Goal: Task Accomplishment & Management: Complete application form

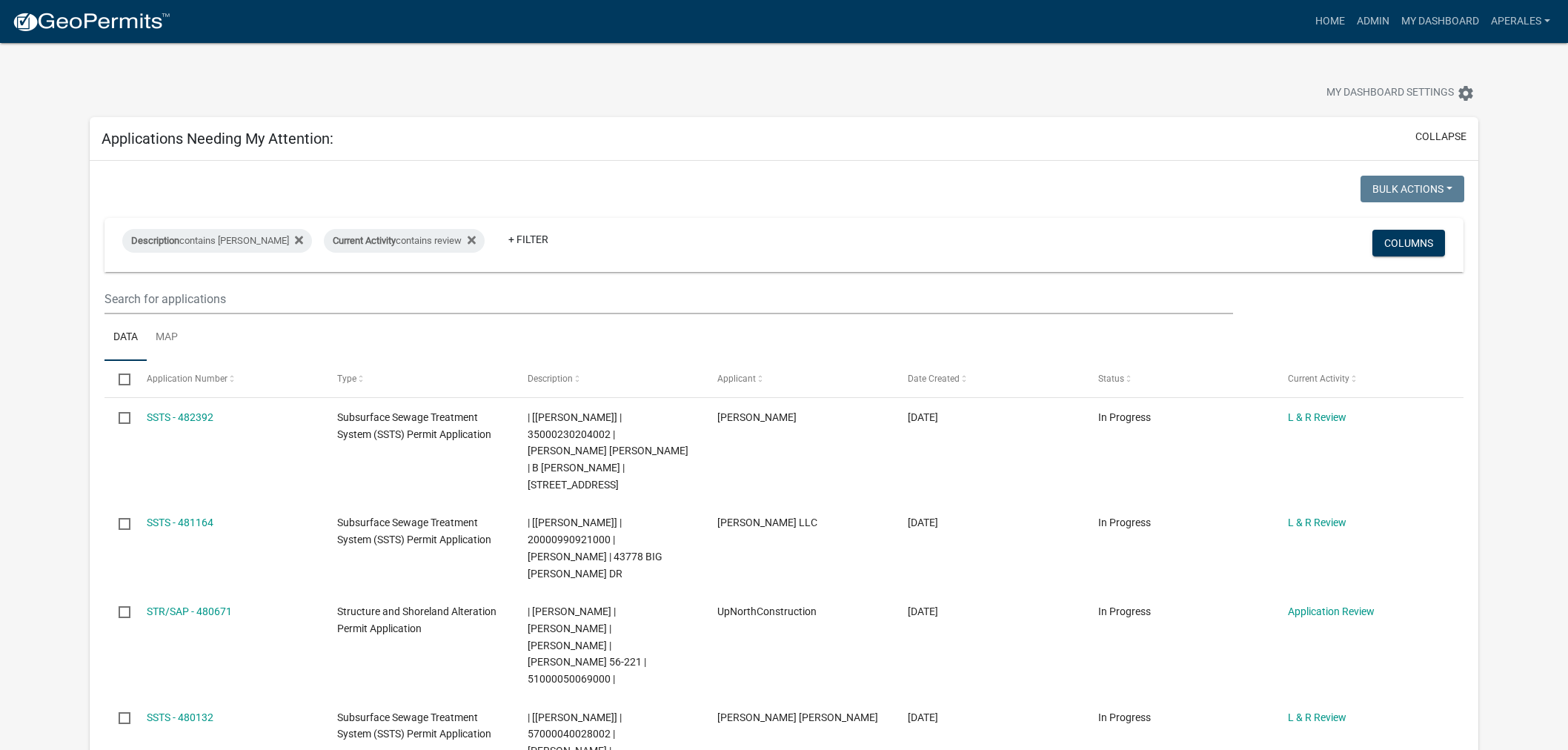
select select "3: 100"
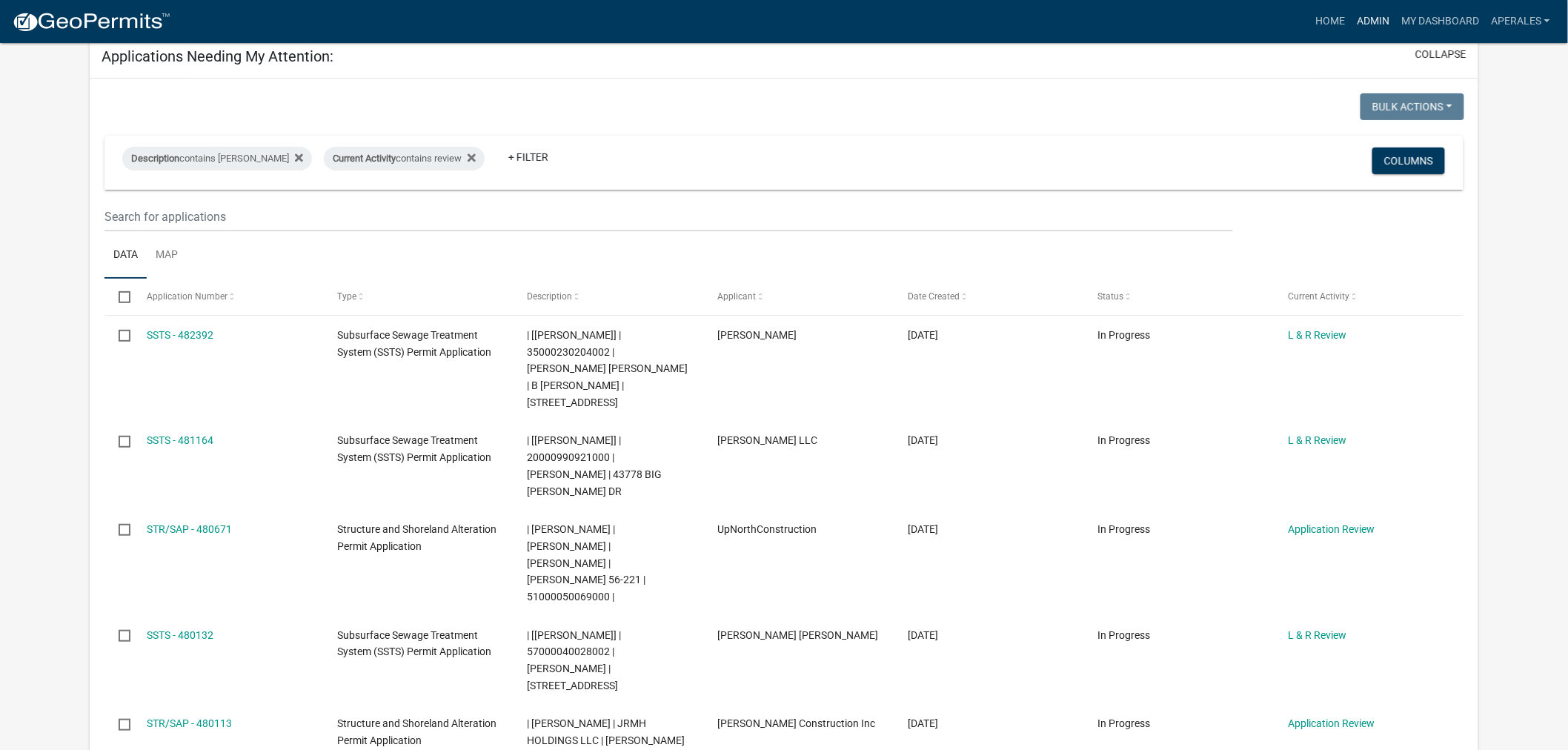
click at [1388, 27] on link "Admin" at bounding box center [1373, 21] width 45 height 28
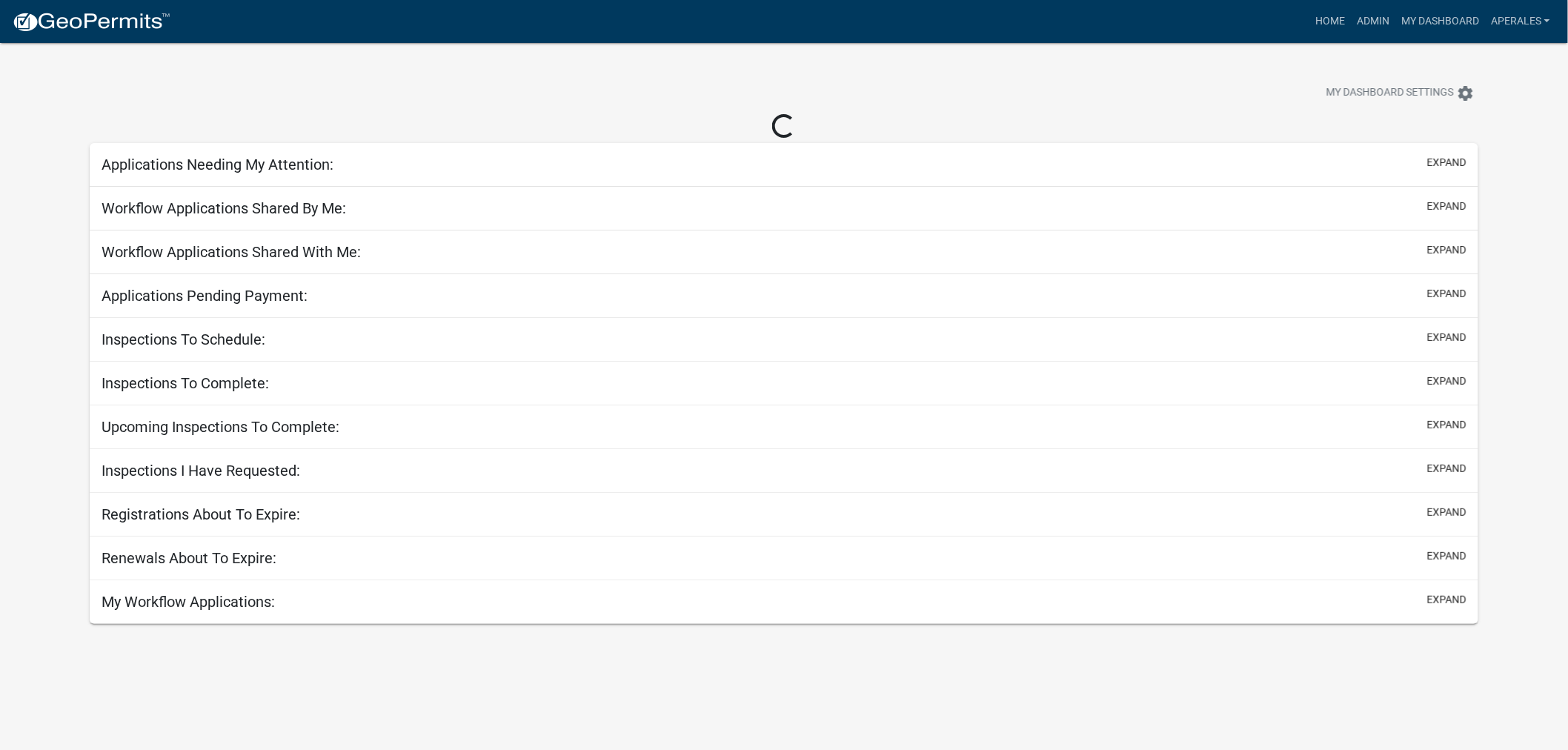
select select "3: 100"
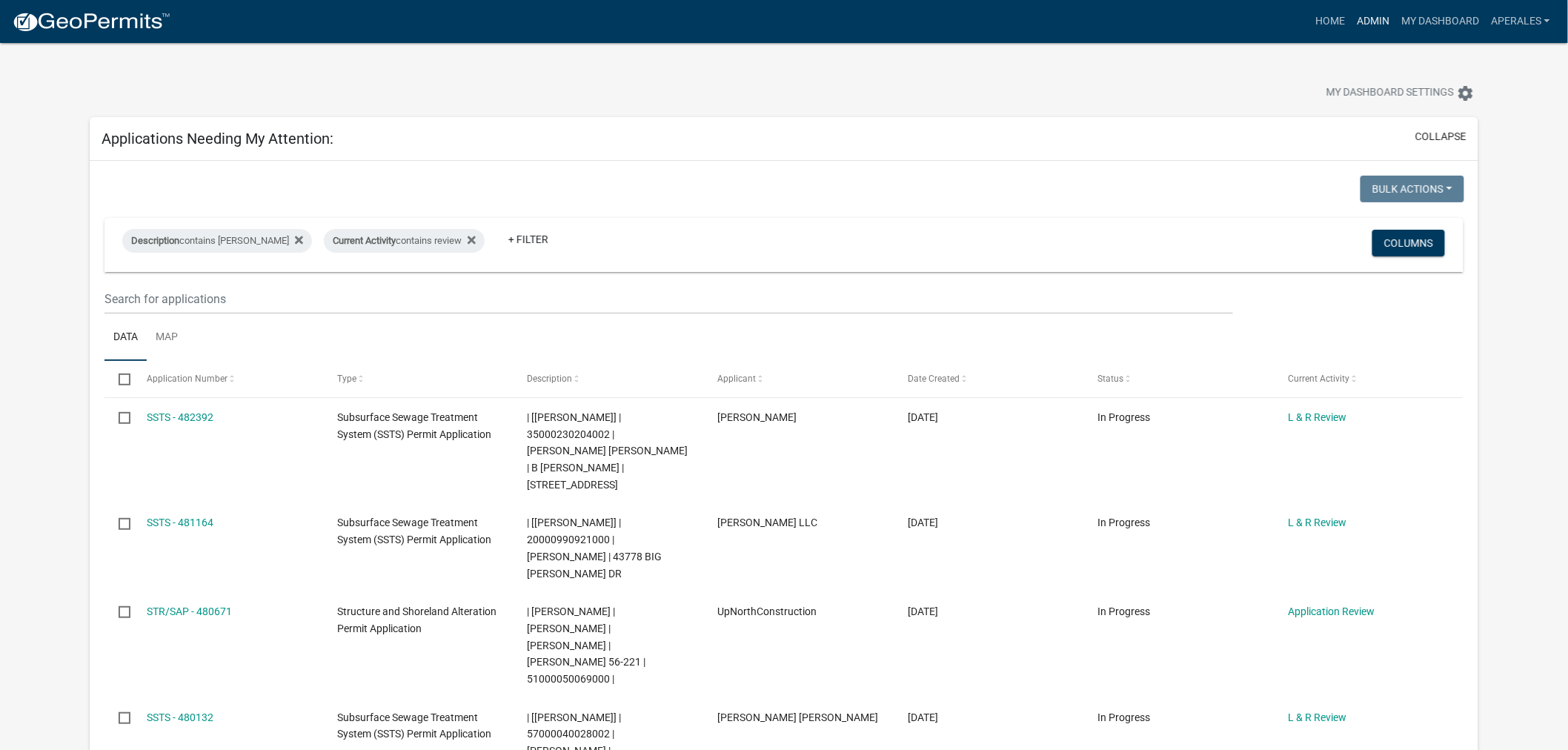
click at [1369, 13] on link "Admin" at bounding box center [1373, 21] width 45 height 28
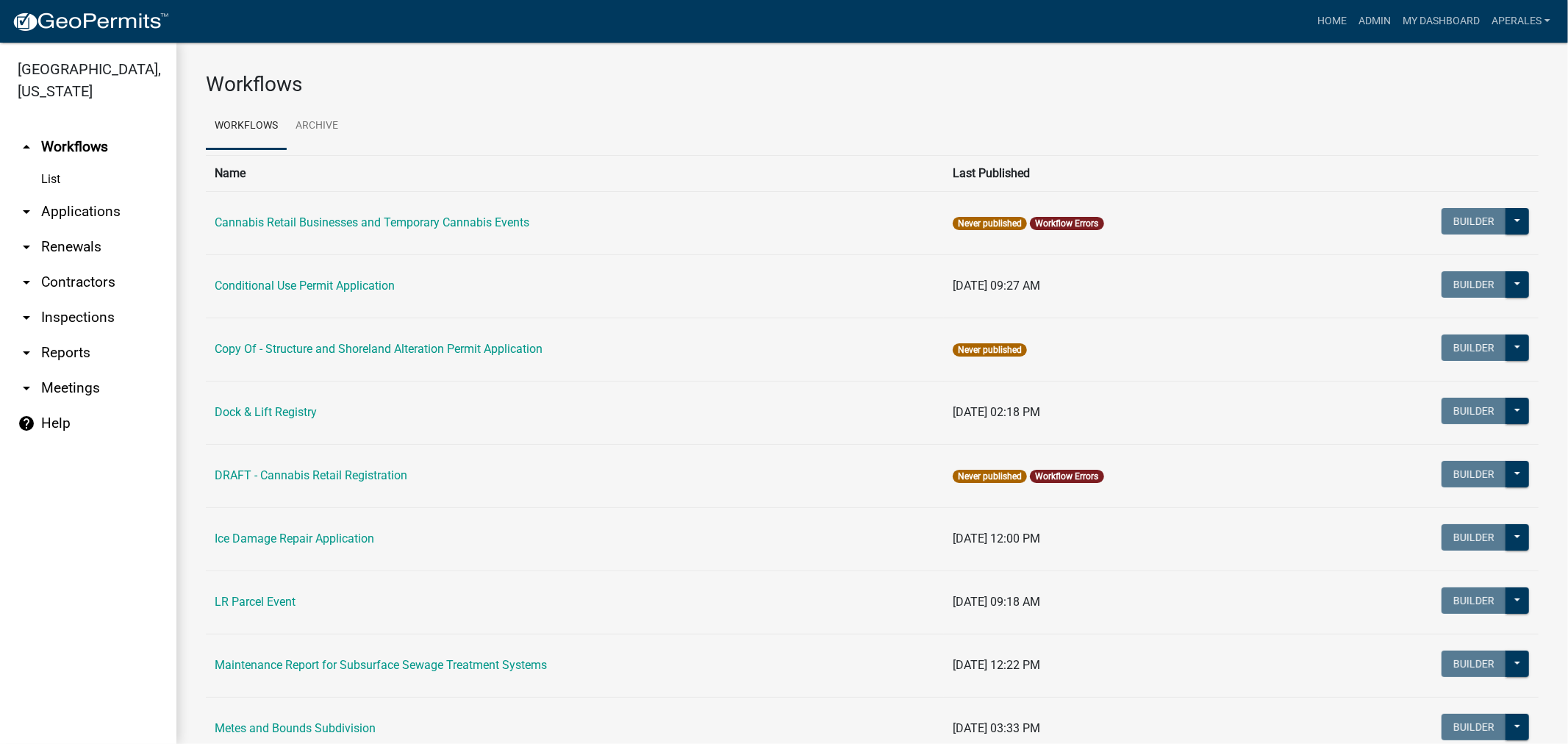
click at [69, 219] on link "arrow_drop_down Applications" at bounding box center [88, 212] width 177 height 36
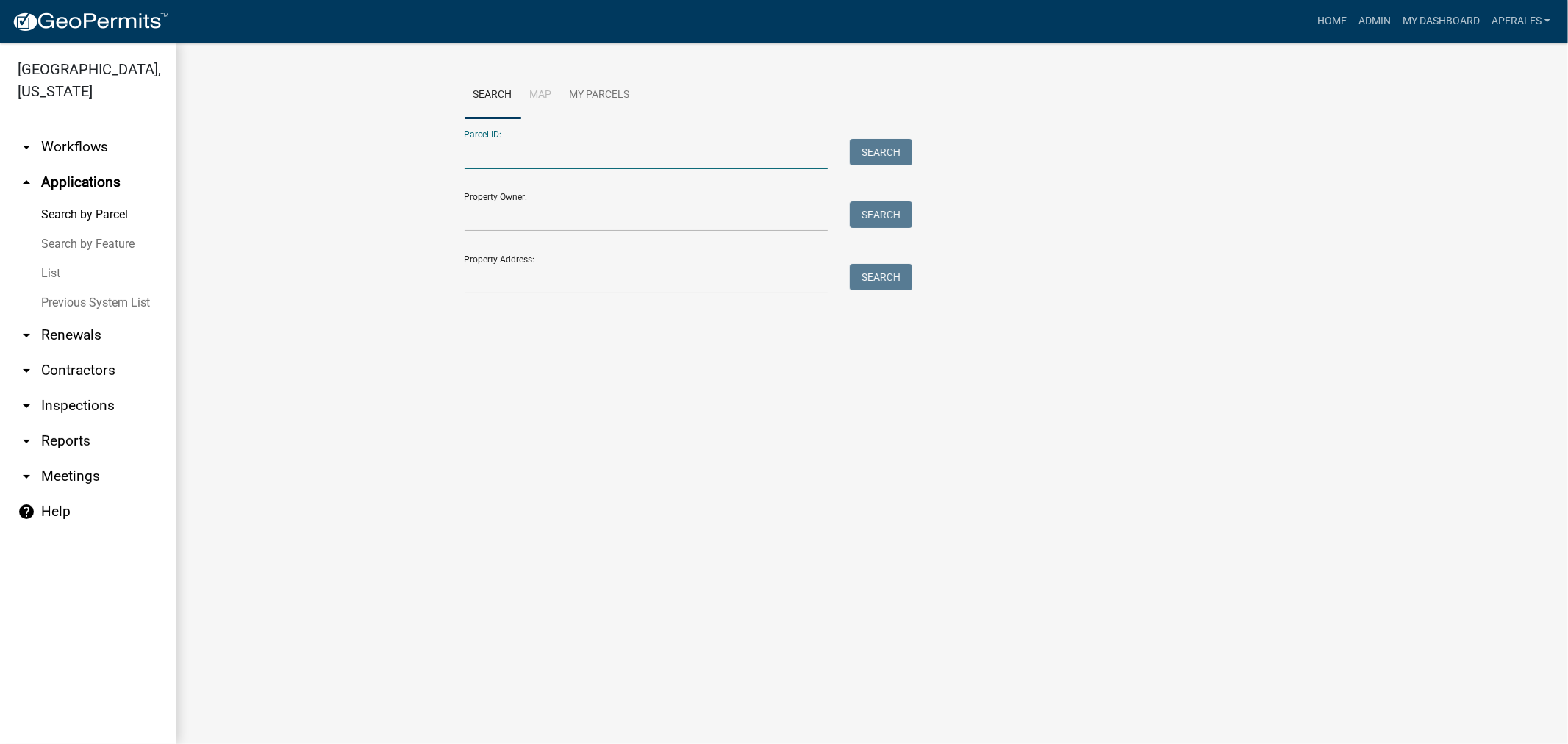
click at [519, 167] on input "Parcel ID:" at bounding box center [646, 153] width 364 height 30
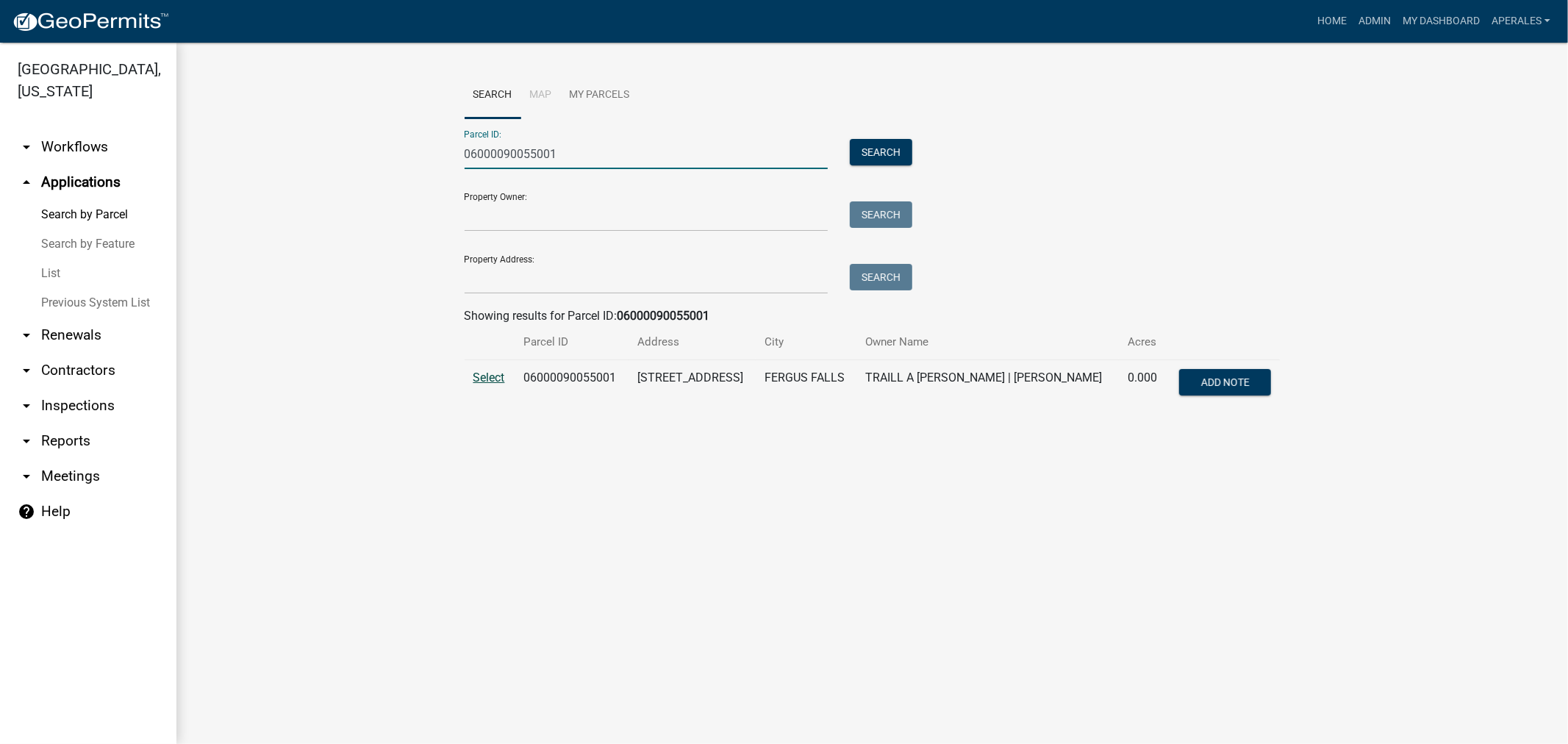
type input "06000090055001"
click at [489, 380] on span "Select" at bounding box center [489, 377] width 32 height 14
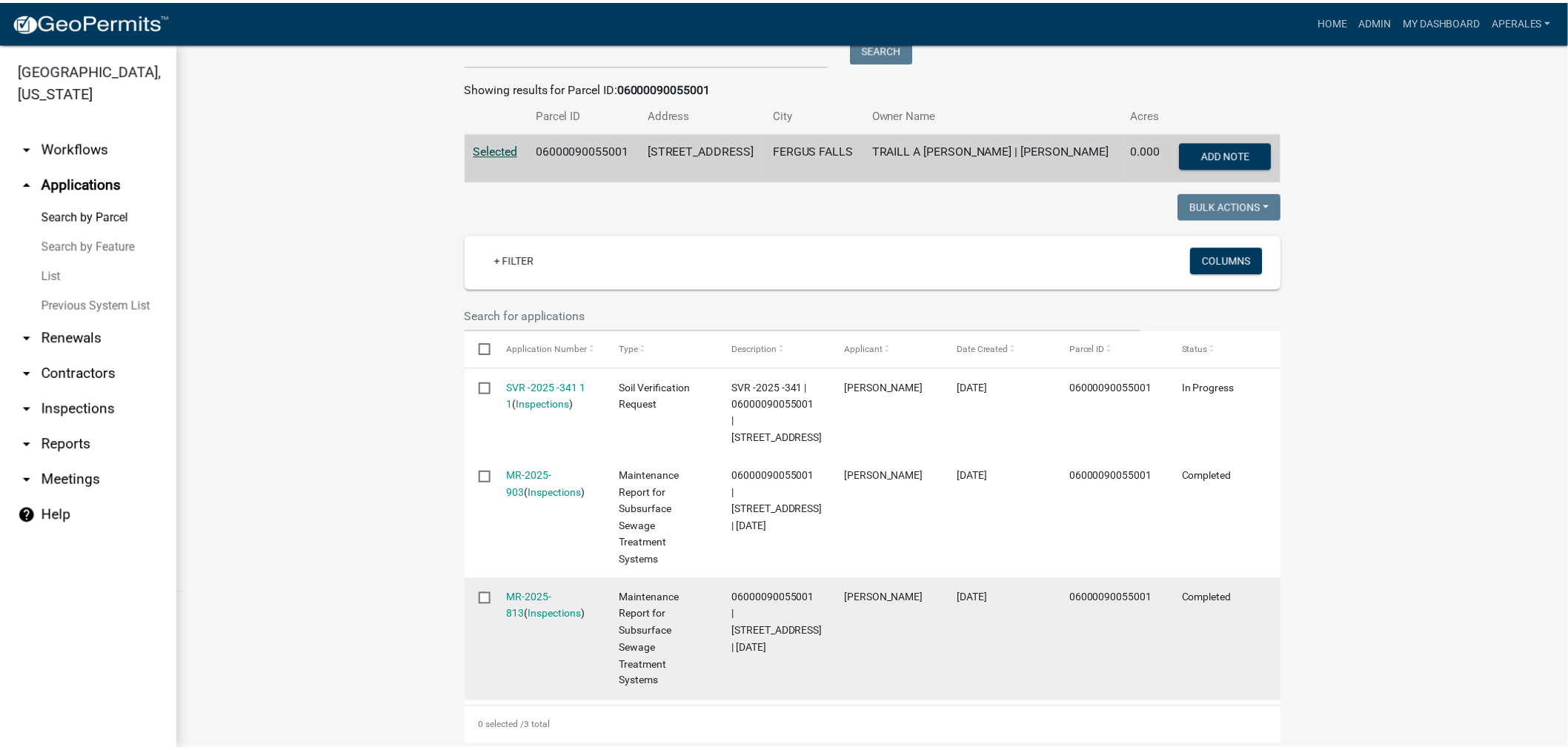
scroll to position [329, 0]
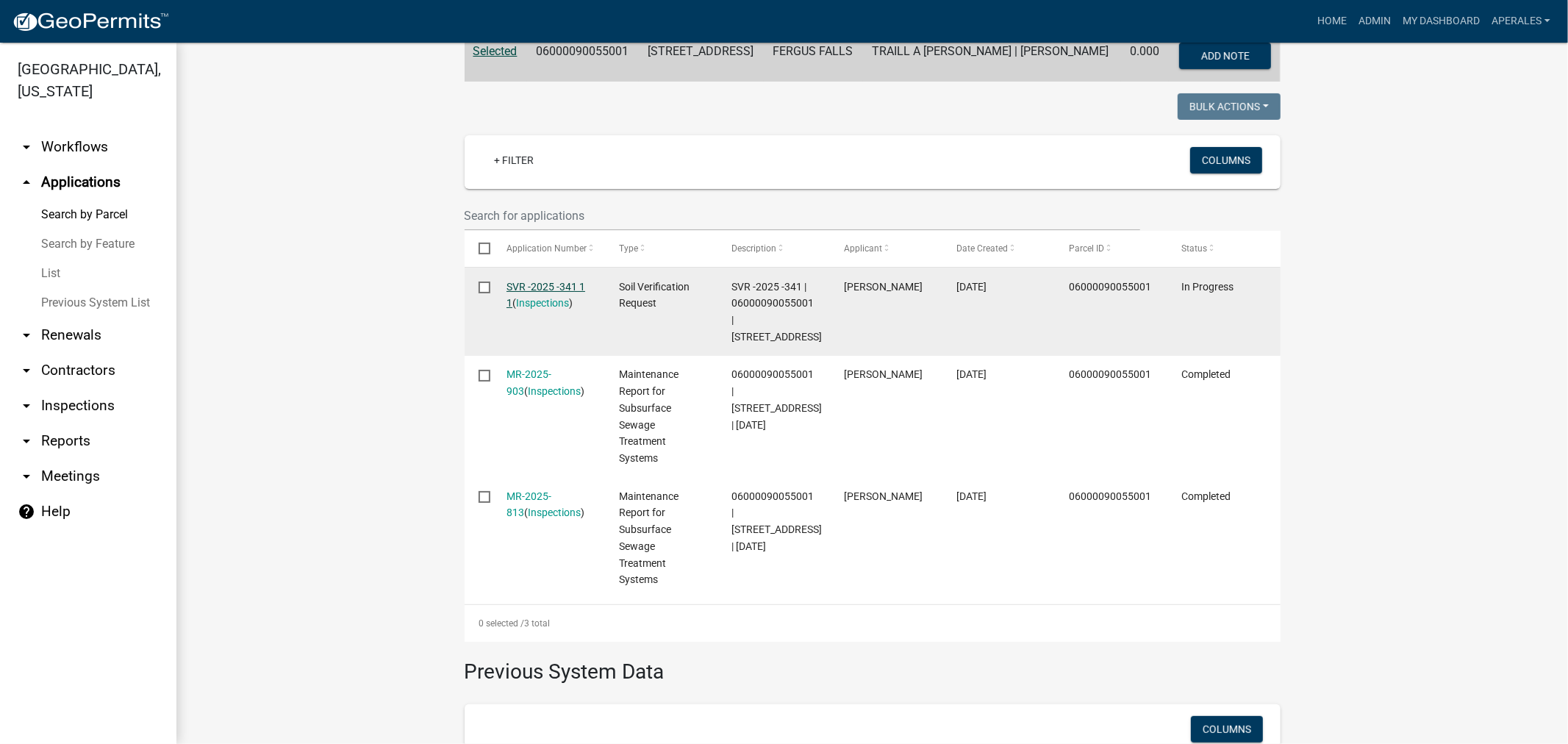
click at [546, 281] on link "SVR -2025 -341 1 1" at bounding box center [546, 294] width 78 height 29
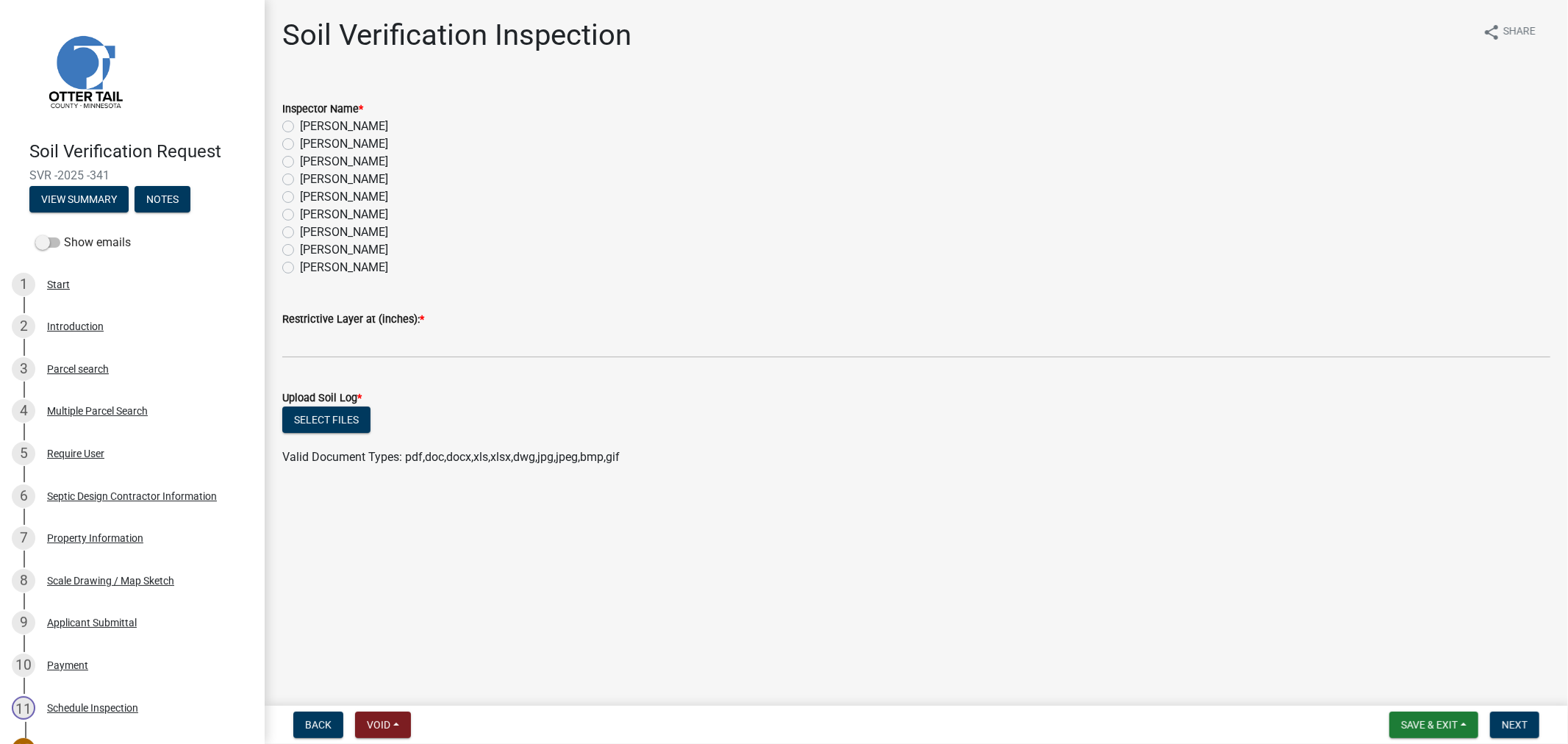
click at [300, 149] on label "[PERSON_NAME]" at bounding box center [344, 144] width 88 height 18
click at [300, 145] on input "[PERSON_NAME]" at bounding box center [305, 140] width 9 height 9
radio input "true"
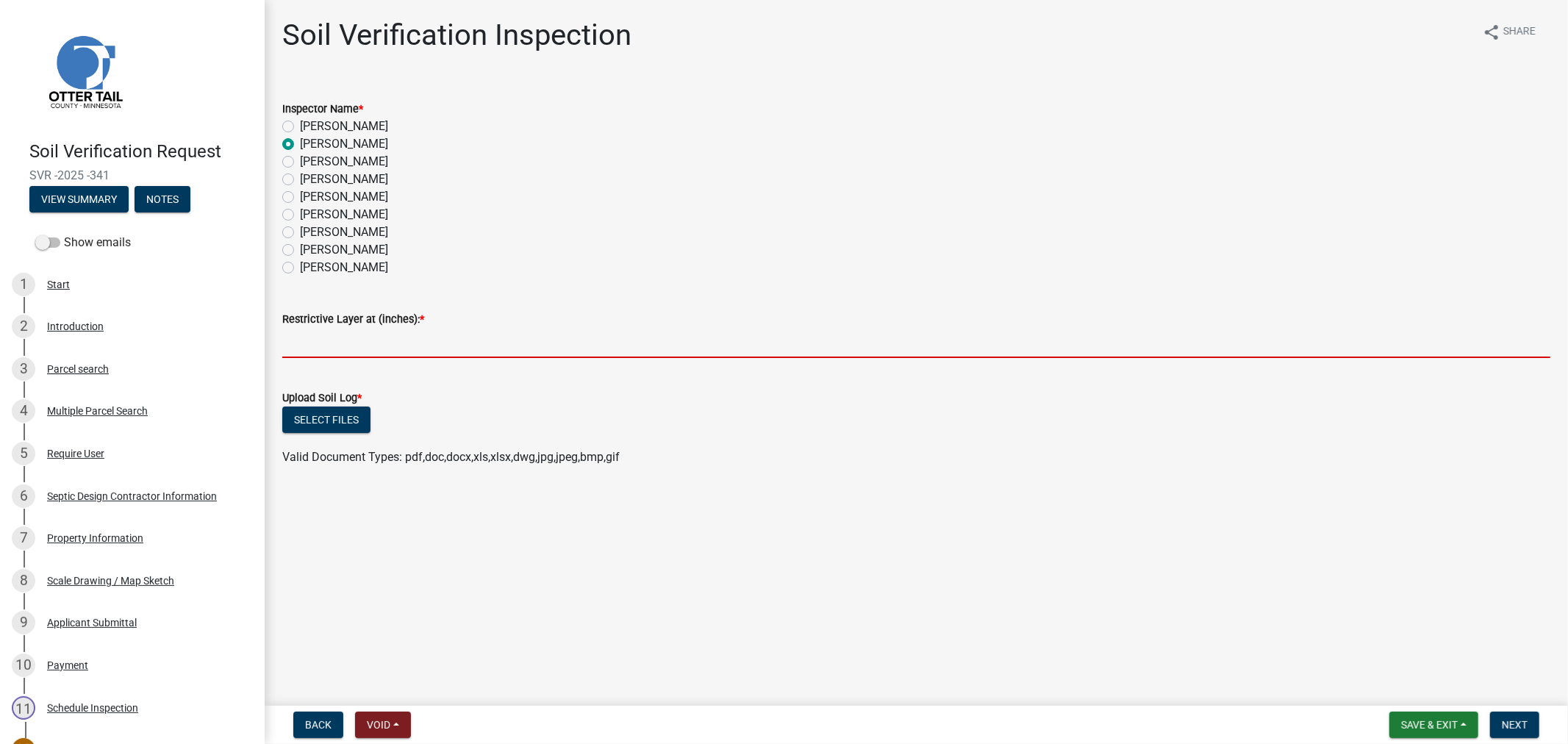
click at [312, 350] on input "text" at bounding box center [916, 343] width 1268 height 30
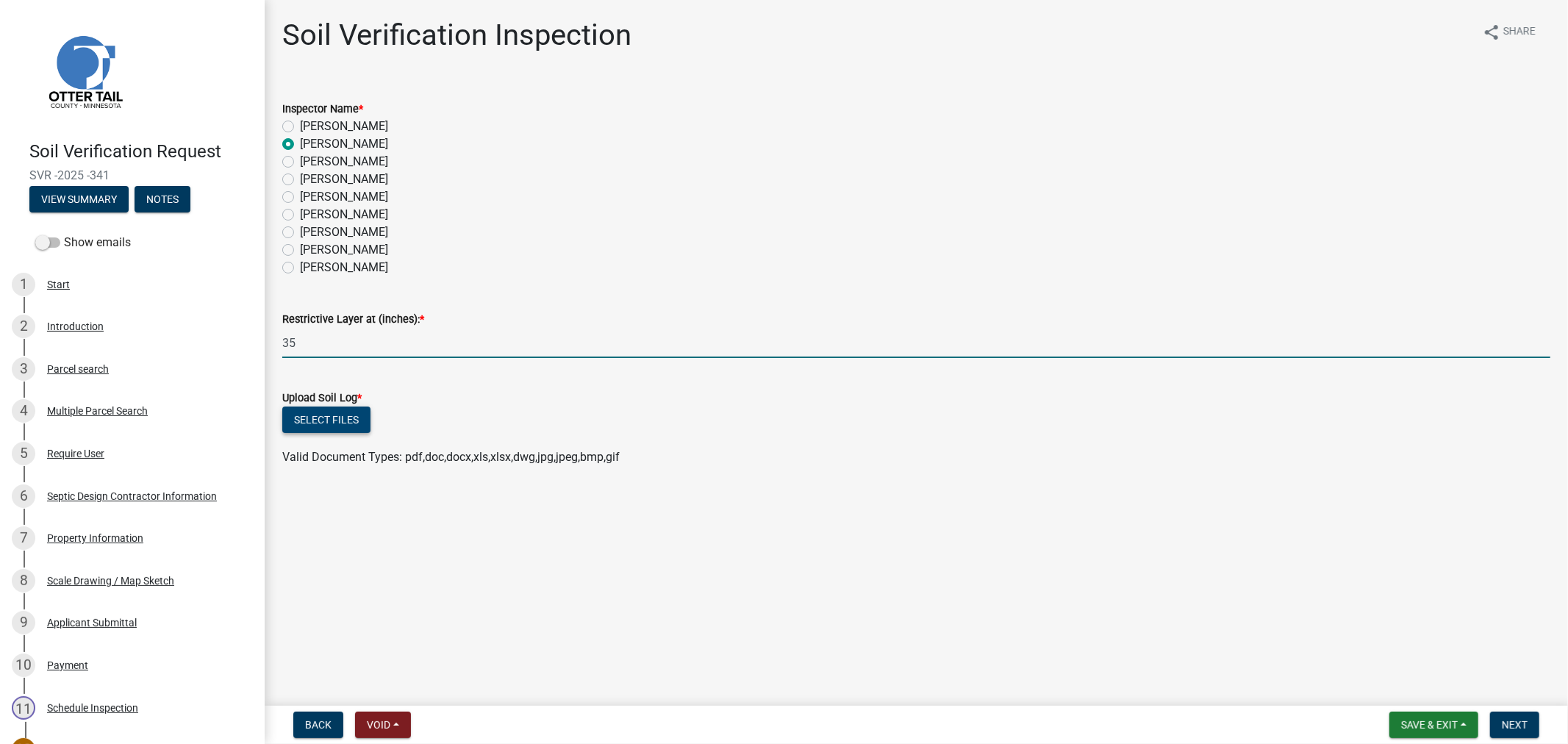
type input "35"
click at [307, 424] on button "Select files" at bounding box center [326, 420] width 88 height 26
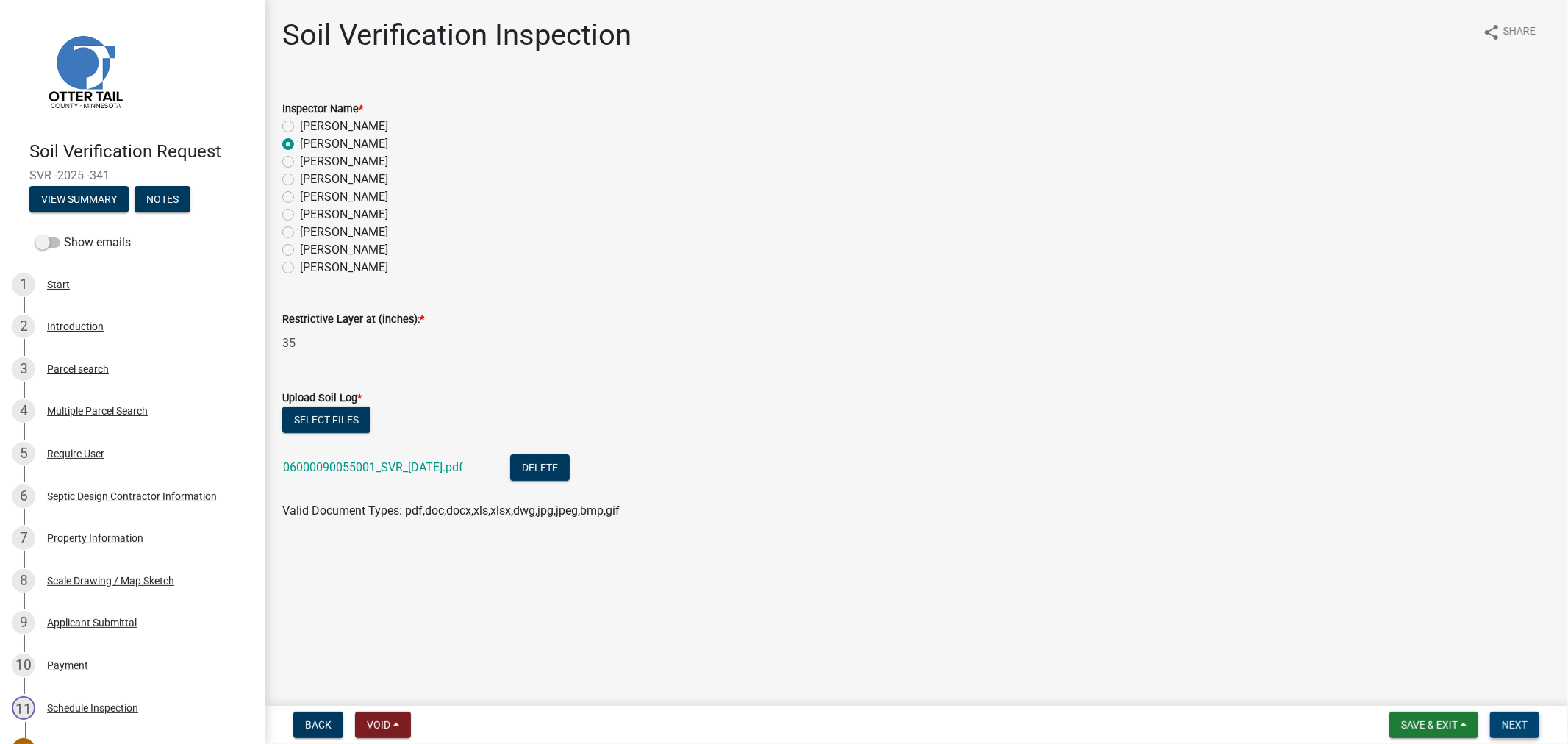
click at [1522, 721] on span "Next" at bounding box center [1515, 725] width 26 height 12
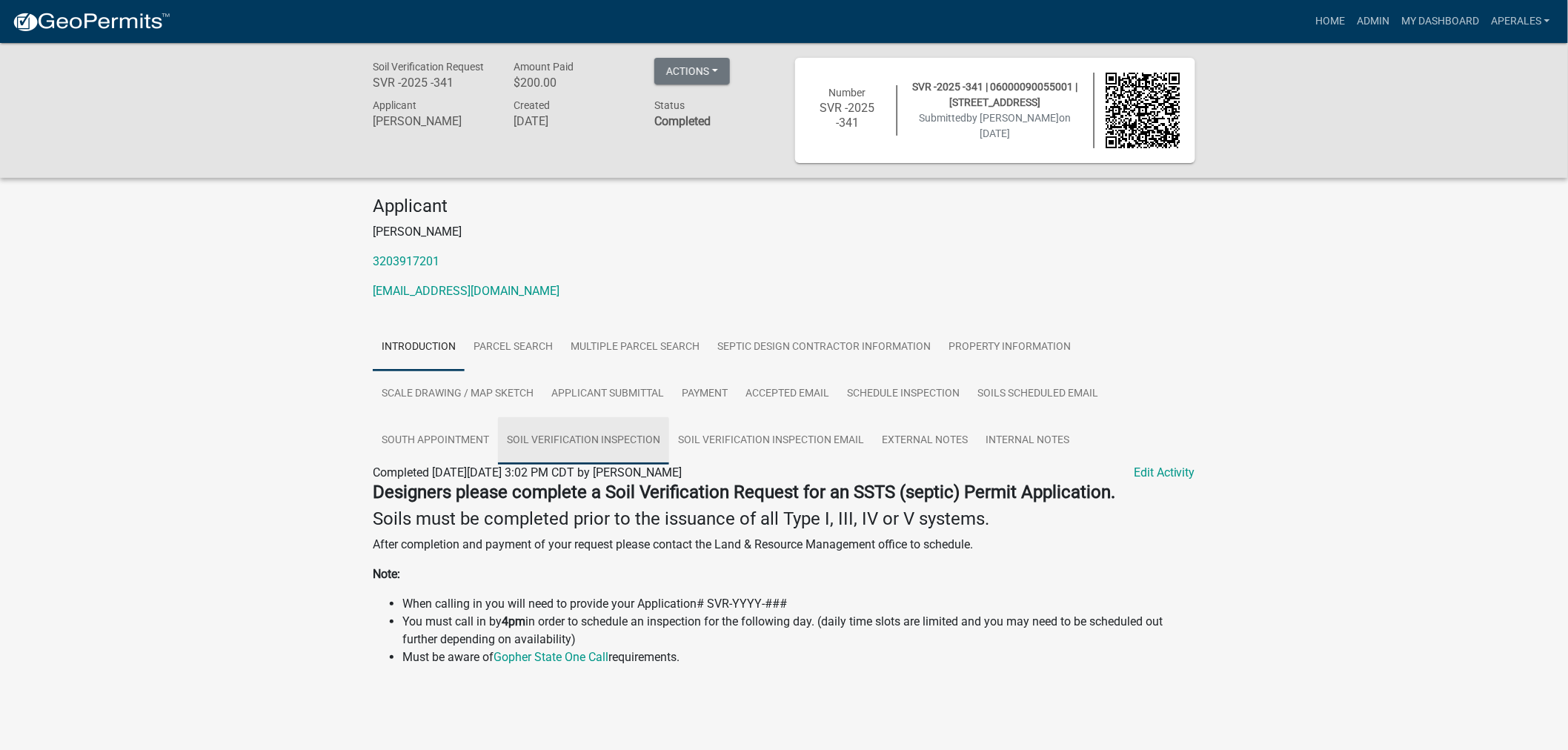
click at [542, 441] on link "Soil Verification Inspection" at bounding box center [583, 441] width 171 height 48
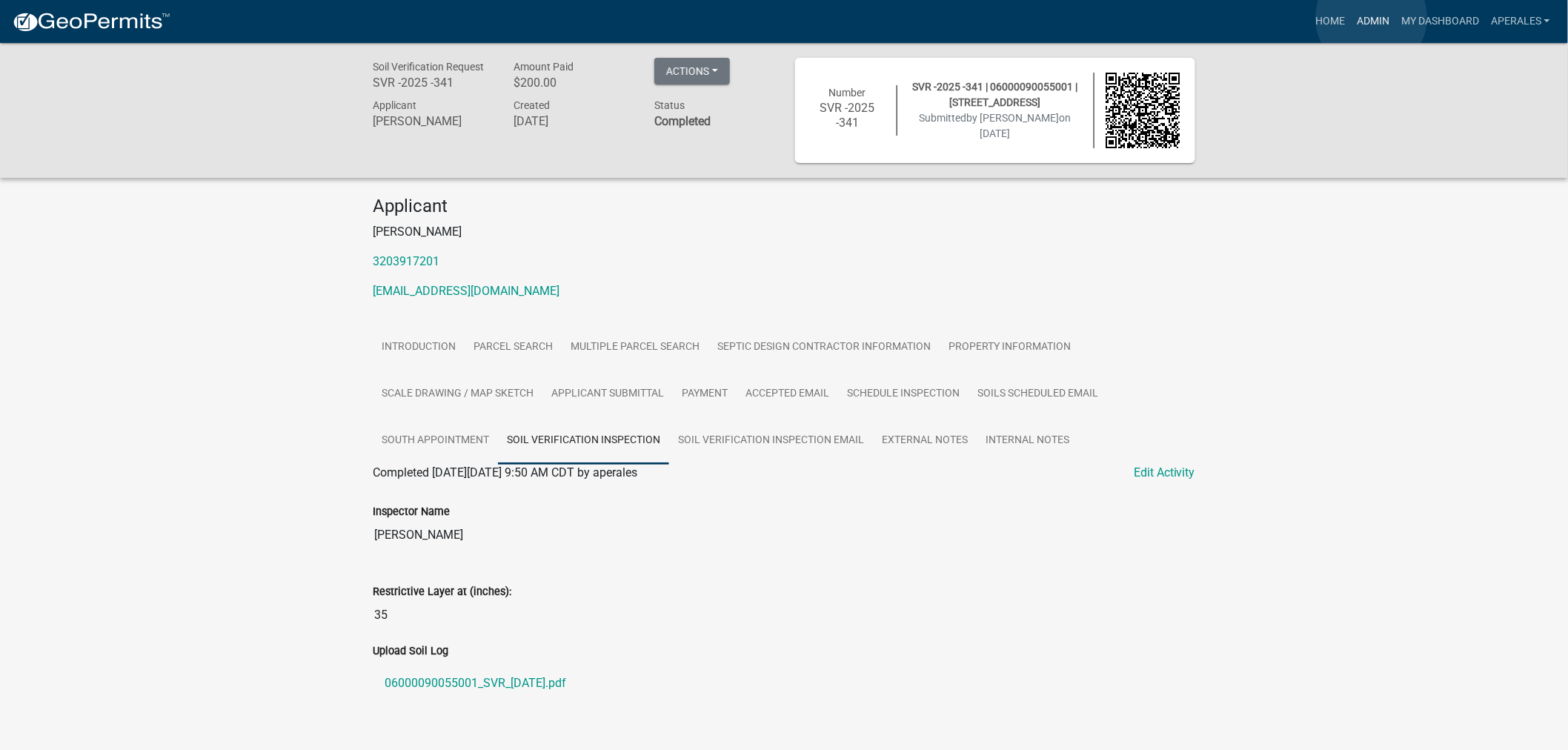
click at [1372, 18] on link "Admin" at bounding box center [1373, 21] width 45 height 28
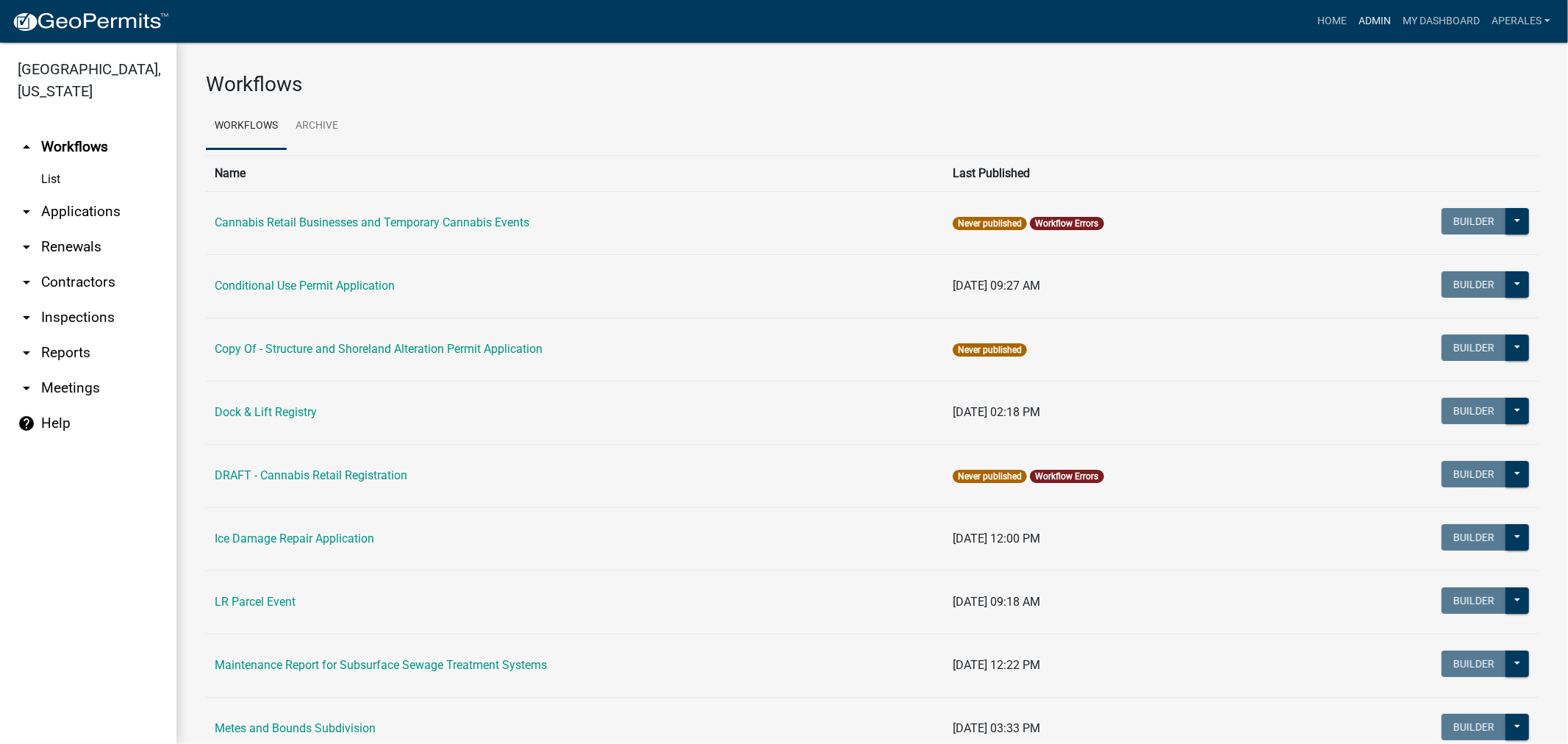
click at [1368, 23] on link "Admin" at bounding box center [1374, 21] width 44 height 28
click at [91, 215] on link "arrow_drop_down Applications" at bounding box center [88, 212] width 177 height 36
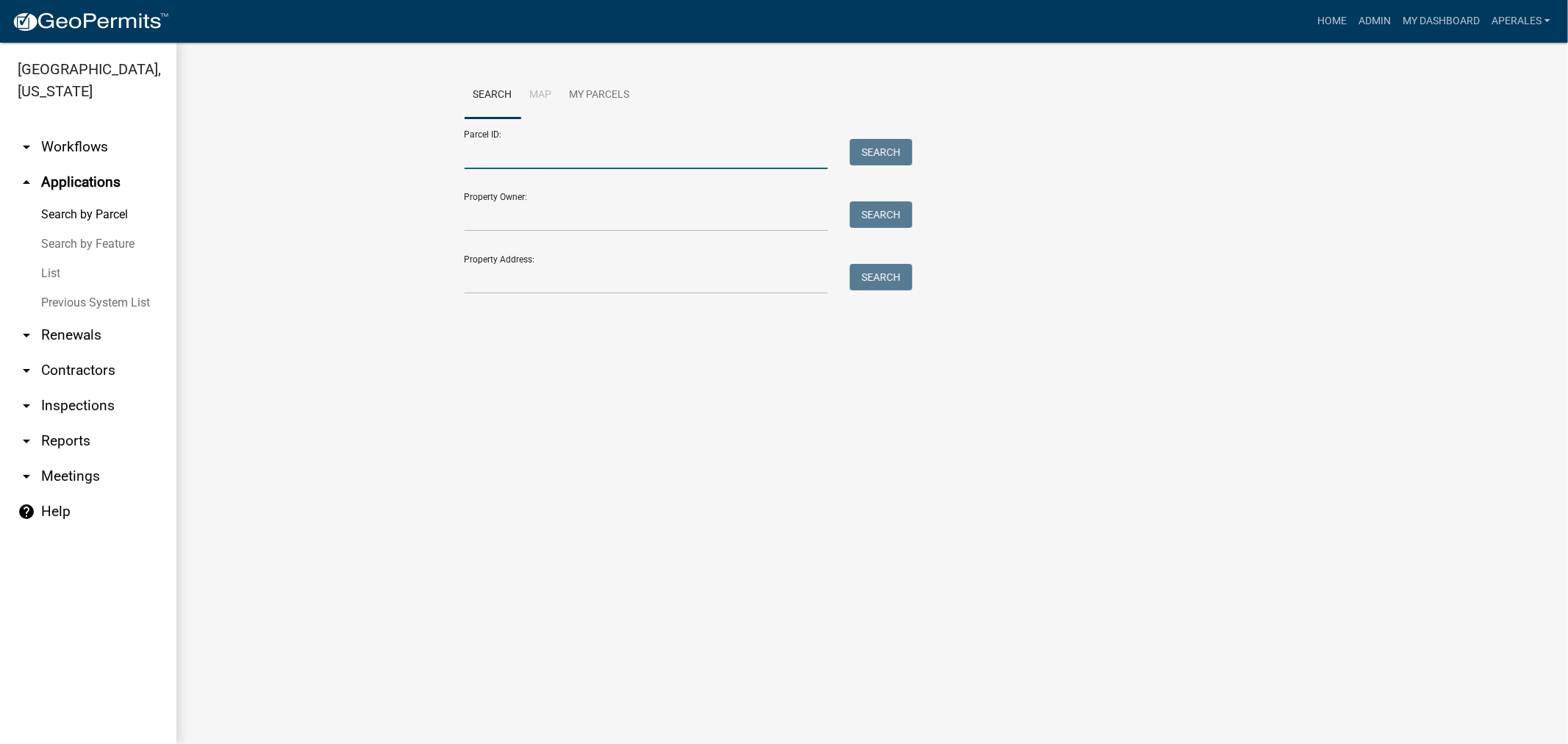
click at [557, 164] on input "Parcel ID:" at bounding box center [646, 153] width 364 height 30
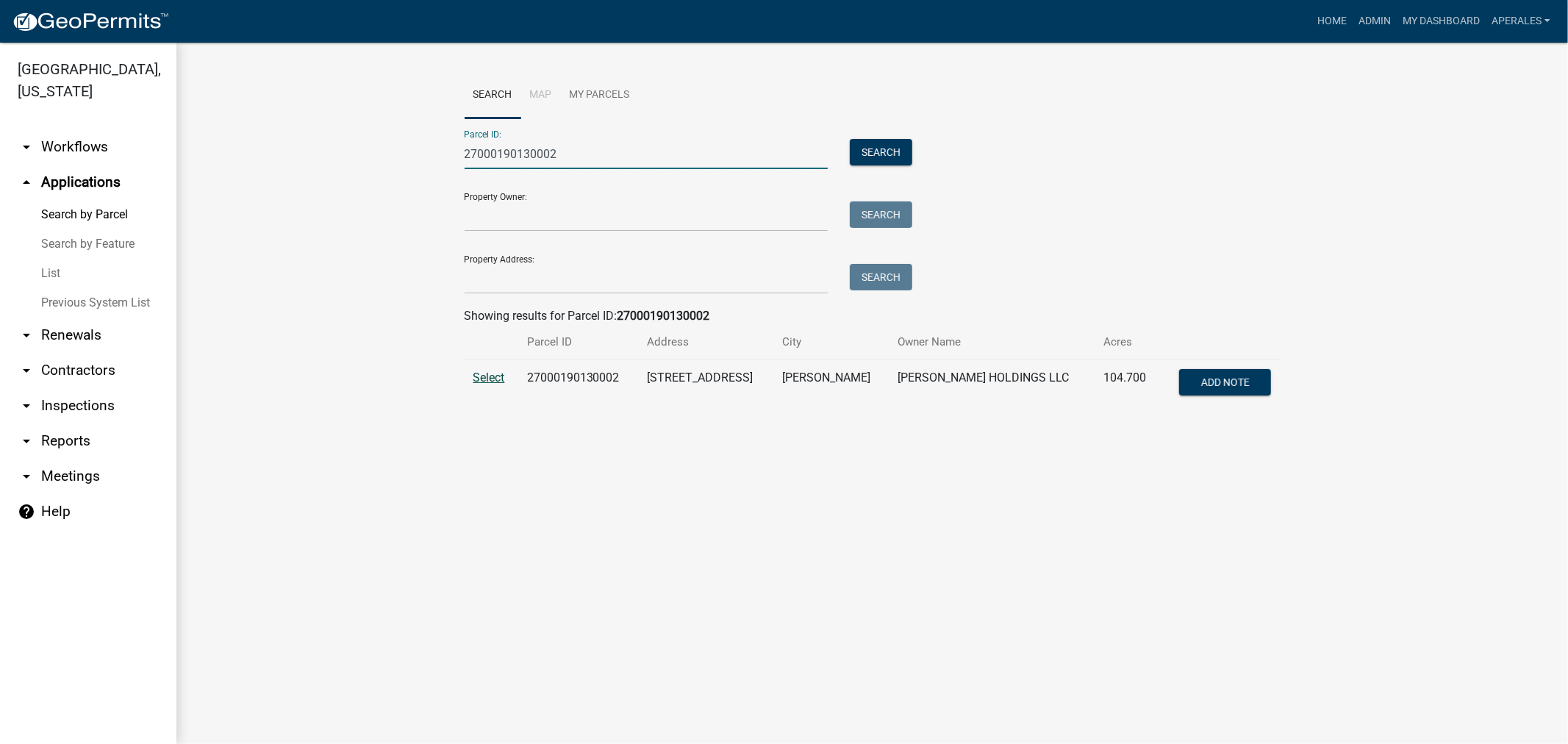
type input "27000190130002"
click at [481, 384] on span "Select" at bounding box center [489, 377] width 32 height 14
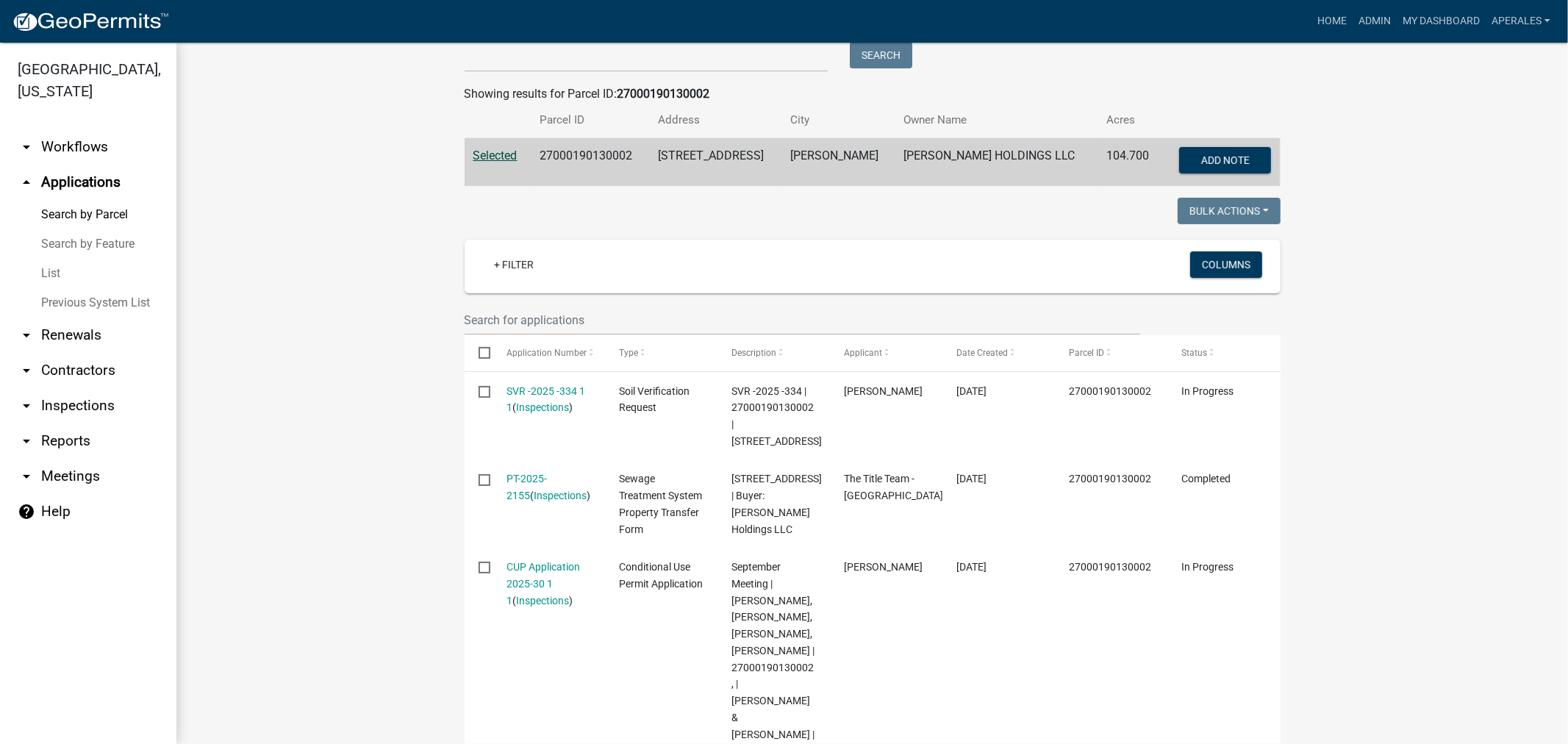
scroll to position [164, 0]
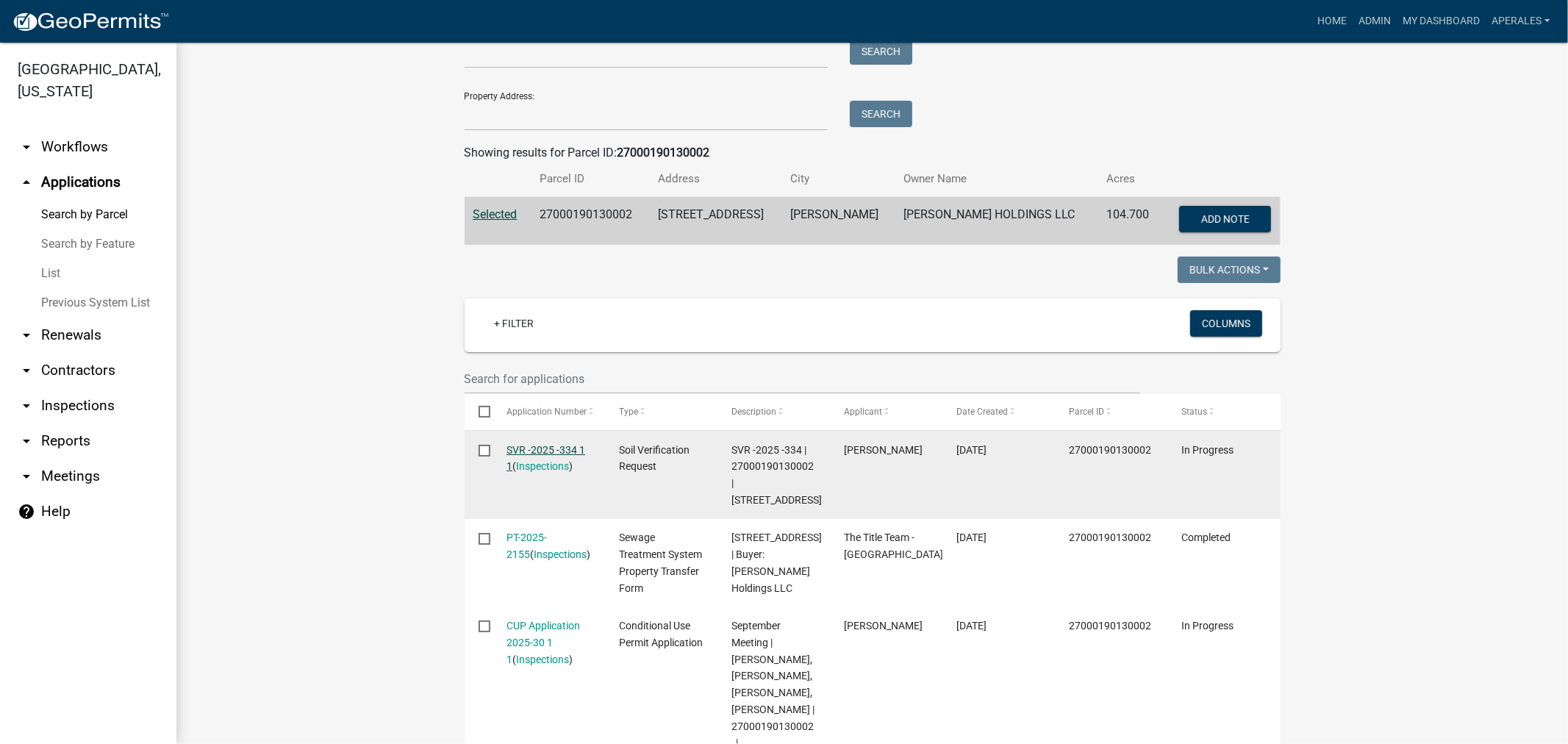
click at [527, 452] on link "SVR -2025 -334 1 1" at bounding box center [546, 458] width 78 height 29
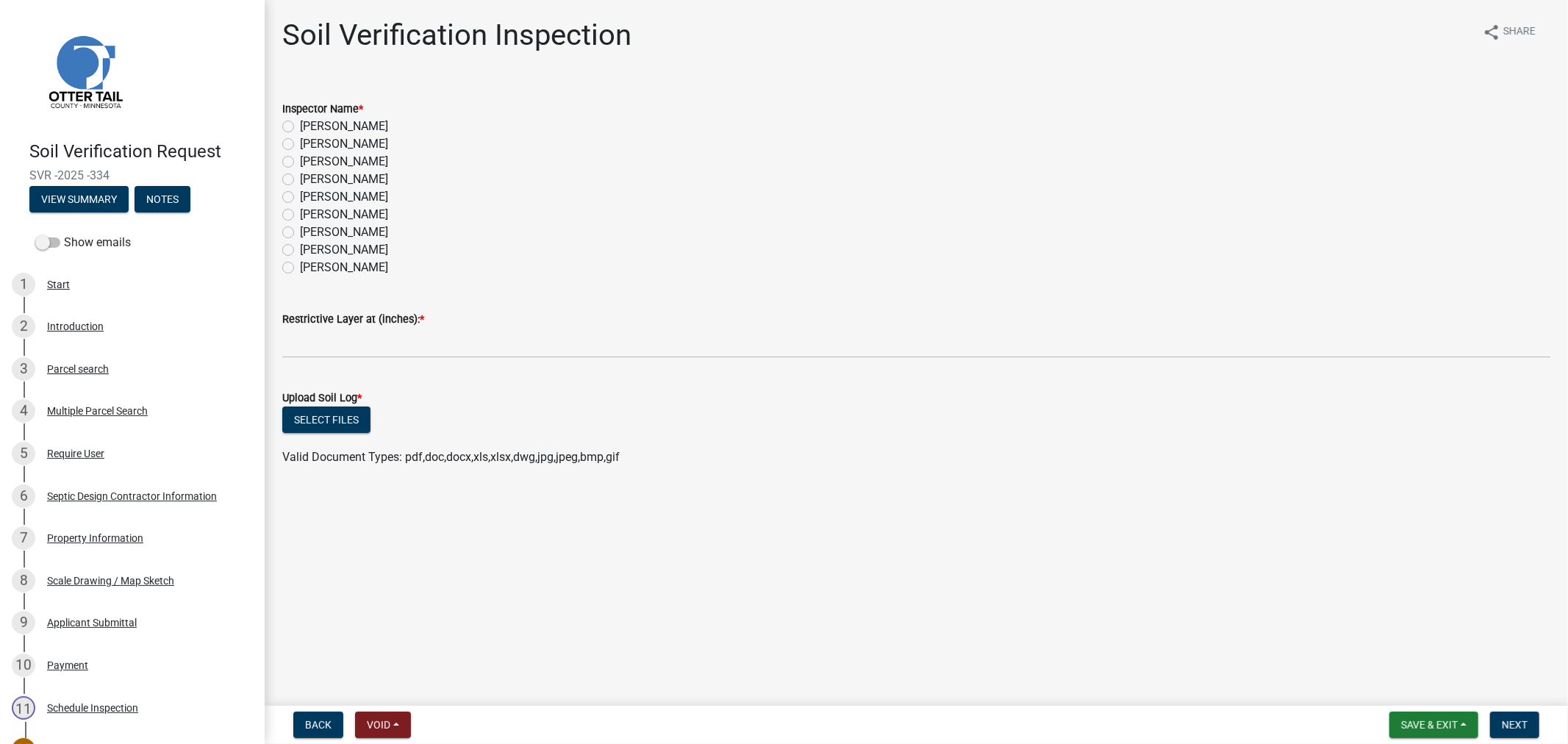
click at [300, 146] on label "[PERSON_NAME]" at bounding box center [344, 144] width 88 height 18
click at [300, 145] on input "[PERSON_NAME]" at bounding box center [305, 140] width 9 height 9
radio input "true"
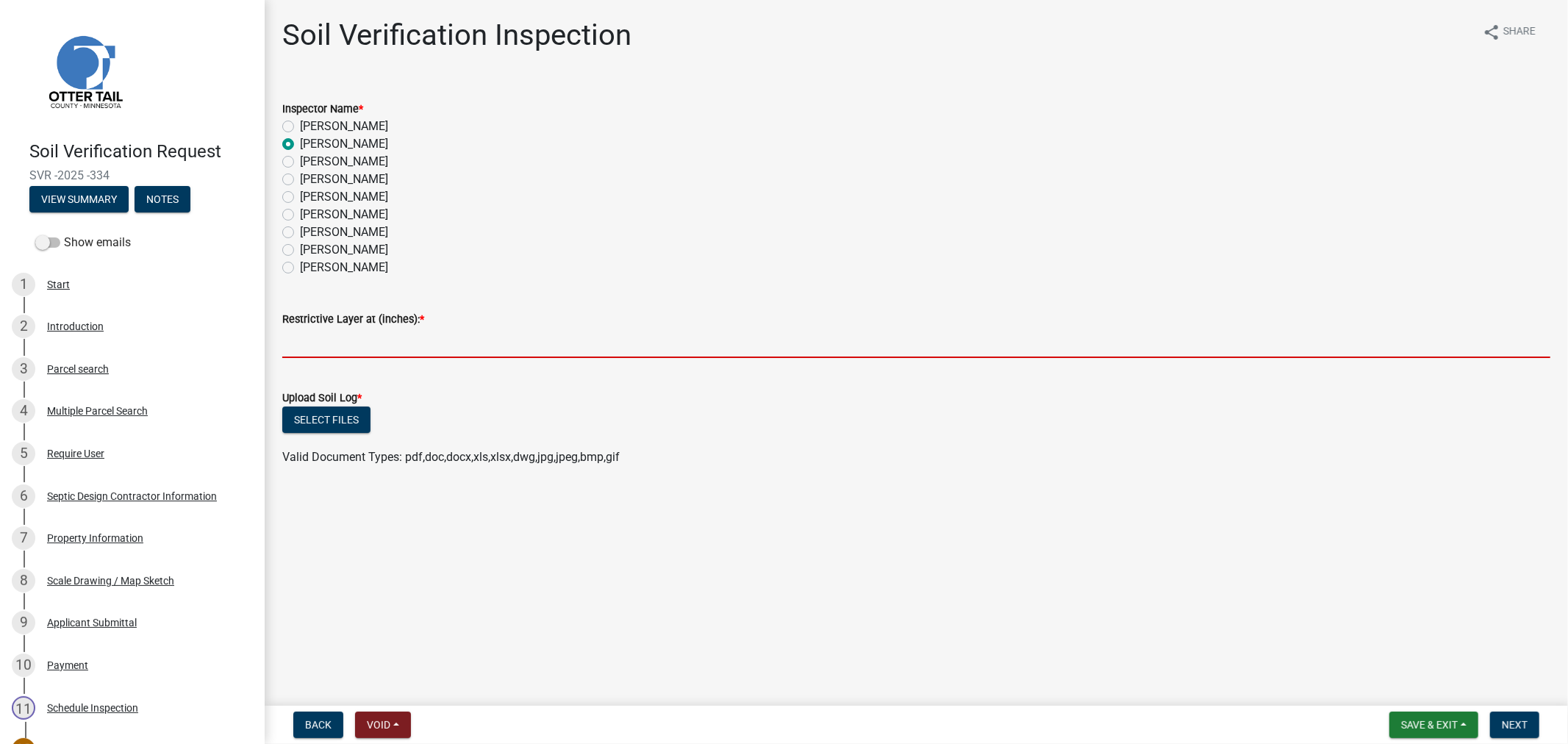
click at [328, 353] on input "text" at bounding box center [916, 343] width 1268 height 30
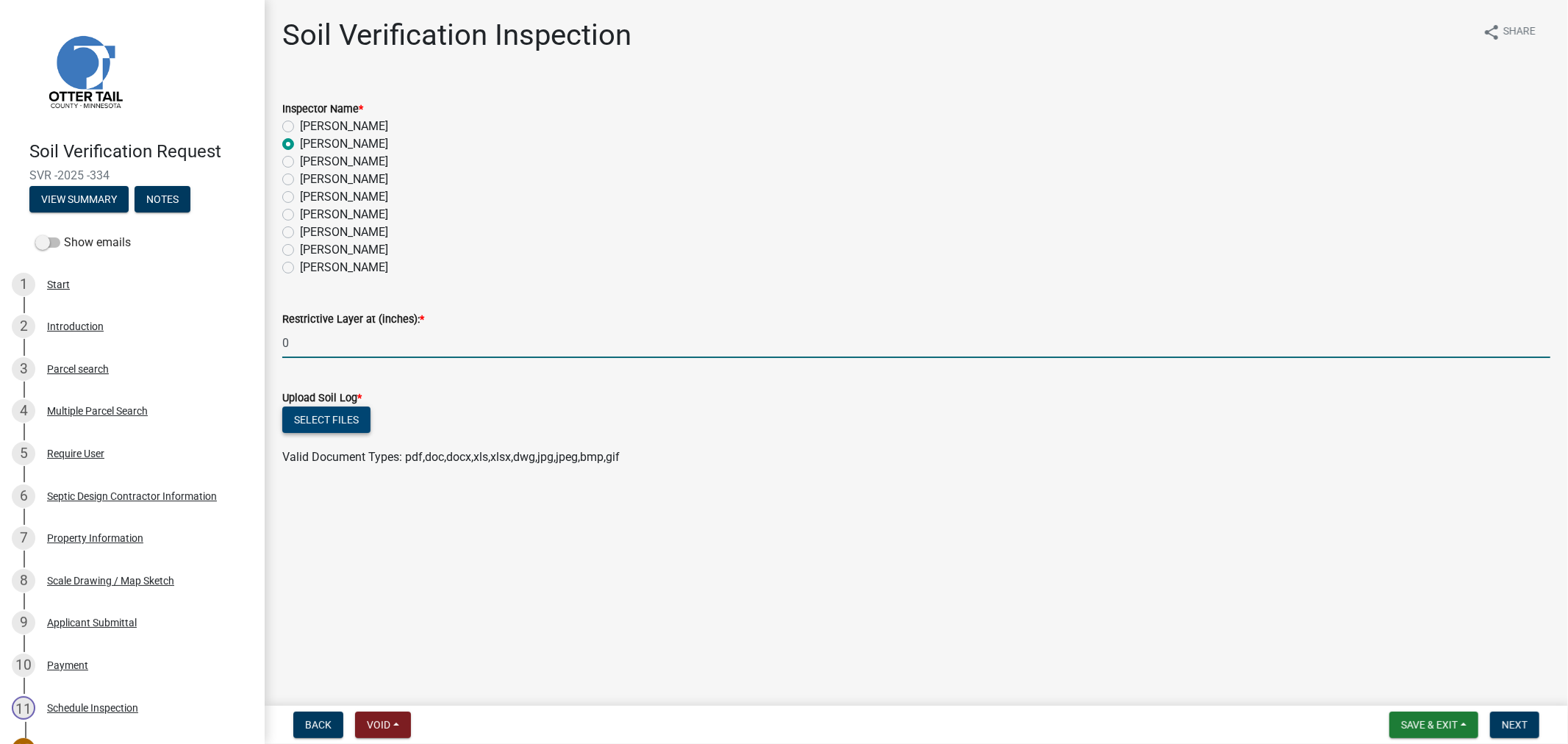
type input "0"
click at [320, 426] on button "Select files" at bounding box center [326, 420] width 88 height 26
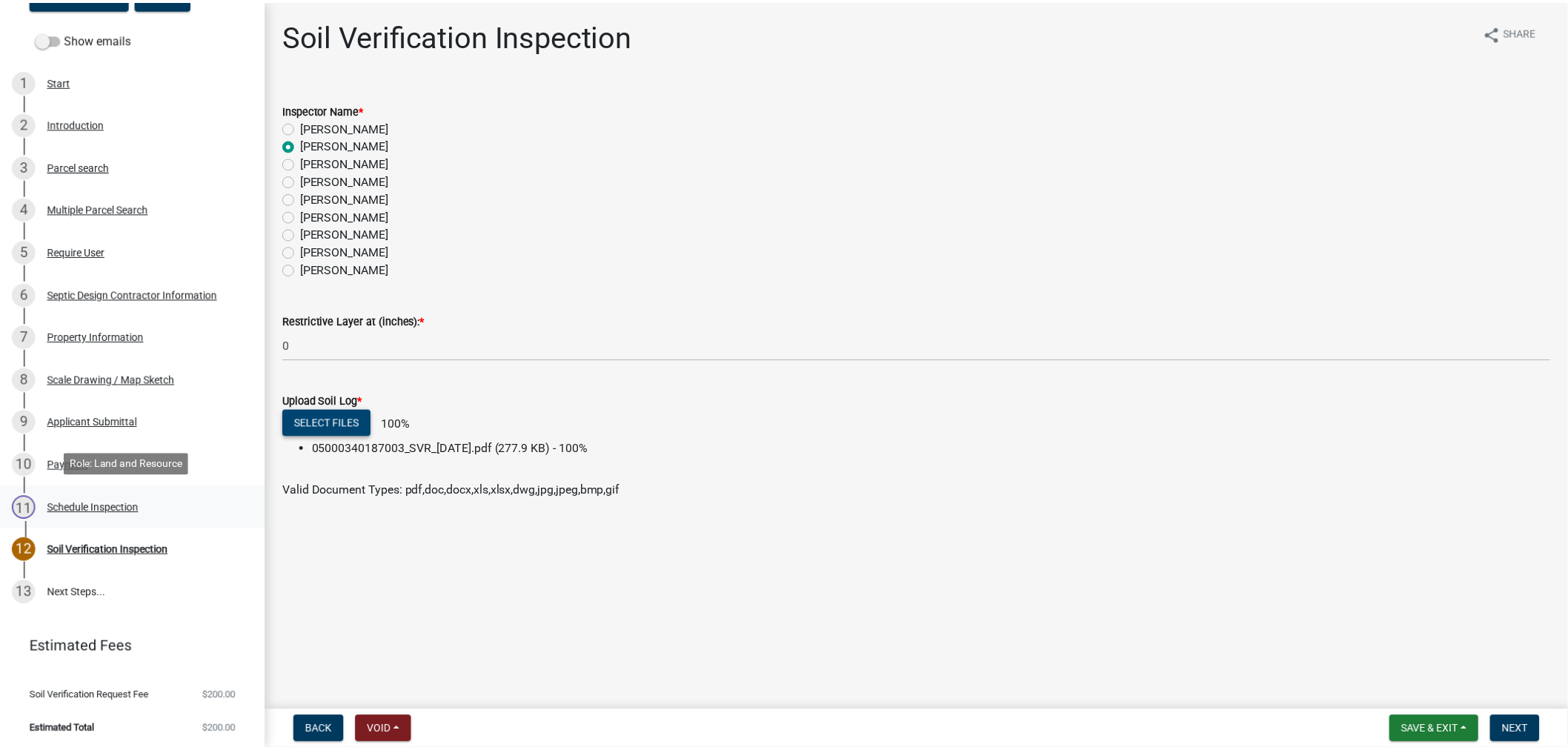
scroll to position [208, 0]
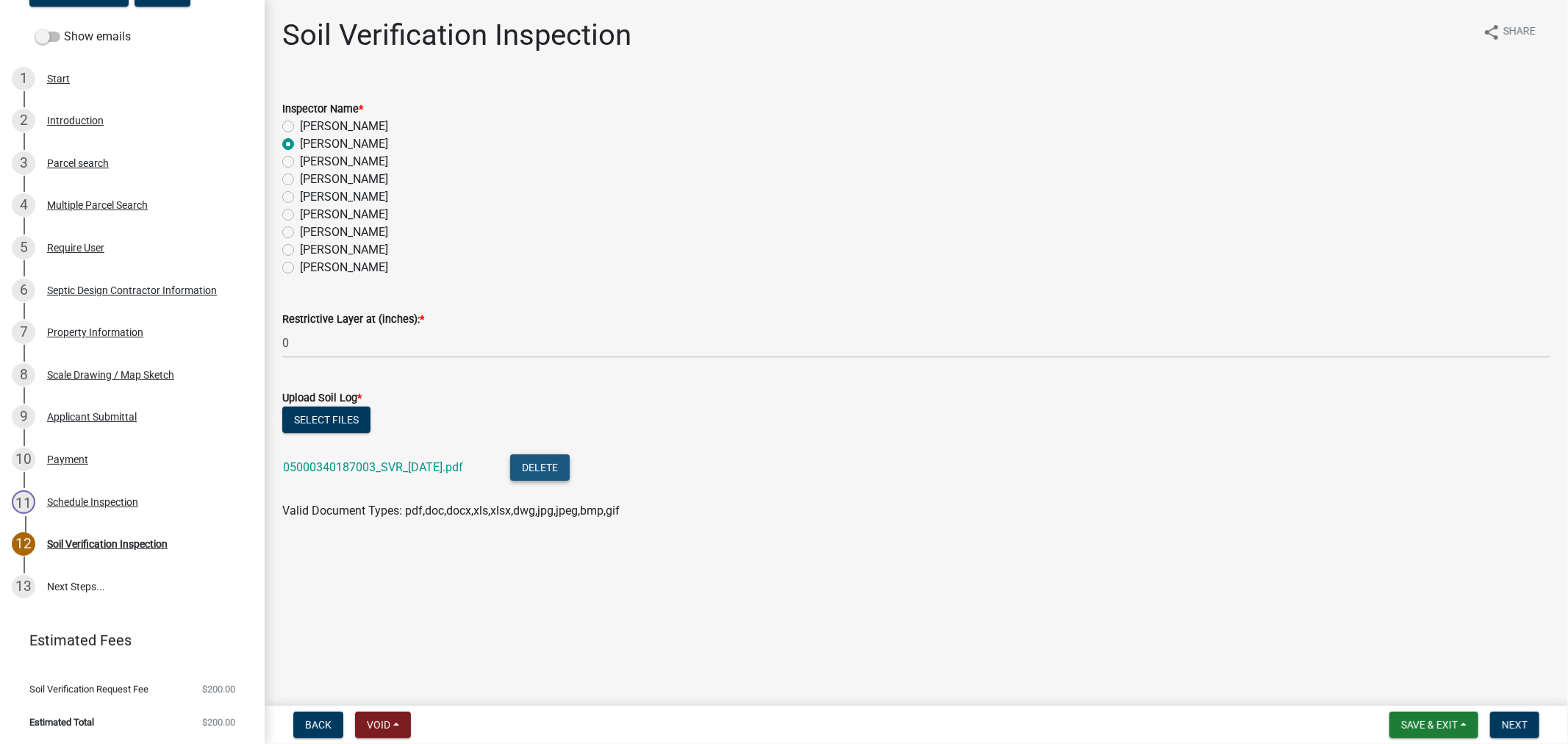
click at [552, 463] on button "Delete" at bounding box center [539, 467] width 60 height 26
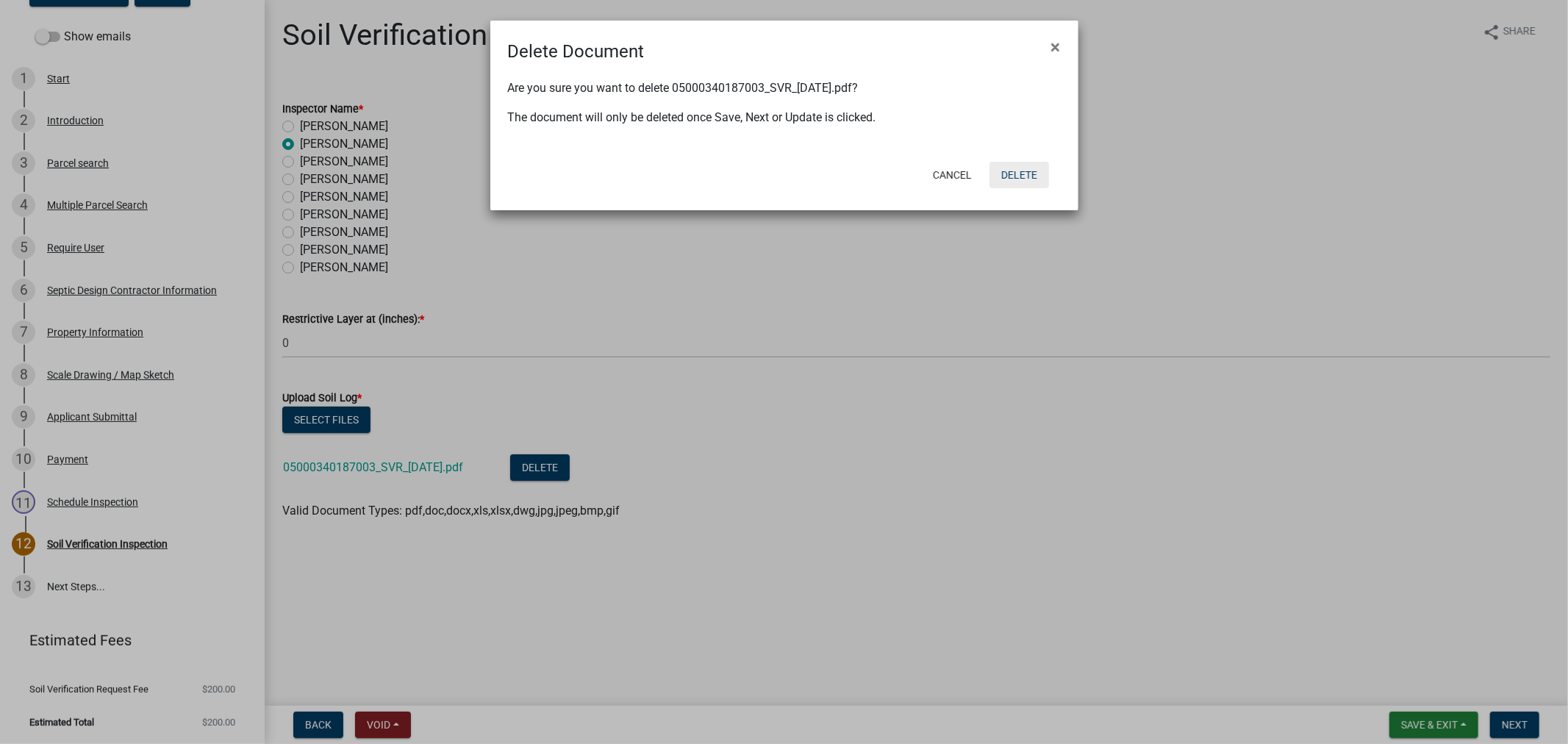
click at [1029, 172] on button "Delete" at bounding box center [1019, 175] width 60 height 26
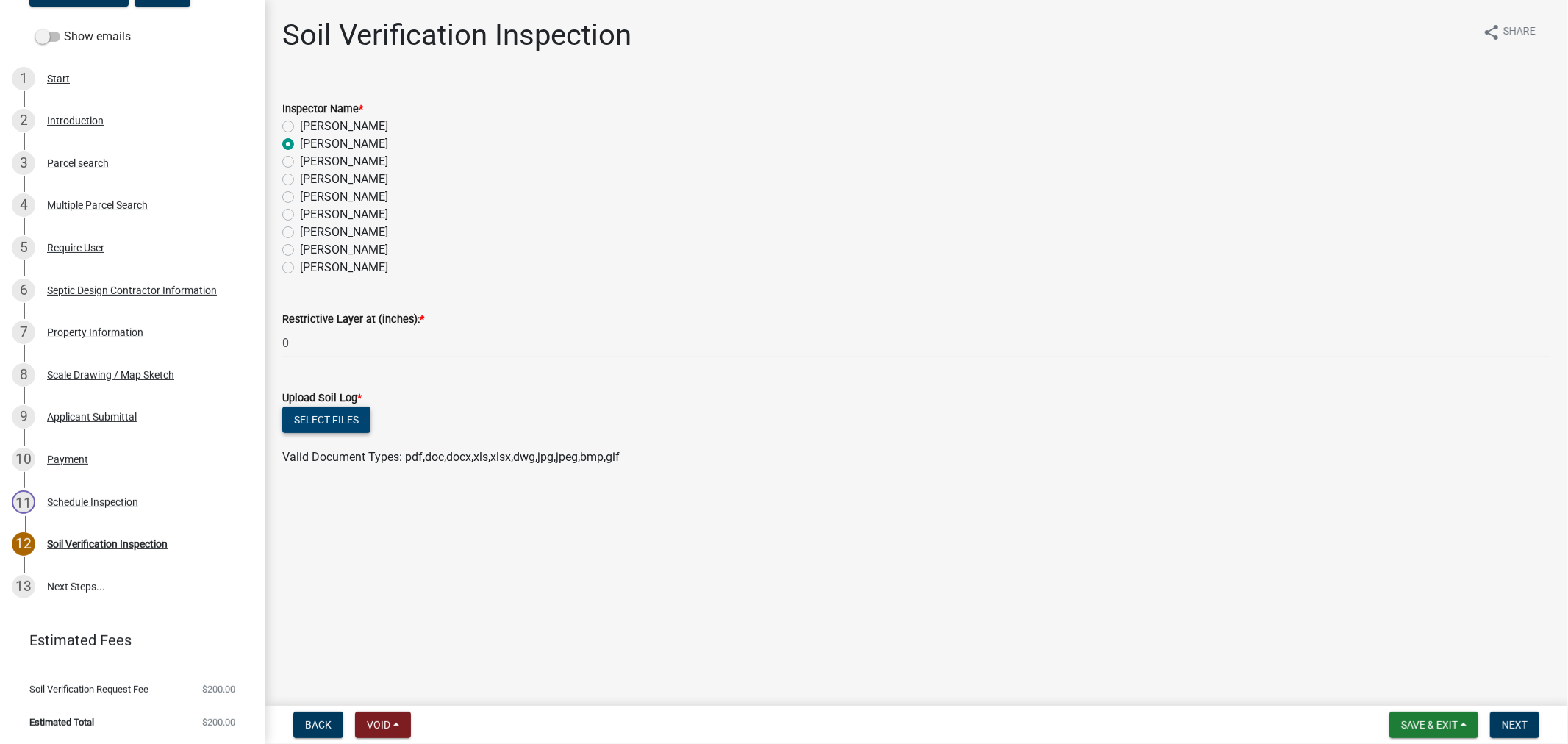
click at [339, 422] on button "Select files" at bounding box center [326, 420] width 88 height 26
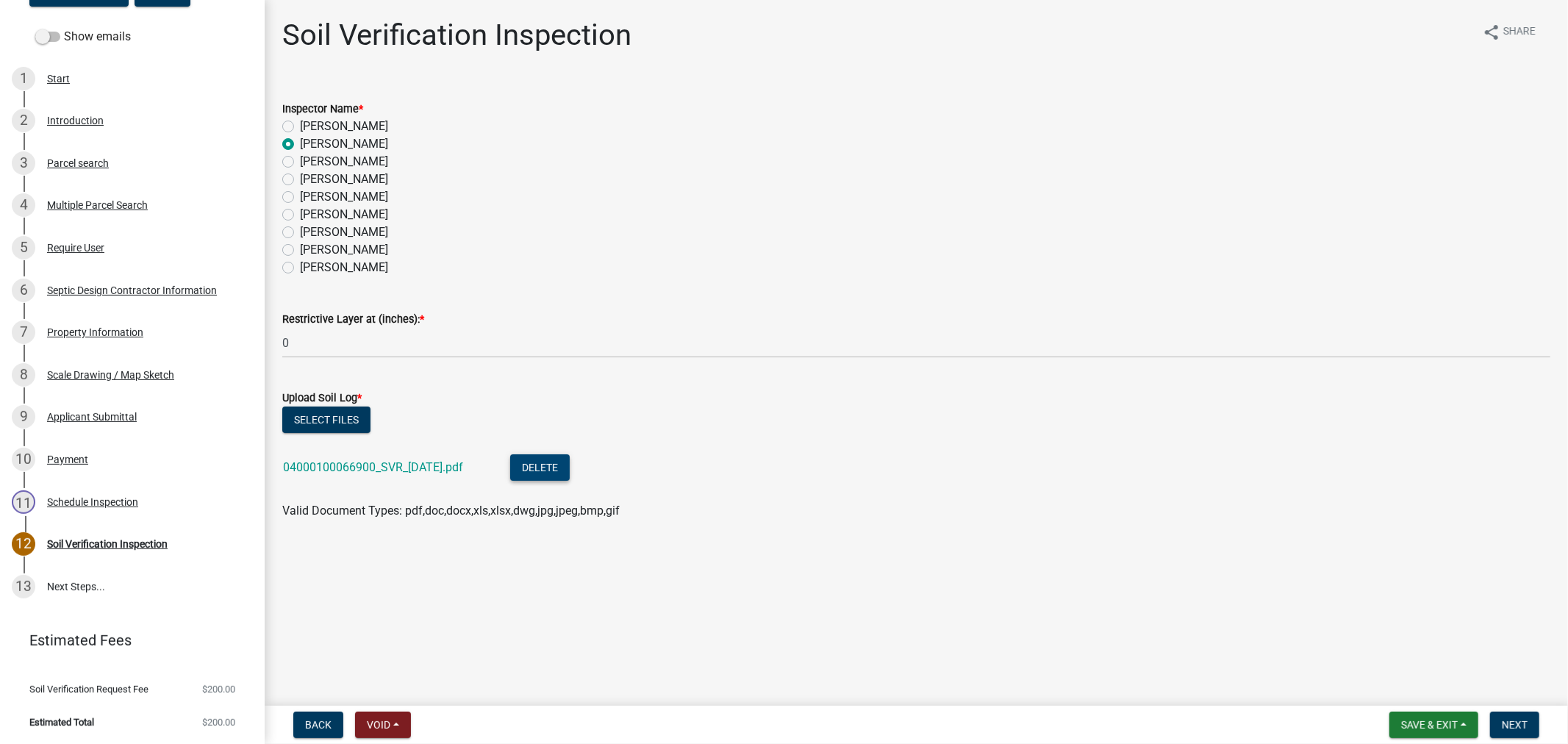
click at [568, 456] on button "Delete" at bounding box center [539, 467] width 60 height 26
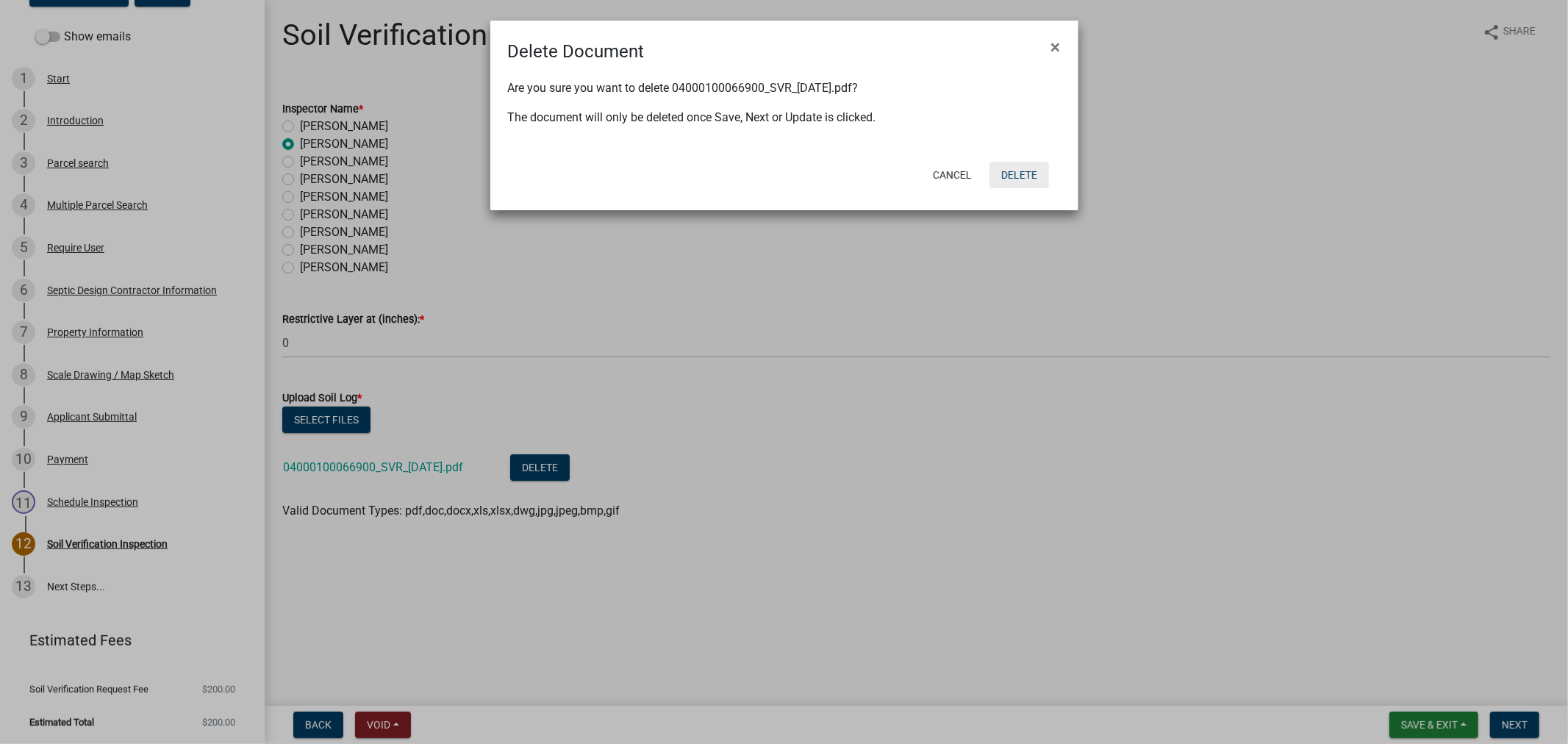
click at [1018, 171] on button "Delete" at bounding box center [1019, 175] width 60 height 26
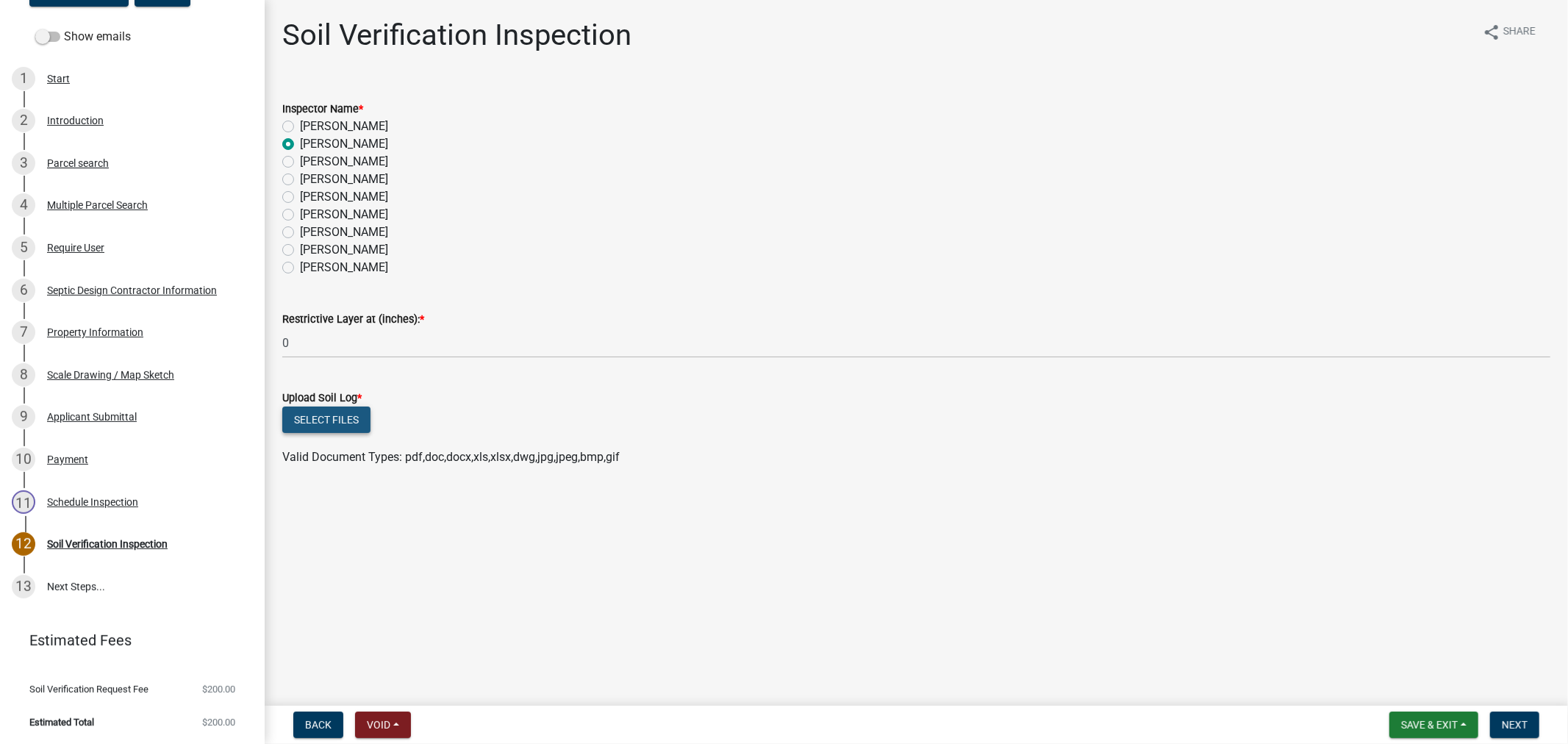
click at [340, 428] on button "Select files" at bounding box center [326, 420] width 88 height 26
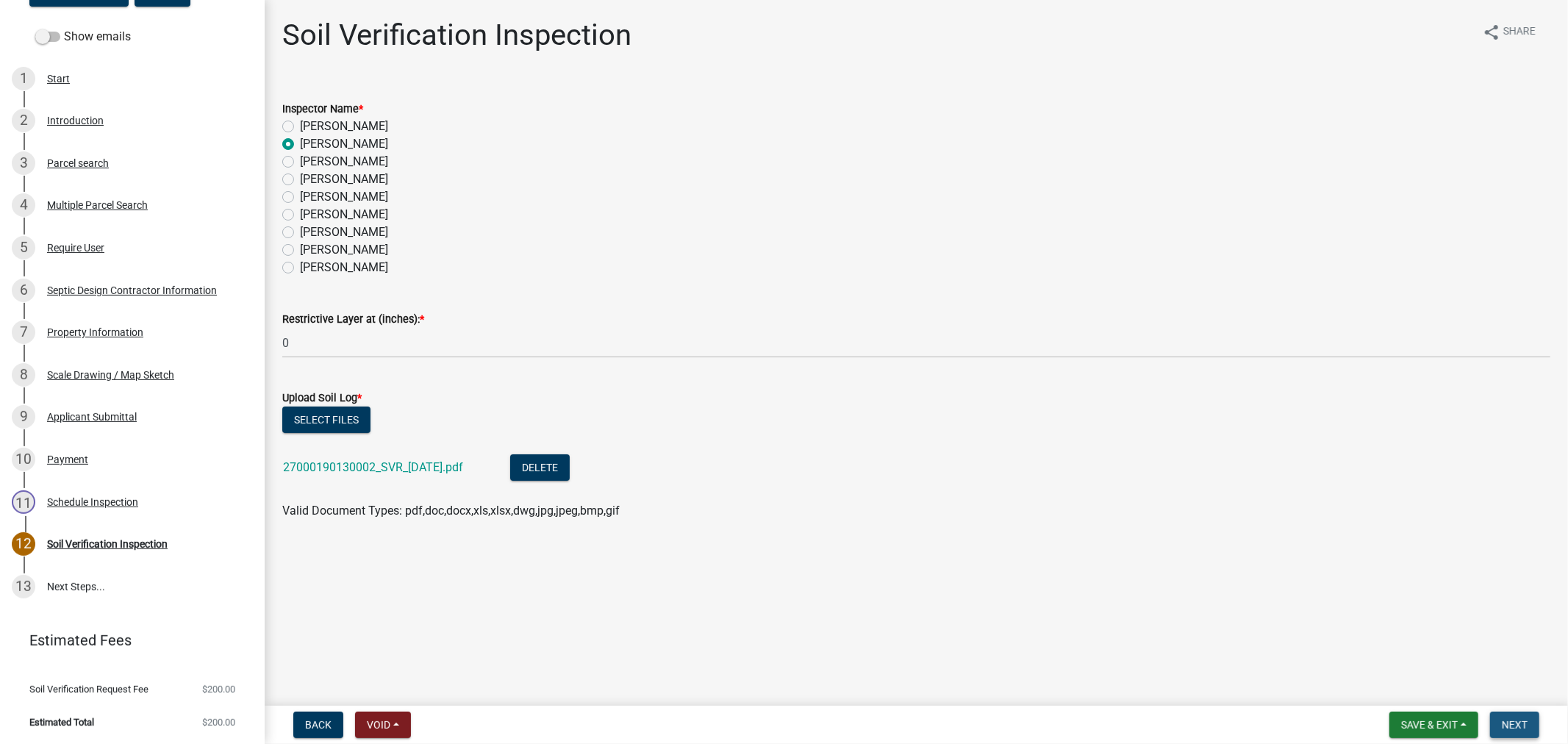
click at [1519, 730] on button "Next" at bounding box center [1515, 725] width 50 height 26
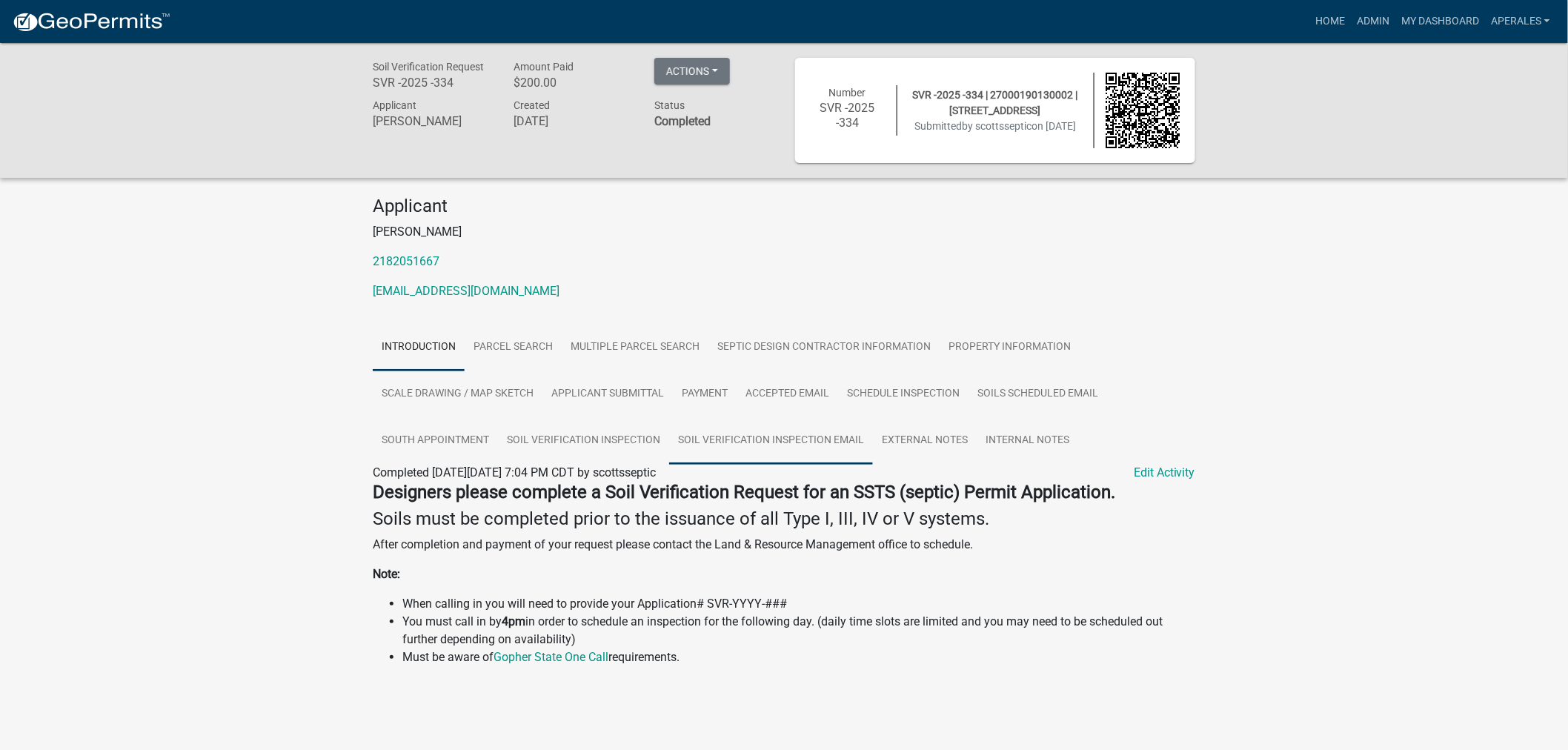
click at [709, 445] on link "Soil Verification Inspection Email" at bounding box center [770, 441] width 204 height 48
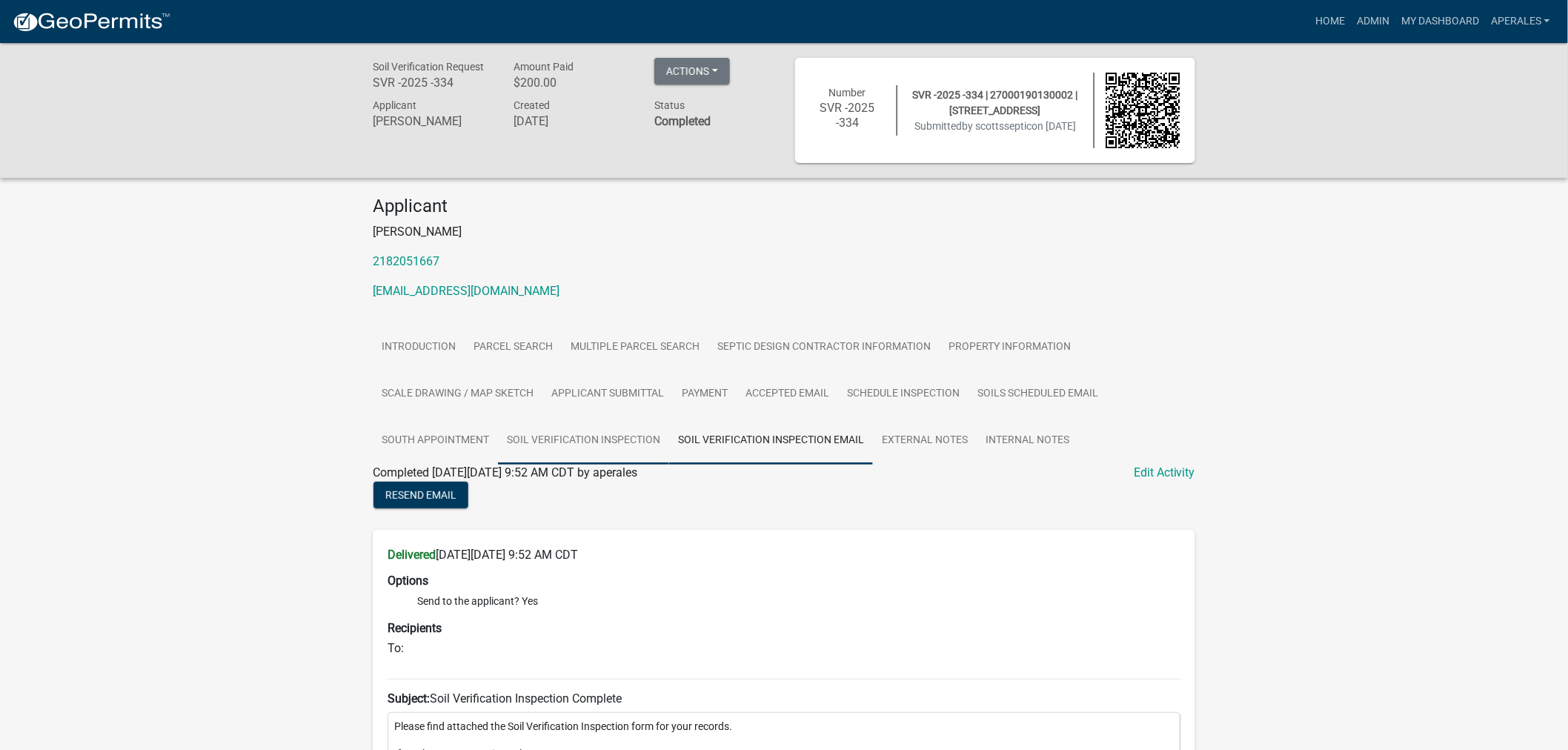
click at [566, 433] on link "Soil Verification Inspection" at bounding box center [583, 441] width 171 height 48
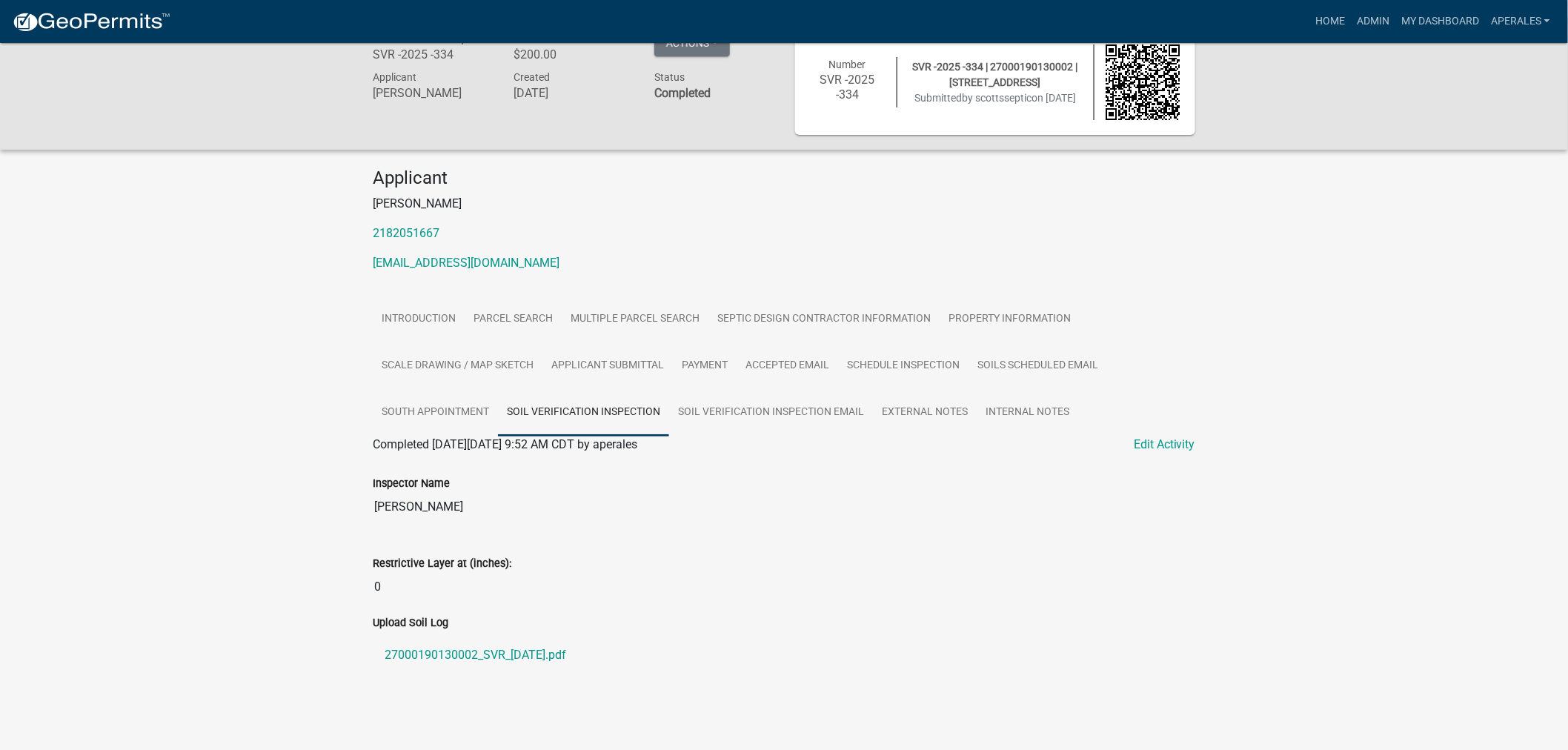
scroll to position [43, 0]
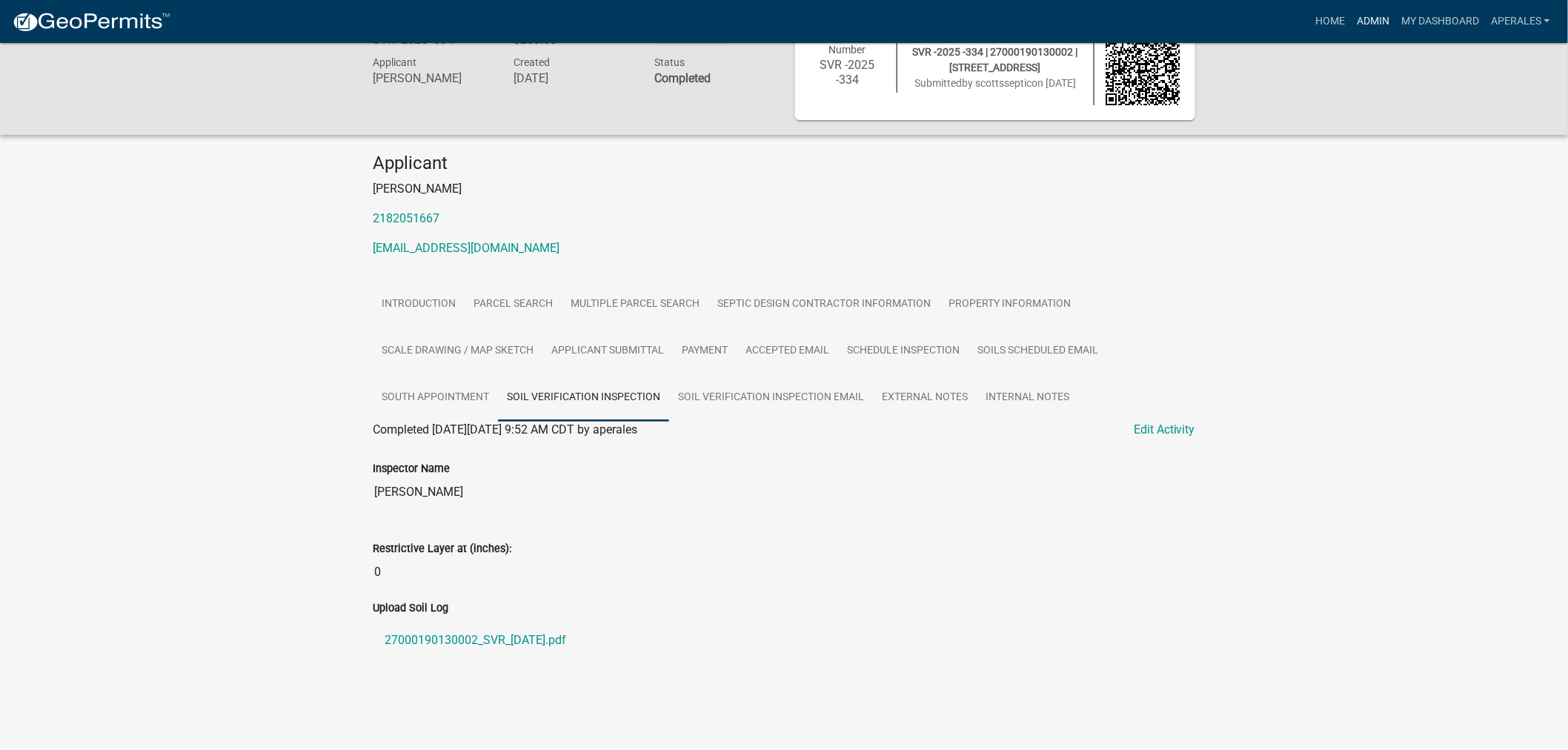
click at [1374, 20] on link "Admin" at bounding box center [1373, 21] width 45 height 28
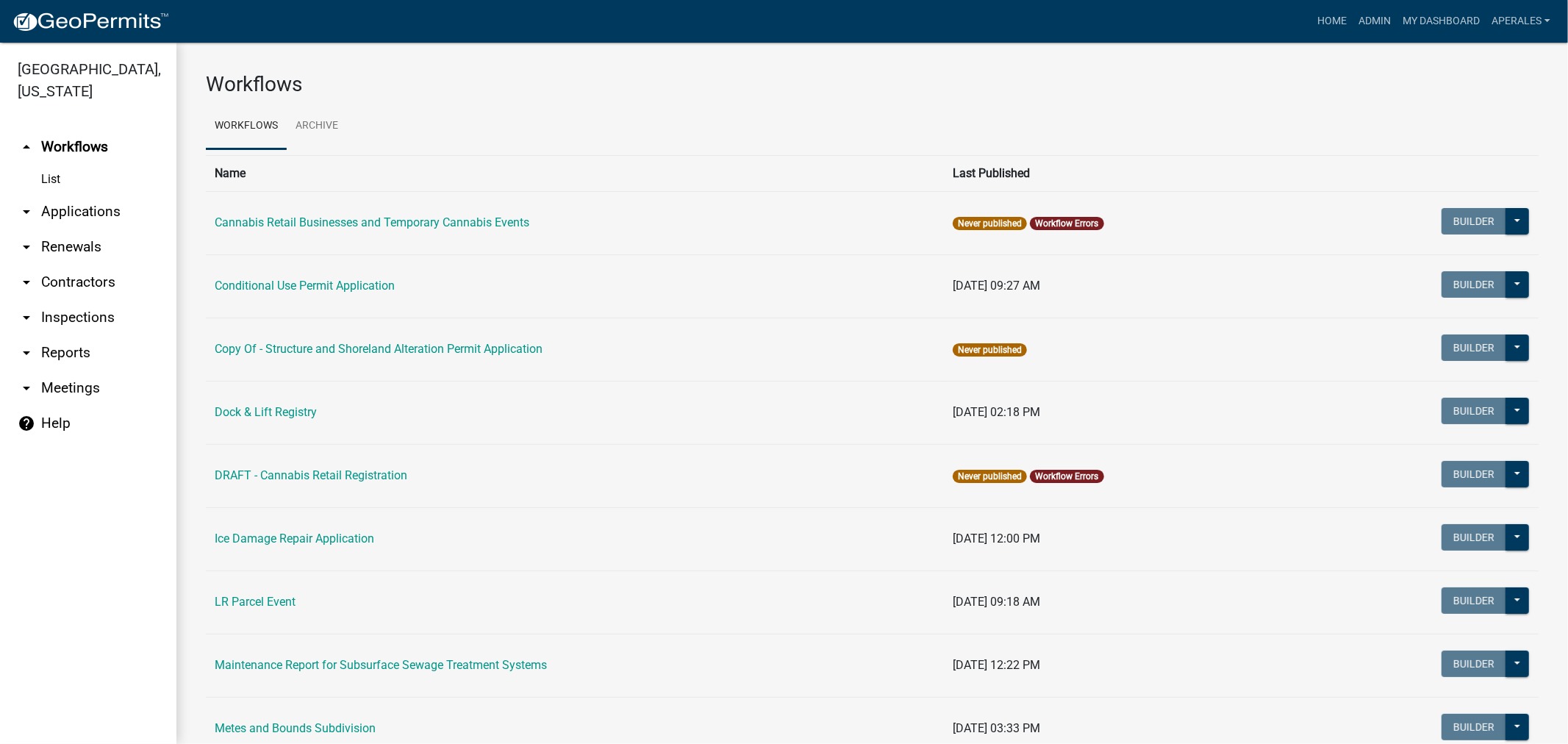
click at [69, 213] on link "arrow_drop_down Applications" at bounding box center [88, 212] width 177 height 36
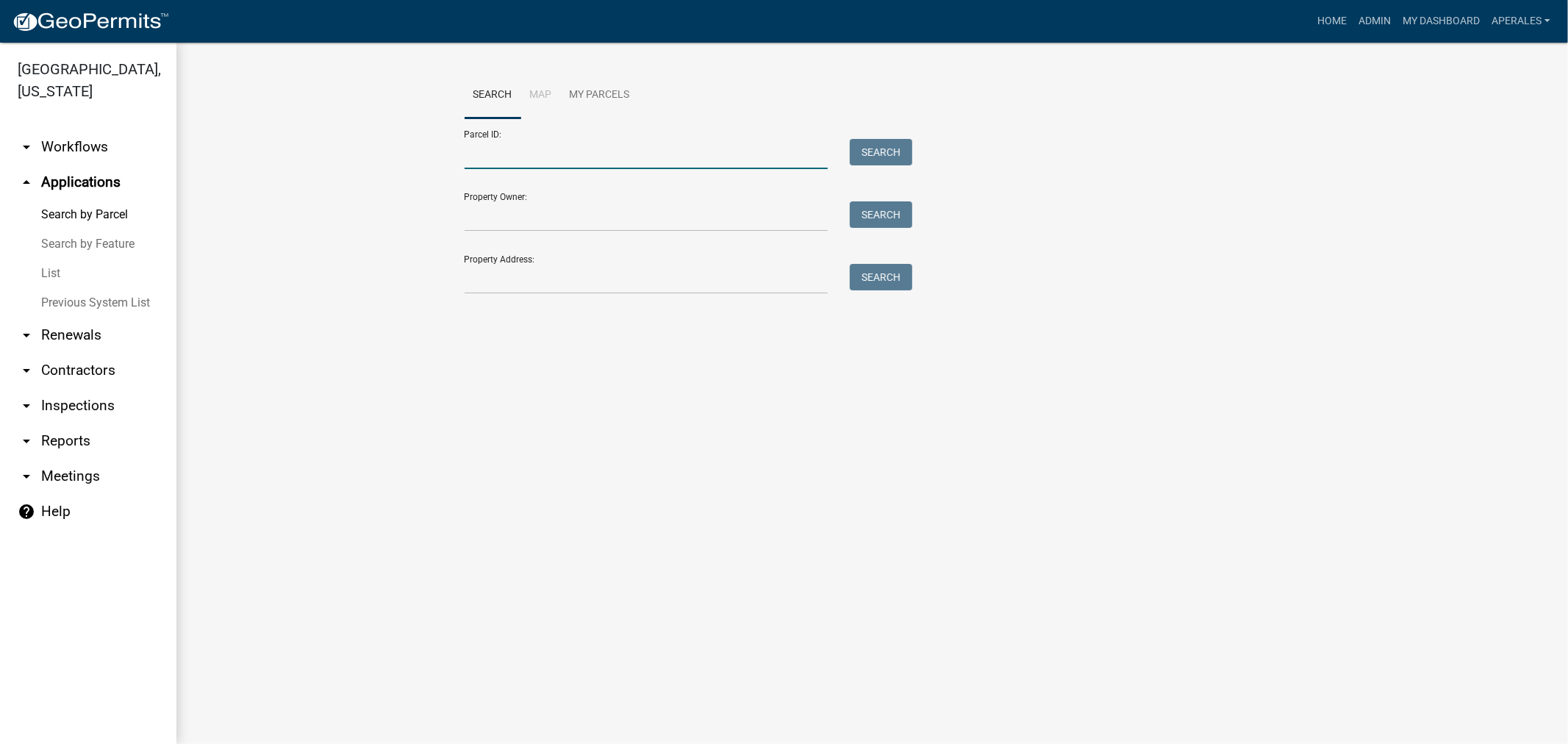
click at [498, 150] on input "Parcel ID:" at bounding box center [646, 153] width 364 height 30
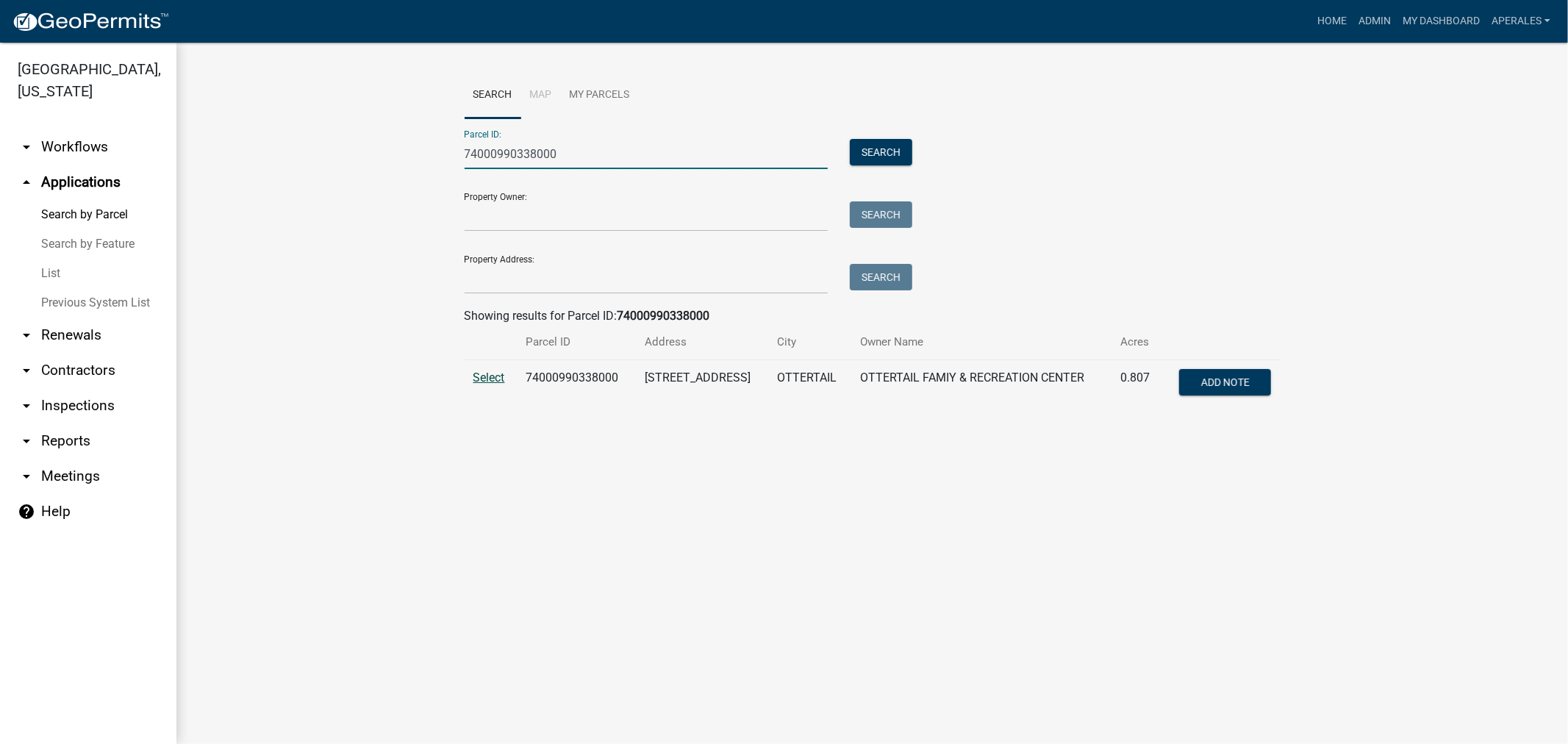
type input "74000990338000"
click at [485, 380] on span "Select" at bounding box center [489, 377] width 32 height 14
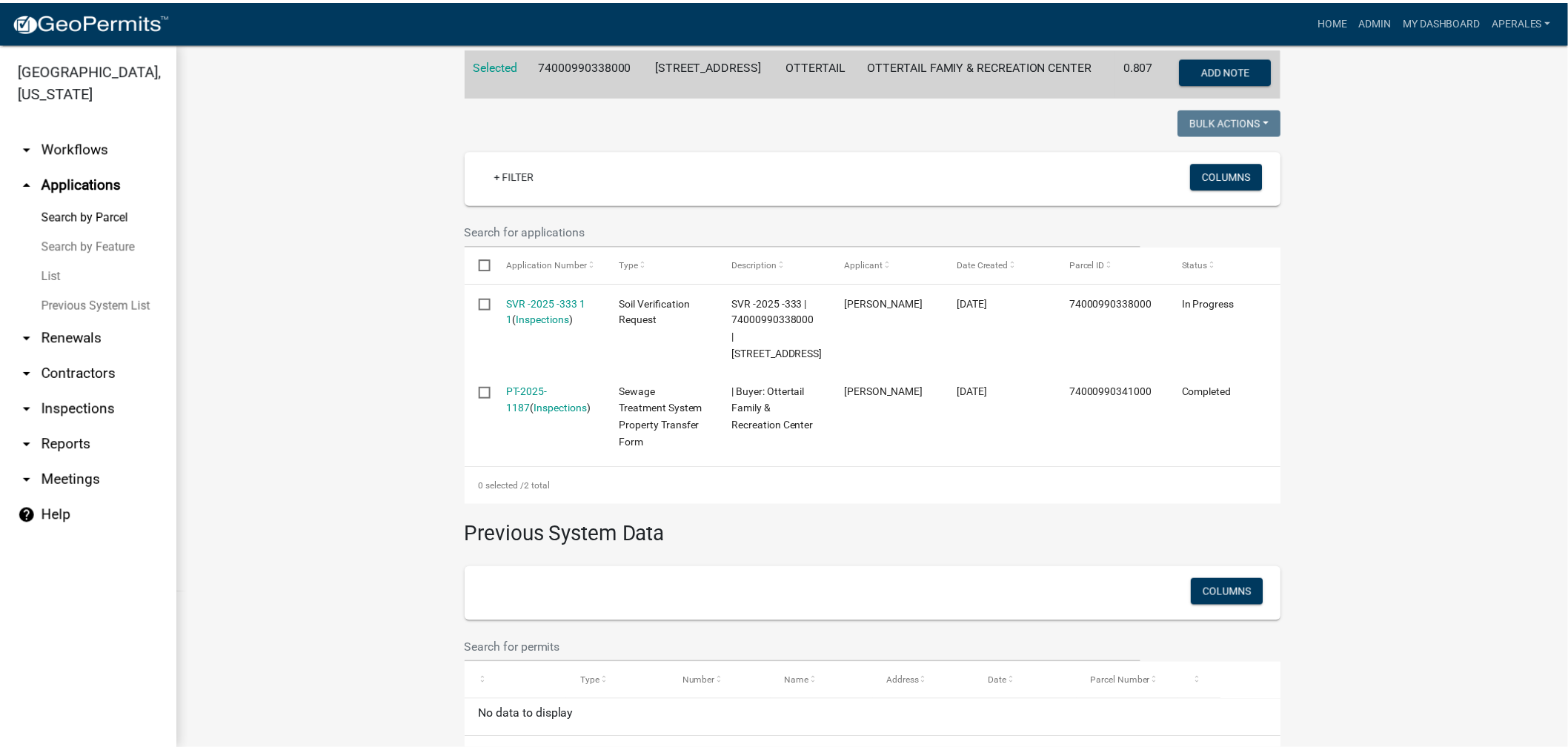
scroll to position [329, 0]
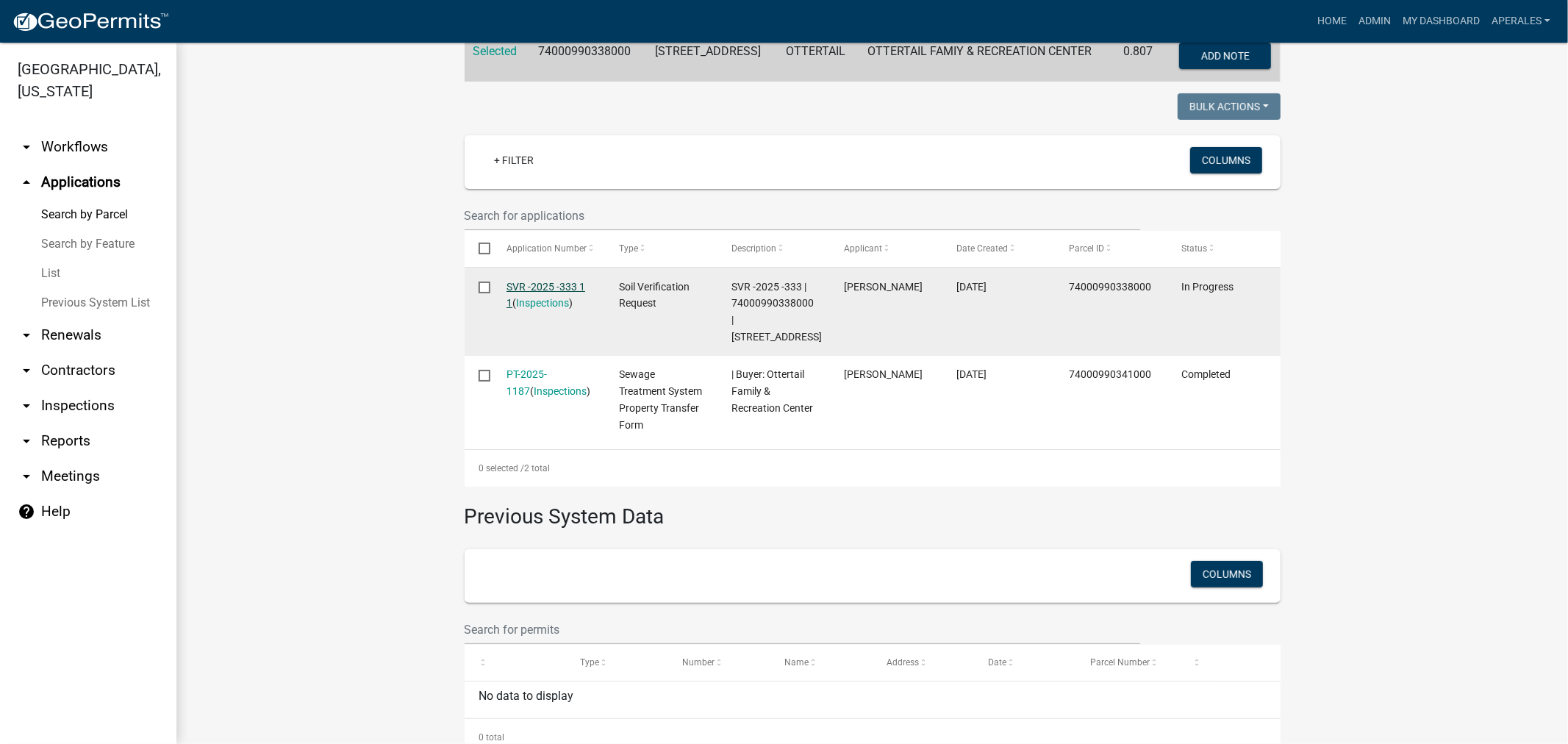
click at [511, 285] on link "SVR -2025 -333 1 1" at bounding box center [546, 294] width 78 height 29
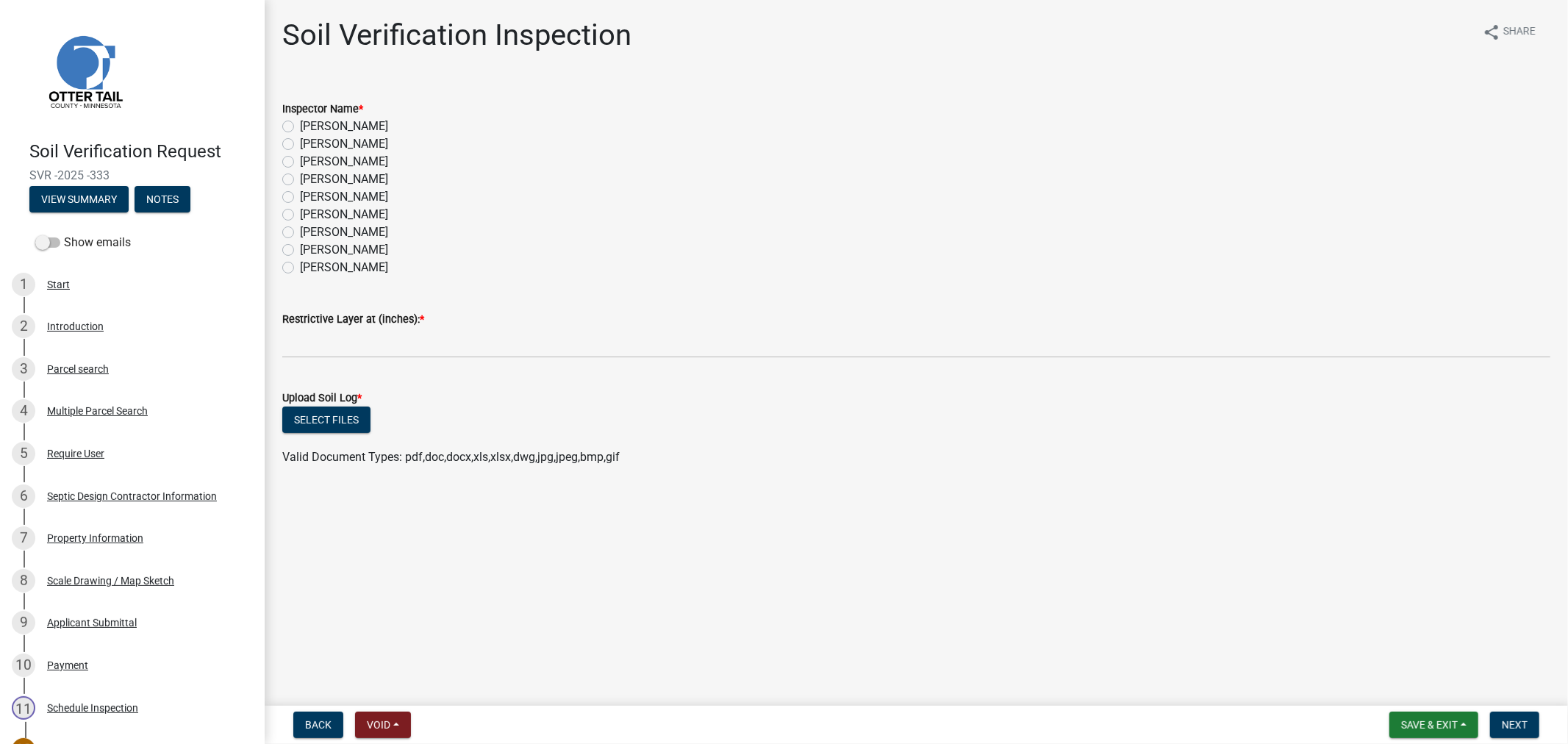
click at [300, 146] on label "[PERSON_NAME]" at bounding box center [344, 144] width 88 height 18
click at [300, 145] on input "[PERSON_NAME]" at bounding box center [305, 140] width 9 height 9
radio input "true"
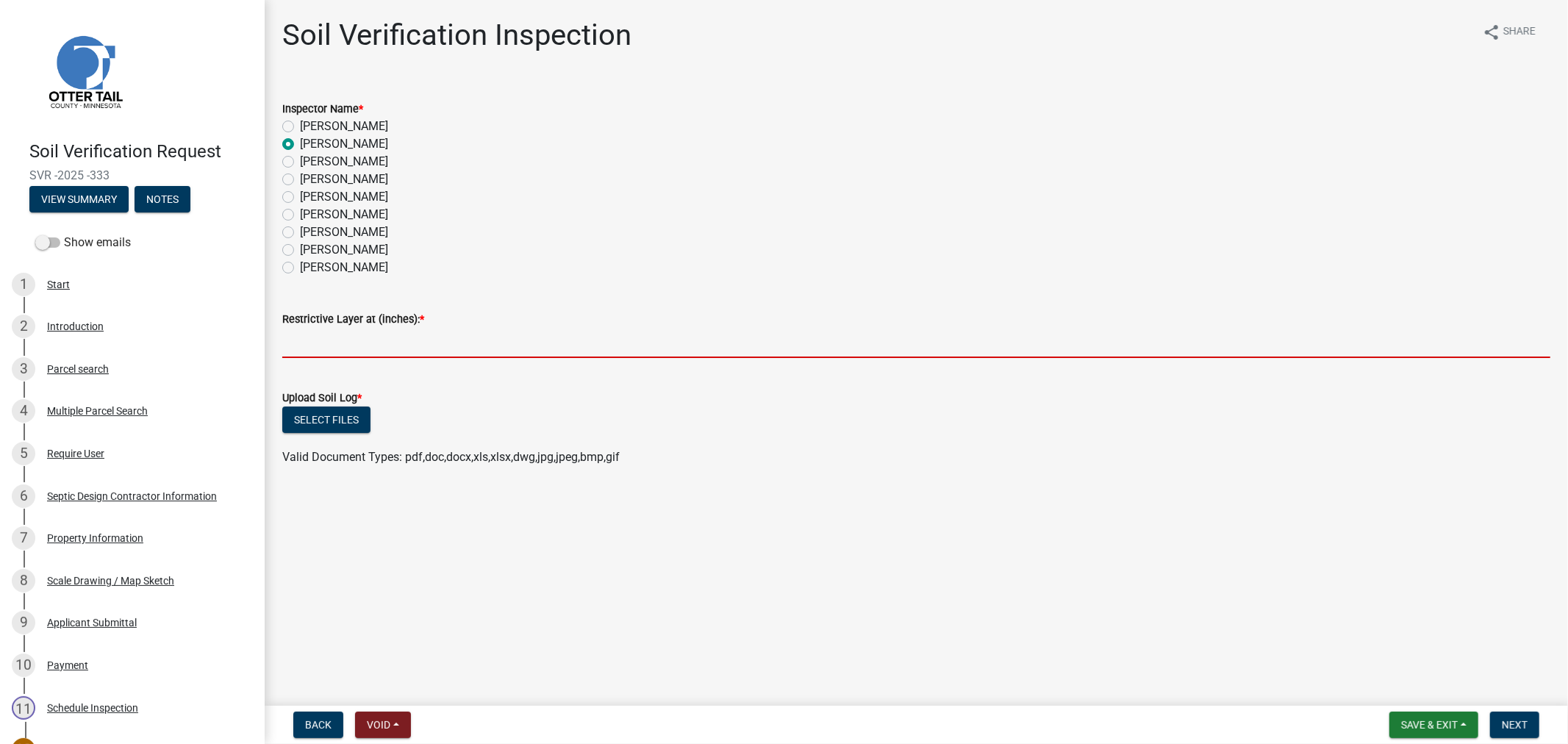
click at [375, 336] on input "text" at bounding box center [916, 343] width 1268 height 30
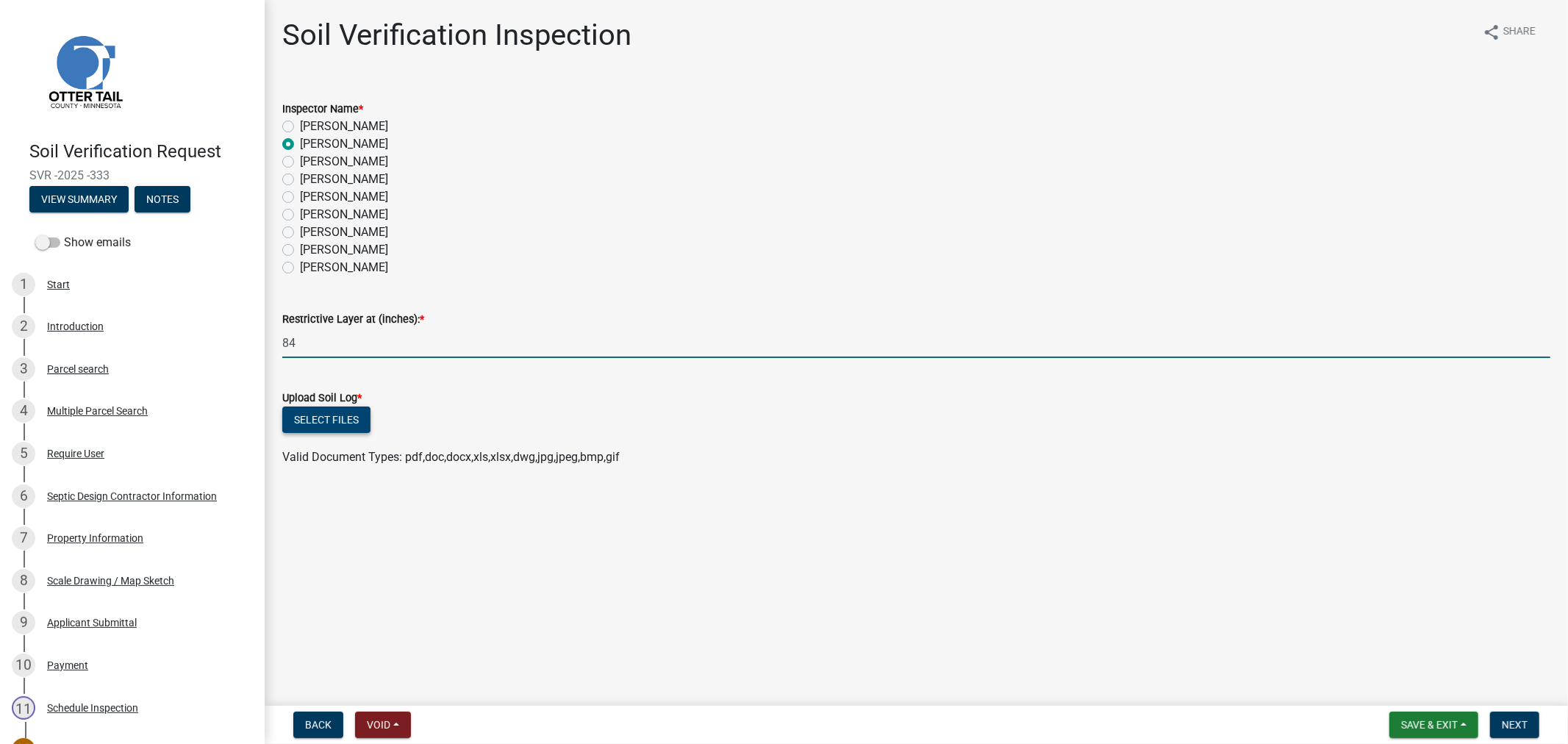
type input "84"
click at [353, 415] on button "Select files" at bounding box center [326, 420] width 88 height 26
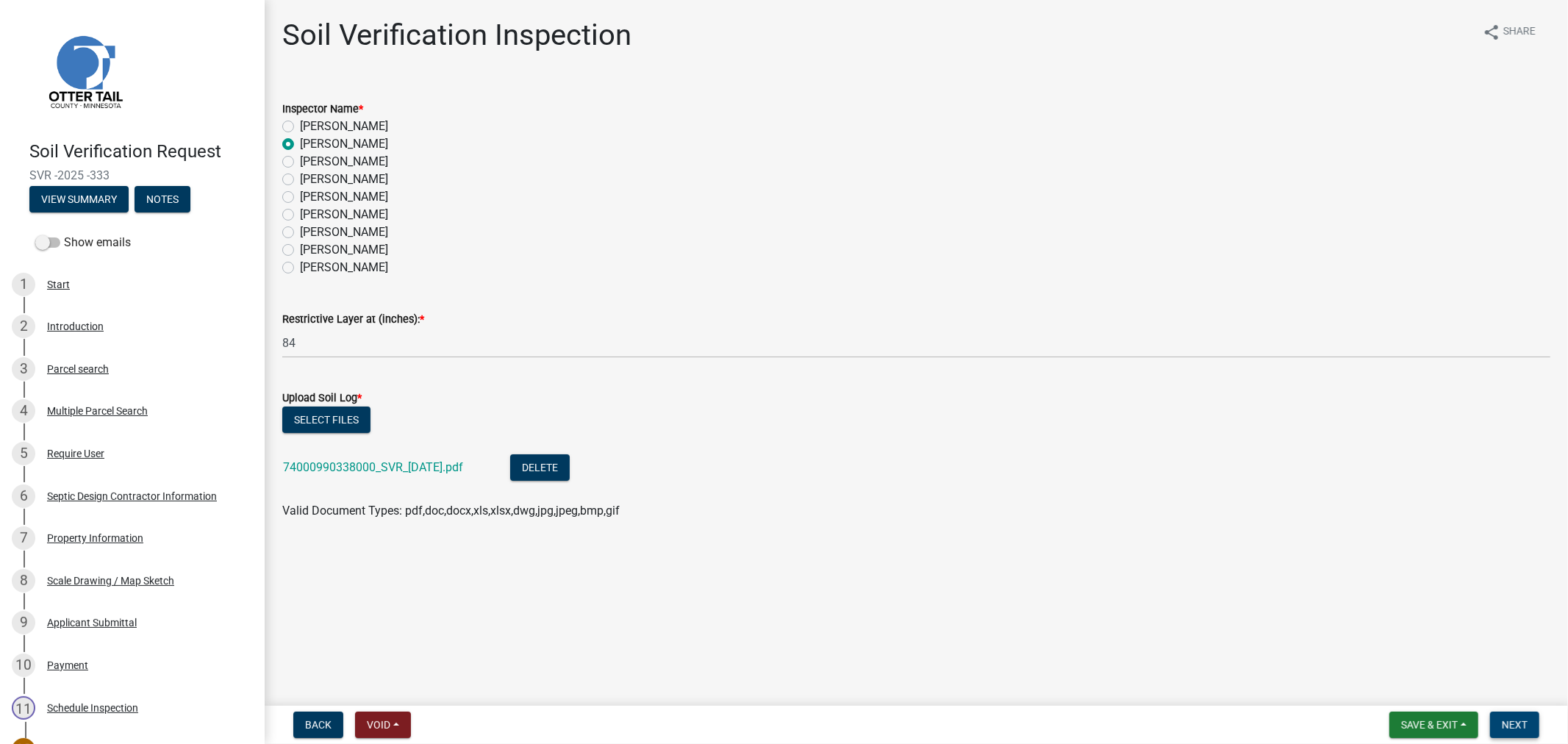
click at [1515, 719] on span "Next" at bounding box center [1515, 725] width 26 height 12
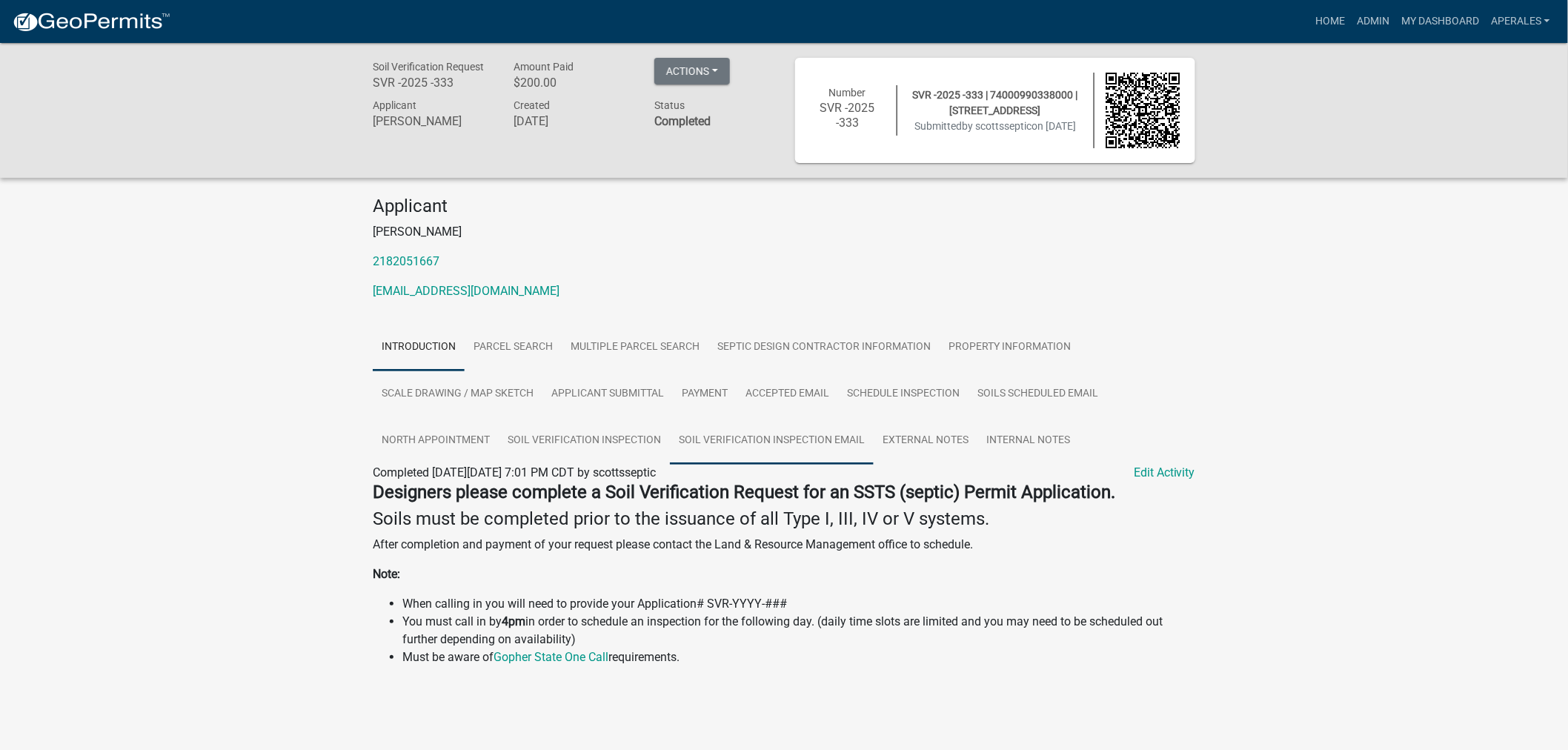
click at [760, 434] on link "Soil Verification Inspection Email" at bounding box center [771, 441] width 204 height 48
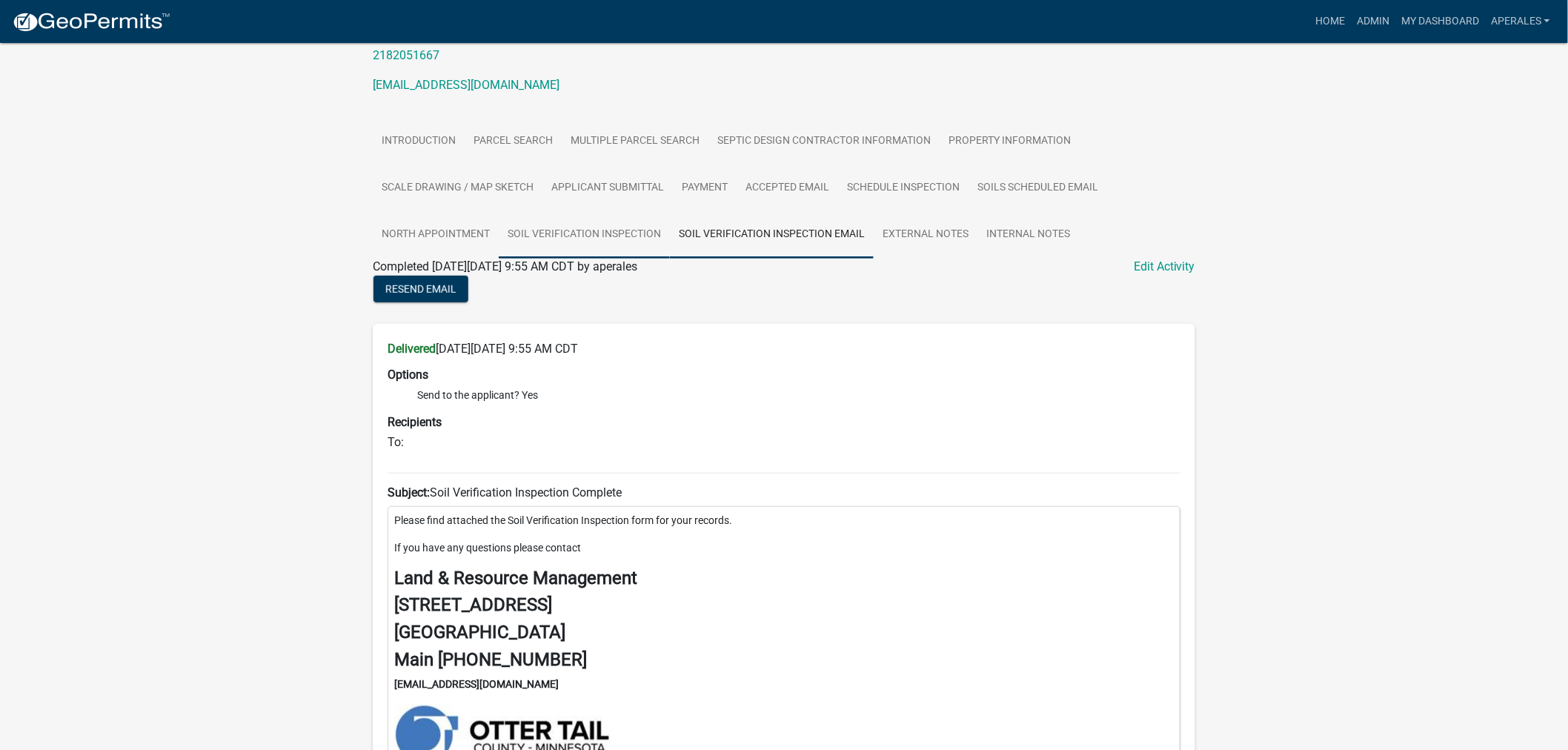
scroll to position [247, 0]
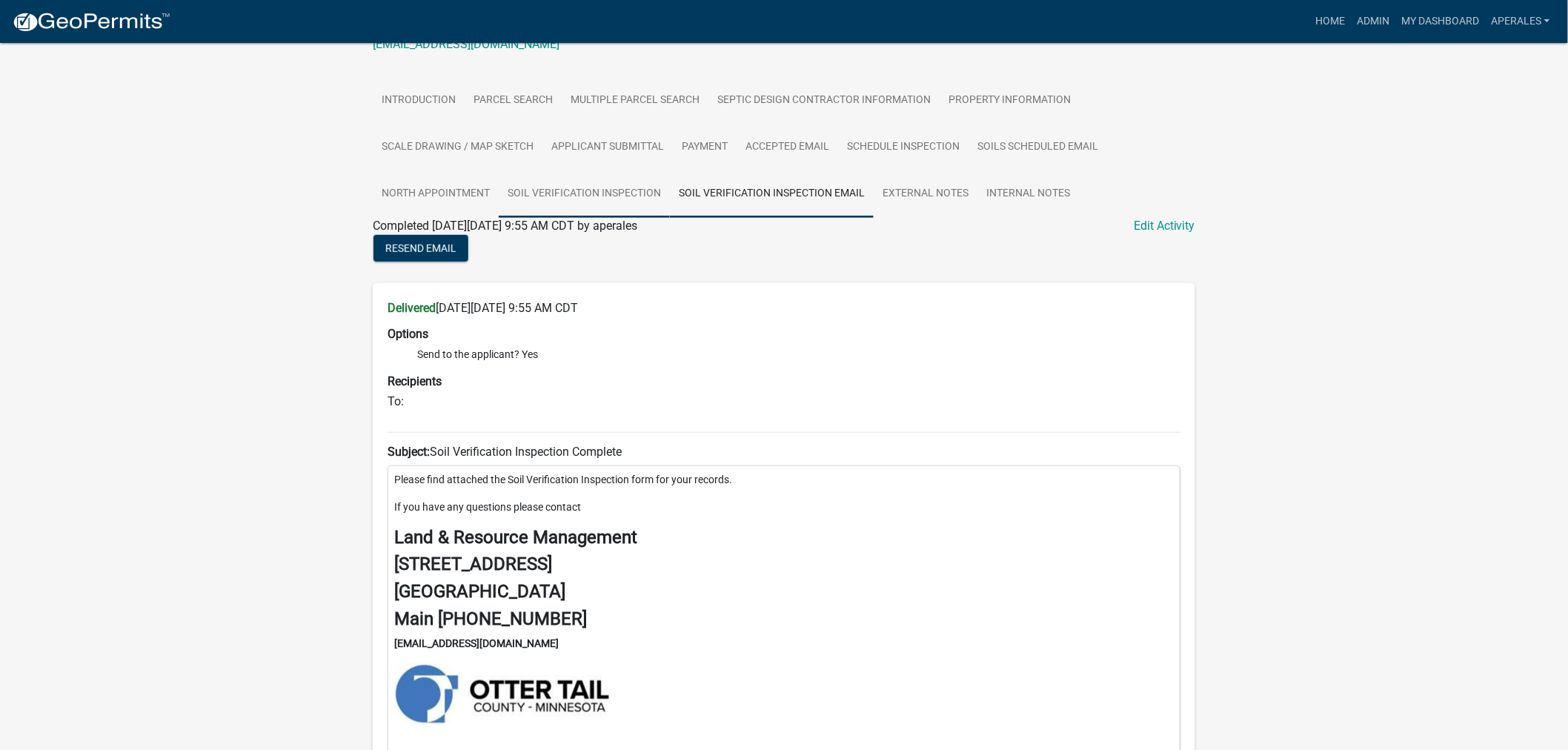
click at [625, 201] on link "Soil Verification Inspection" at bounding box center [584, 194] width 171 height 48
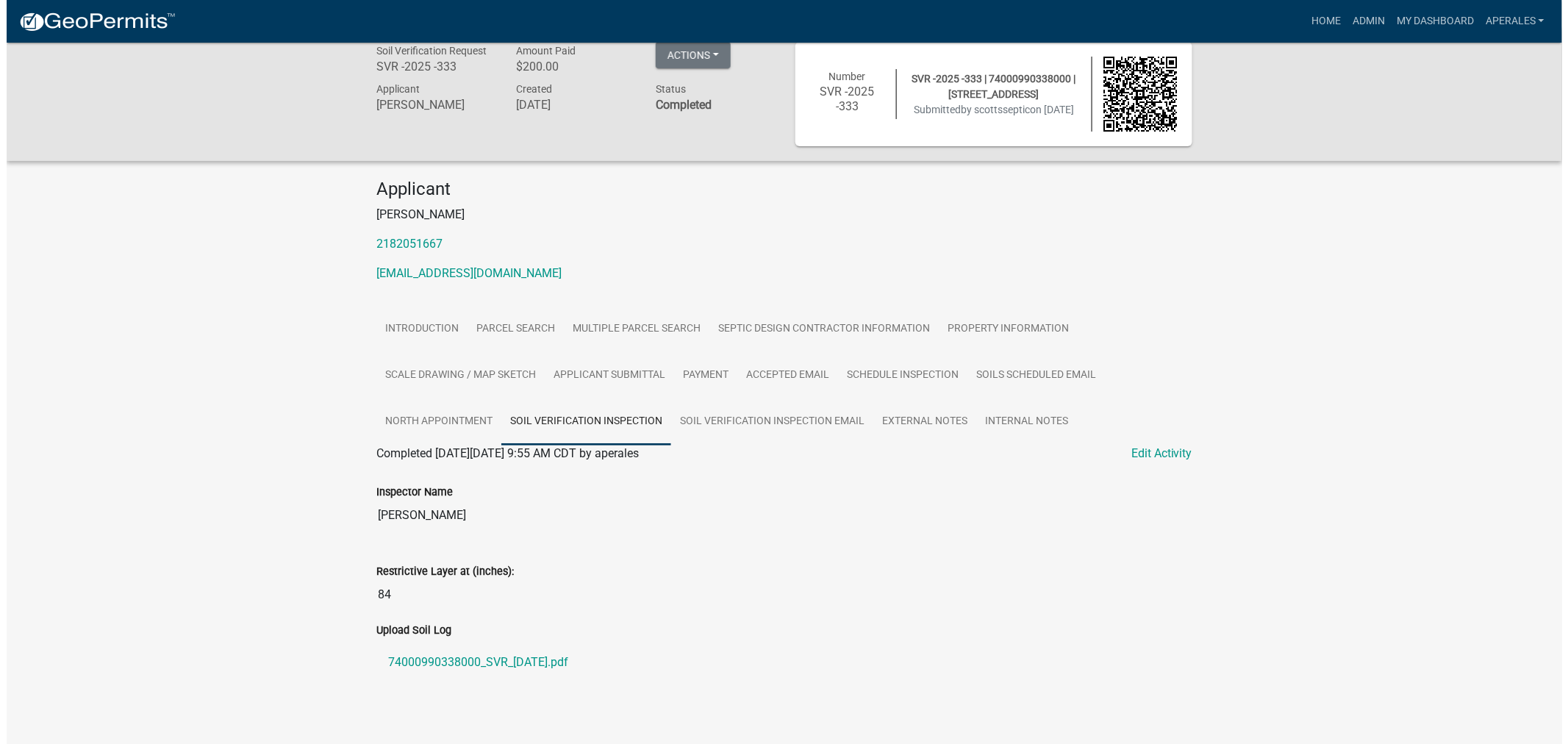
scroll to position [0, 0]
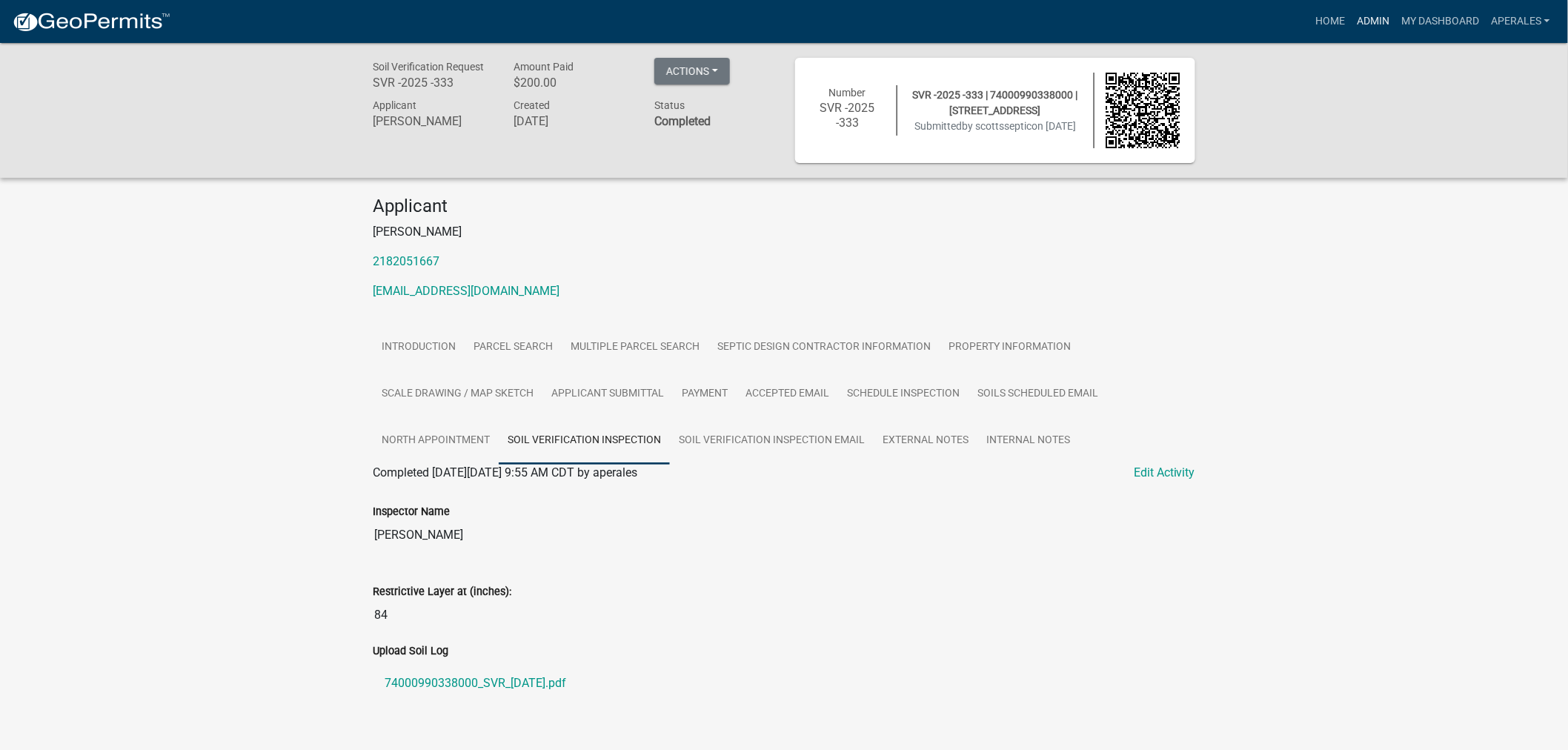
click at [1376, 13] on link "Admin" at bounding box center [1373, 21] width 45 height 28
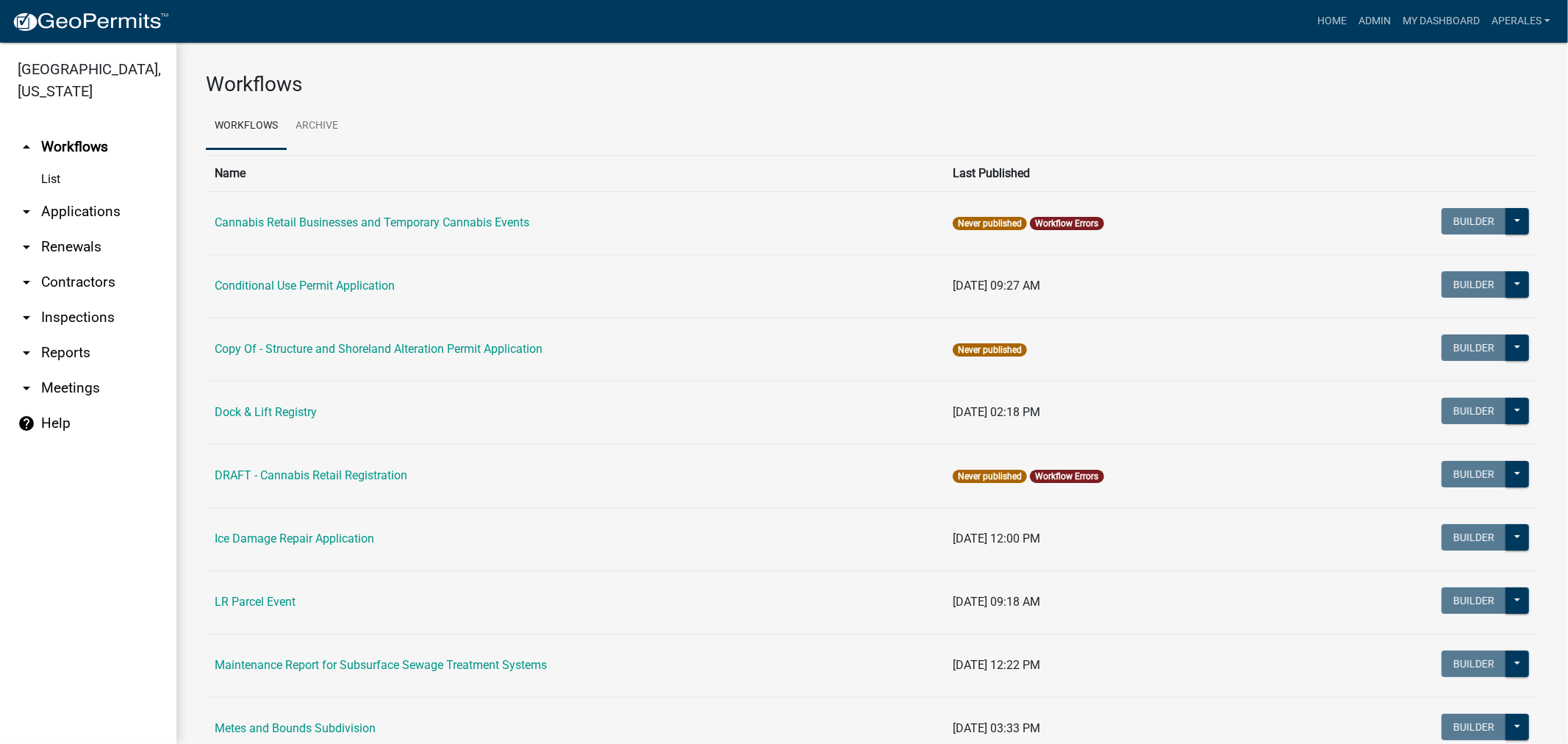
click at [74, 216] on link "arrow_drop_down Applications" at bounding box center [88, 212] width 177 height 36
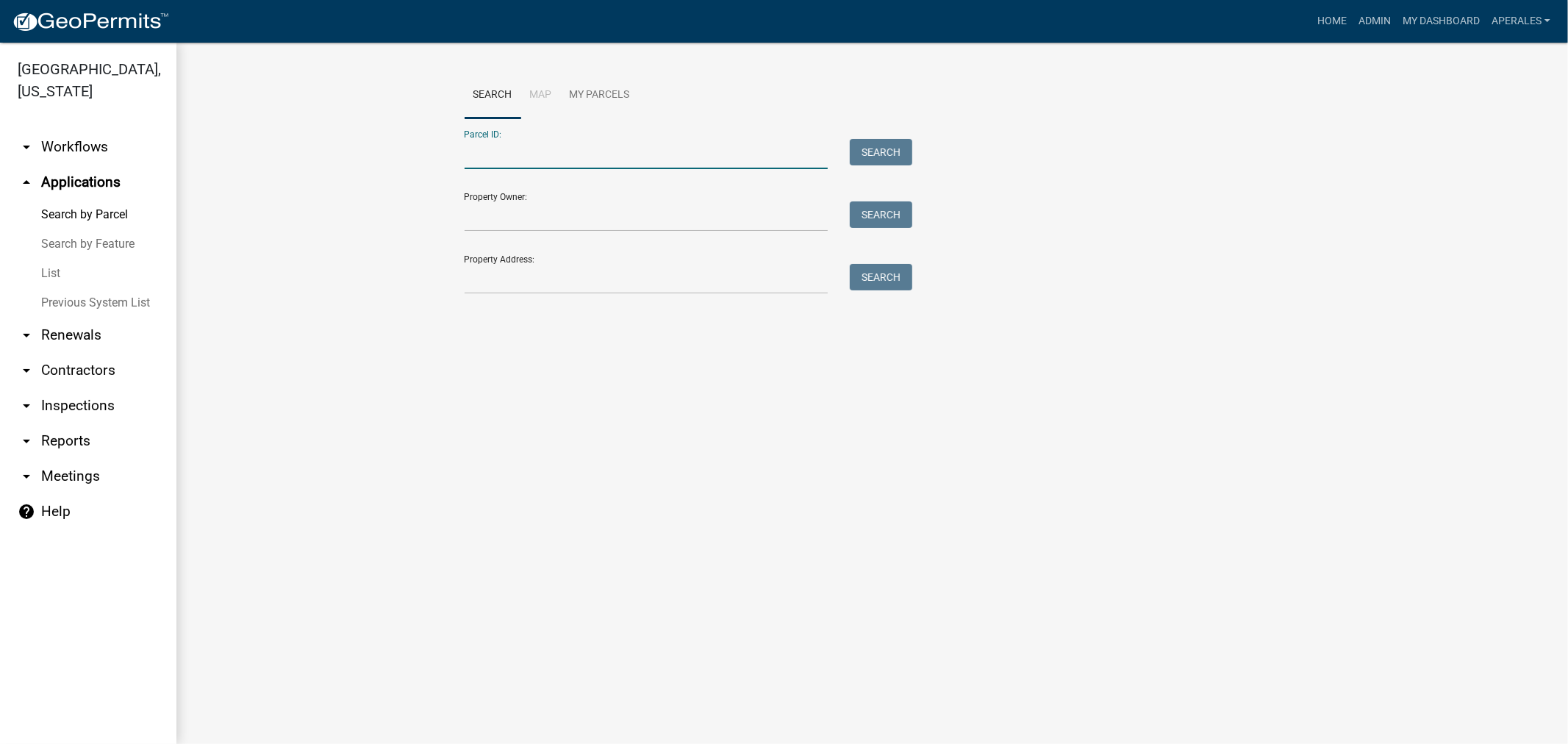
click at [557, 167] on input "Parcel ID:" at bounding box center [646, 153] width 364 height 30
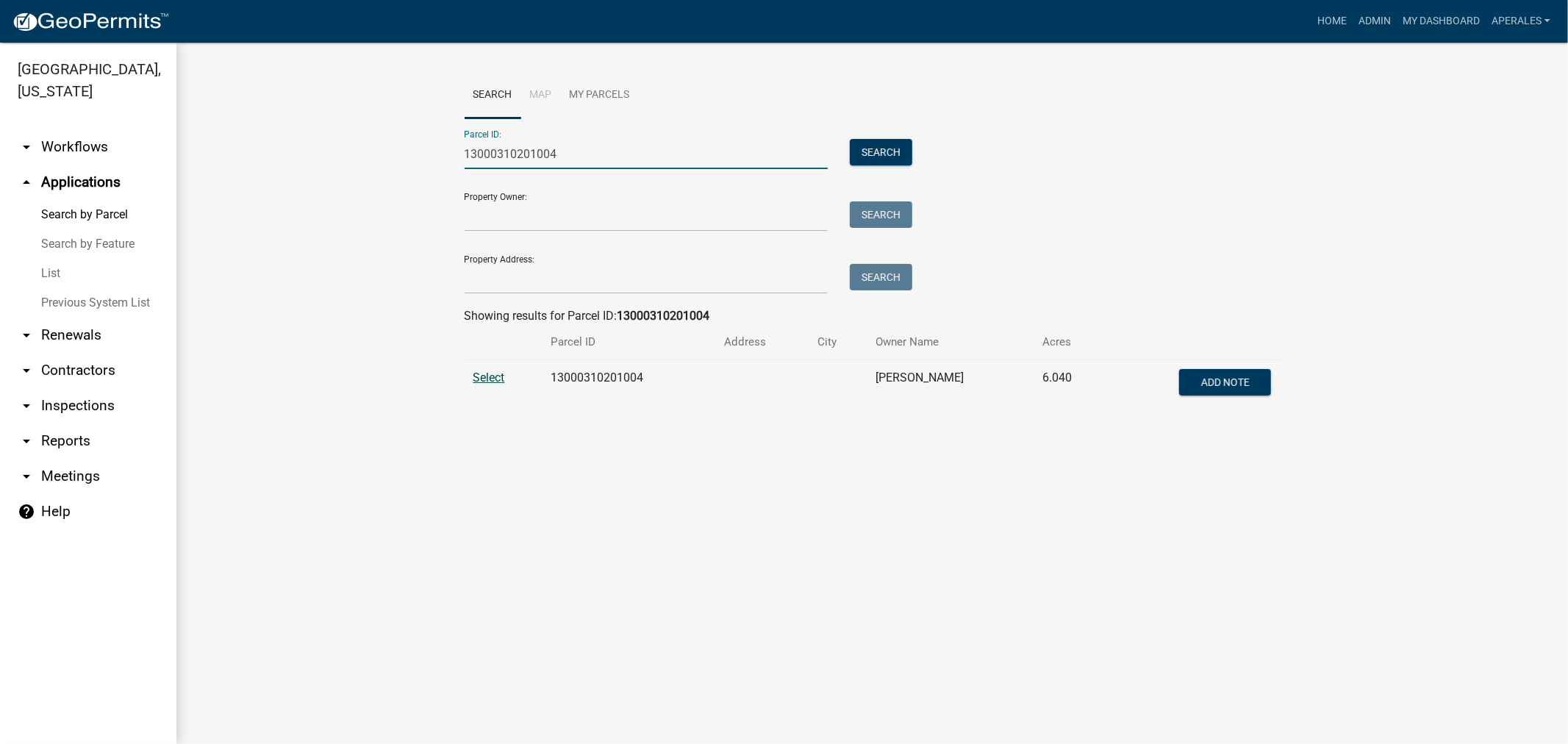
type input "13000310201004"
click at [484, 378] on span "Select" at bounding box center [489, 377] width 32 height 14
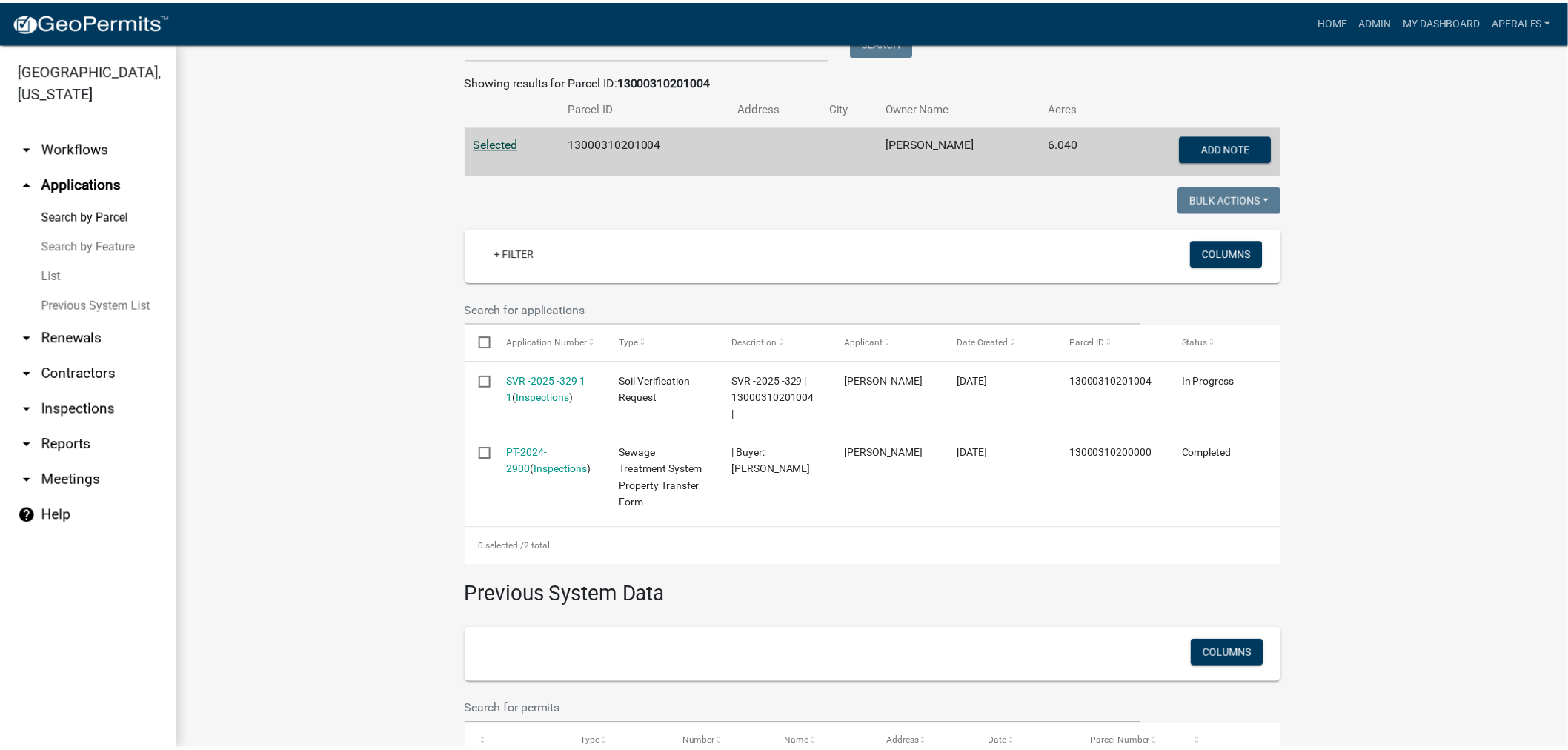
scroll to position [247, 0]
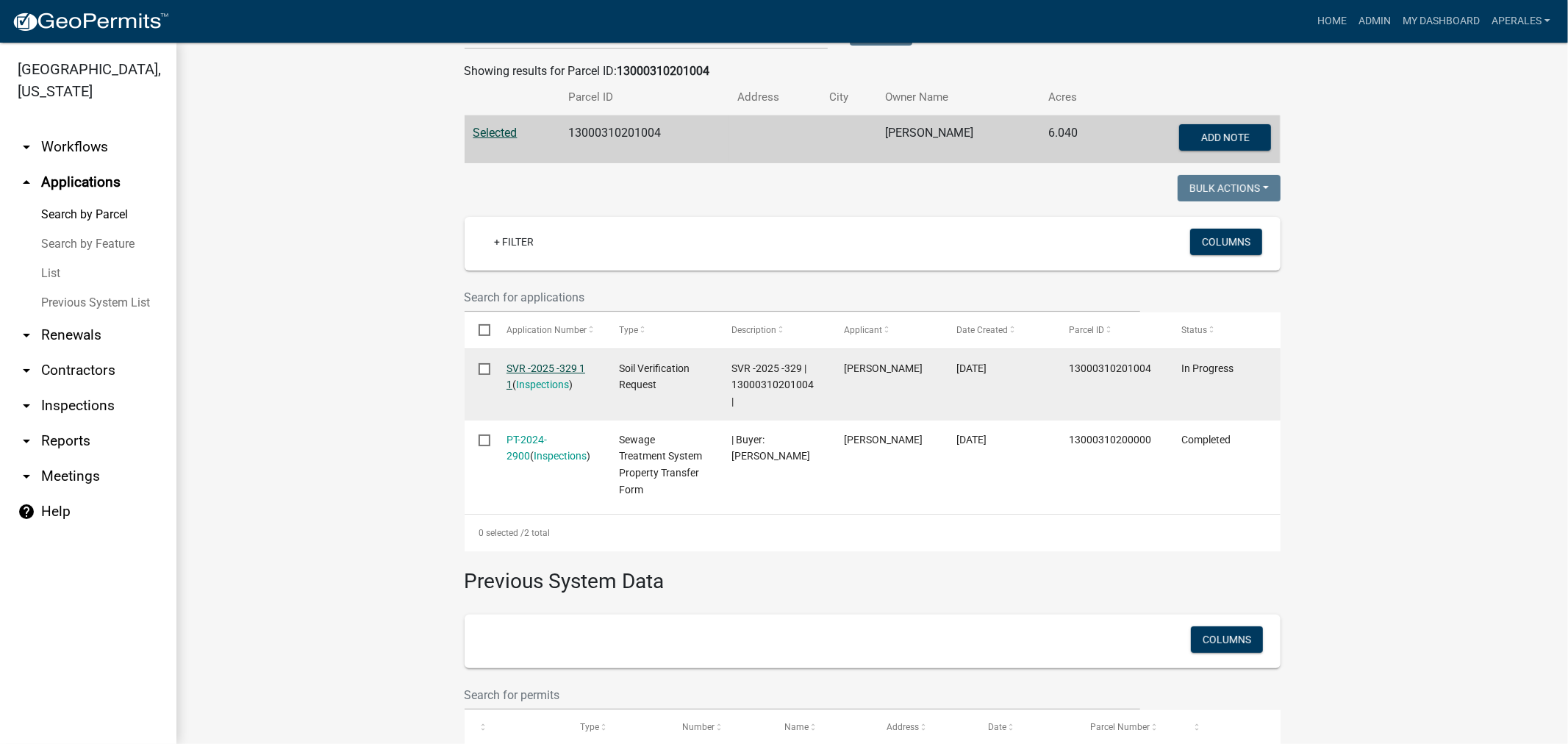
click at [563, 363] on link "SVR -2025 -329 1 1" at bounding box center [546, 377] width 78 height 29
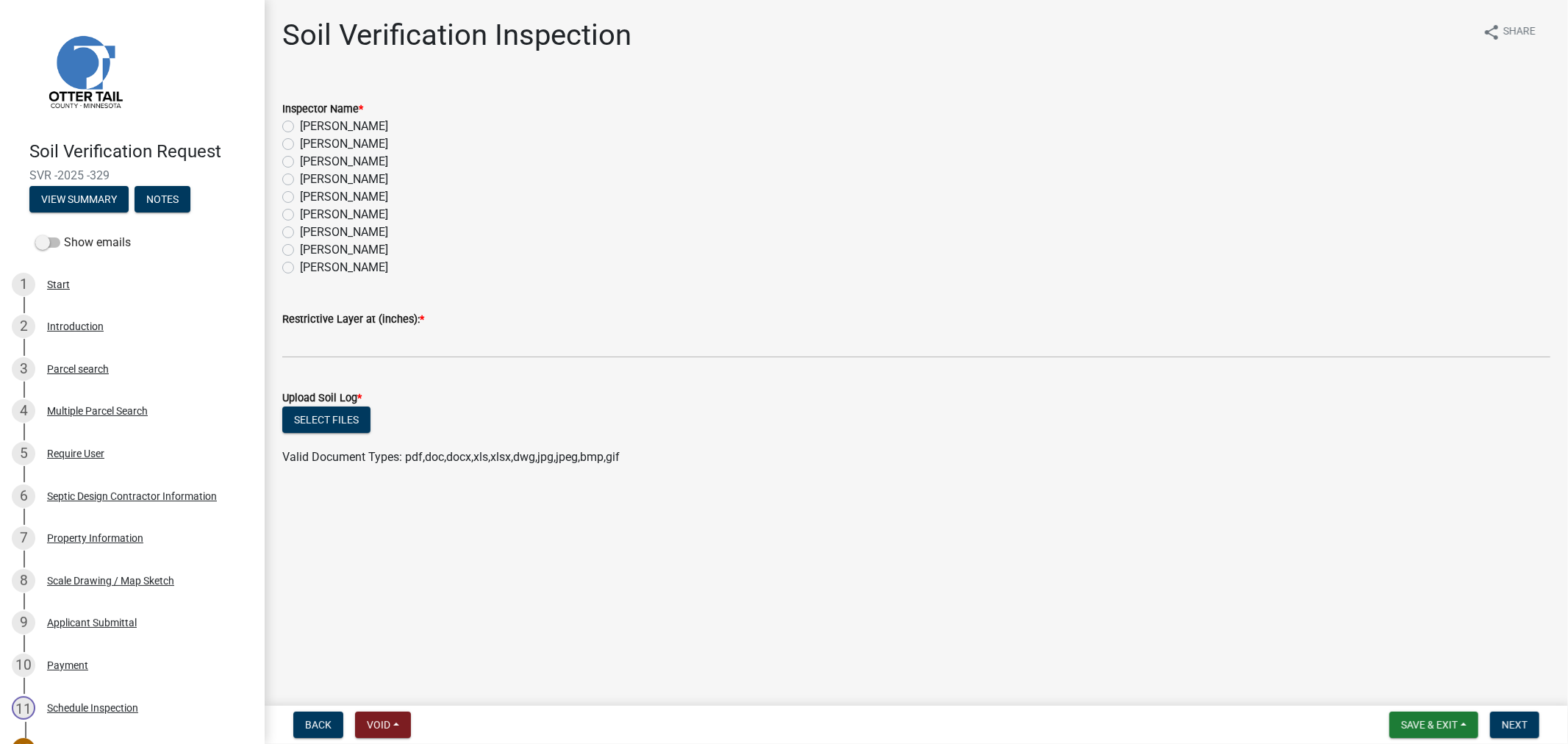
click at [300, 148] on label "[PERSON_NAME]" at bounding box center [344, 144] width 88 height 18
click at [300, 145] on input "[PERSON_NAME]" at bounding box center [305, 140] width 9 height 9
radio input "true"
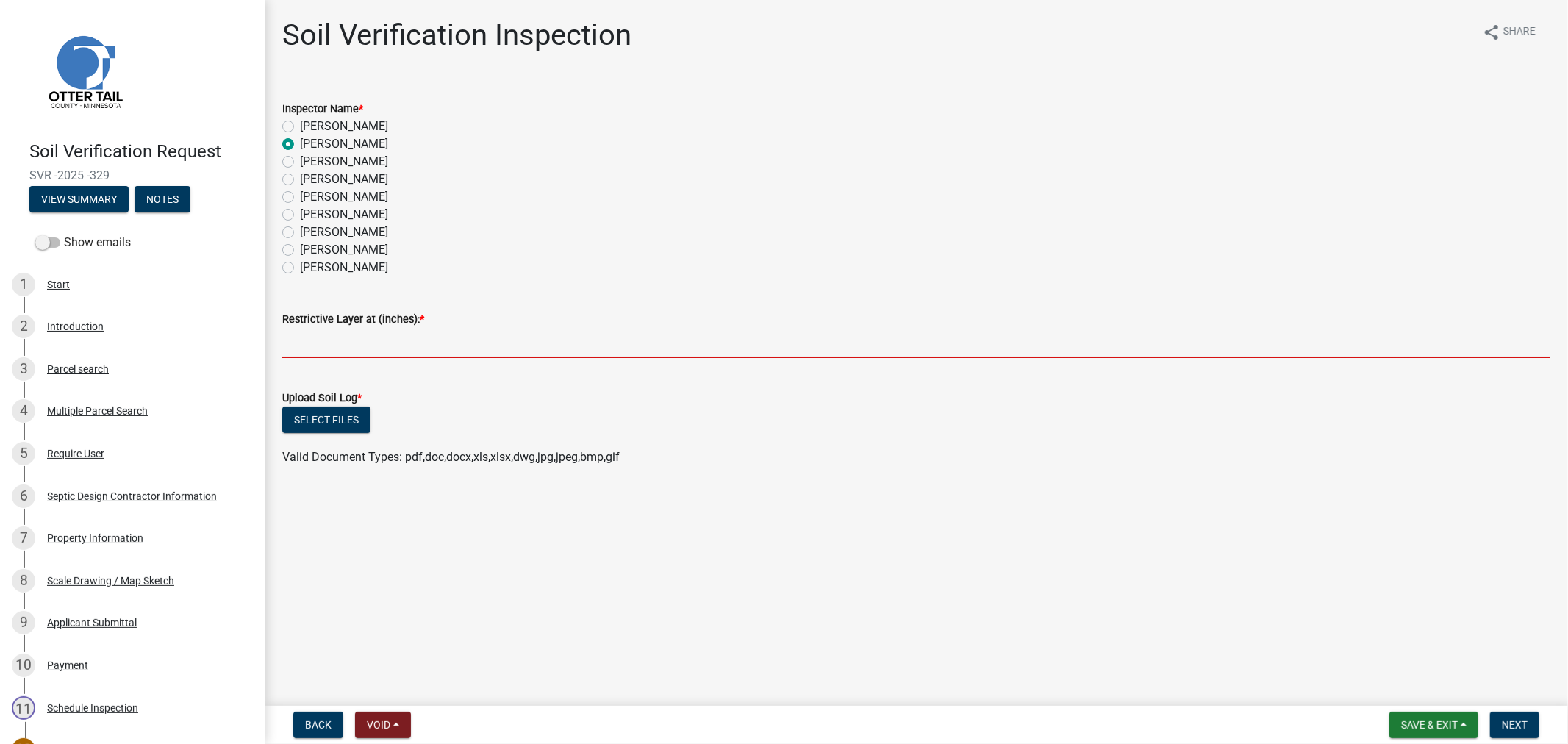
click at [336, 340] on input "text" at bounding box center [916, 343] width 1268 height 30
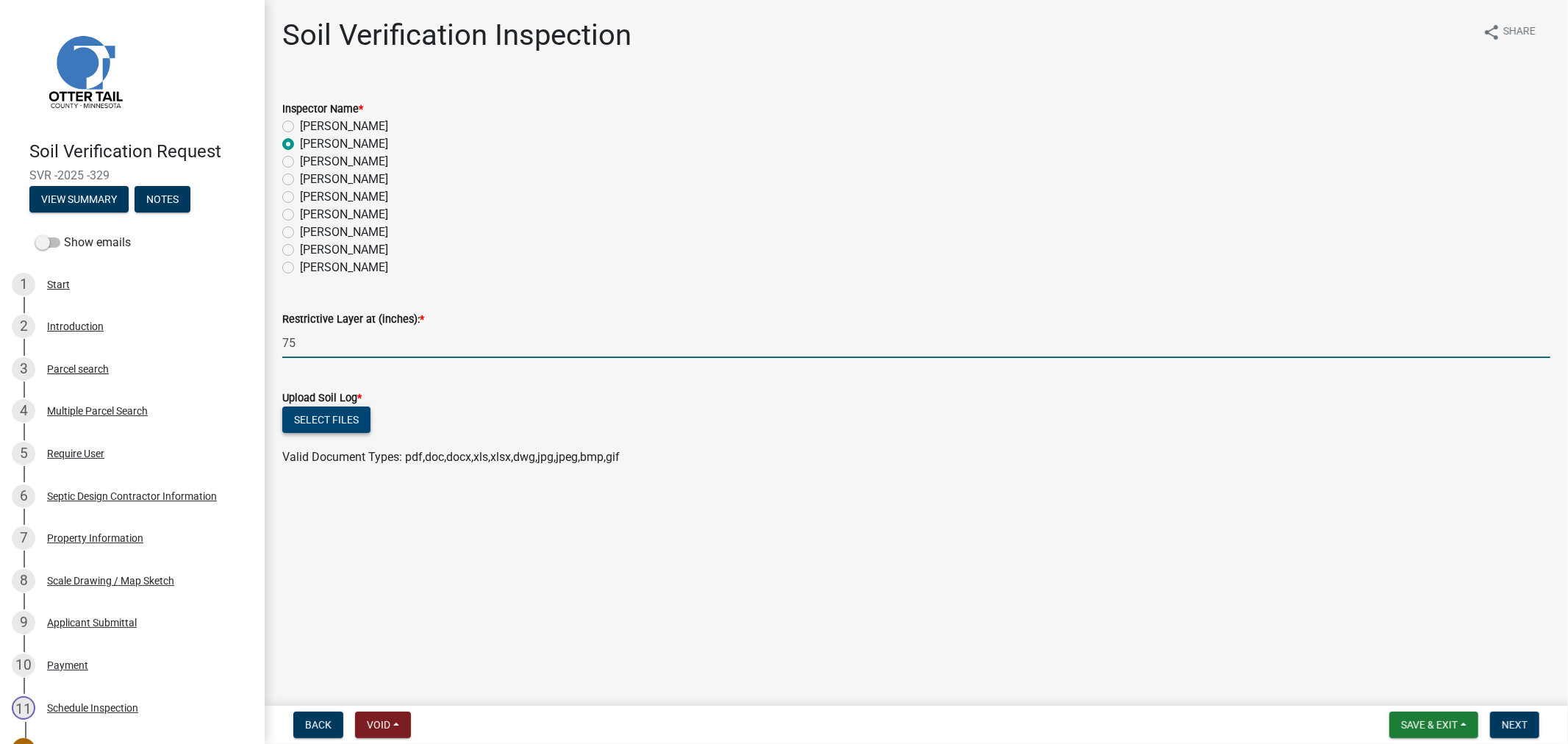
type input "75"
click at [332, 421] on button "Select files" at bounding box center [326, 420] width 88 height 26
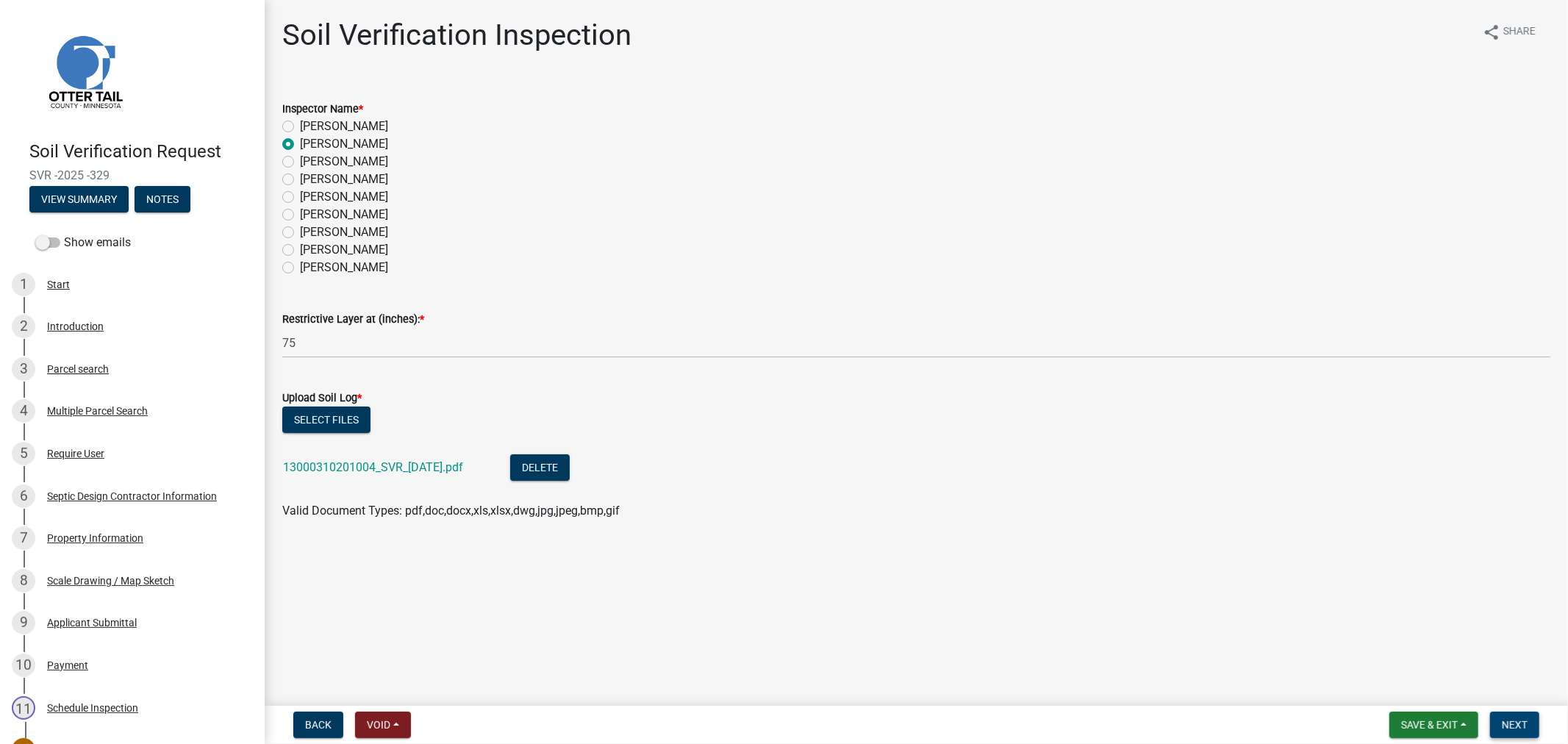
click at [1513, 711] on button "Next" at bounding box center [1515, 725] width 50 height 26
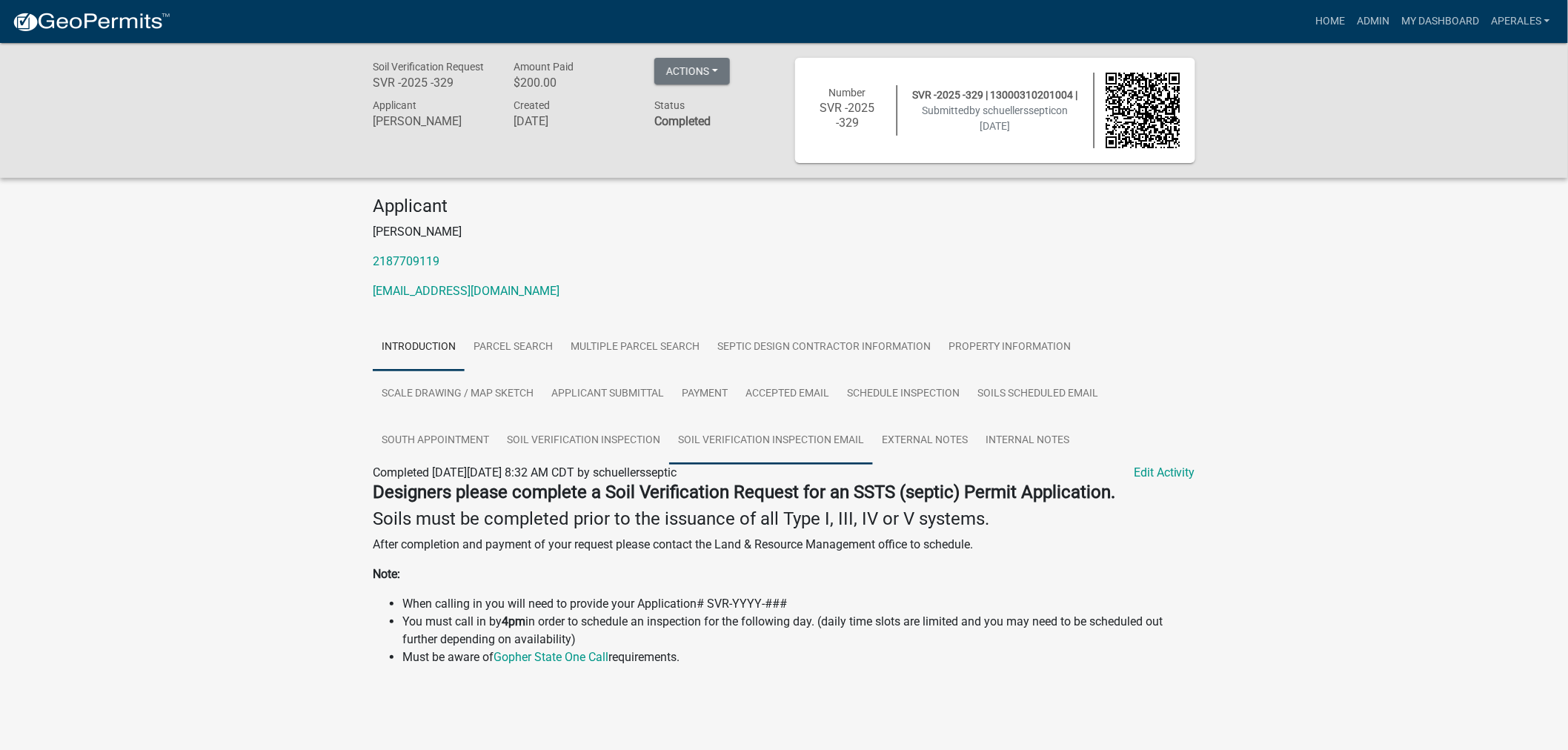
click at [767, 440] on link "Soil Verification Inspection Email" at bounding box center [770, 441] width 204 height 48
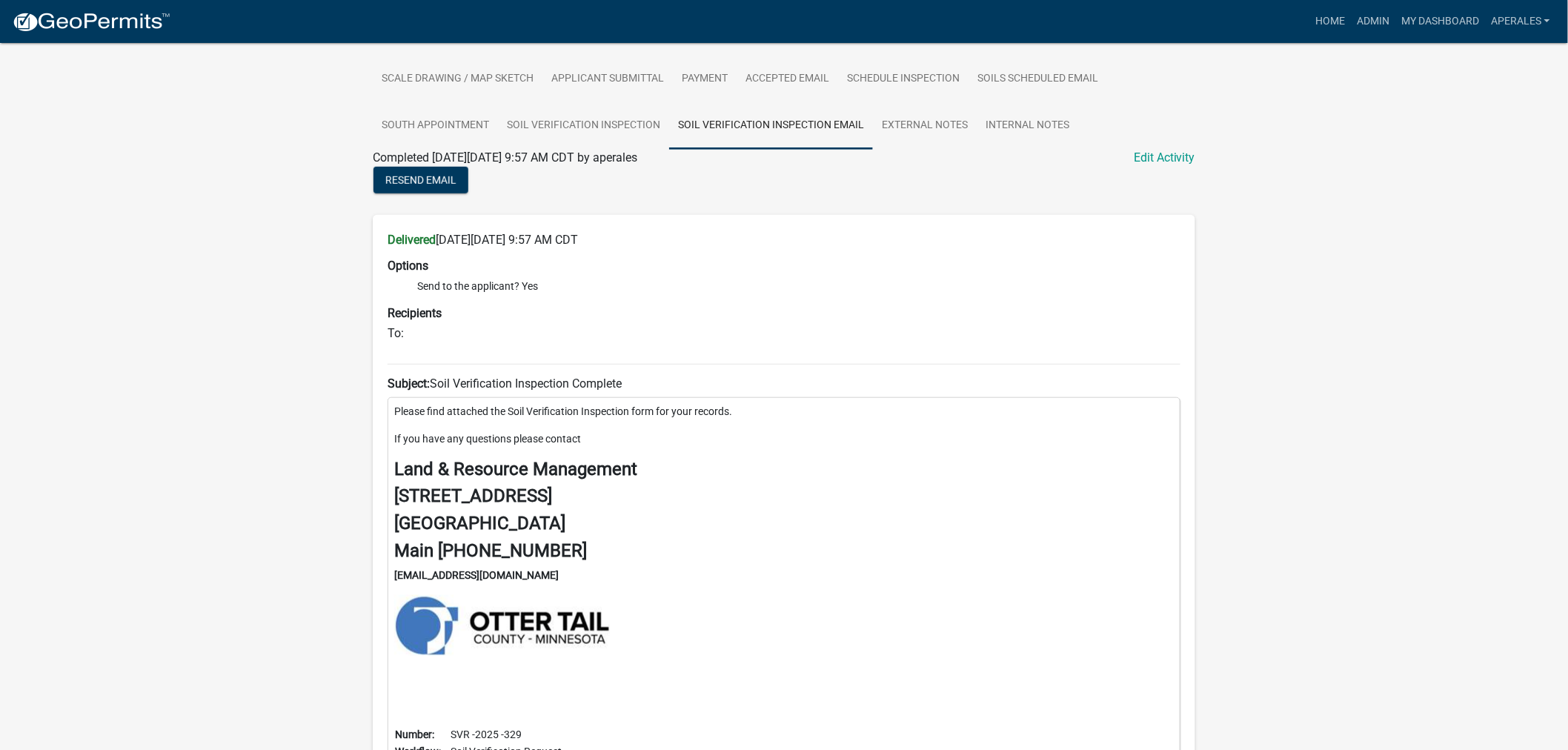
scroll to position [329, 0]
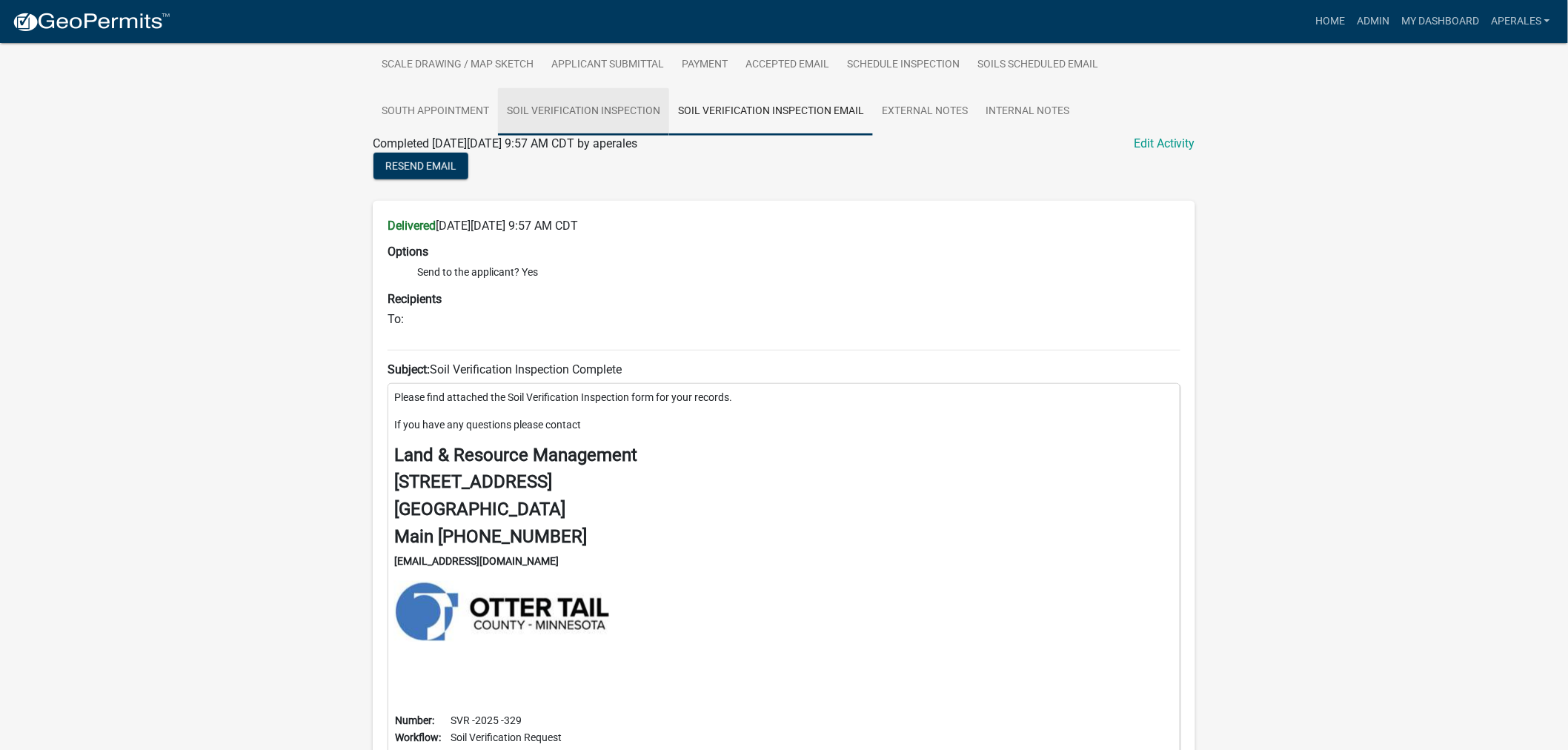
drag, startPoint x: 537, startPoint y: 109, endPoint x: 537, endPoint y: 123, distance: 14.0
click at [537, 109] on link "Soil Verification Inspection" at bounding box center [583, 112] width 171 height 48
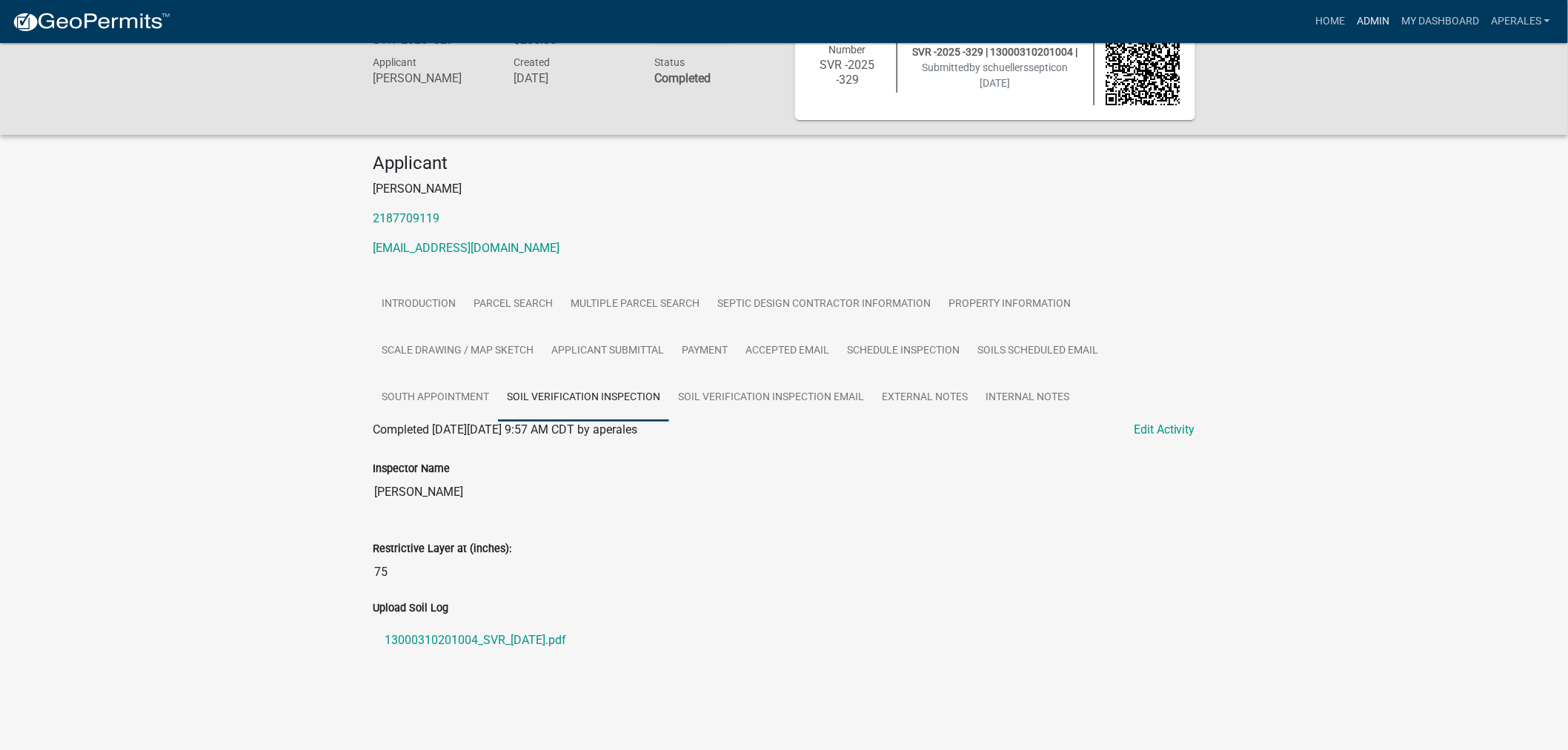
click at [1368, 9] on link "Admin" at bounding box center [1373, 21] width 45 height 28
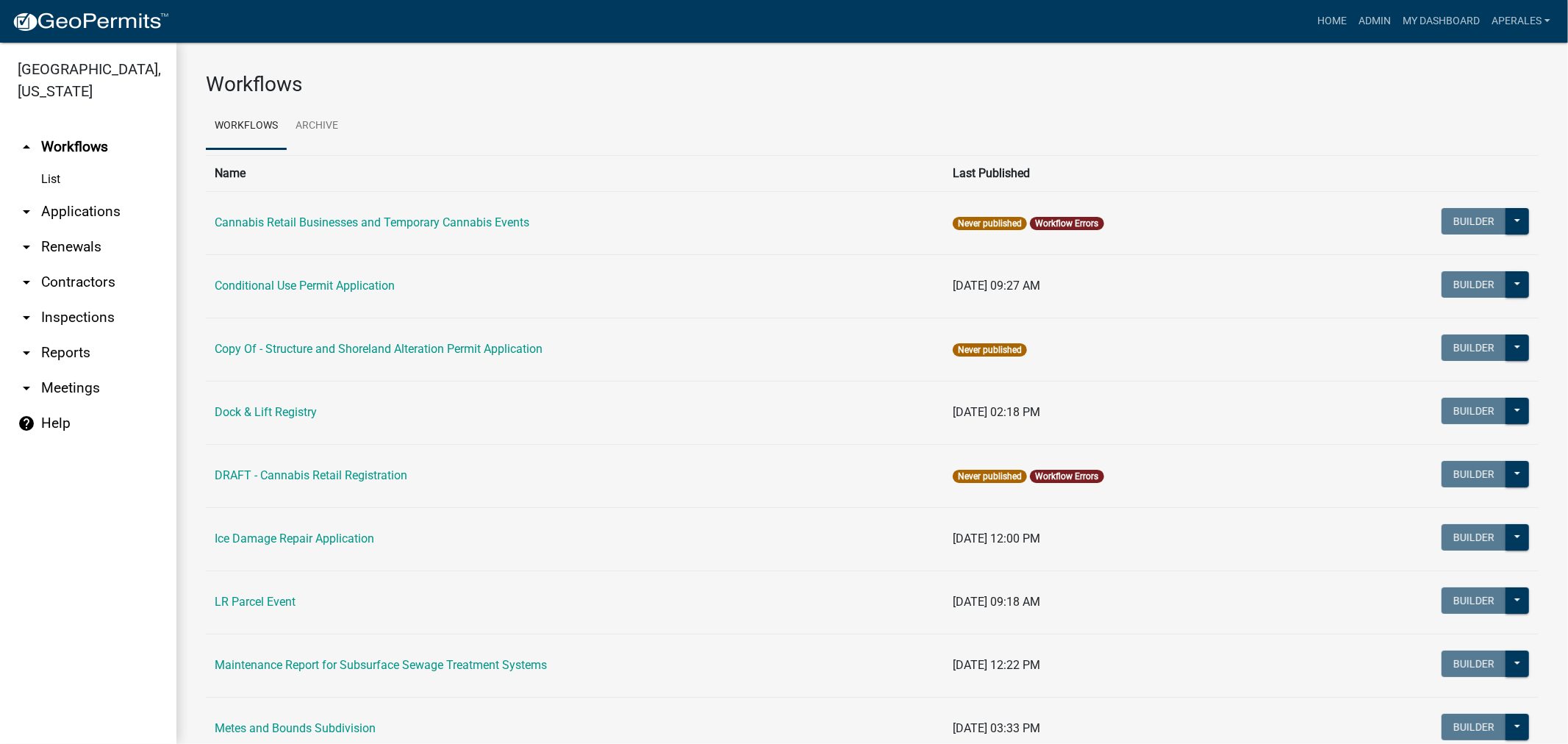
click at [54, 215] on link "arrow_drop_down Applications" at bounding box center [88, 212] width 177 height 36
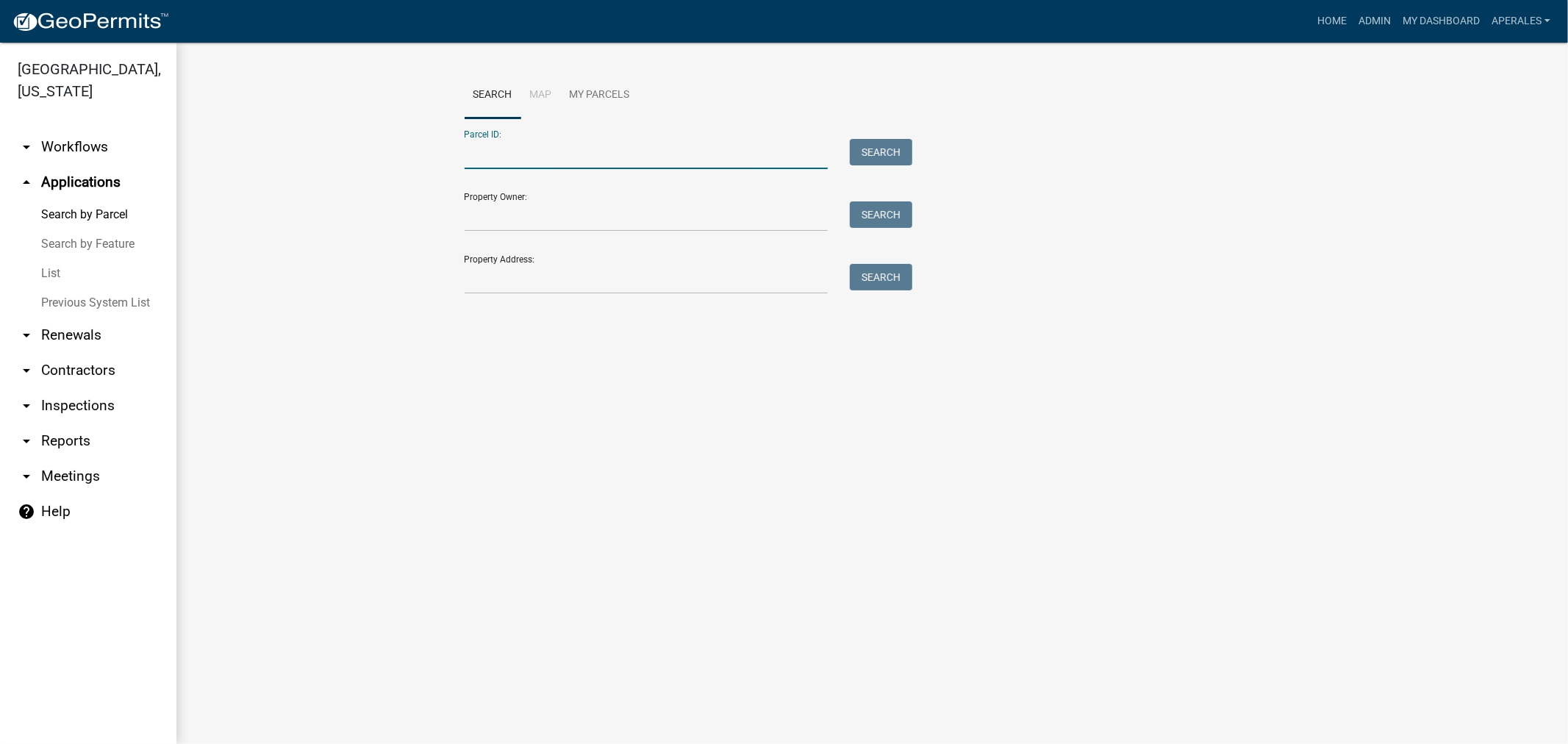
click at [495, 160] on input "Parcel ID:" at bounding box center [646, 153] width 364 height 30
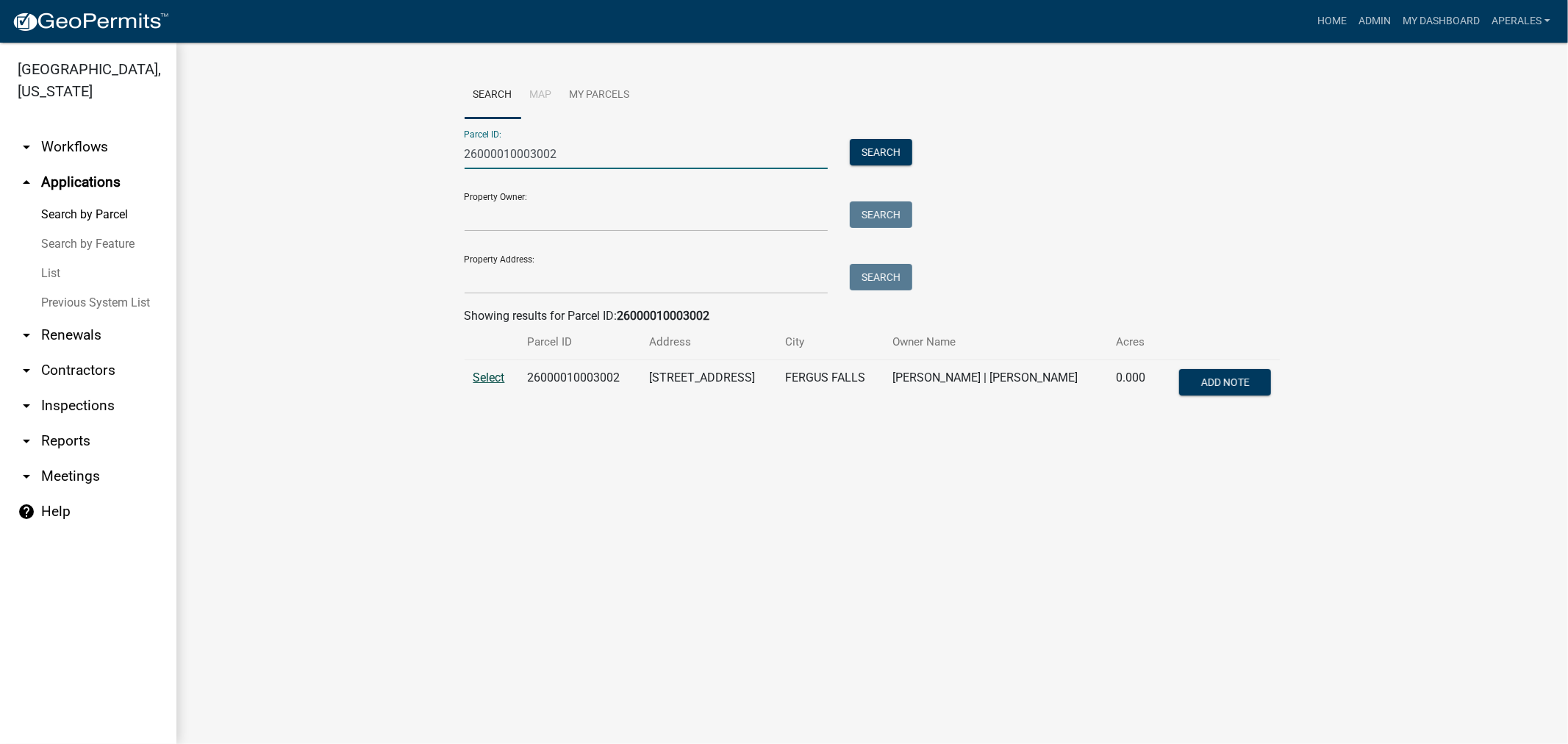
type input "26000010003002"
click at [478, 372] on span "Select" at bounding box center [489, 377] width 32 height 14
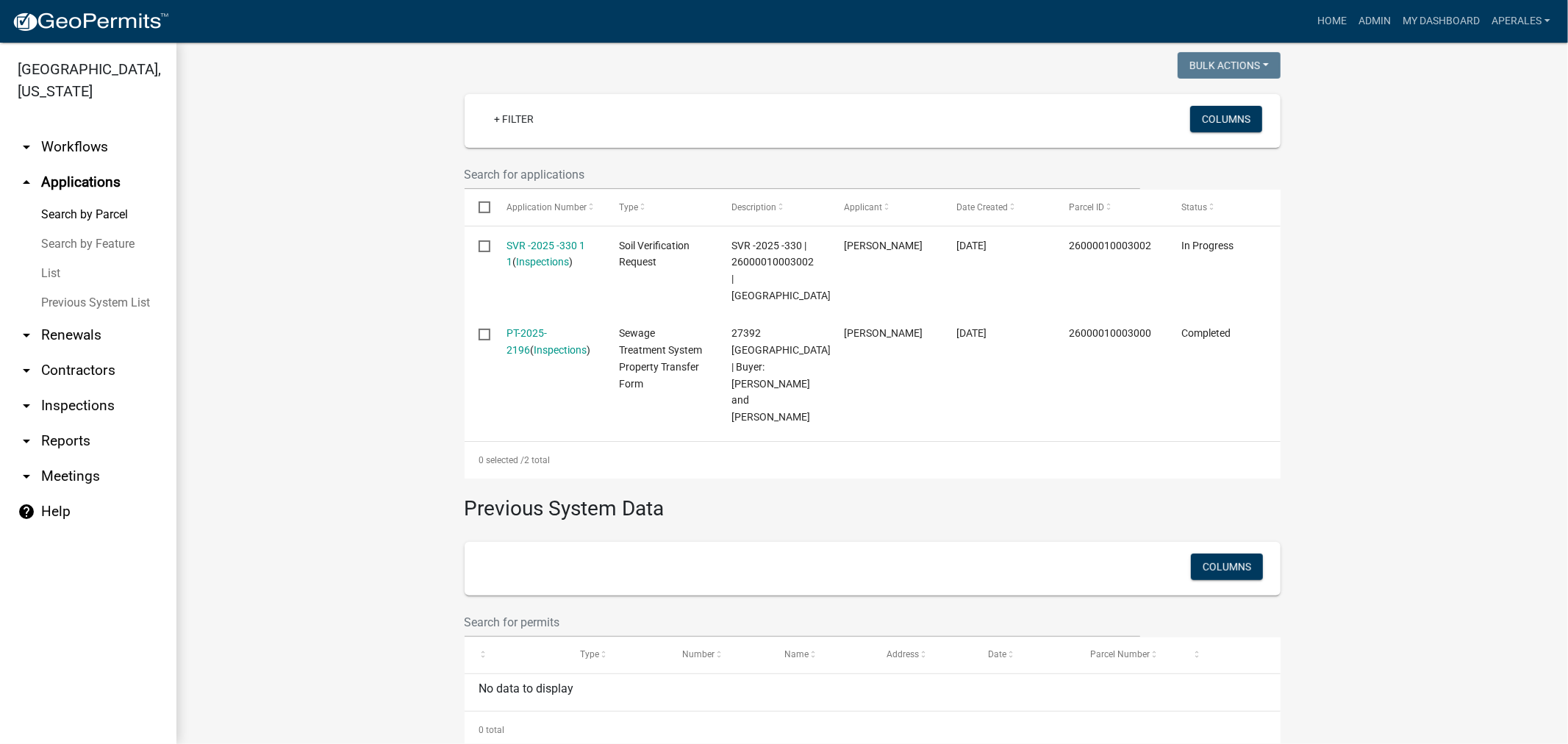
scroll to position [368, 0]
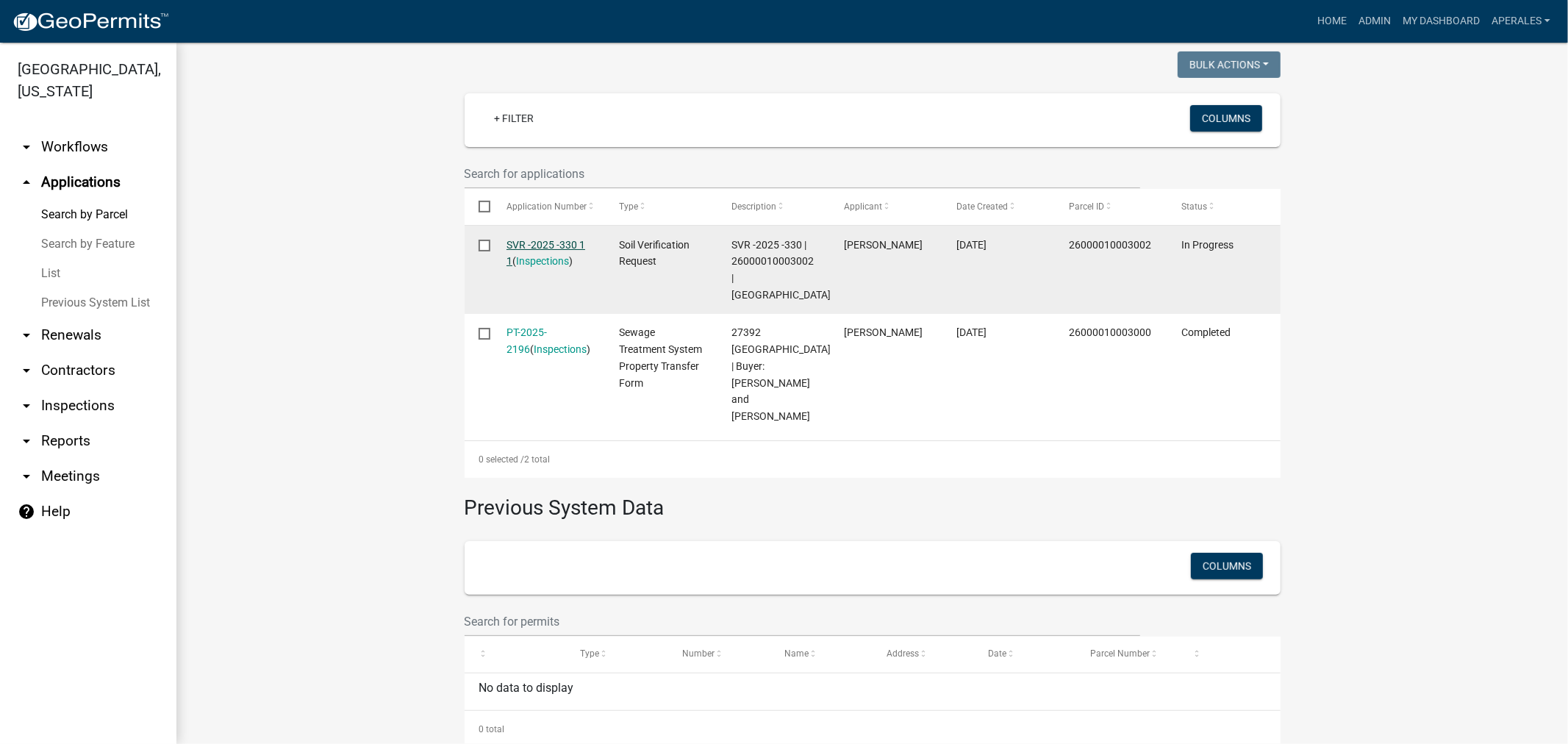
click at [555, 240] on link "SVR -2025 -330 1 1" at bounding box center [546, 253] width 78 height 29
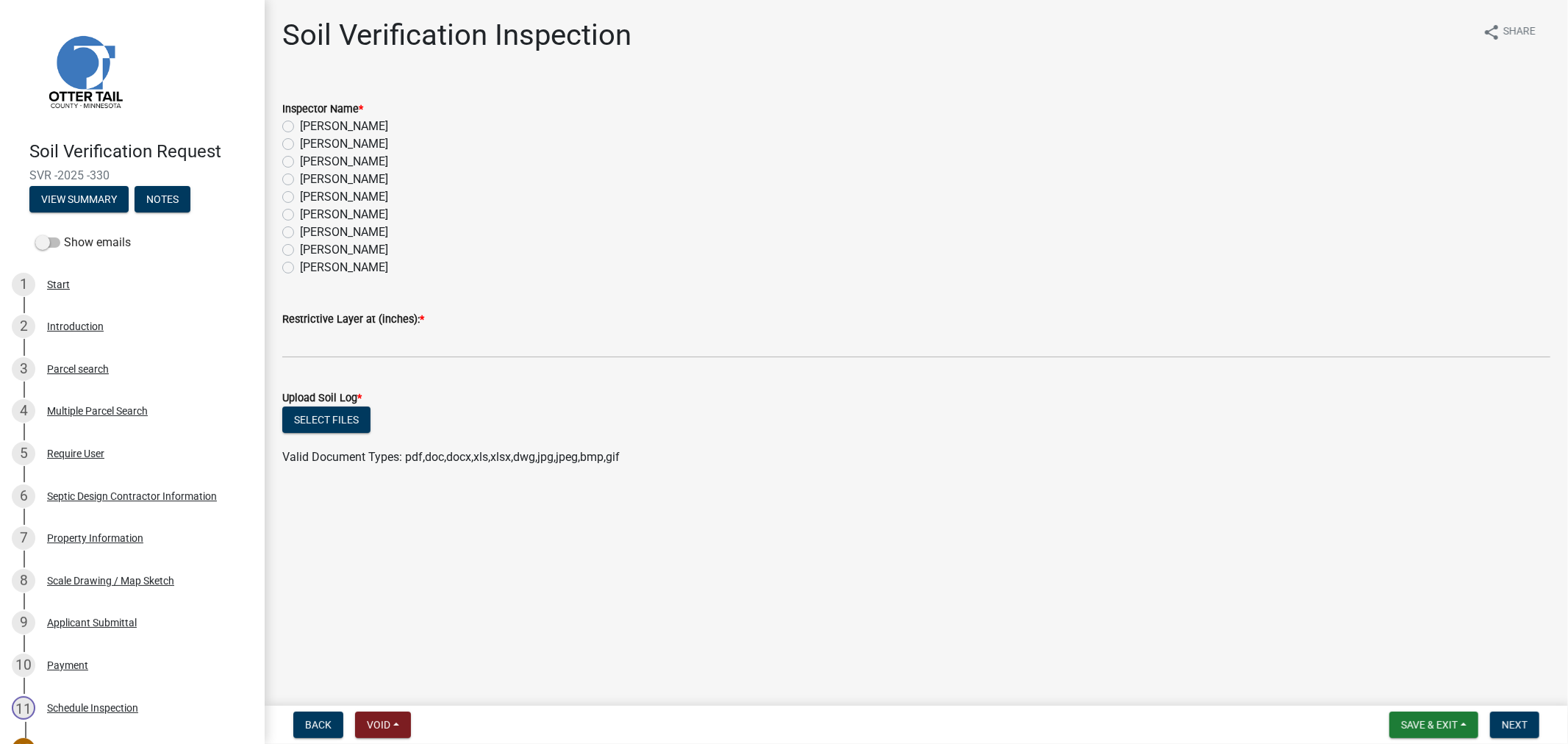
click at [300, 138] on label "[PERSON_NAME]" at bounding box center [344, 144] width 88 height 18
click at [300, 138] on input "[PERSON_NAME]" at bounding box center [305, 140] width 9 height 9
radio input "true"
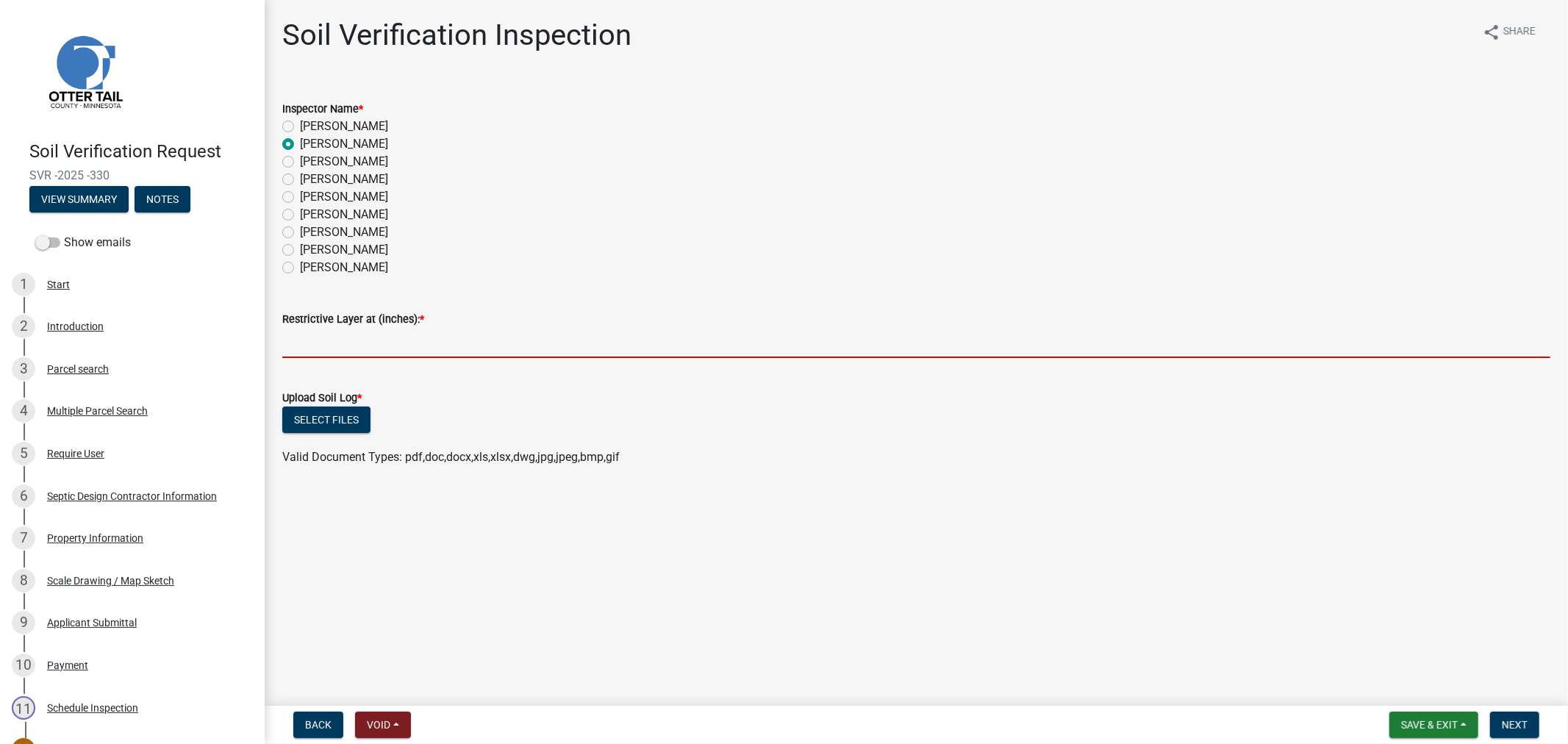
drag, startPoint x: 333, startPoint y: 342, endPoint x: 359, endPoint y: 316, distance: 36.8
click at [333, 342] on input "text" at bounding box center [916, 343] width 1268 height 30
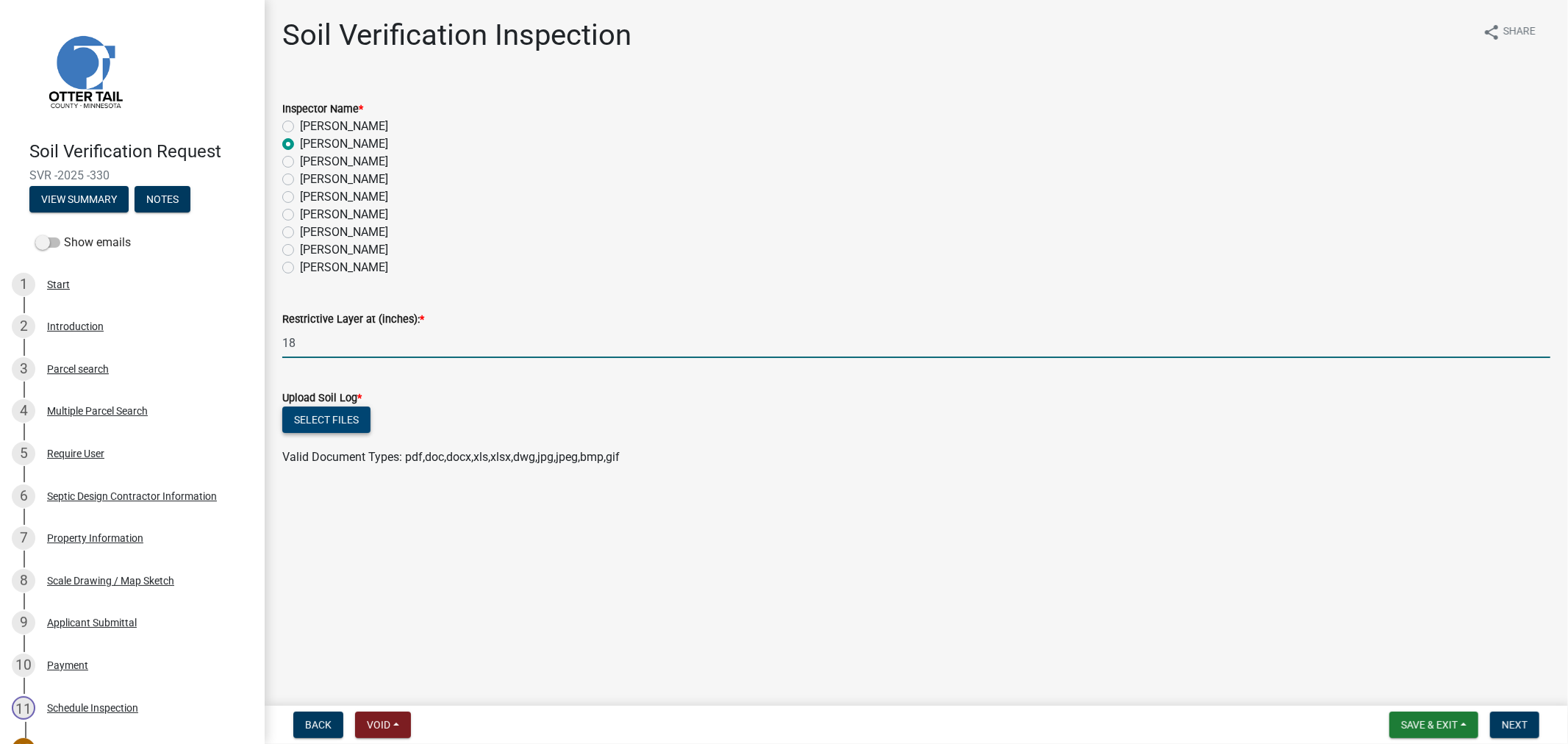
type input "18"
click at [356, 426] on button "Select files" at bounding box center [326, 420] width 88 height 26
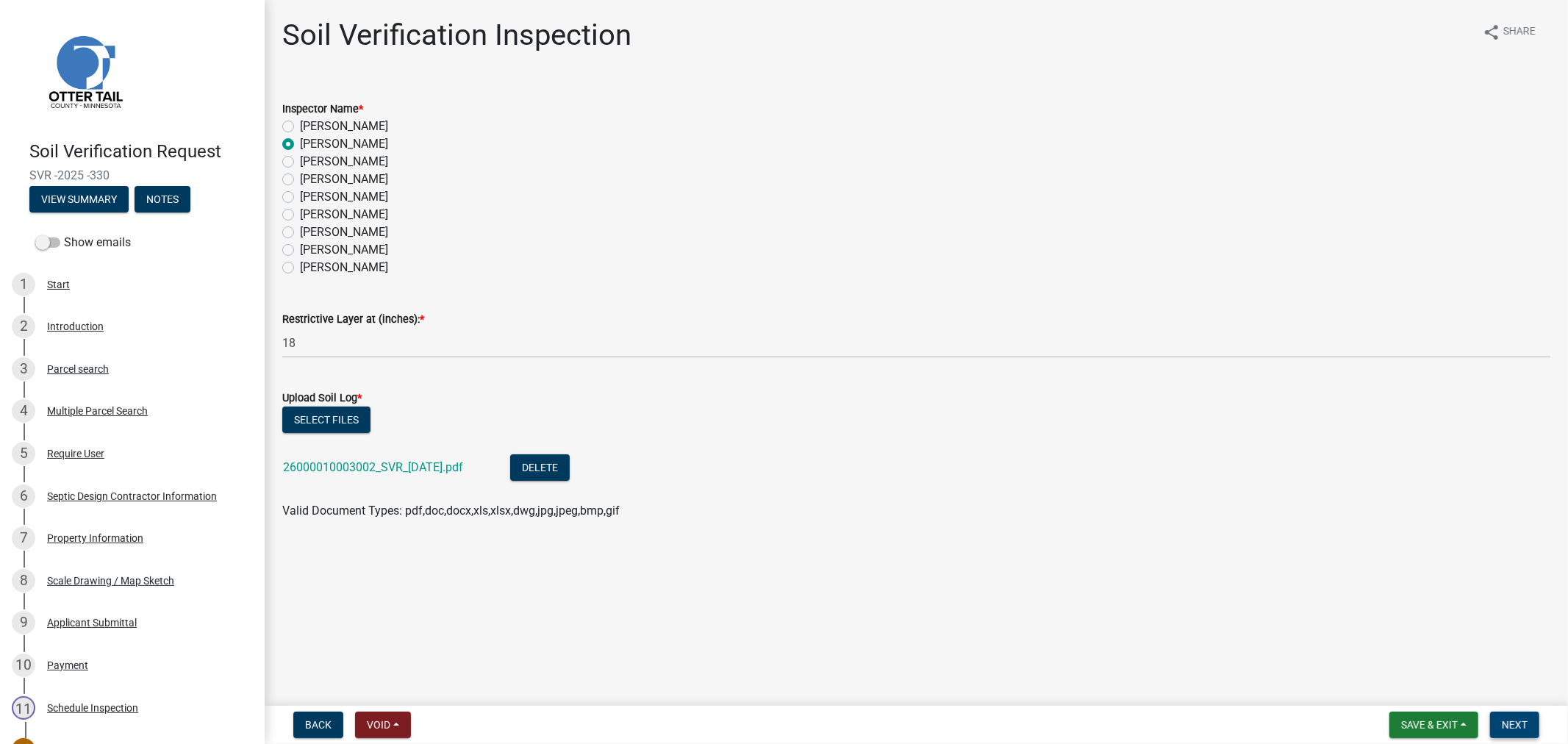
click at [1512, 725] on span "Next" at bounding box center [1515, 725] width 26 height 12
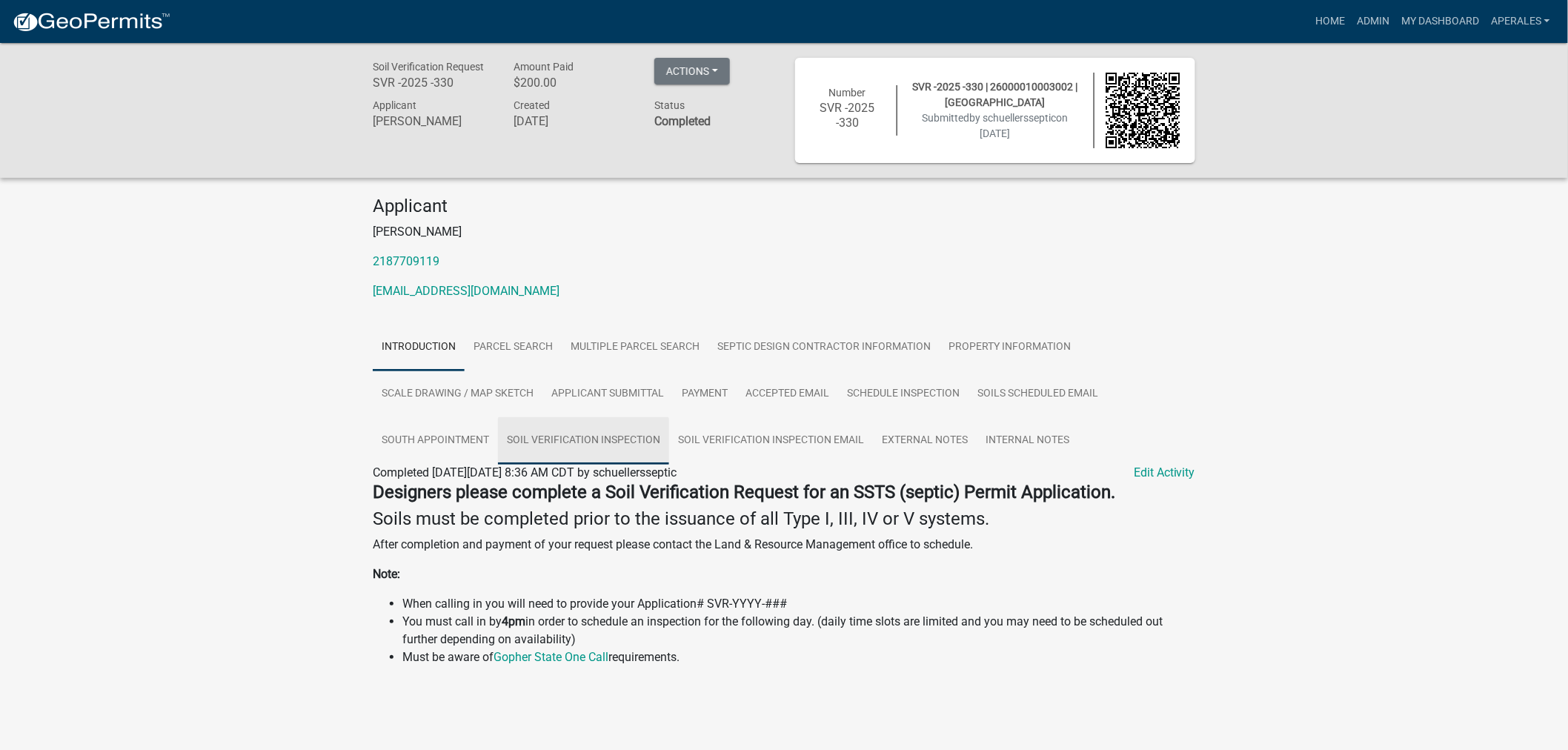
click at [636, 445] on link "Soil Verification Inspection" at bounding box center [583, 441] width 171 height 48
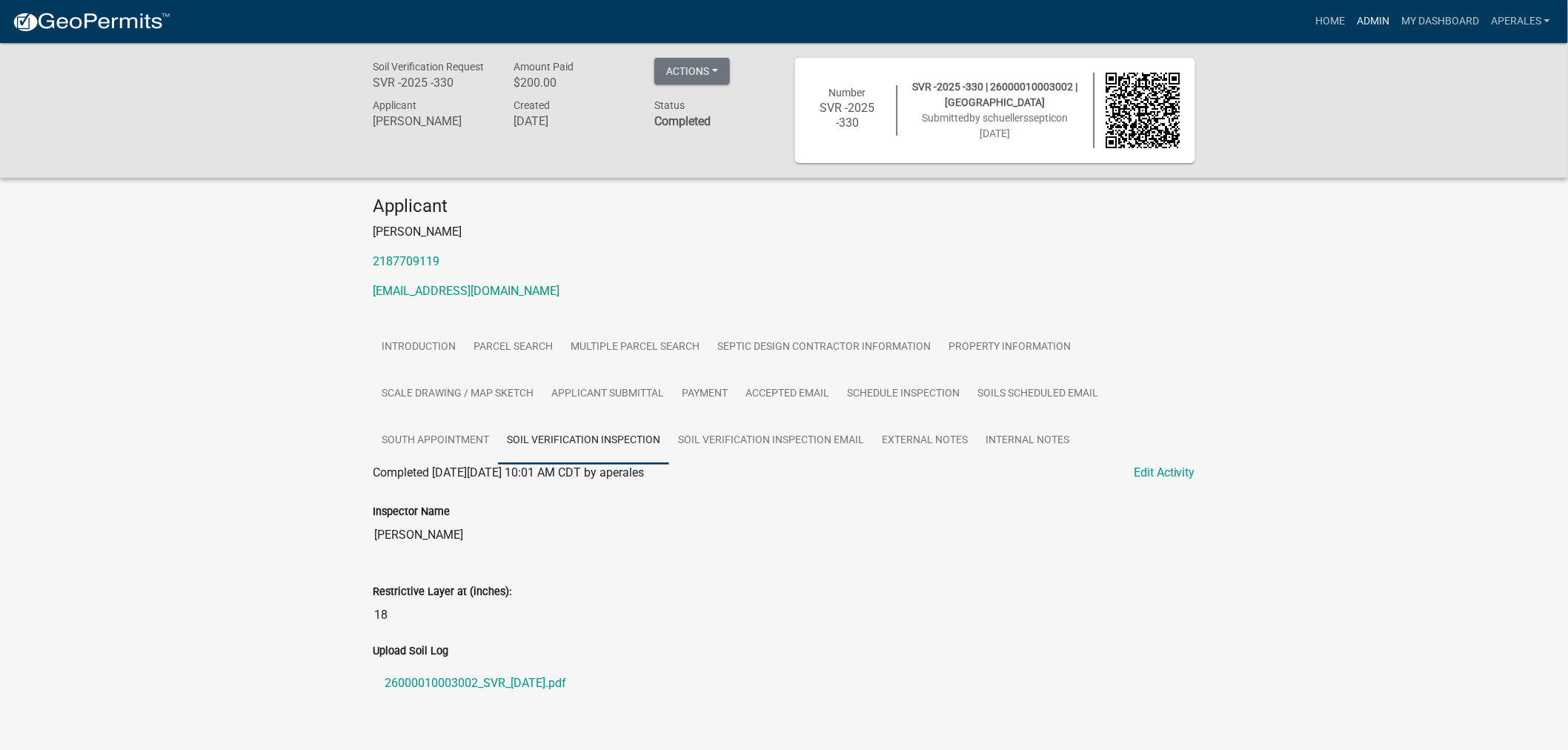
click at [1357, 15] on link "Admin" at bounding box center [1373, 21] width 45 height 28
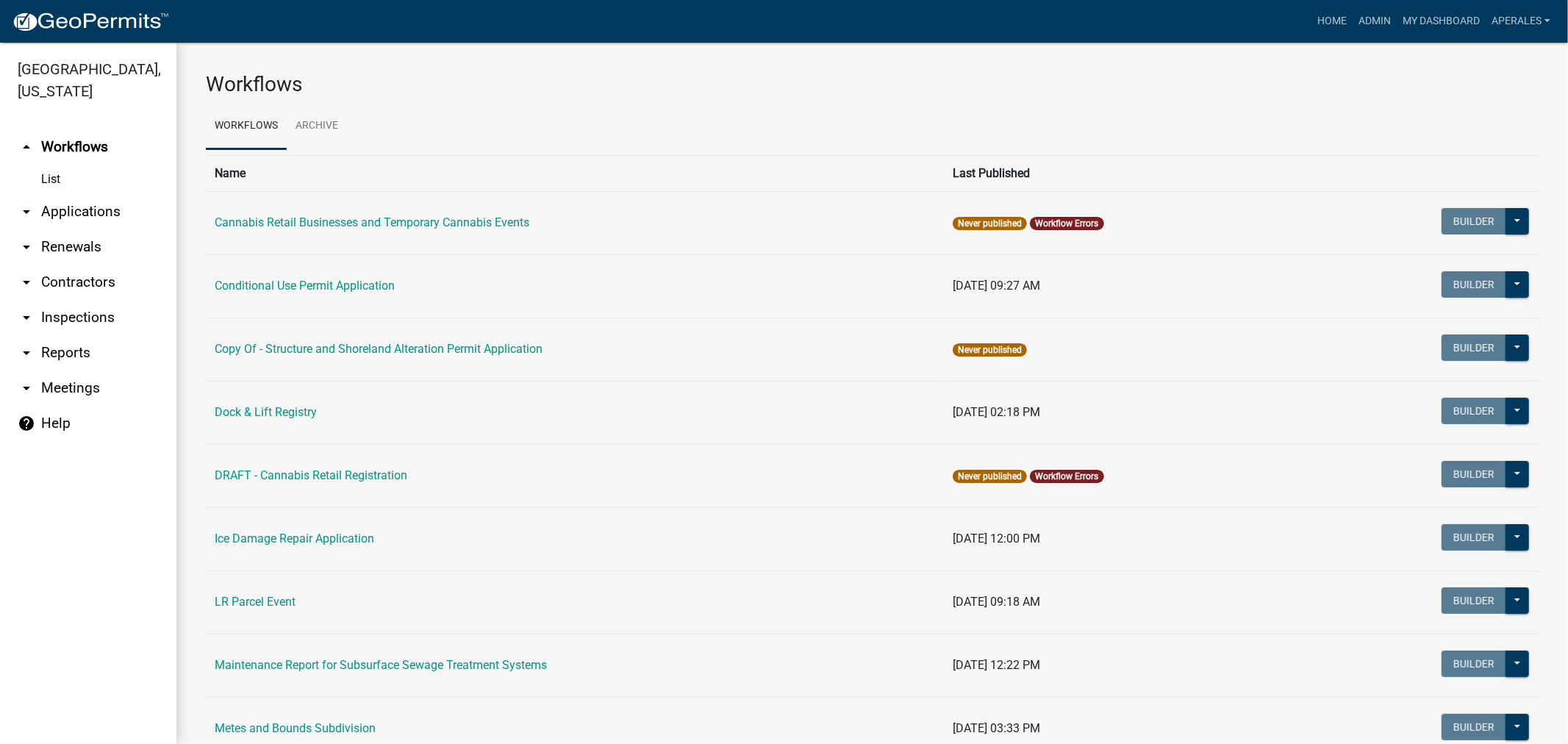
click at [113, 211] on link "arrow_drop_down Applications" at bounding box center [88, 212] width 177 height 36
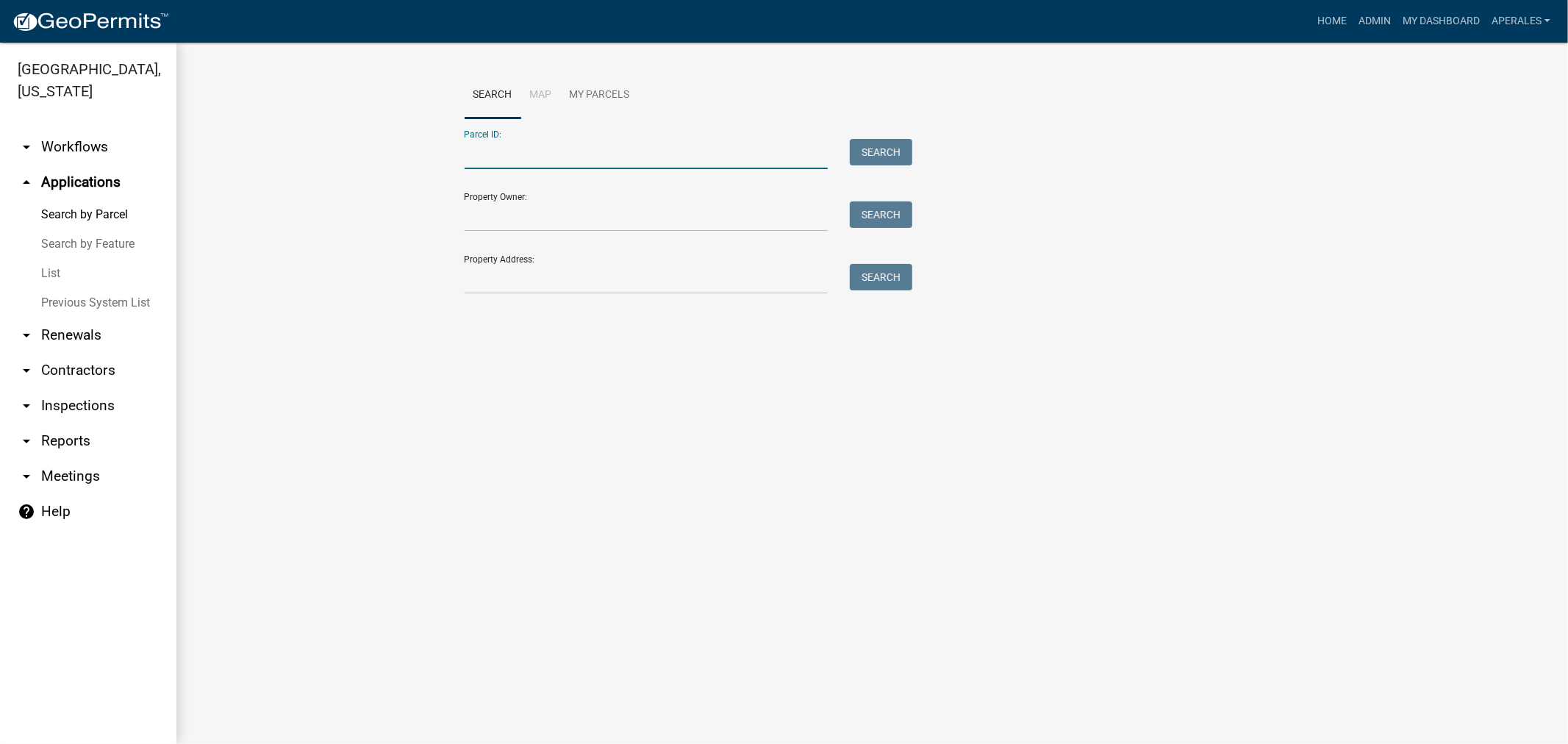
click at [539, 141] on input "Parcel ID:" at bounding box center [646, 153] width 364 height 30
type input "2"
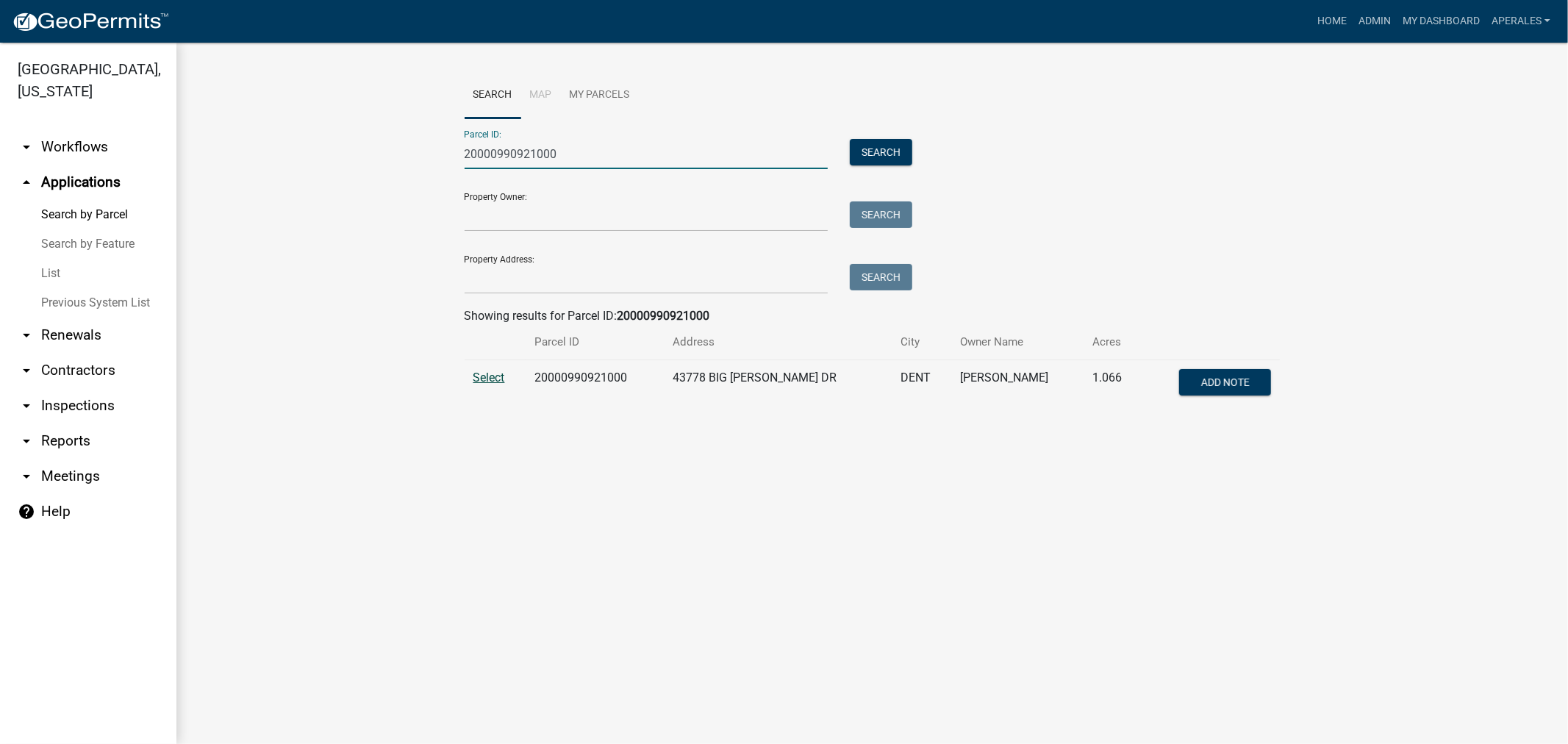
type input "20000990921000"
click at [491, 382] on span "Select" at bounding box center [489, 377] width 32 height 14
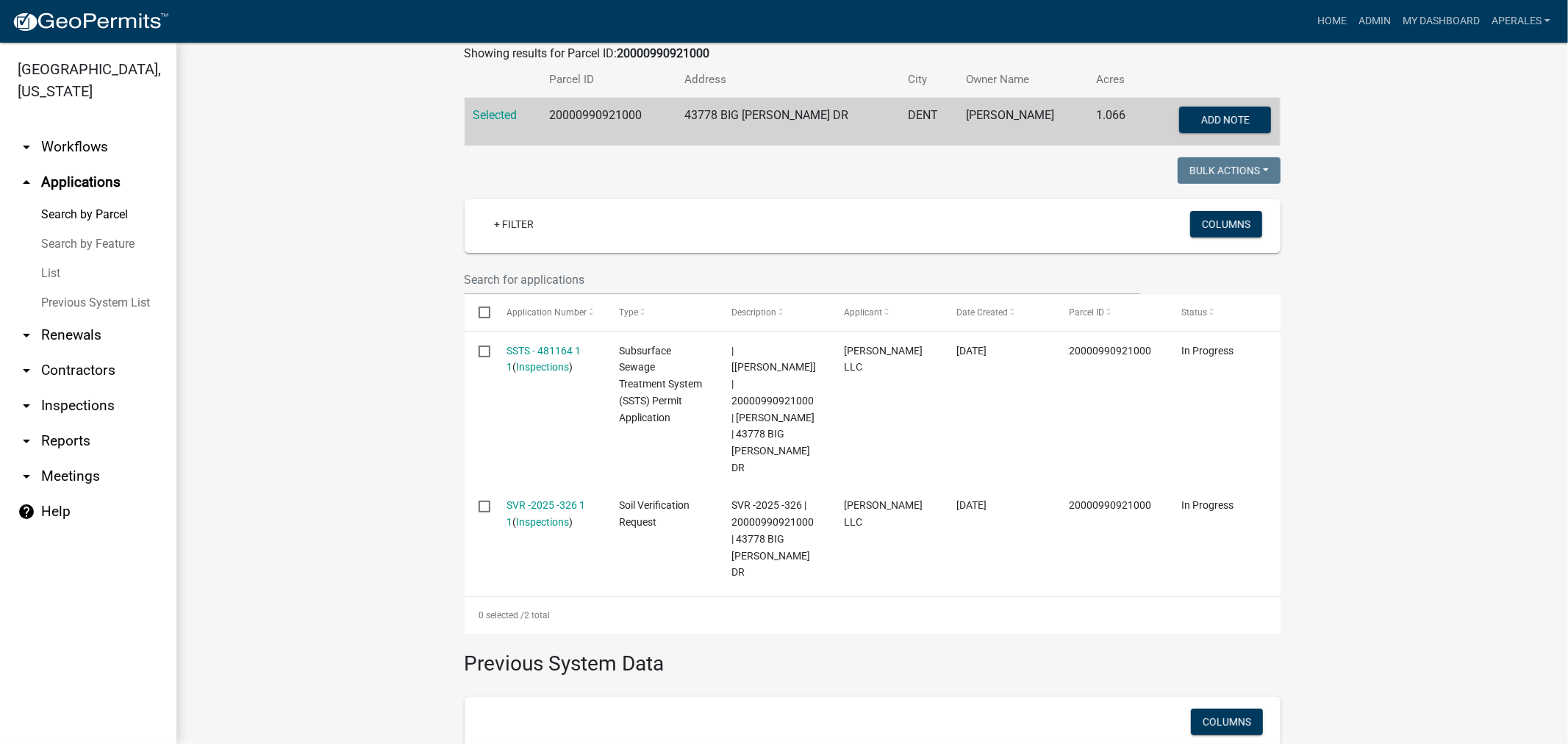
scroll to position [326, 0]
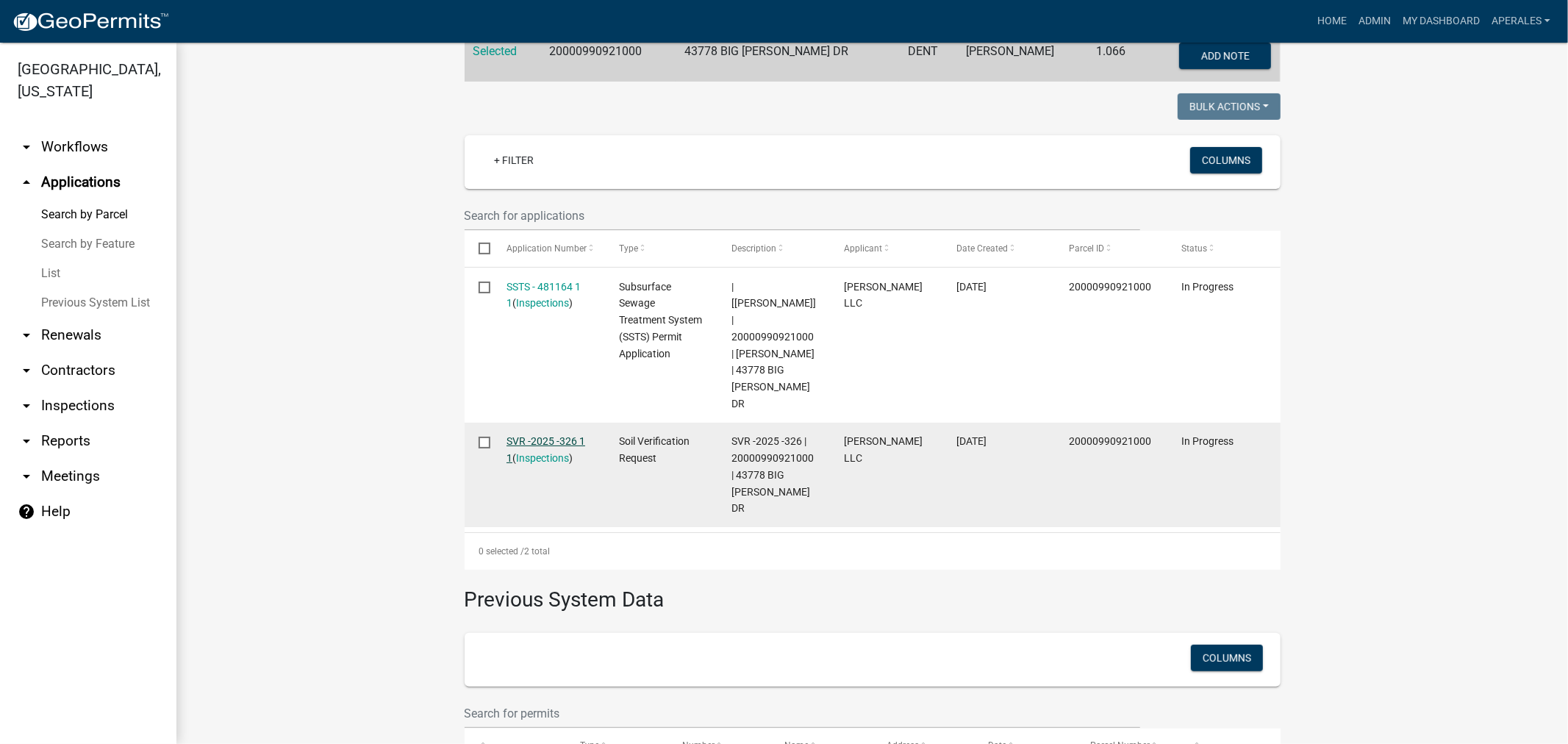
click at [530, 436] on link "SVR -2025 -326 1 1" at bounding box center [546, 450] width 78 height 29
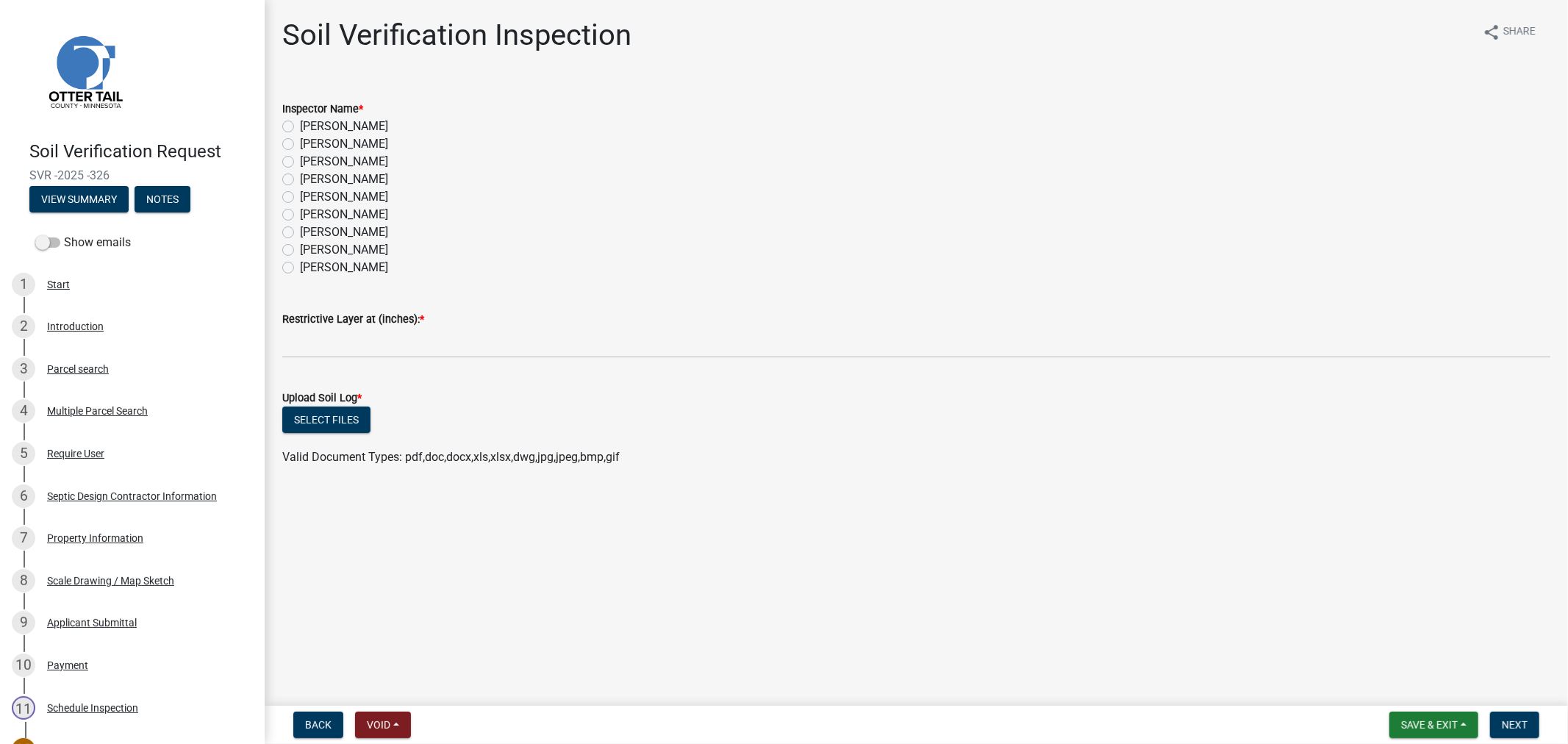
click at [300, 140] on label "[PERSON_NAME]" at bounding box center [344, 144] width 88 height 18
click at [300, 140] on input "[PERSON_NAME]" at bounding box center [305, 140] width 9 height 9
radio input "true"
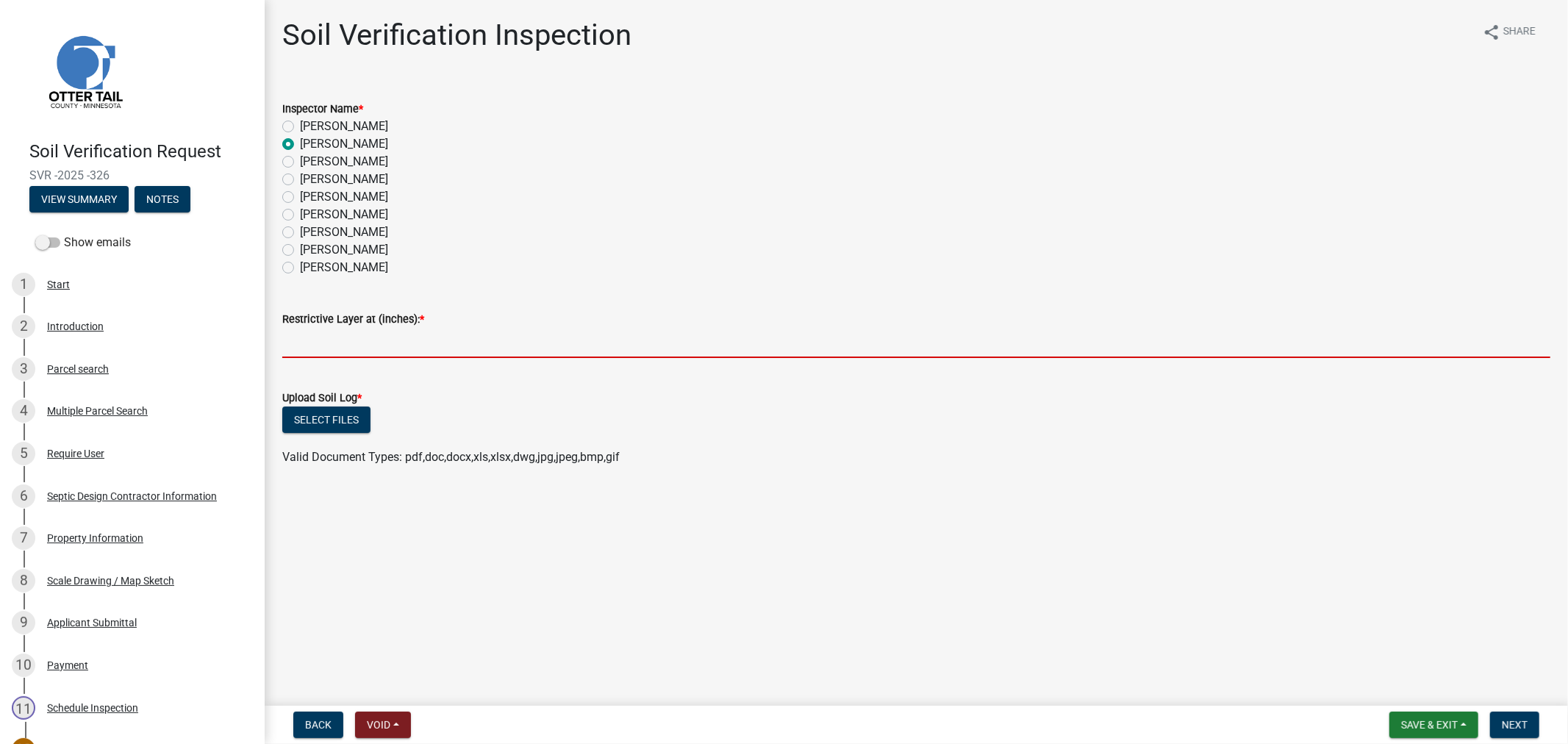
click at [326, 353] on input "text" at bounding box center [916, 343] width 1268 height 30
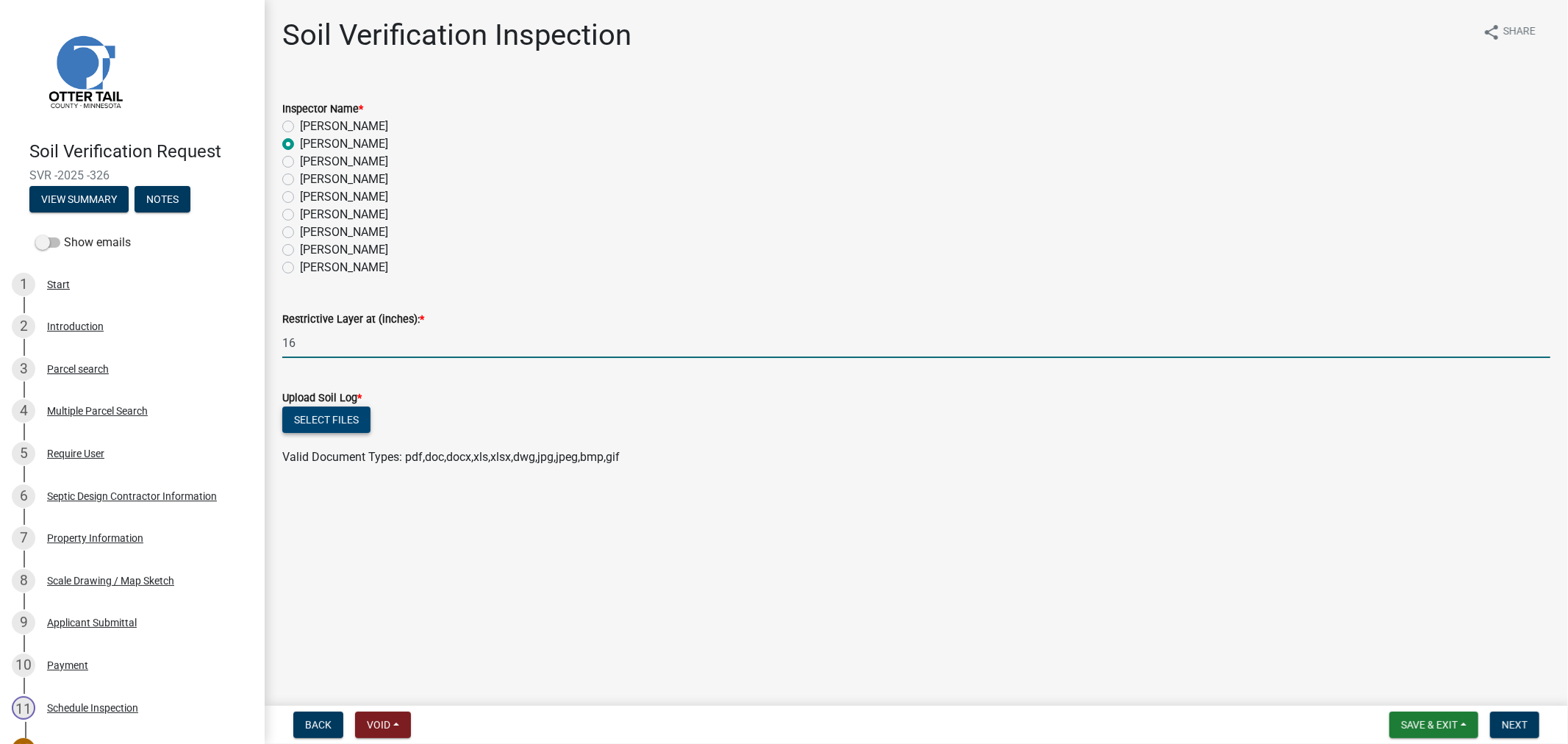
type input "16"
click at [353, 422] on button "Select files" at bounding box center [326, 420] width 88 height 26
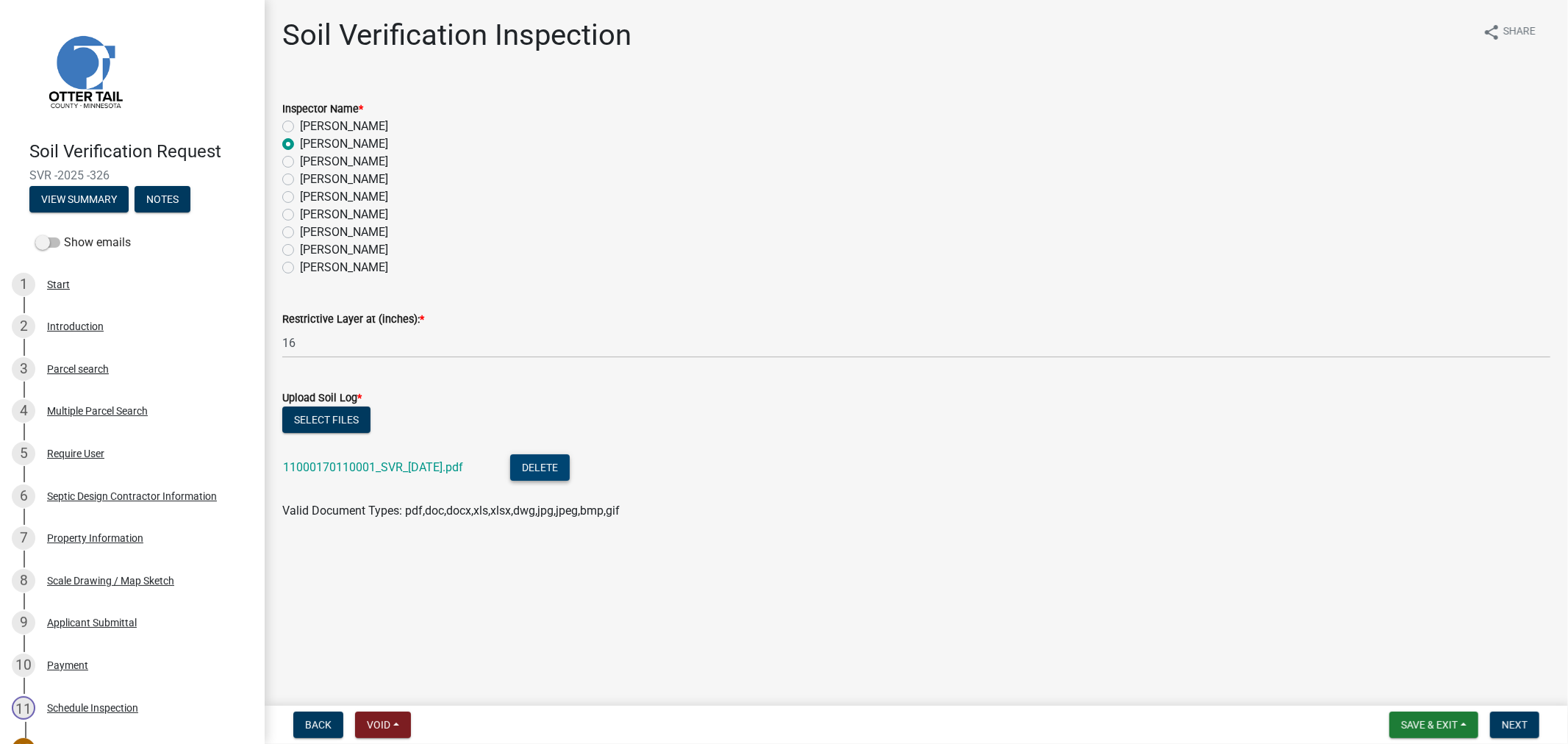
click at [551, 463] on button "Delete" at bounding box center [539, 467] width 60 height 26
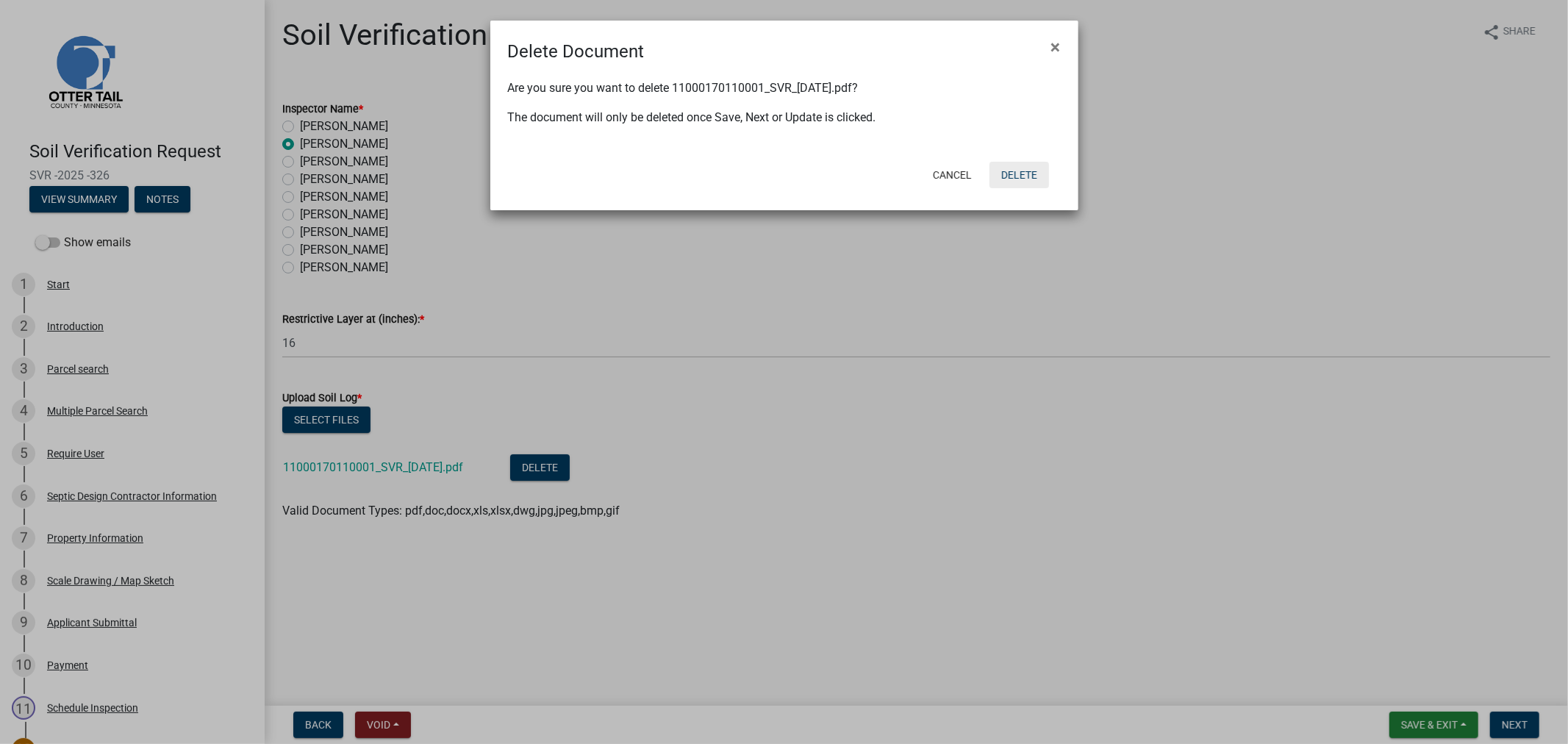
click at [1026, 185] on button "Delete" at bounding box center [1019, 175] width 60 height 26
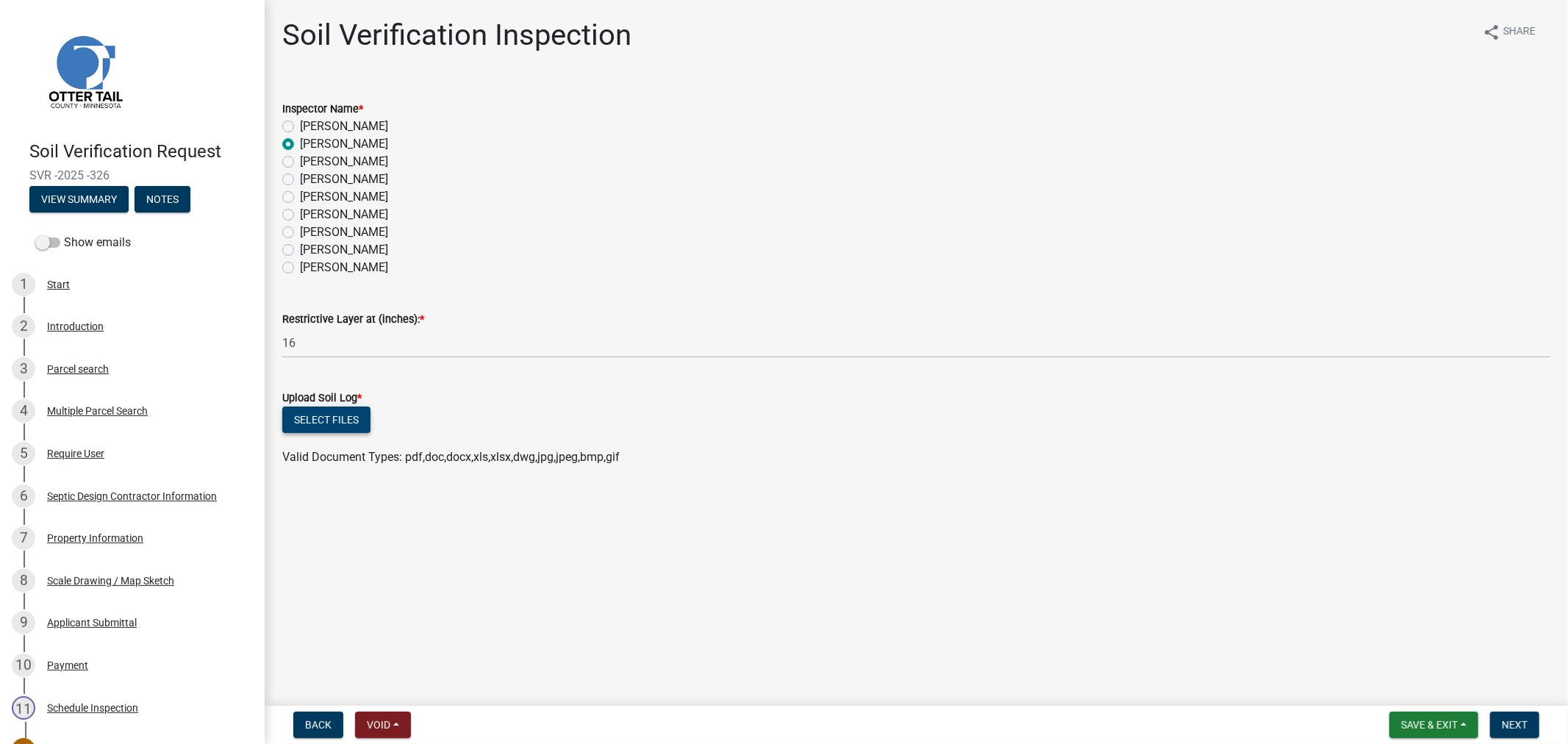
click at [329, 418] on button "Select files" at bounding box center [326, 420] width 88 height 26
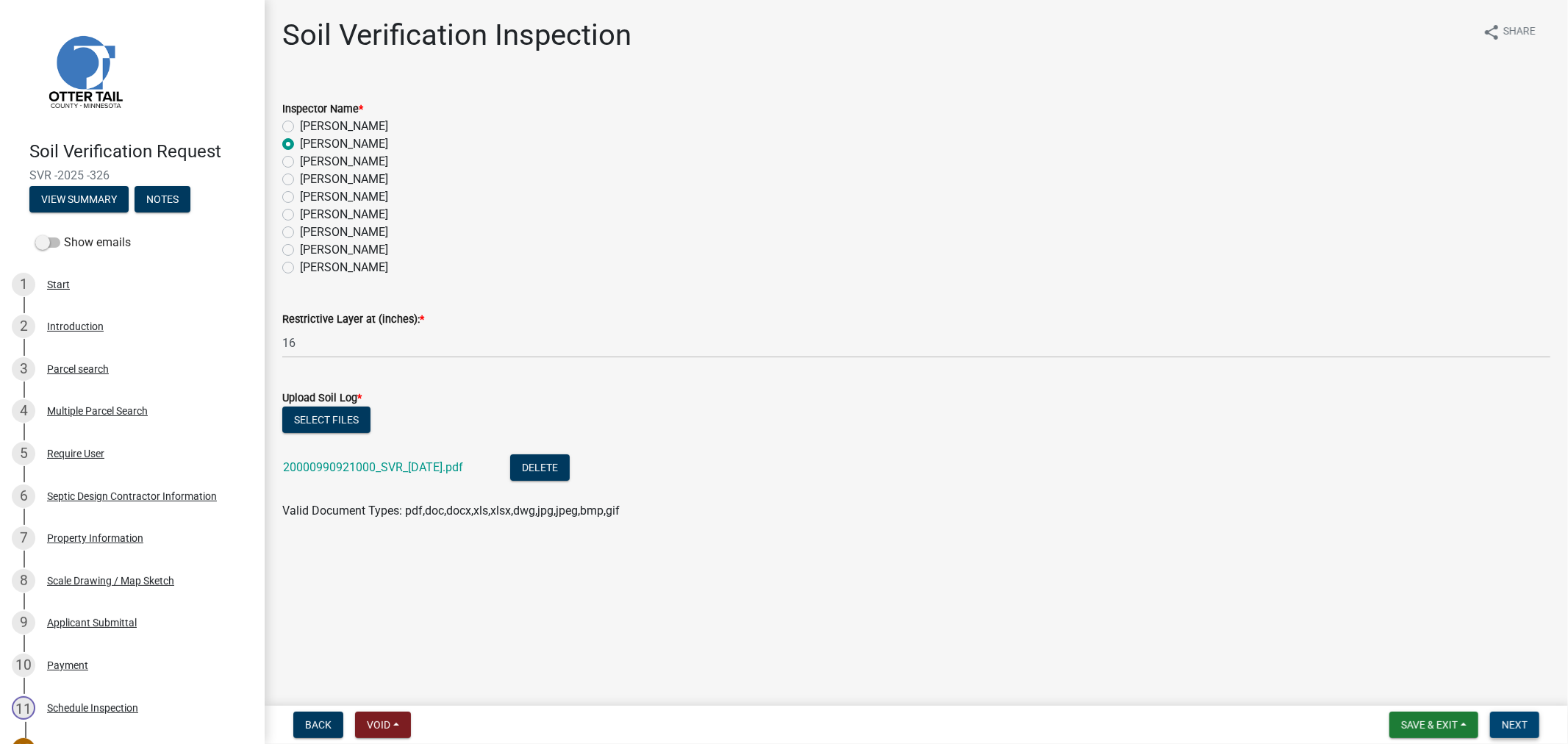
click at [1502, 719] on span "Next" at bounding box center [1515, 725] width 26 height 12
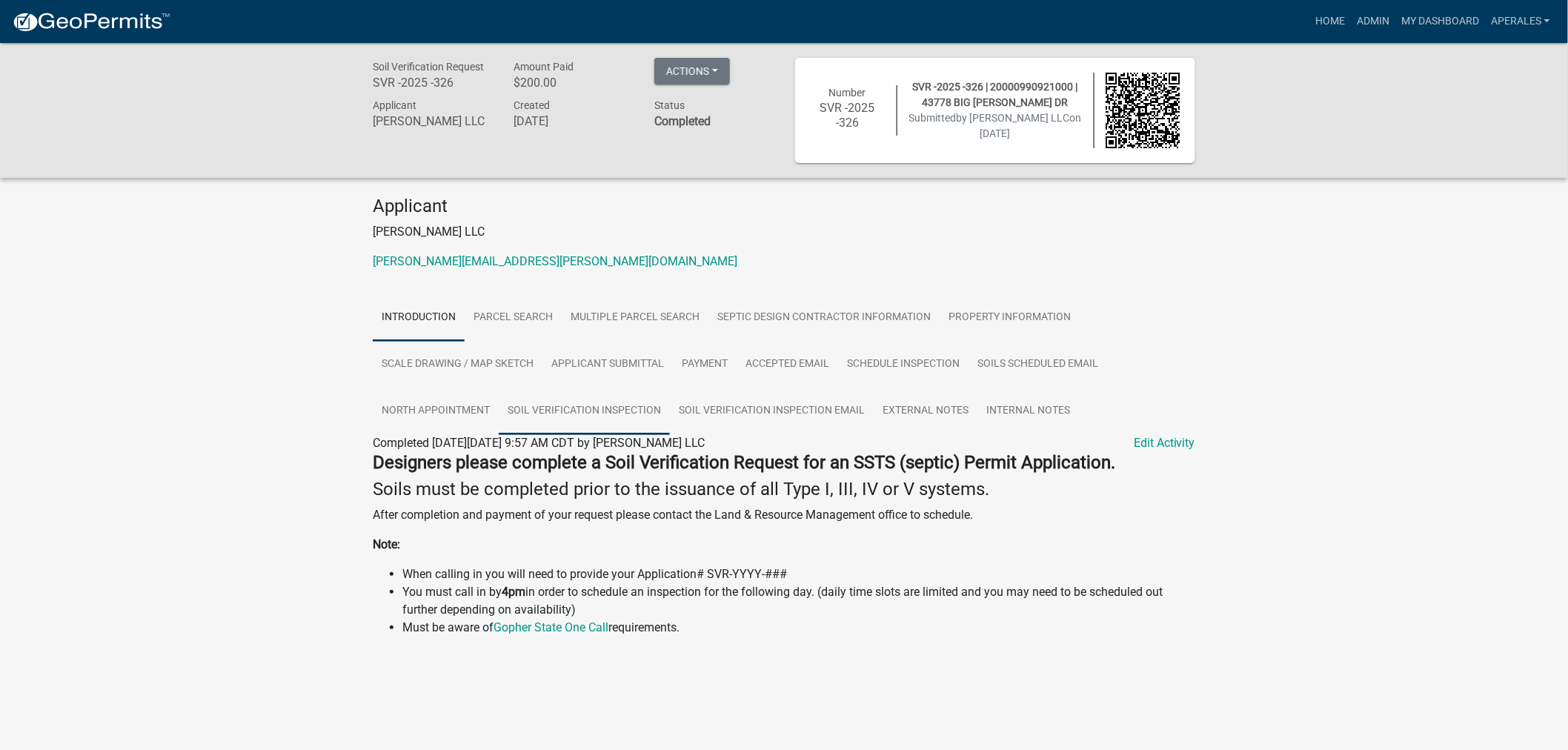
click at [597, 400] on link "Soil Verification Inspection" at bounding box center [584, 411] width 171 height 48
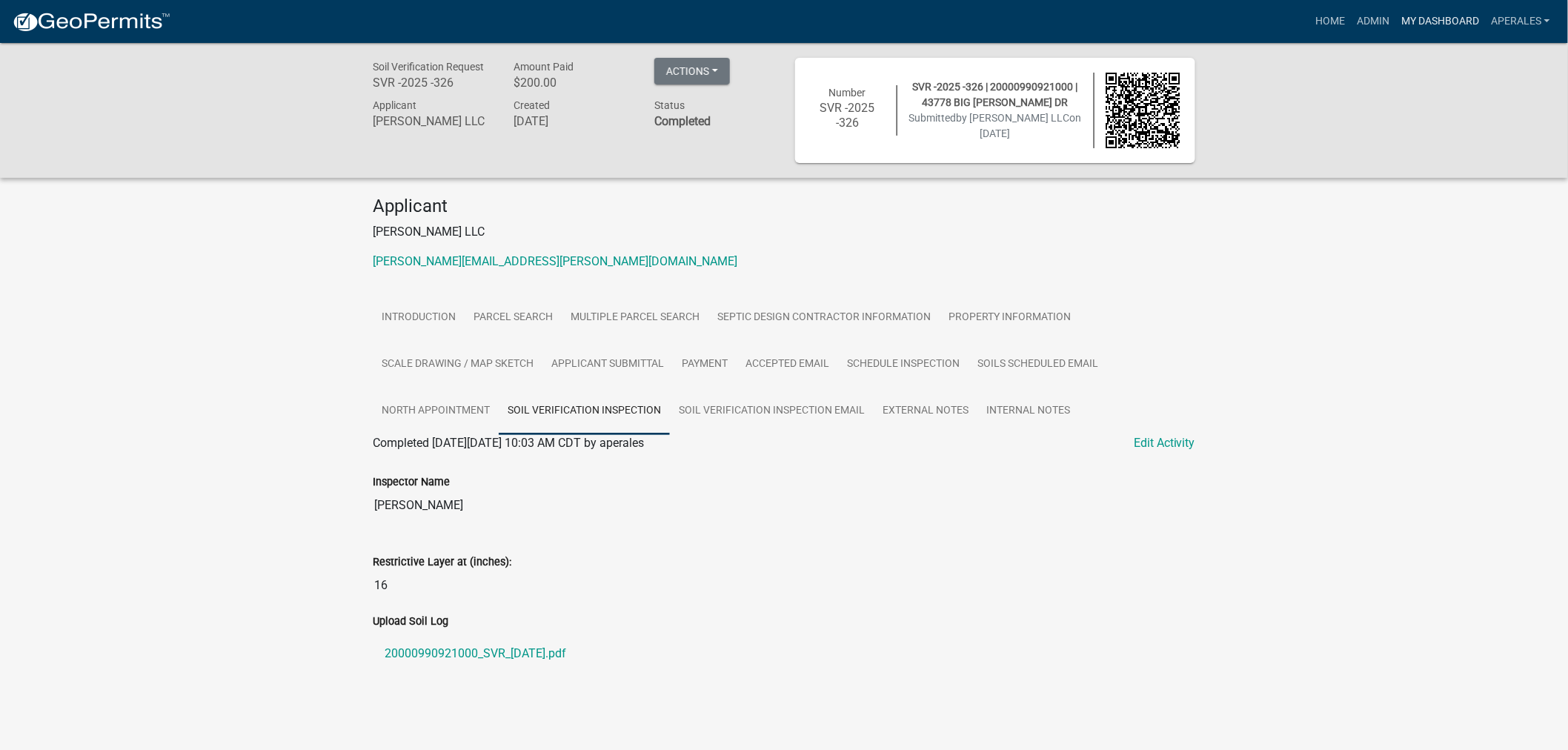
click at [1428, 12] on link "My Dashboard" at bounding box center [1440, 21] width 90 height 28
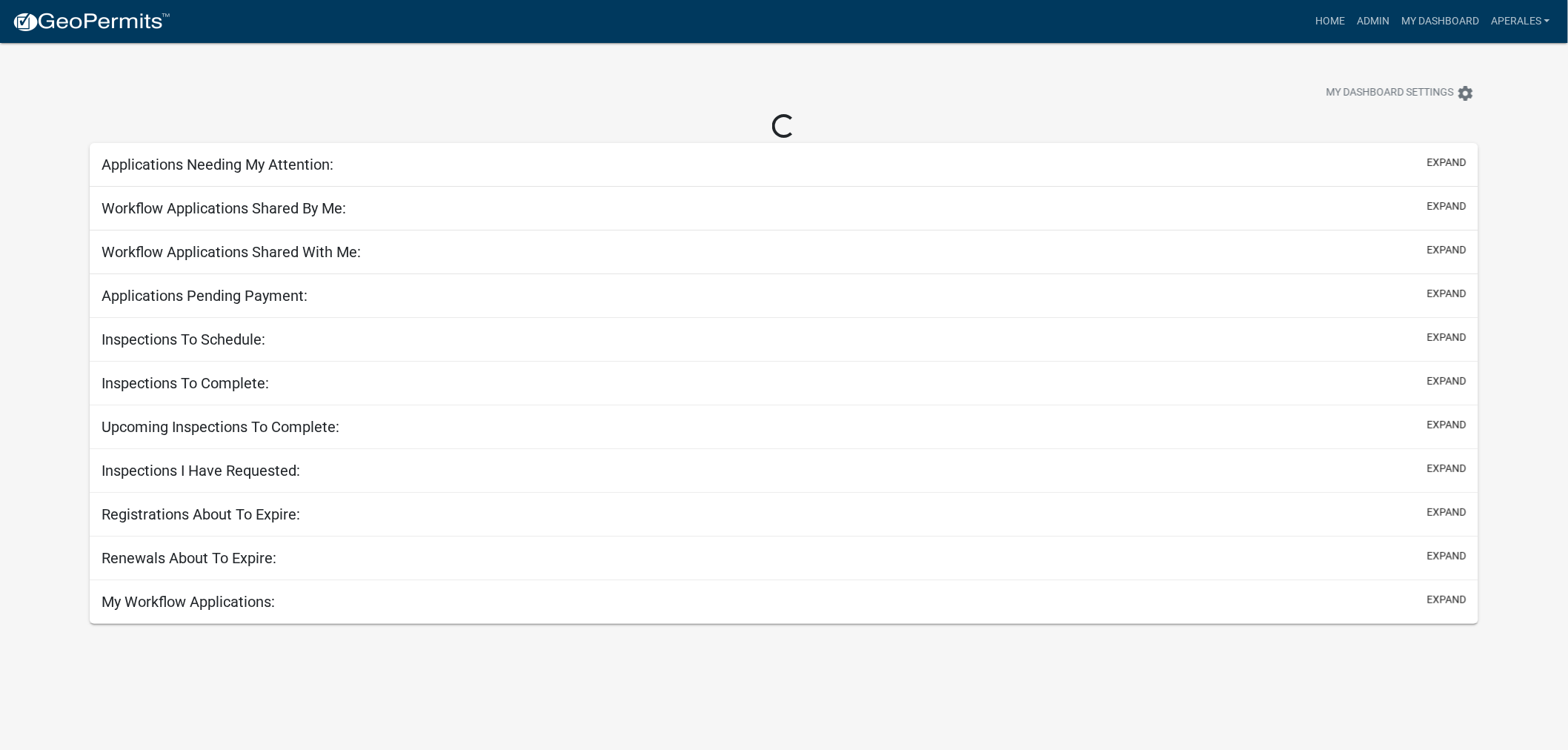
select select "3: 100"
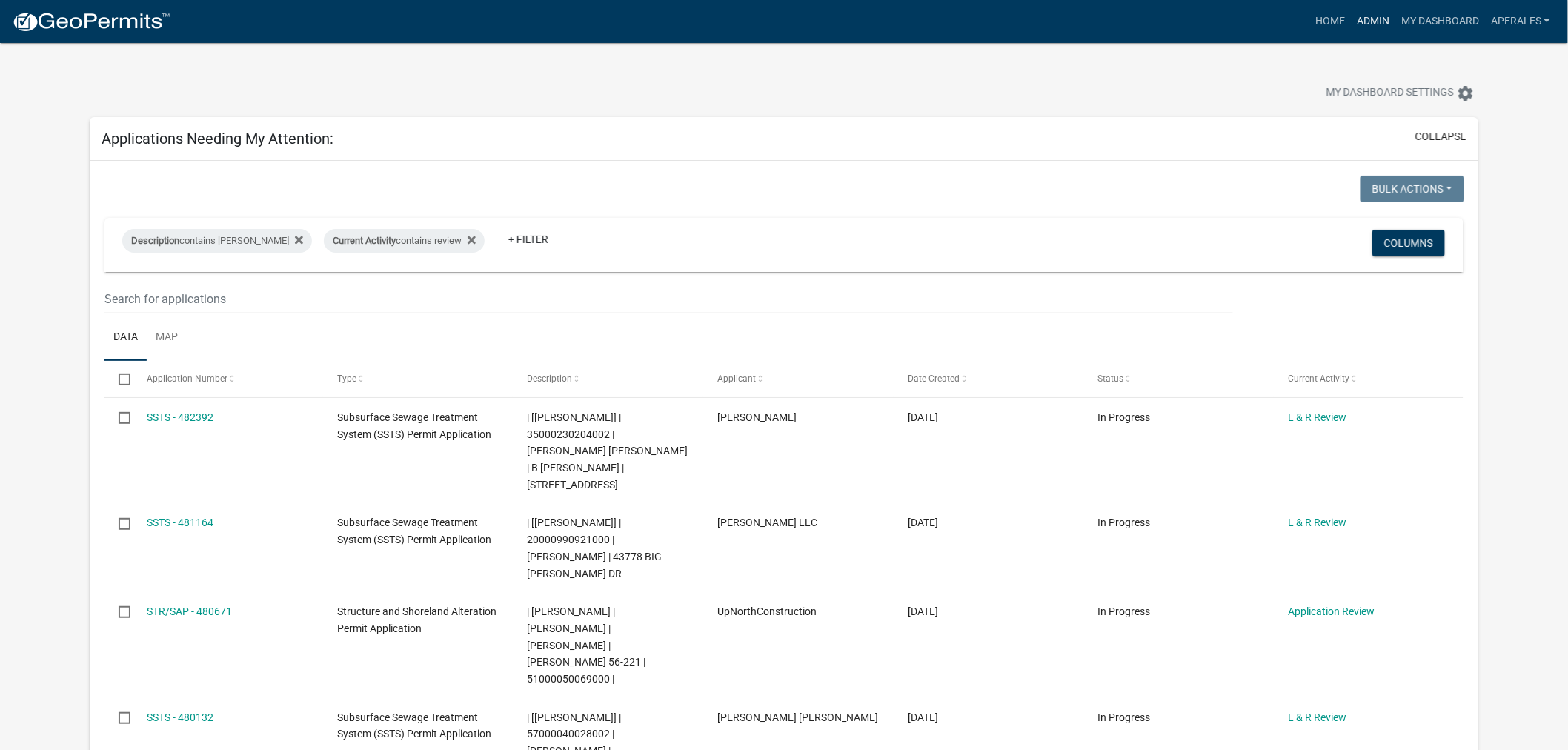
click at [1374, 23] on link "Admin" at bounding box center [1373, 21] width 45 height 28
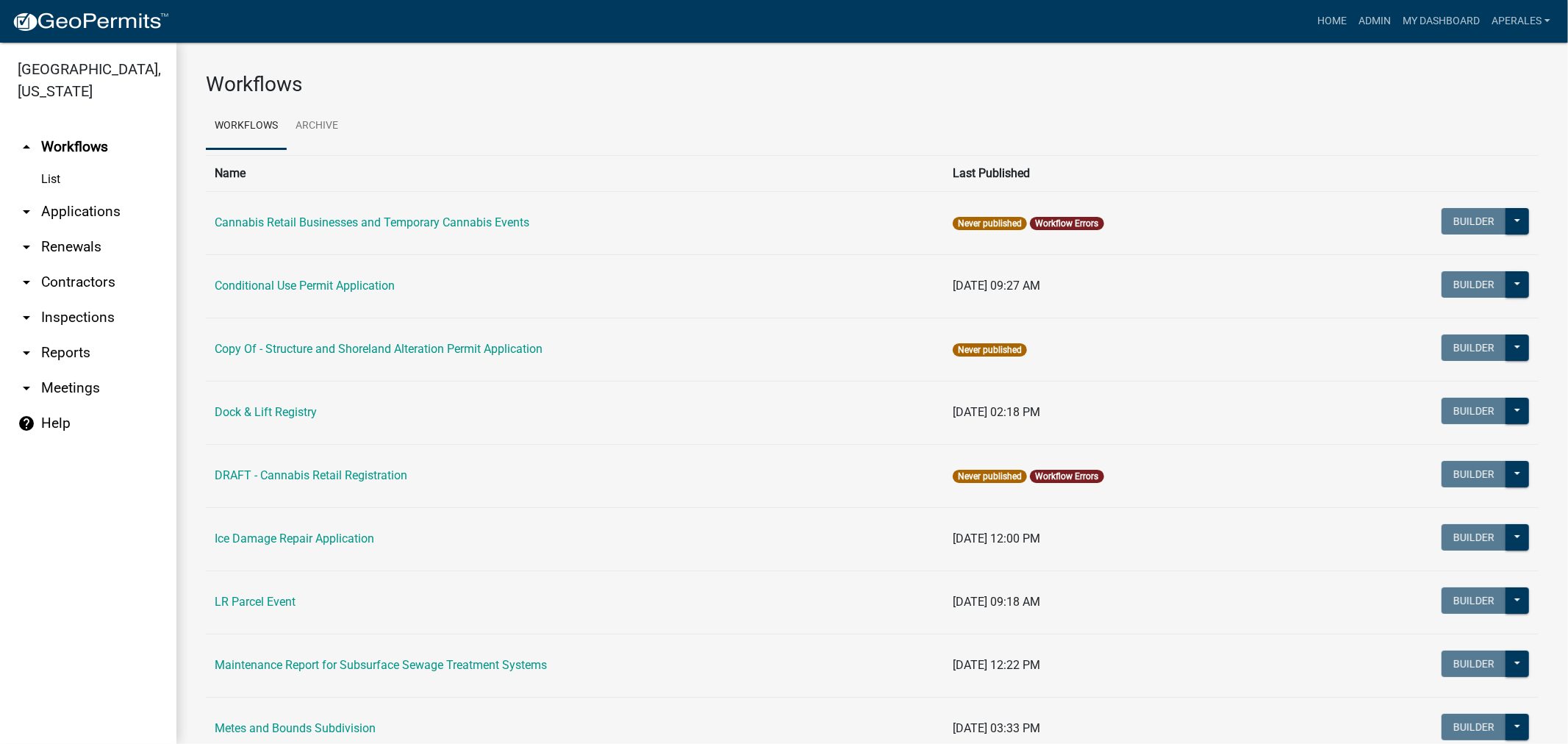
click at [78, 221] on link "arrow_drop_down Applications" at bounding box center [88, 212] width 177 height 36
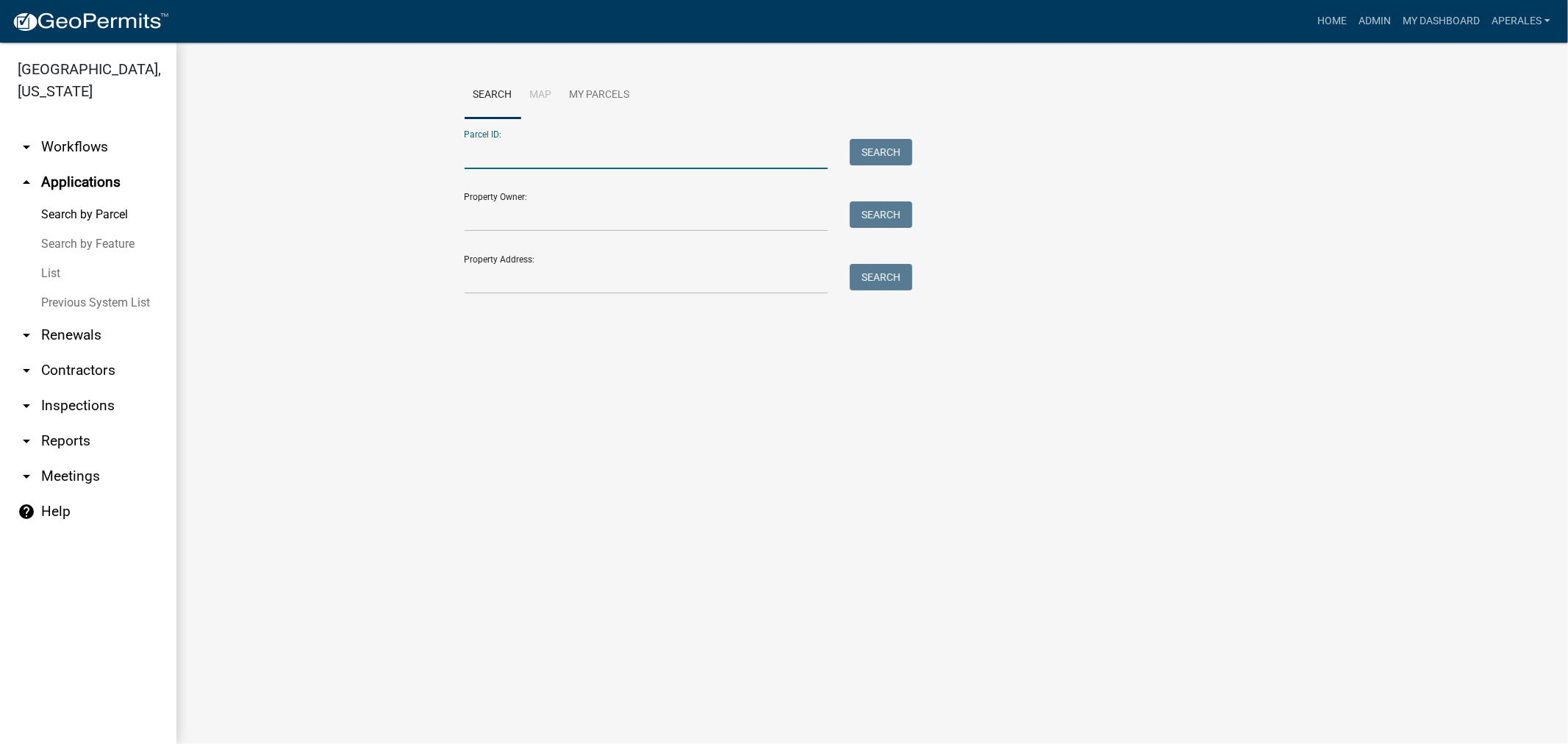
click at [491, 164] on input "Parcel ID:" at bounding box center [646, 153] width 364 height 30
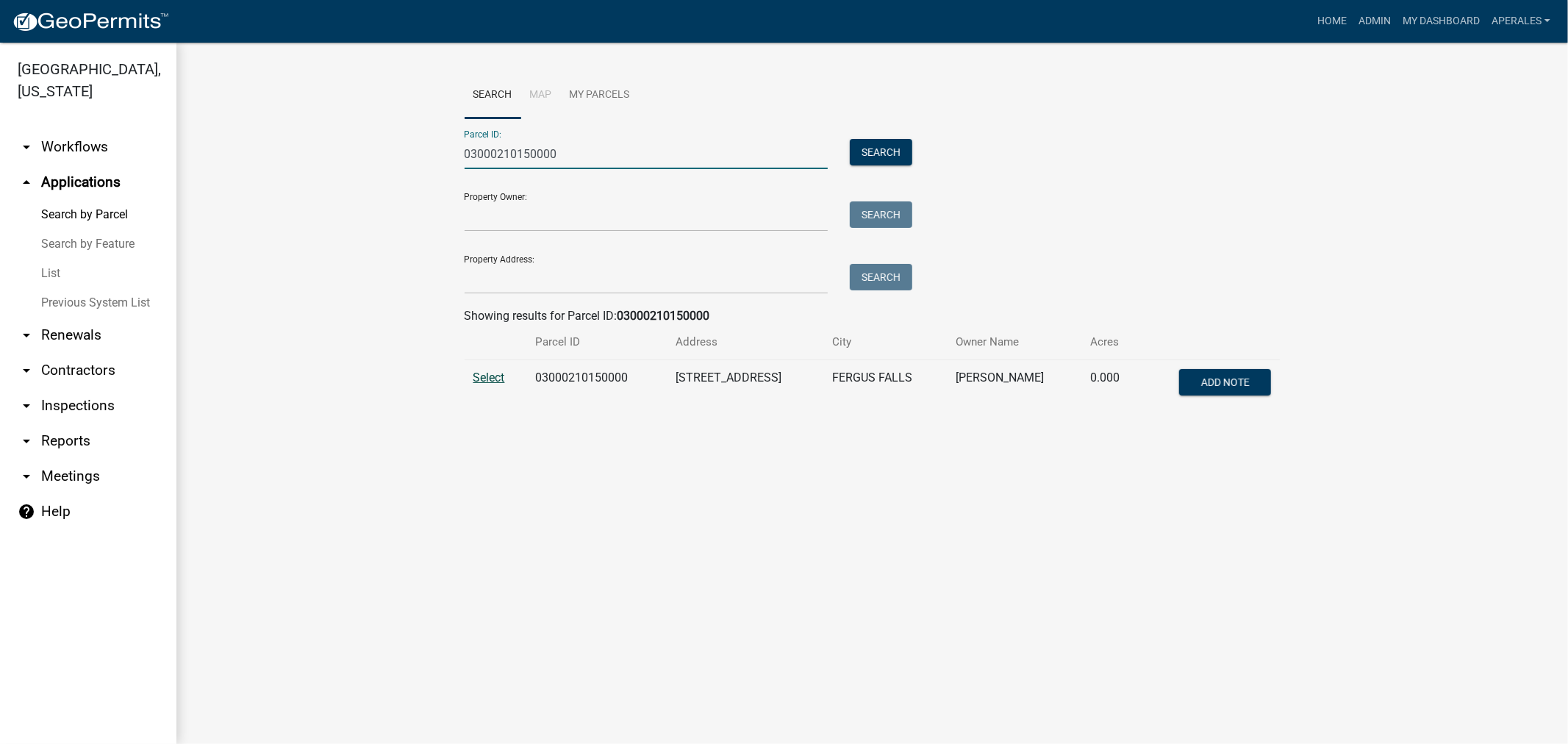
type input "03000210150000"
click at [484, 377] on span "Select" at bounding box center [489, 377] width 32 height 14
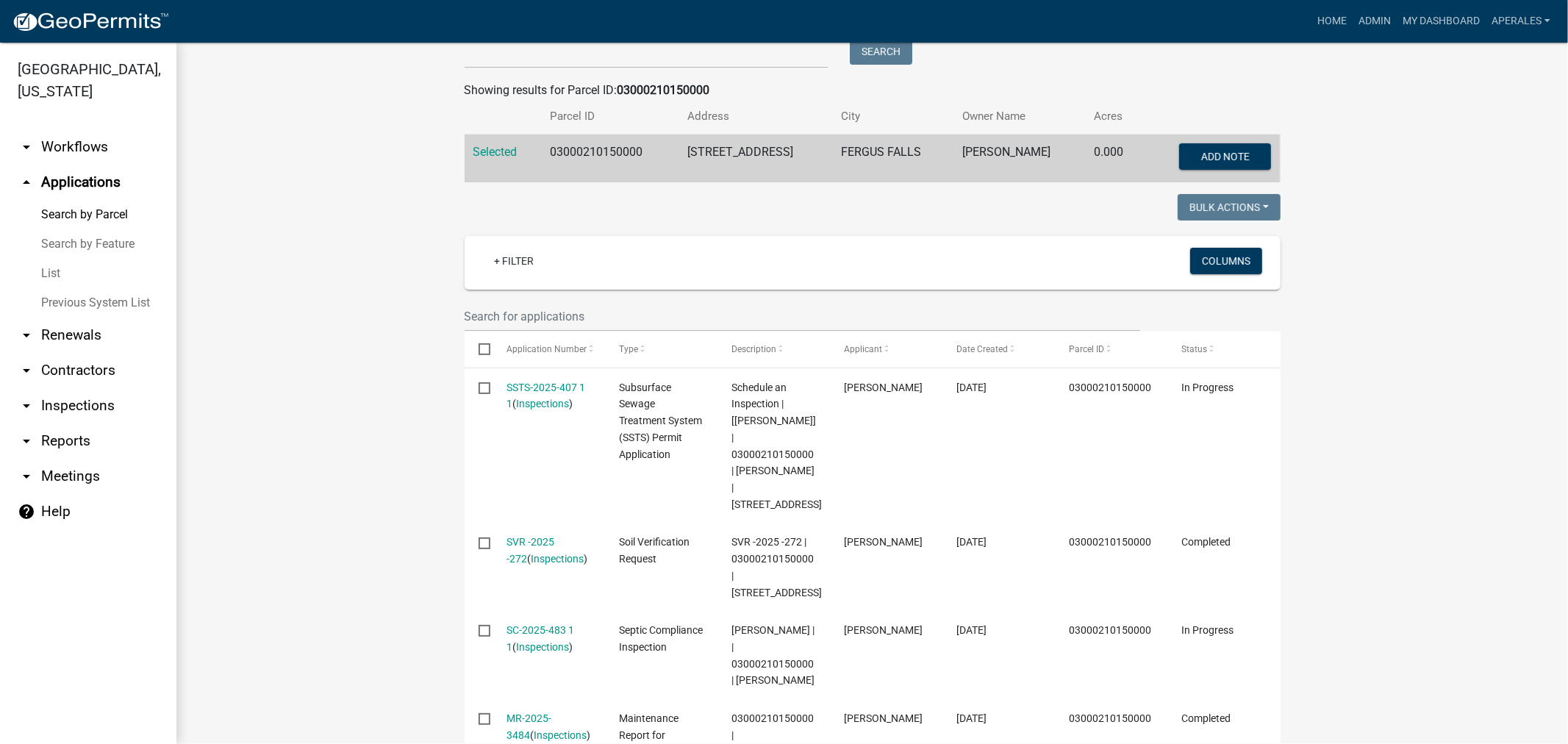
scroll to position [245, 0]
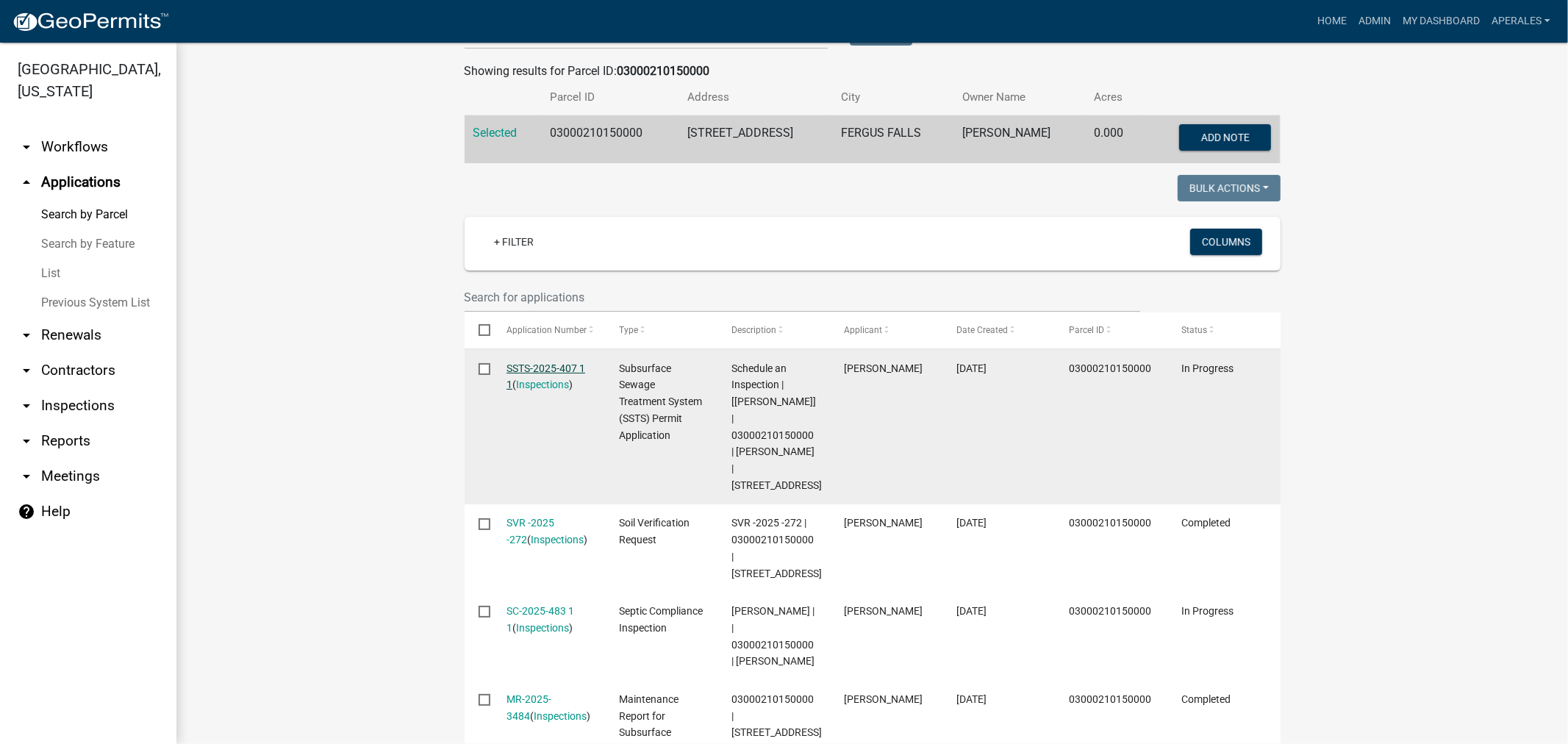
click at [533, 363] on link "SSTS-2025-407 1 1" at bounding box center [546, 377] width 78 height 29
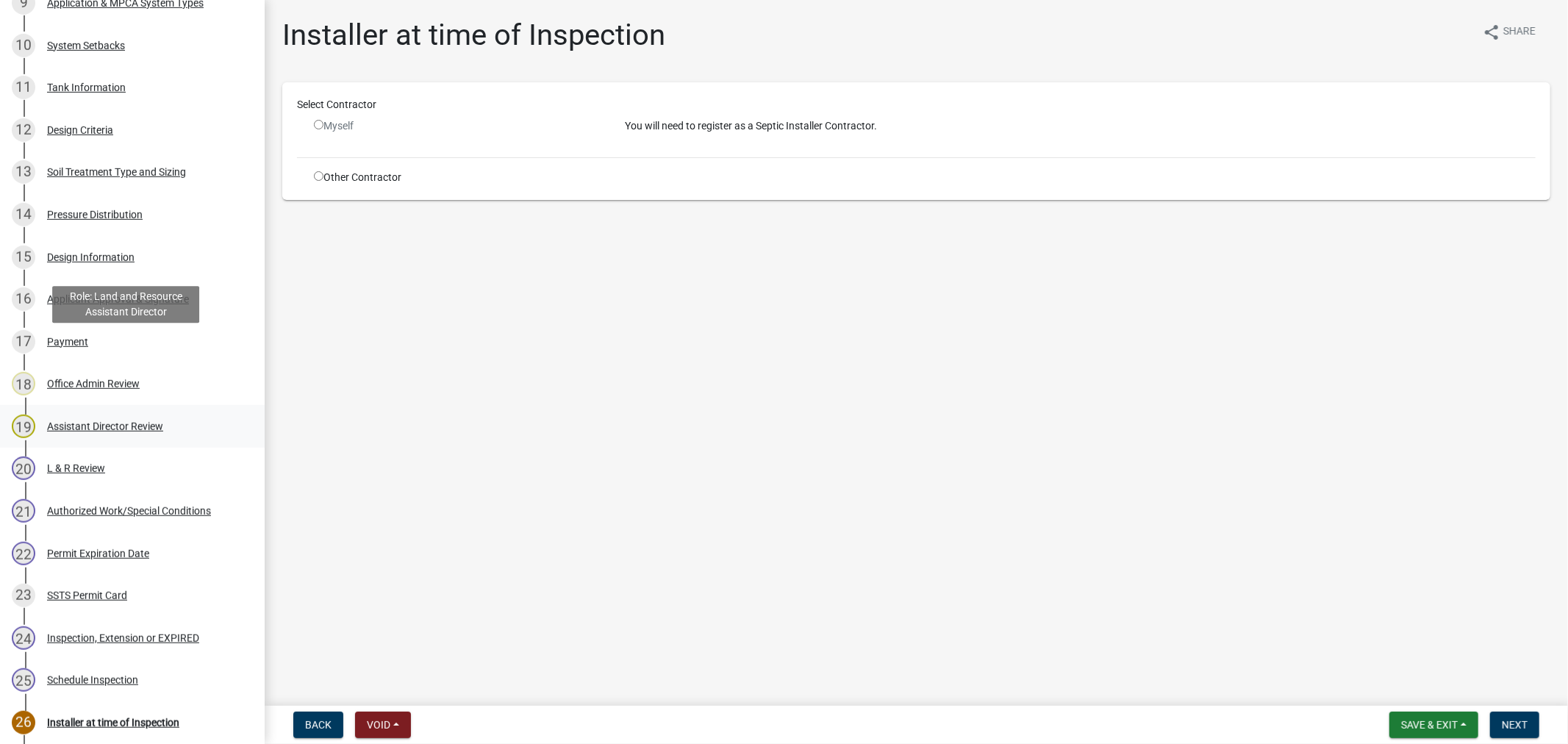
scroll to position [735, 0]
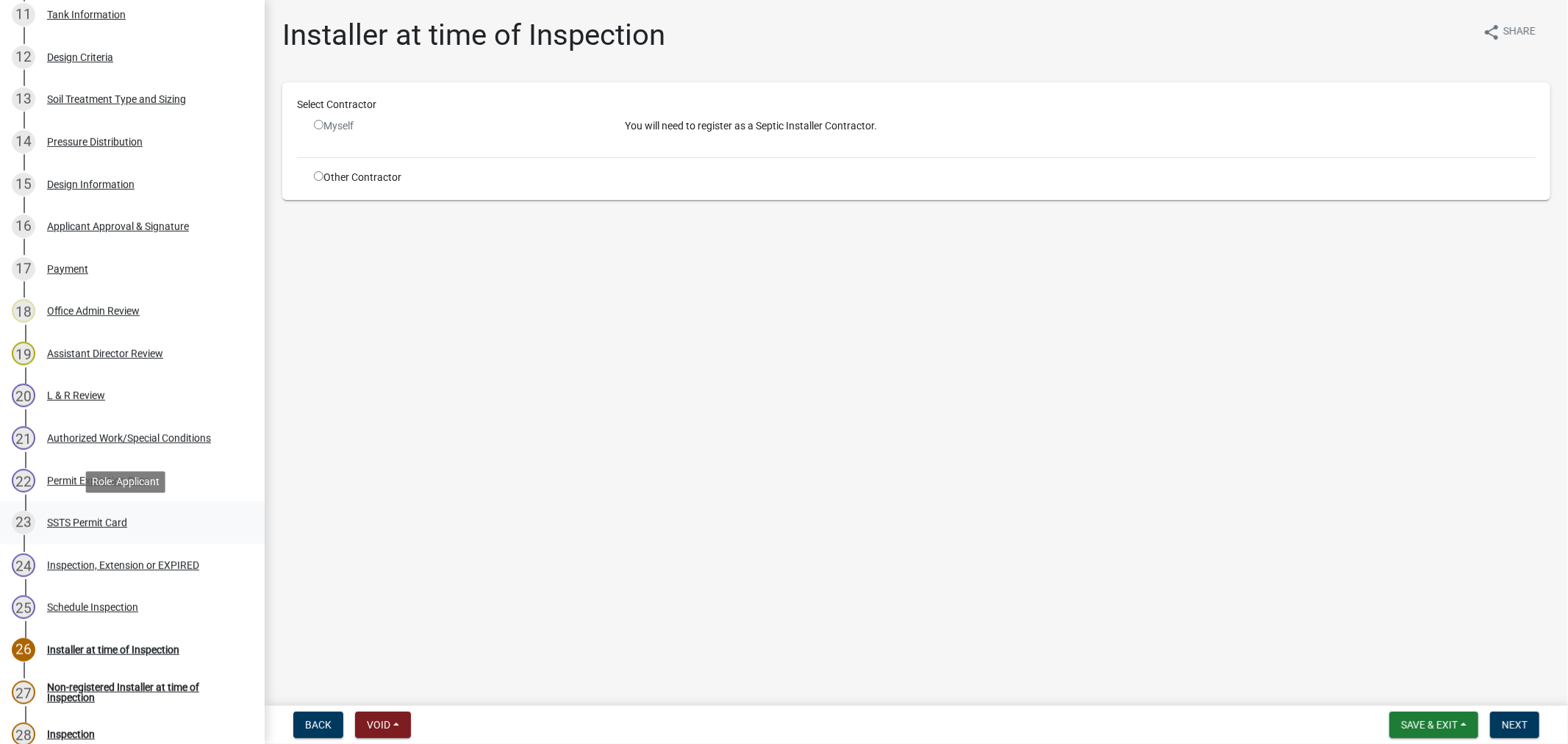
click at [78, 522] on div "SSTS Permit Card" at bounding box center [87, 522] width 80 height 10
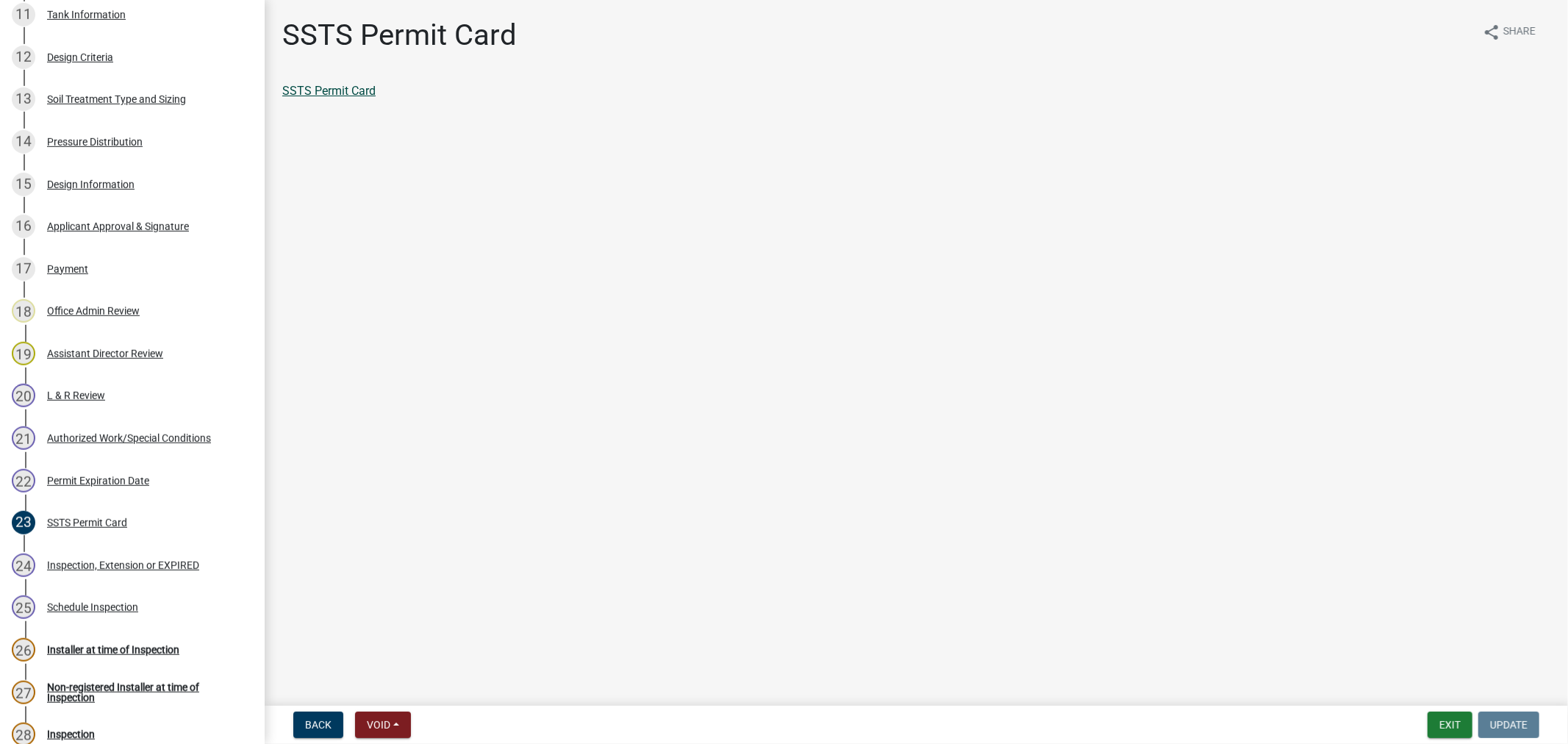
click at [356, 93] on link "SSTS Permit Card" at bounding box center [329, 91] width 93 height 14
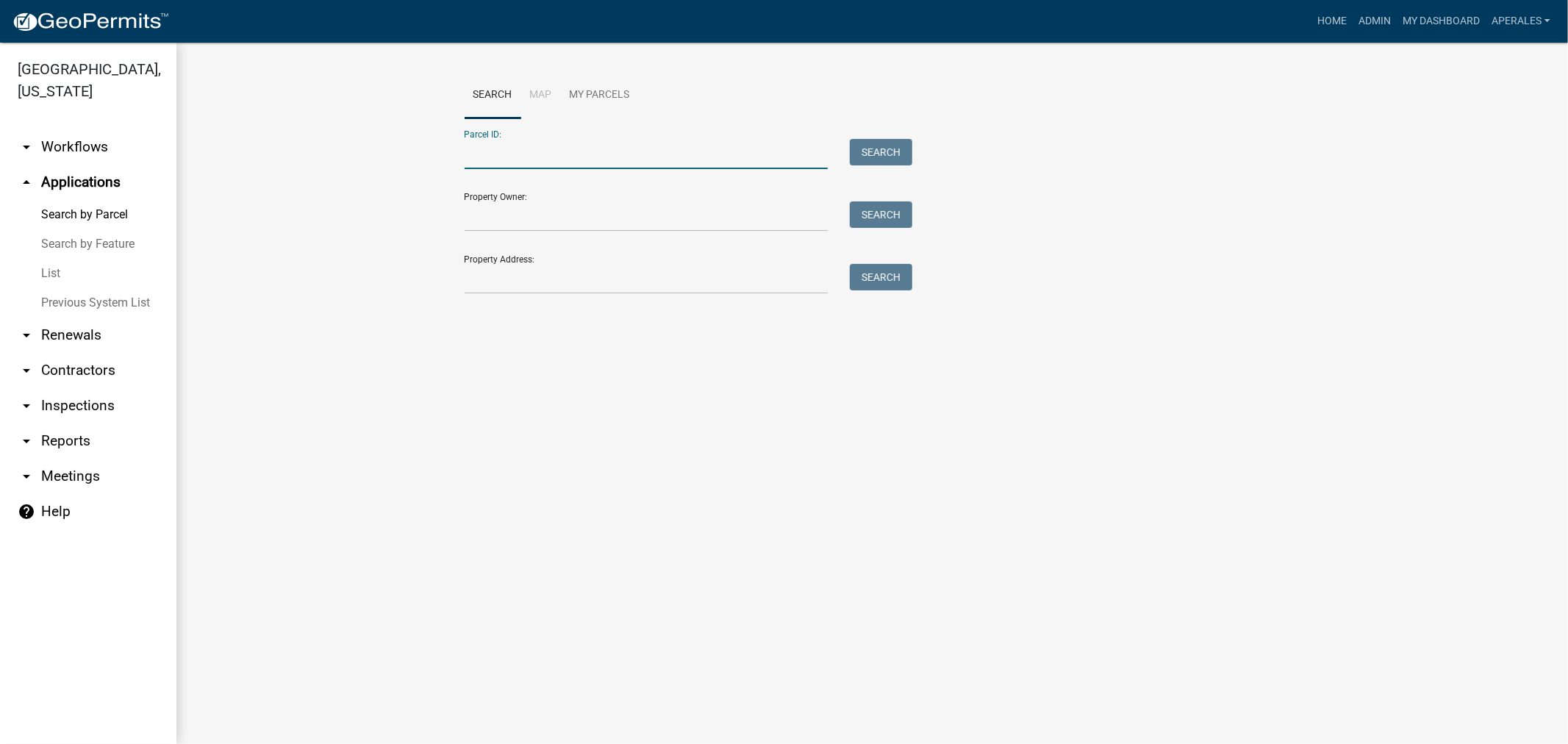
click at [732, 149] on input "Parcel ID:" at bounding box center [646, 153] width 364 height 30
paste input "32000990718000"
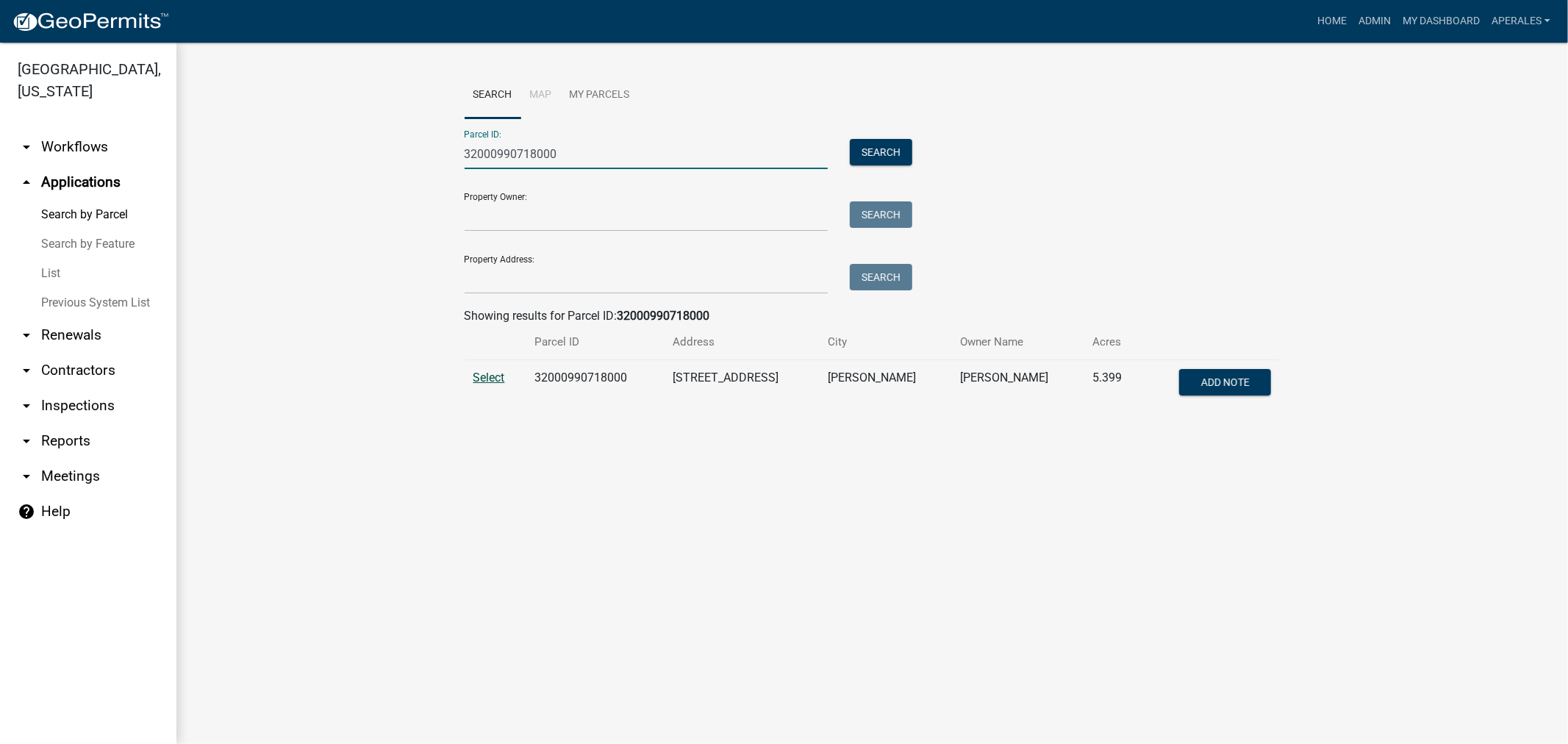
type input "32000990718000"
click at [490, 374] on span "Select" at bounding box center [489, 377] width 32 height 14
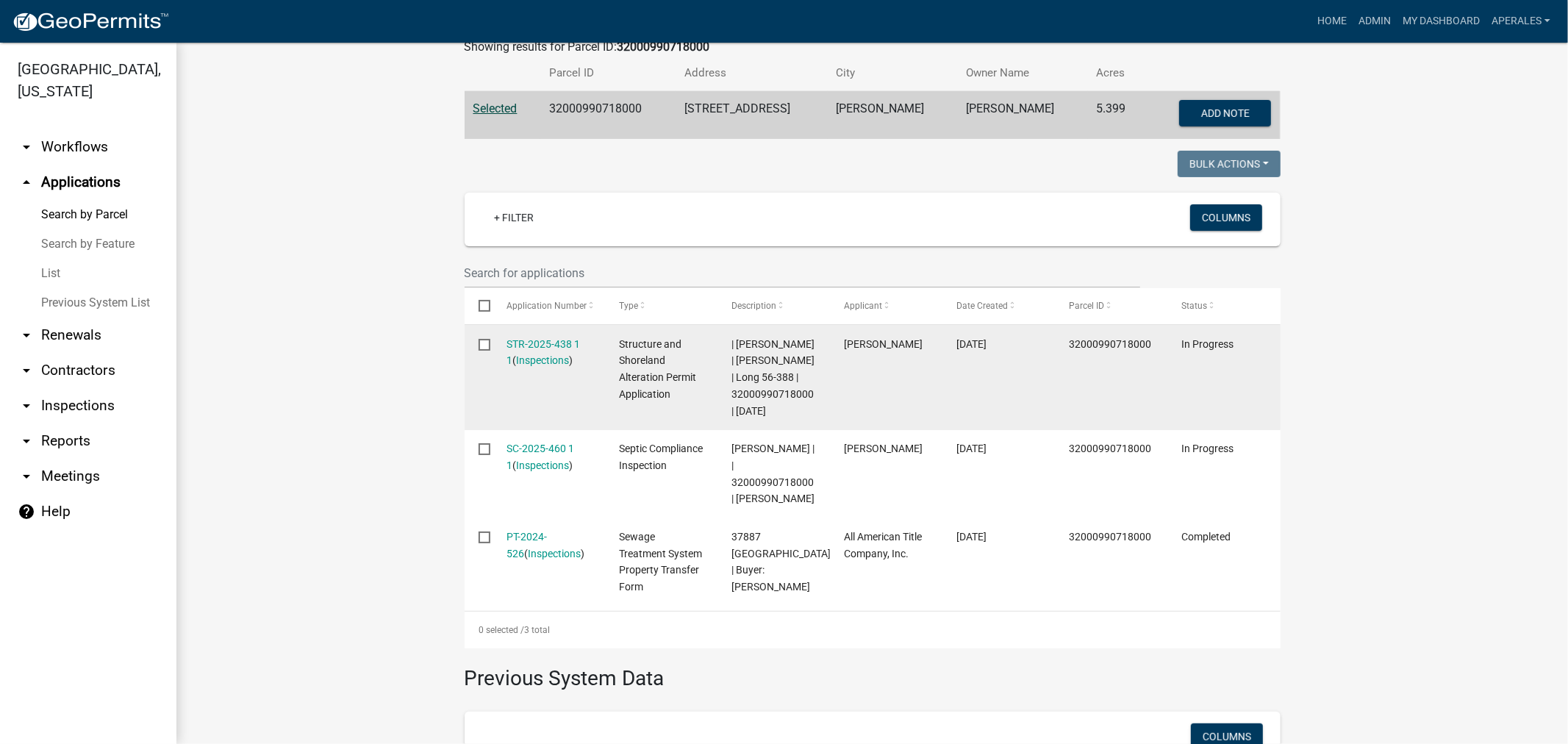
scroll to position [326, 0]
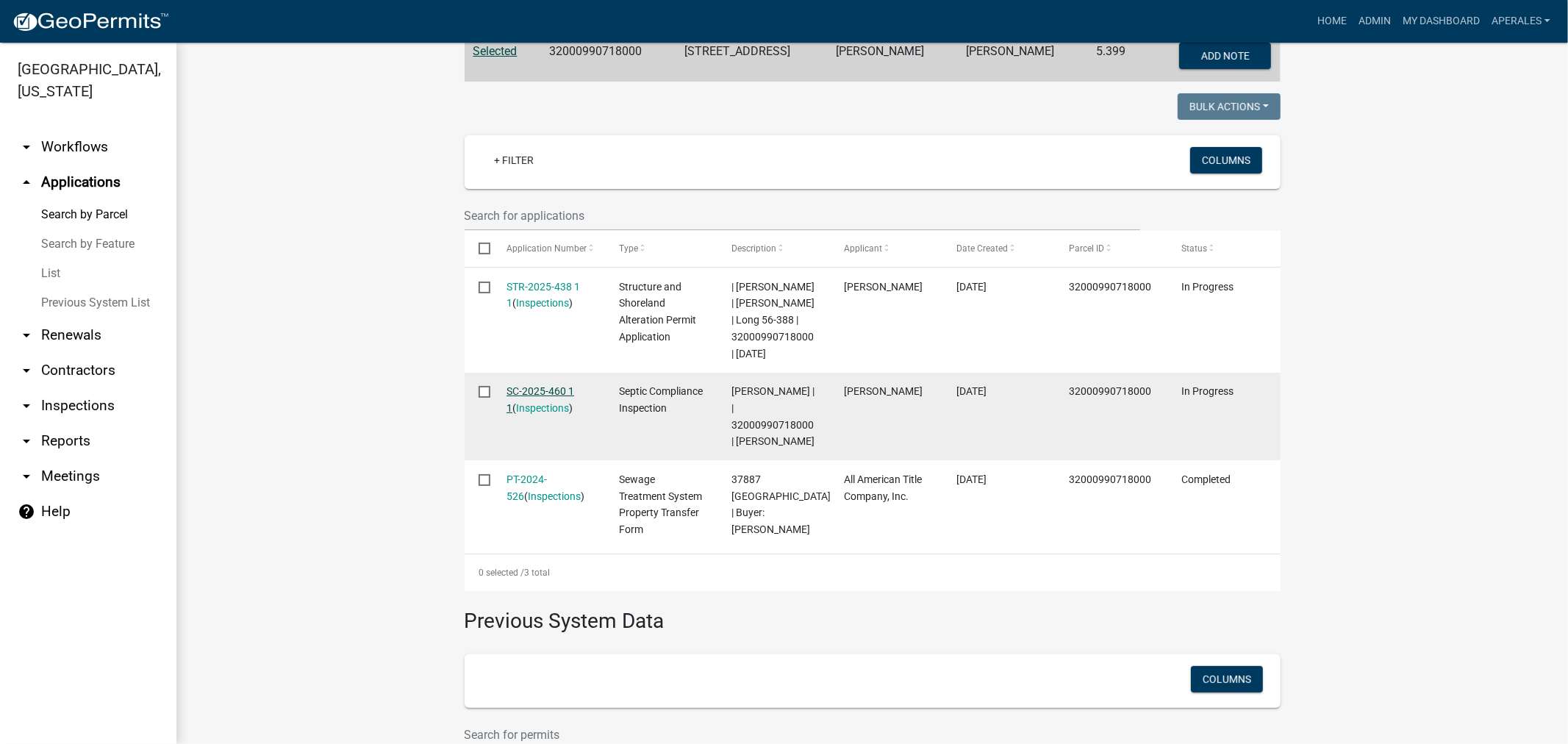
click at [528, 405] on link "SC-2025-460 1 1" at bounding box center [540, 399] width 67 height 29
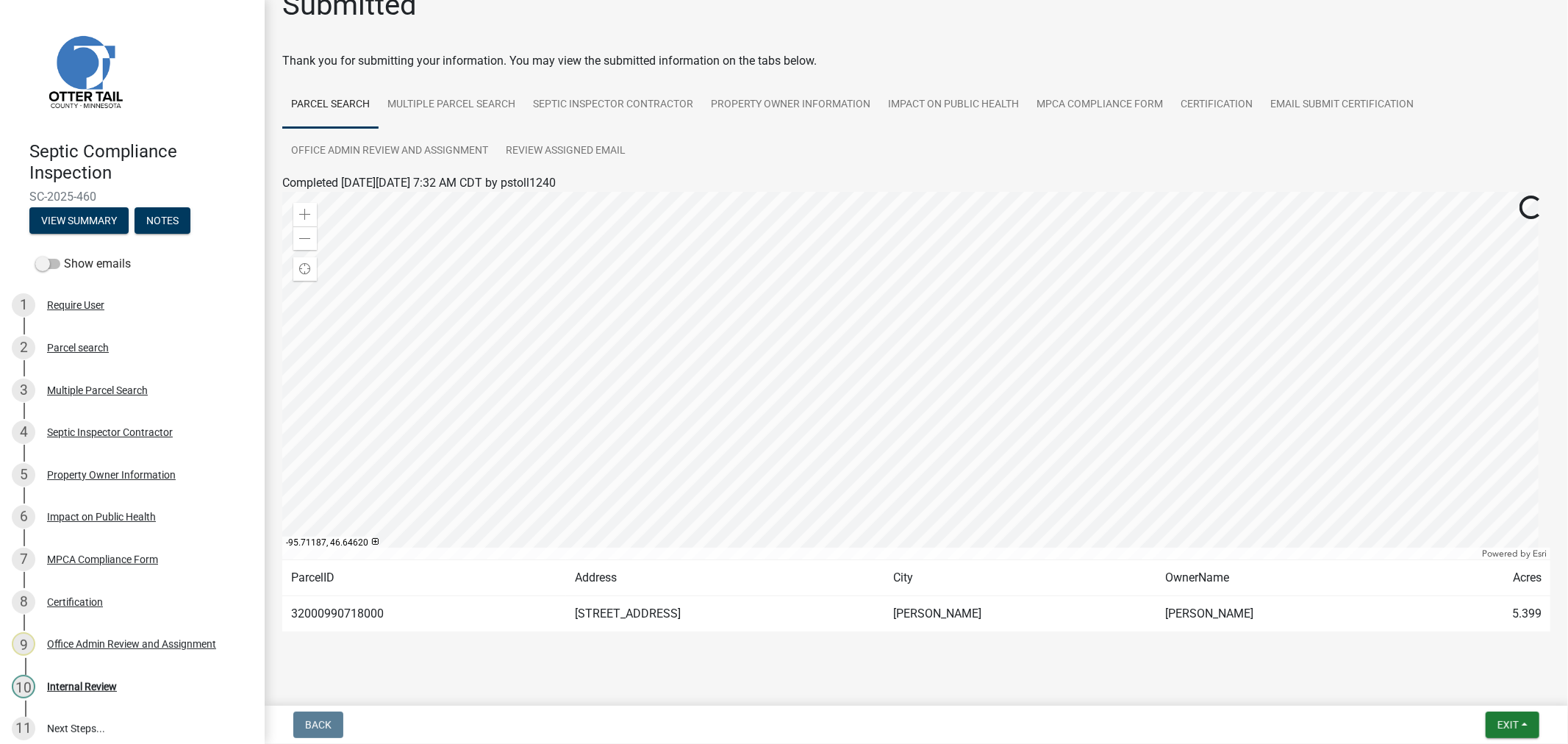
scroll to position [49, 0]
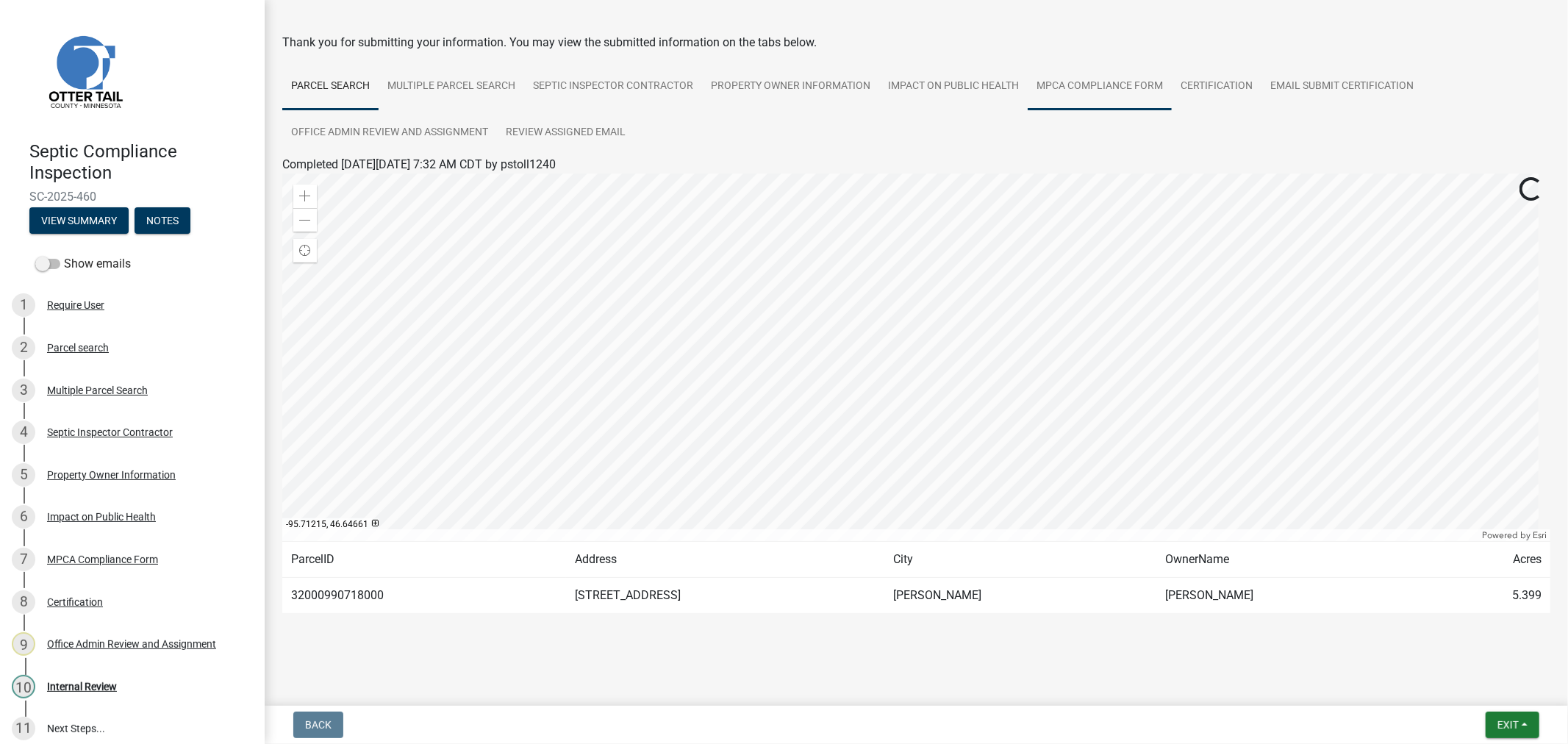
click at [1075, 83] on link "MPCA Compliance Form" at bounding box center [1100, 87] width 144 height 47
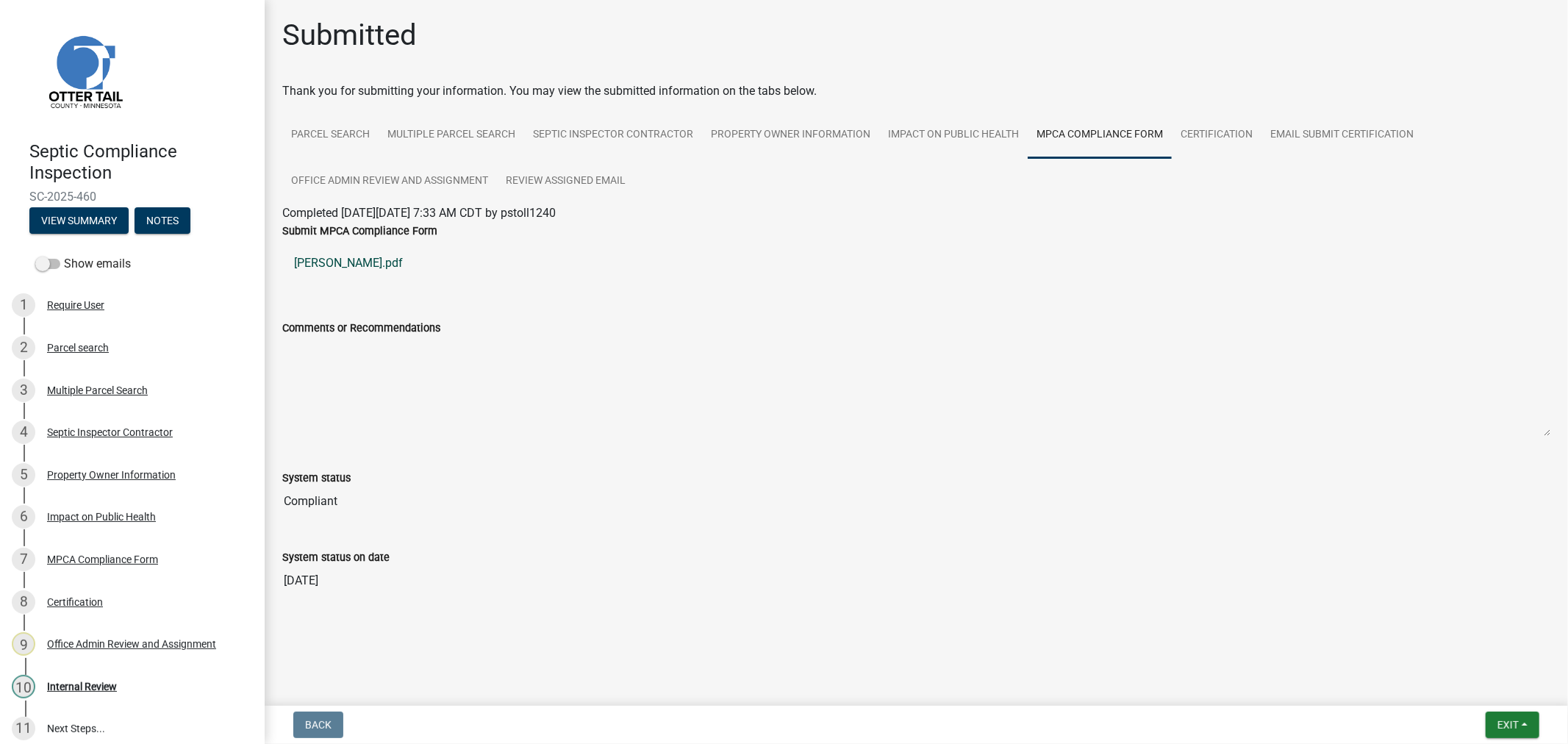
click at [316, 258] on link "[PERSON_NAME].pdf" at bounding box center [916, 264] width 1268 height 36
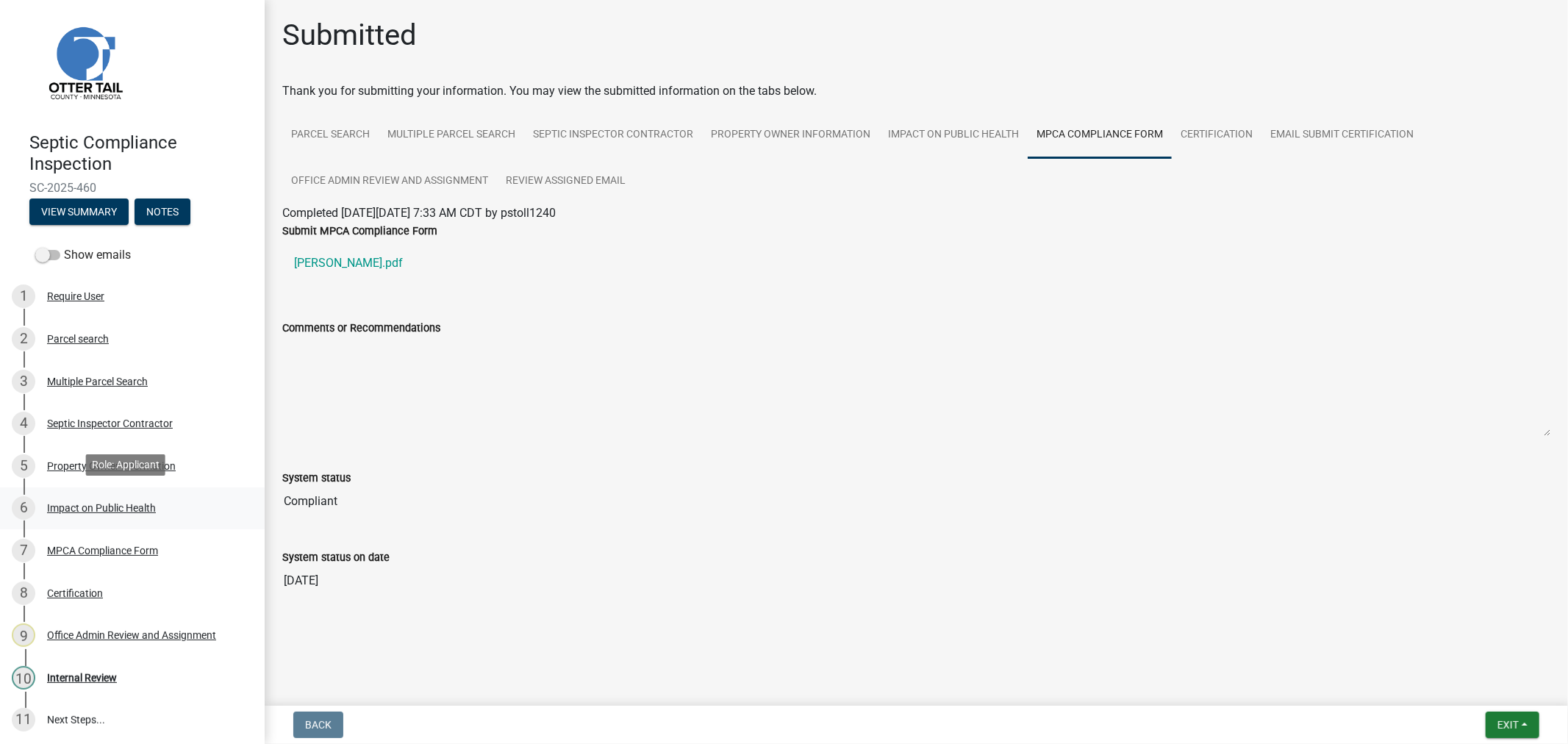
scroll to position [11, 0]
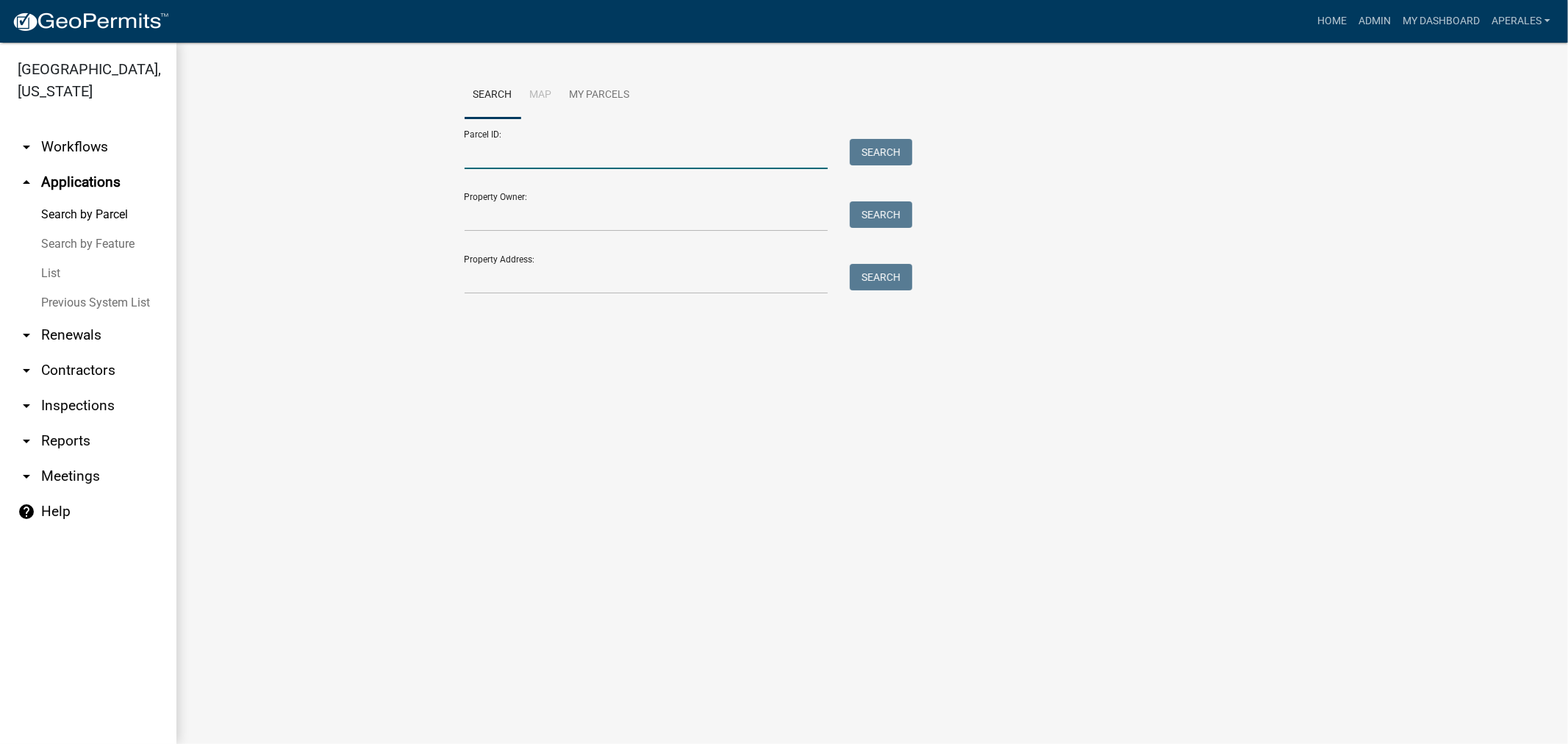
click at [647, 167] on input "Parcel ID:" at bounding box center [646, 153] width 364 height 30
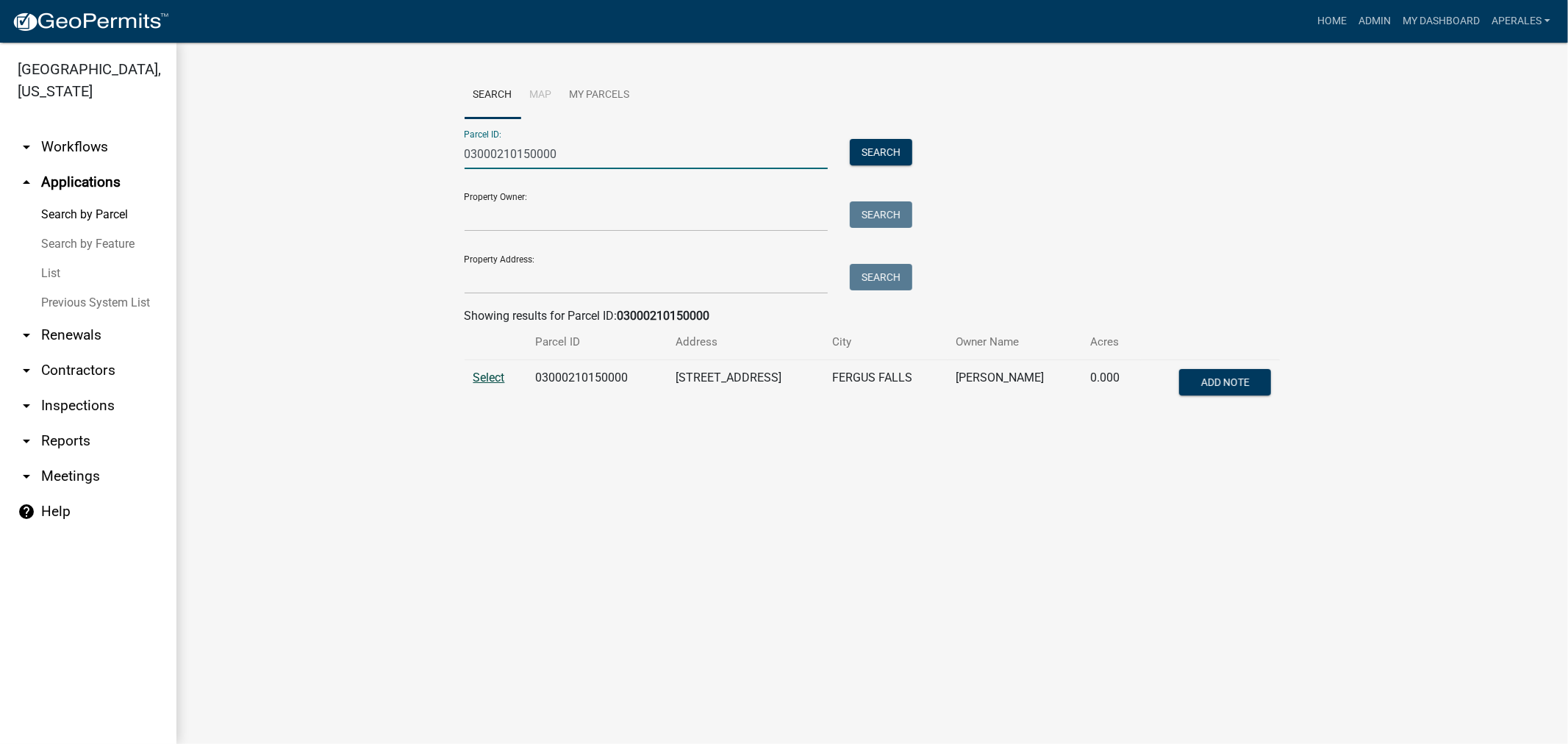
type input "03000210150000"
click at [485, 380] on span "Select" at bounding box center [489, 377] width 32 height 14
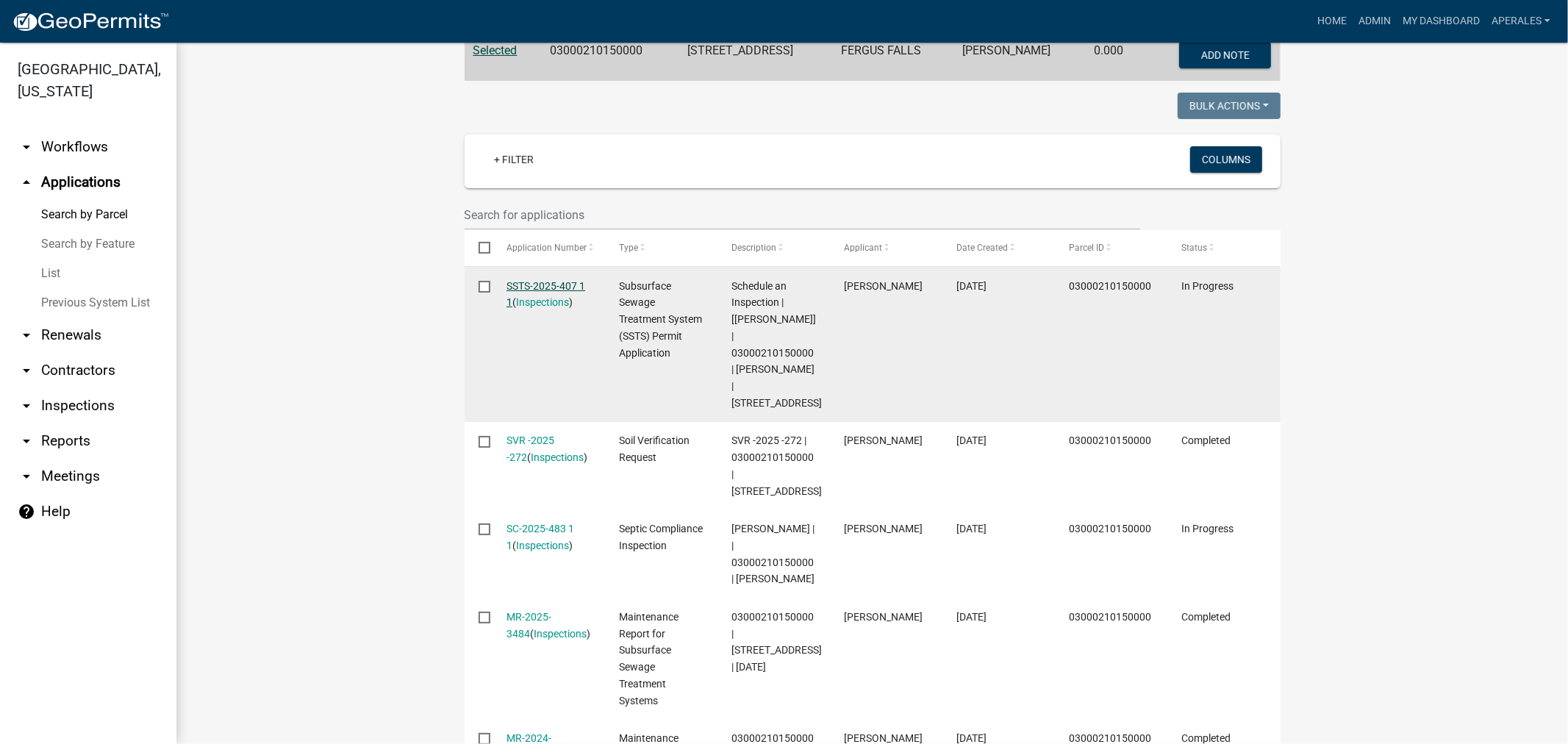
scroll to position [326, 0]
click at [523, 284] on link "SSTS-2025-407 1 1" at bounding box center [546, 294] width 78 height 29
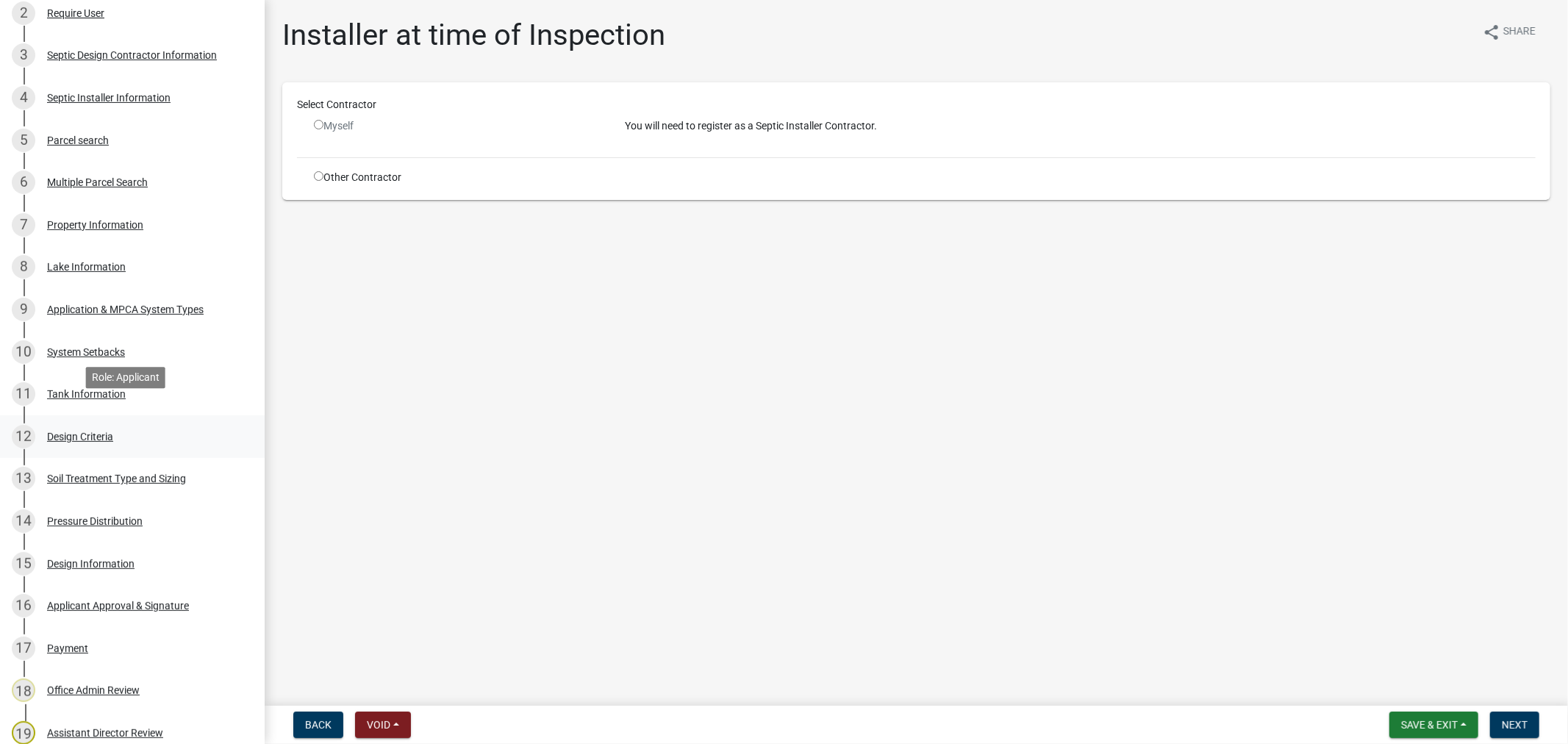
scroll to position [408, 0]
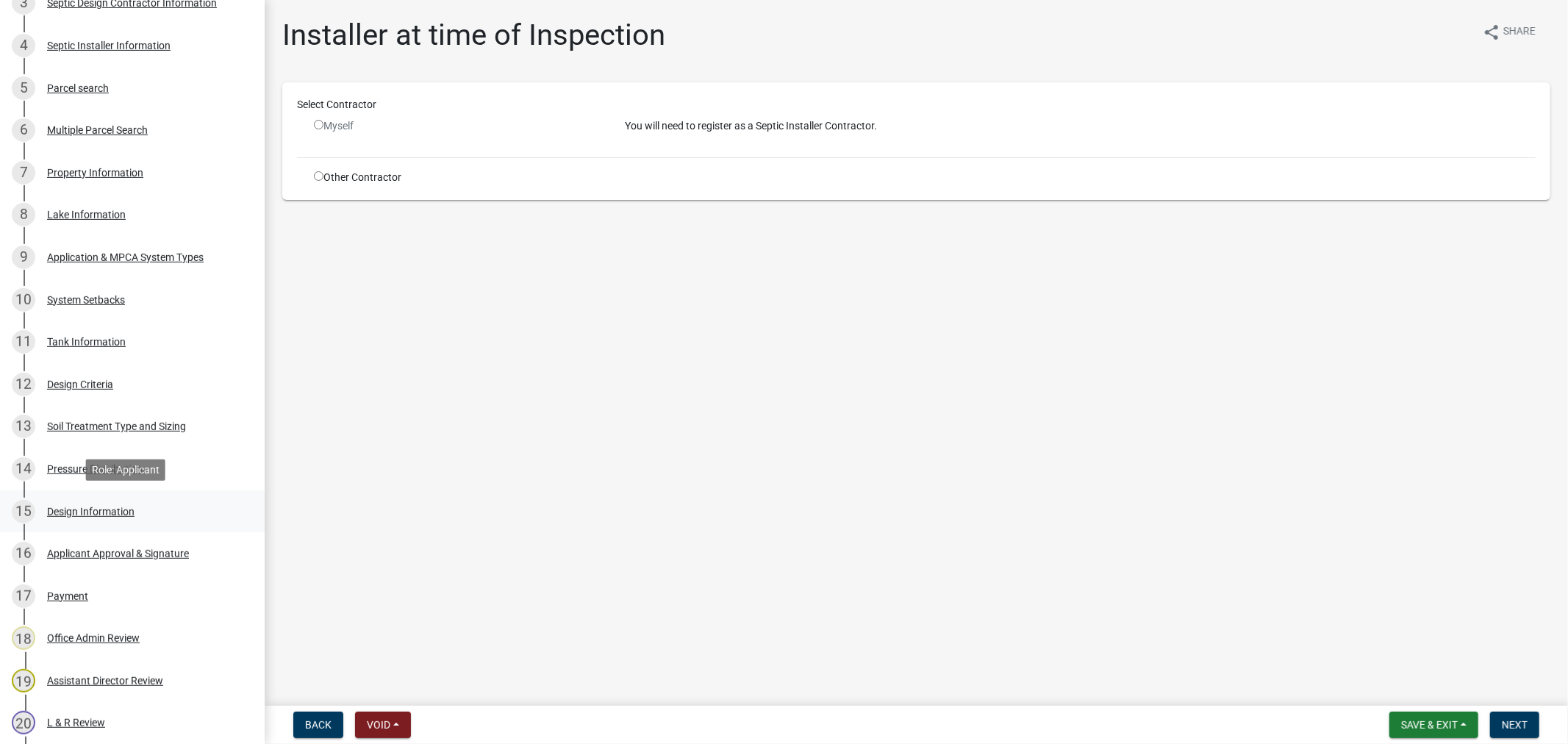
click at [79, 512] on div "Design Information" at bounding box center [91, 512] width 88 height 10
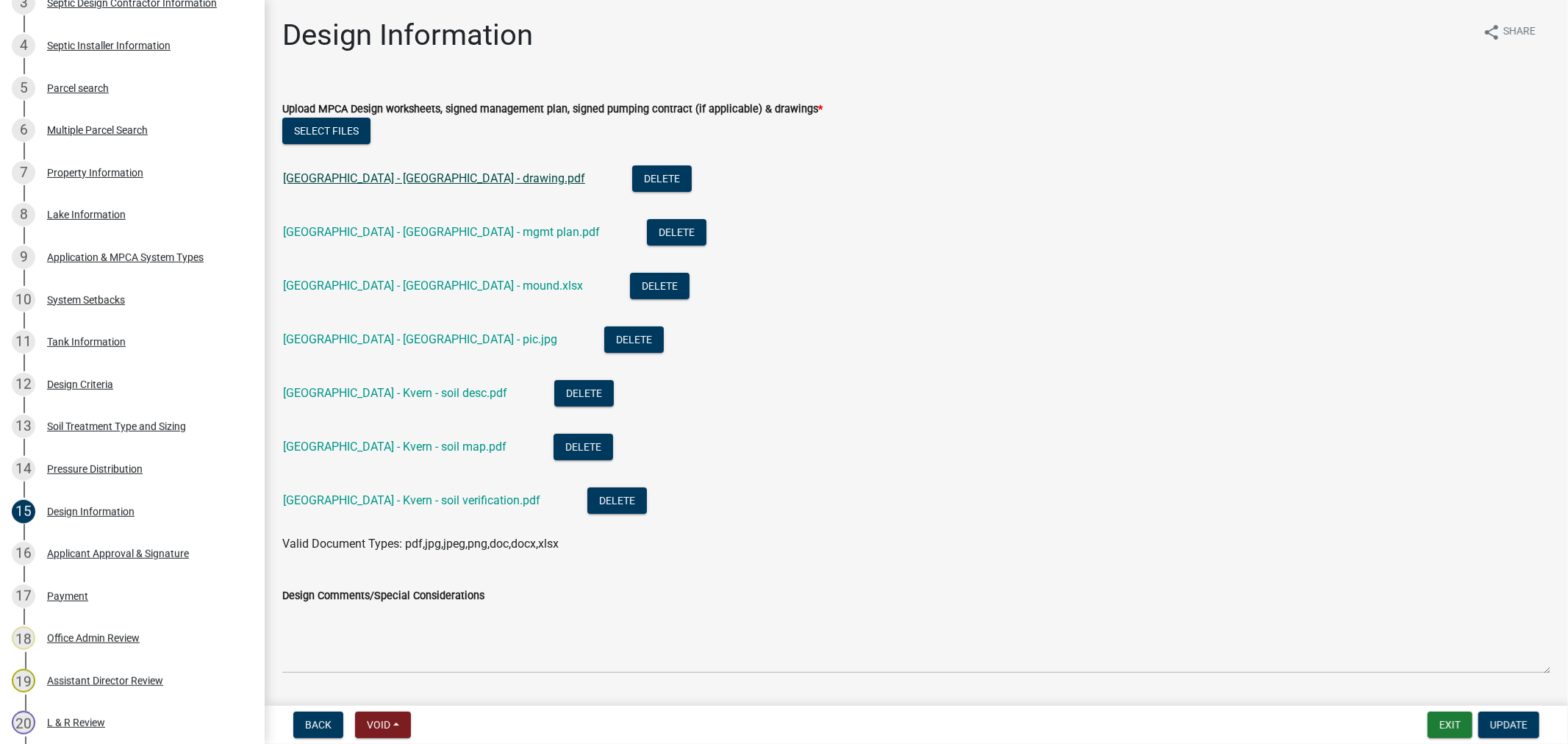
click at [401, 178] on link "[GEOGRAPHIC_DATA] - [GEOGRAPHIC_DATA] - drawing.pdf" at bounding box center [434, 178] width 302 height 14
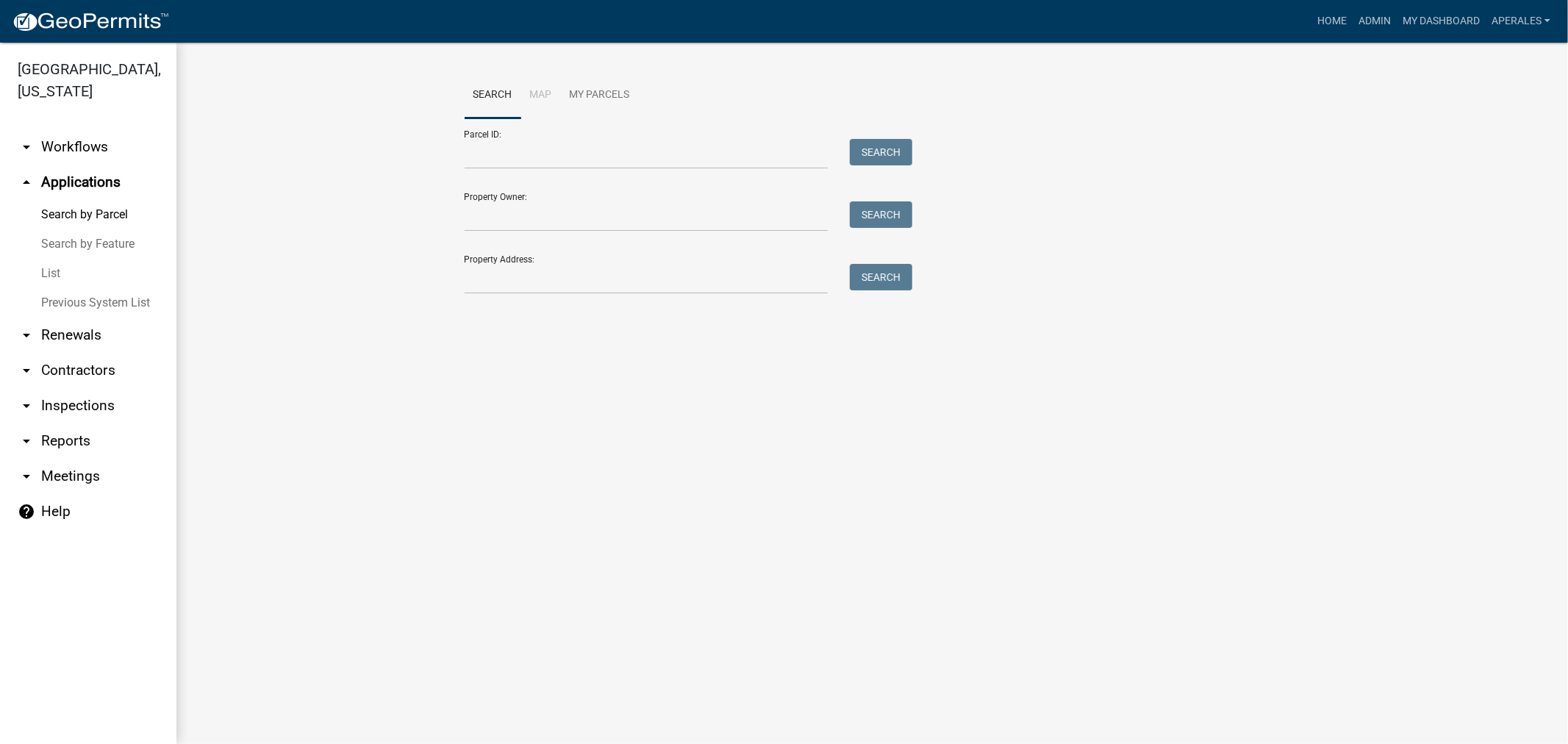
click at [566, 135] on div "Parcel ID: Search" at bounding box center [684, 143] width 441 height 50
click at [564, 148] on input "Parcel ID:" at bounding box center [646, 153] width 364 height 30
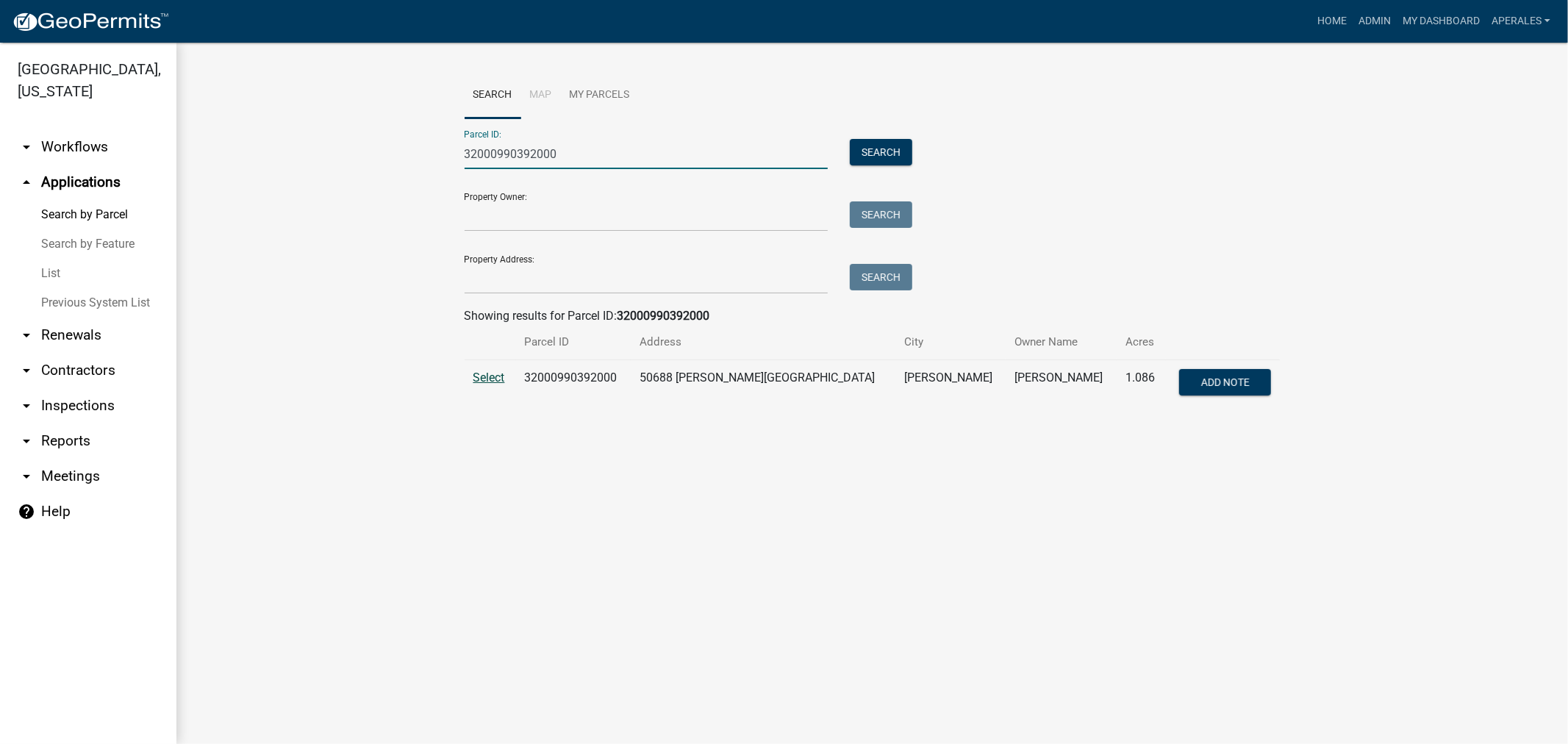
type input "32000990392000"
click at [492, 382] on span "Select" at bounding box center [489, 377] width 32 height 14
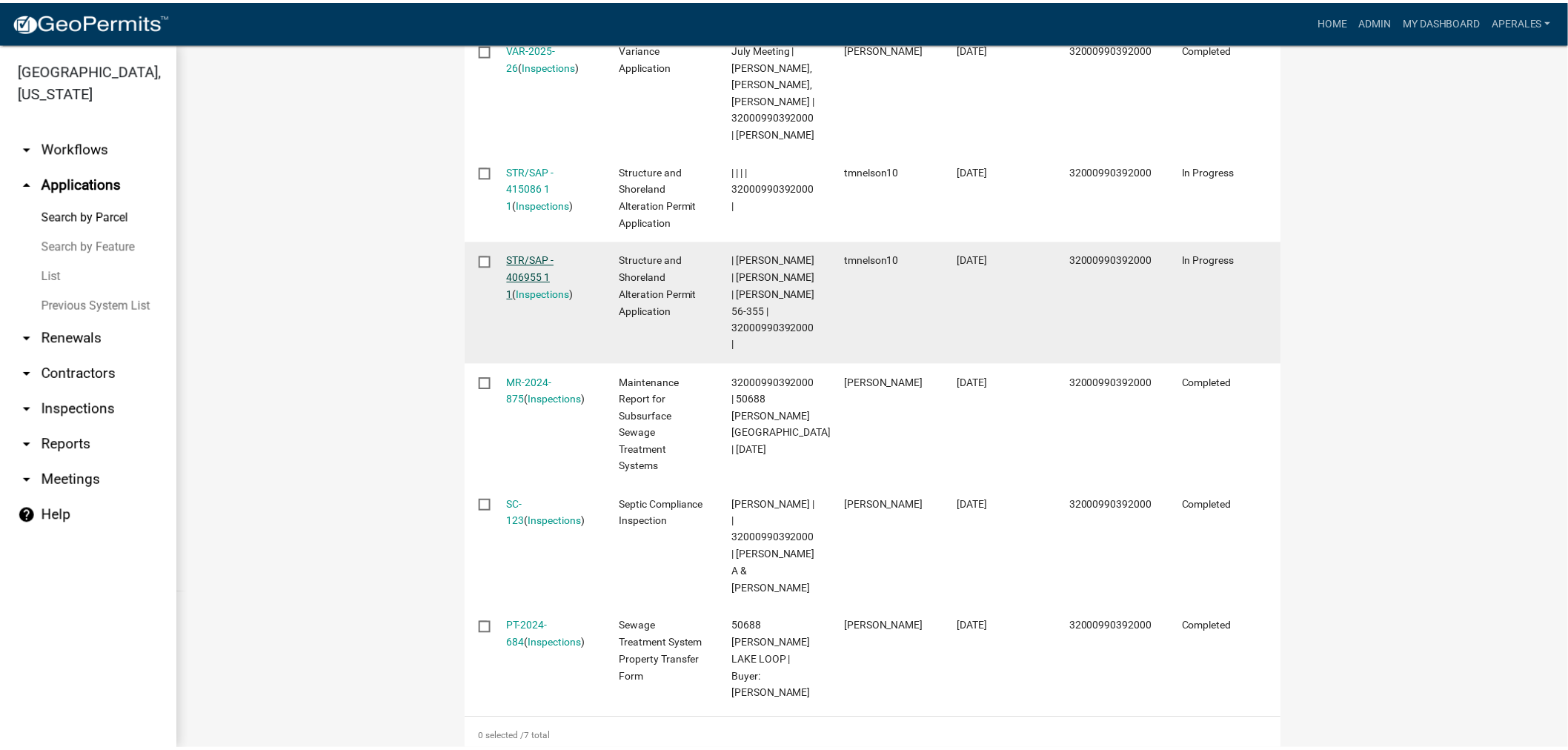
scroll to position [741, 0]
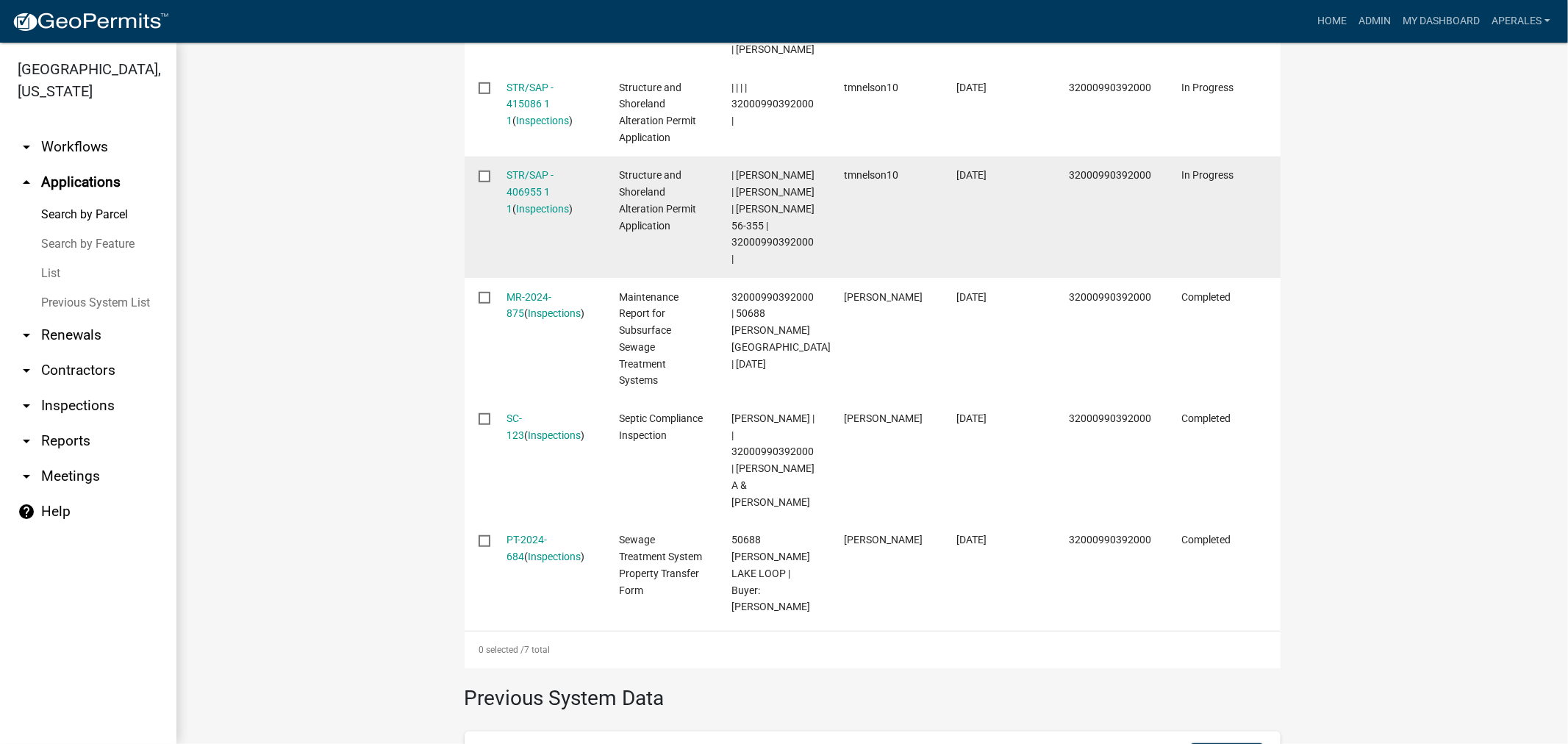
click at [528, 217] on div "STR/SAP - 406955 1 1 ( Inspections )" at bounding box center [549, 191] width 84 height 50
click at [532, 215] on link "STR/SAP - 406955 1 1" at bounding box center [530, 191] width 47 height 46
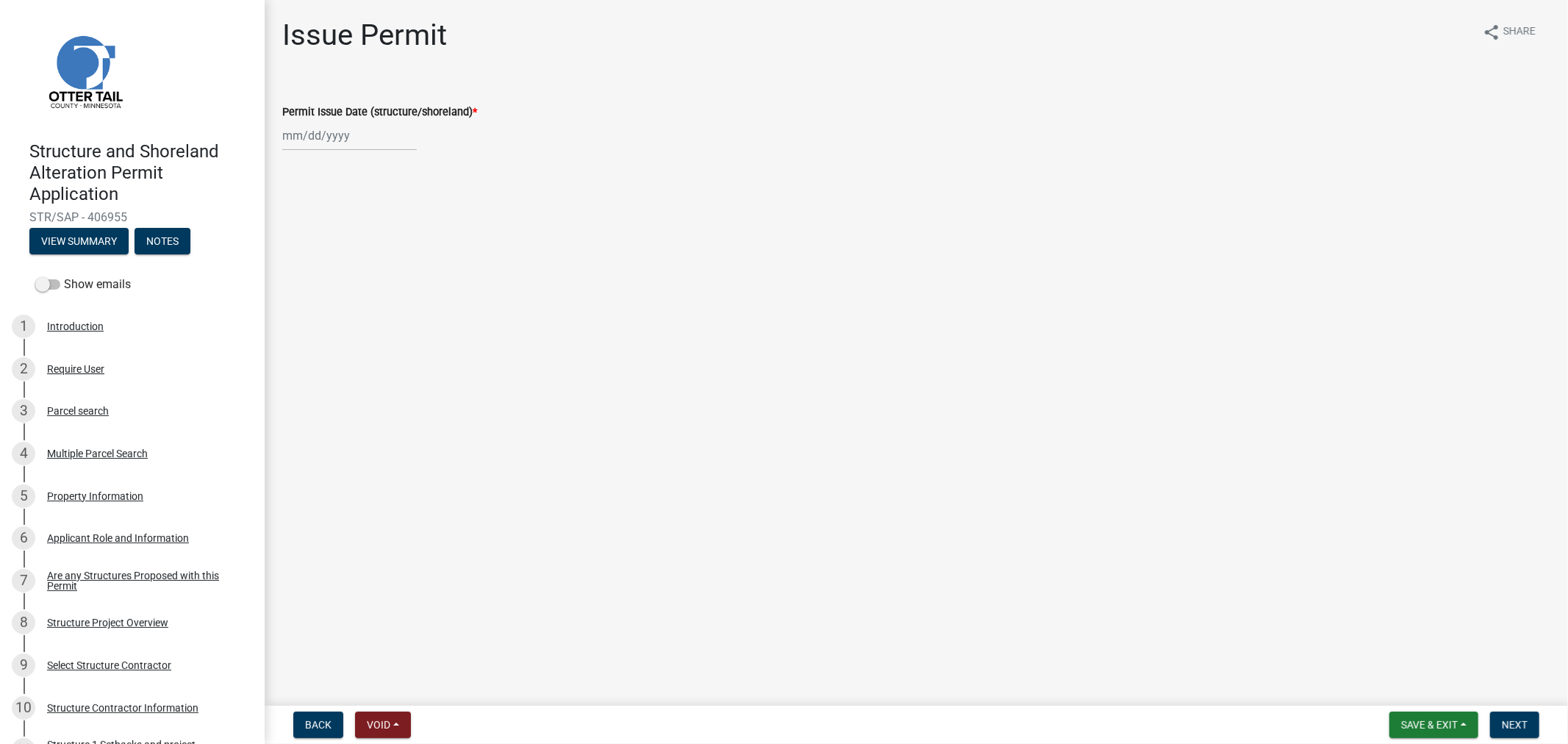
click at [343, 134] on div at bounding box center [350, 136] width 135 height 30
select select "9"
select select "2025"
click at [353, 277] on div "24" at bounding box center [344, 284] width 23 height 23
type input "[DATE]"
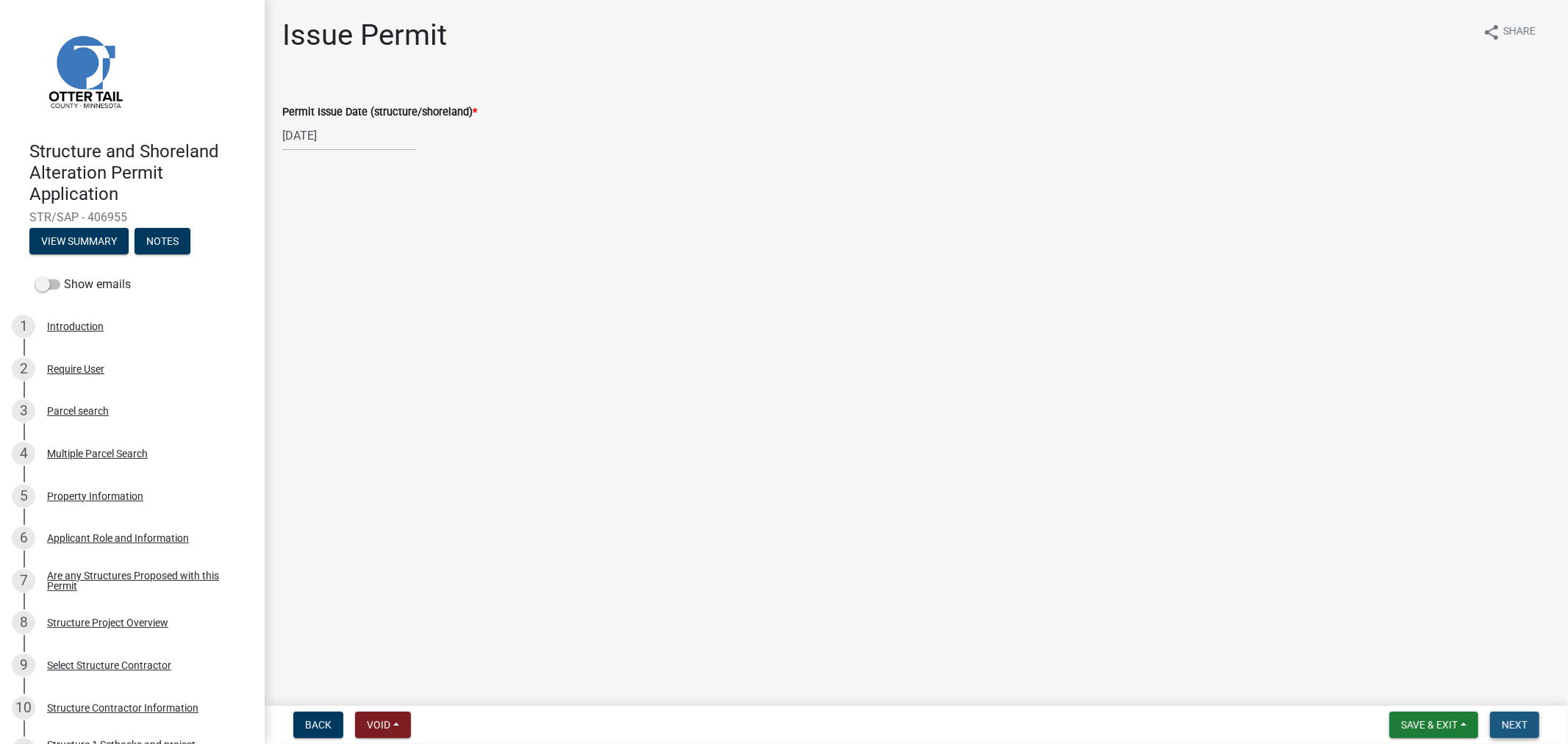
click at [1522, 719] on span "Next" at bounding box center [1515, 725] width 26 height 12
click at [1525, 713] on button "Next" at bounding box center [1515, 725] width 50 height 26
click at [1445, 719] on span "Save & Exit" at bounding box center [1429, 725] width 57 height 12
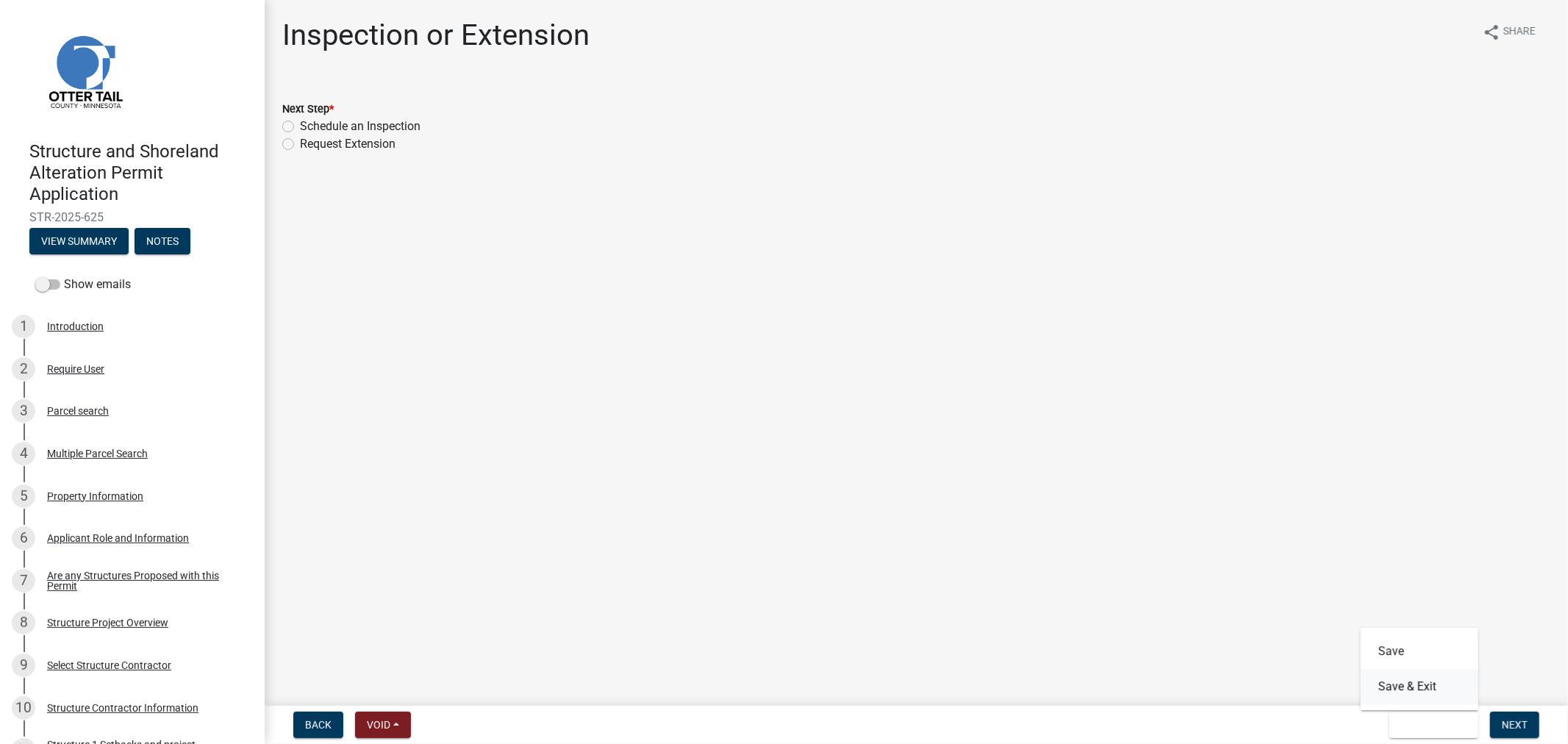
click at [1406, 682] on button "Save & Exit" at bounding box center [1420, 687] width 118 height 36
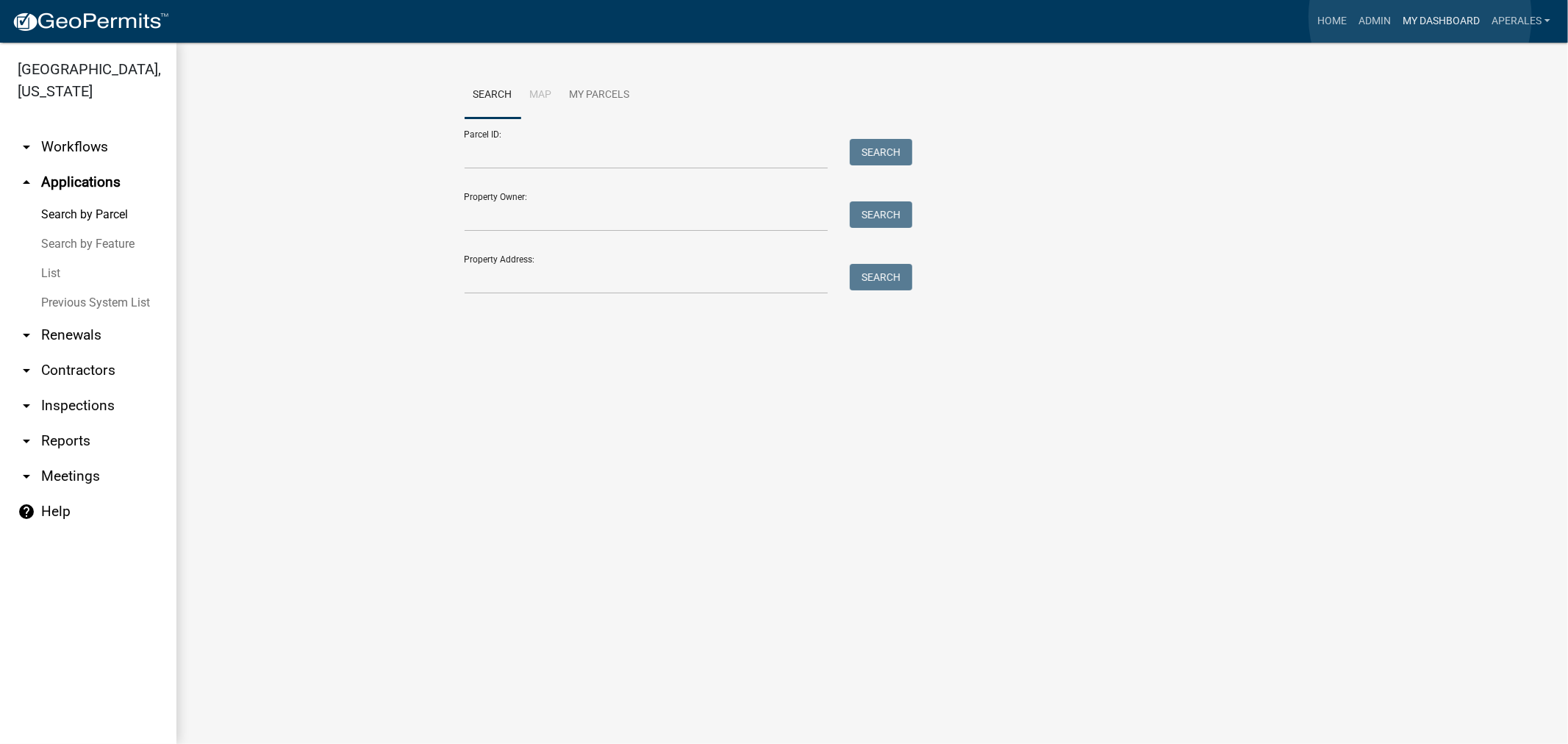
click at [1420, 17] on link "My Dashboard" at bounding box center [1441, 21] width 89 height 28
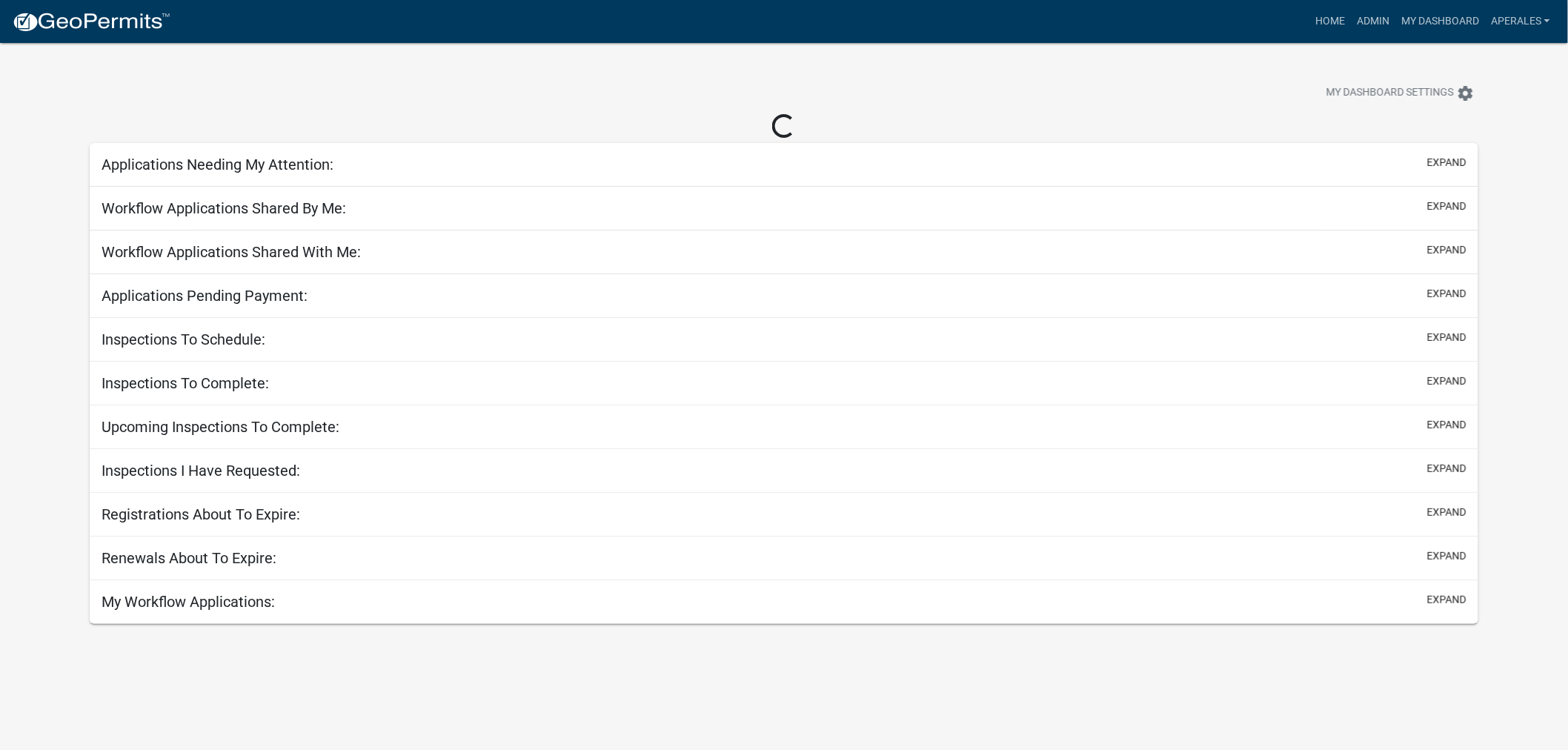
select select "3: 100"
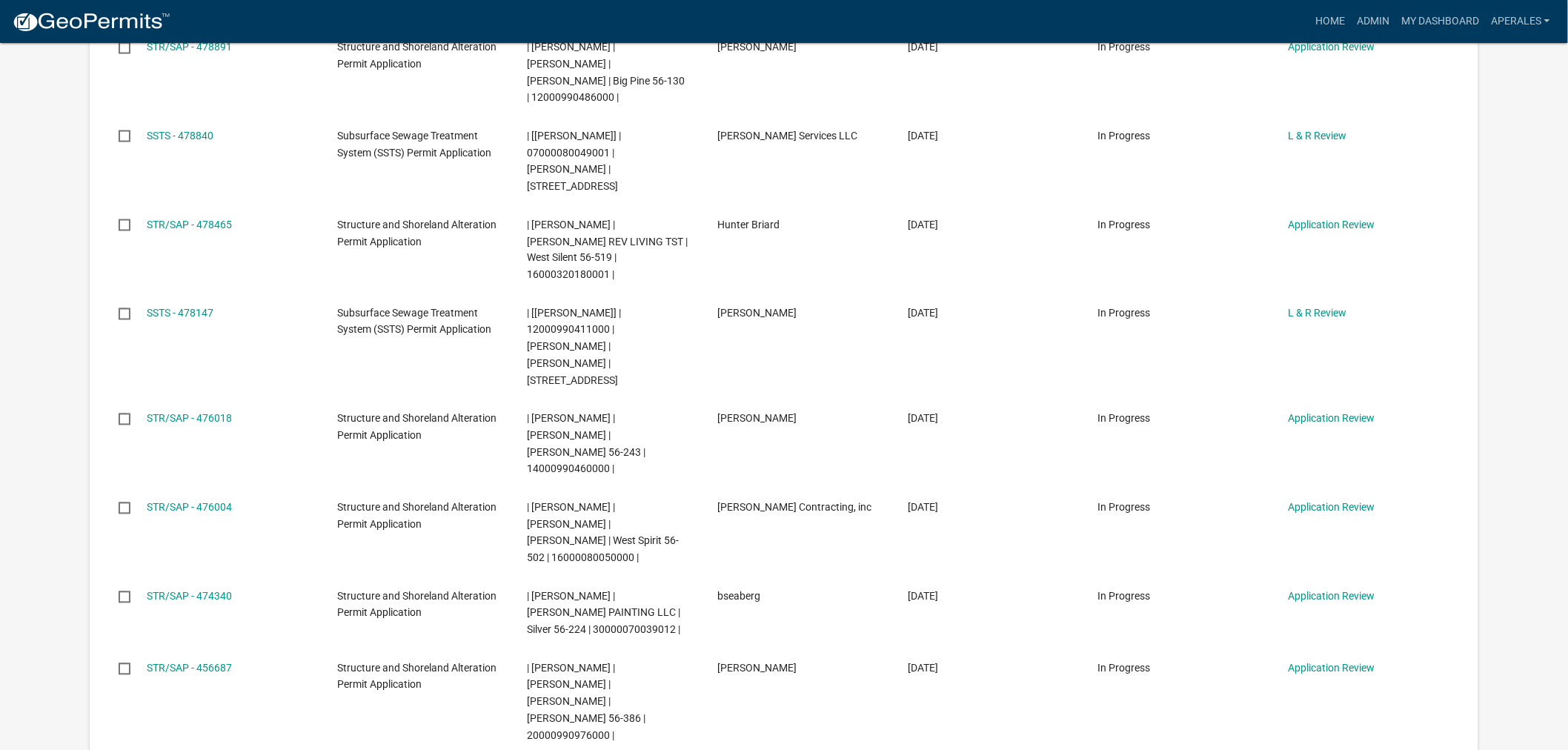
scroll to position [1234, 0]
